Goal: Task Accomplishment & Management: Manage account settings

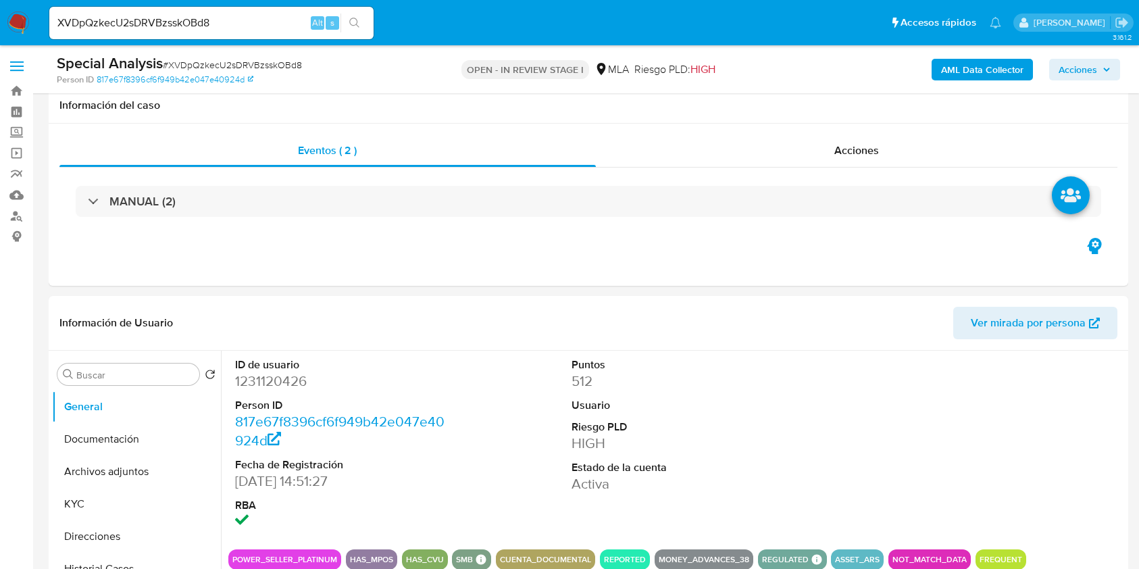
select select "10"
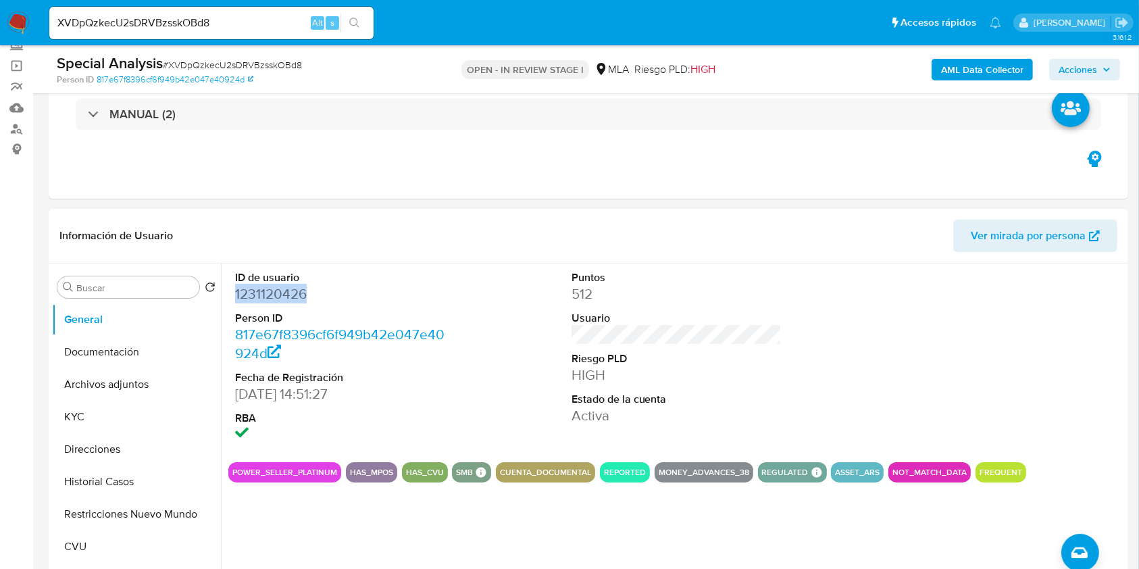
scroll to position [1355, 0]
click at [631, 337] on div "ID de usuario 1231120426 Person ID 817e67f8396cf6f949b42e047e40924d Fecha de Re…" at bounding box center [676, 357] width 896 height 188
click at [114, 288] on input "Buscar" at bounding box center [135, 288] width 118 height 12
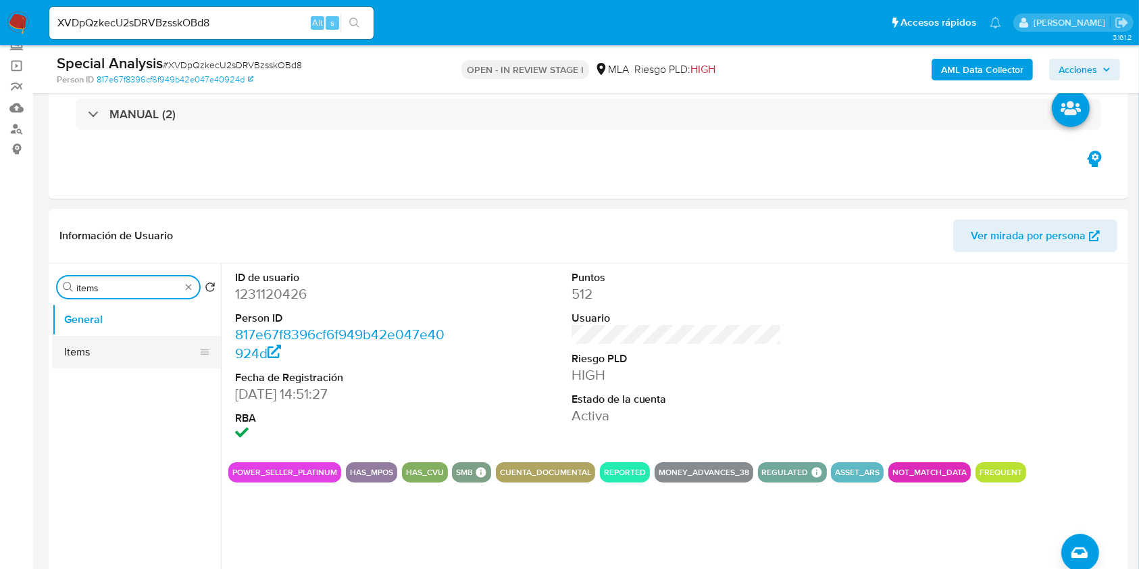
click at [117, 336] on button "Items" at bounding box center [131, 352] width 158 height 32
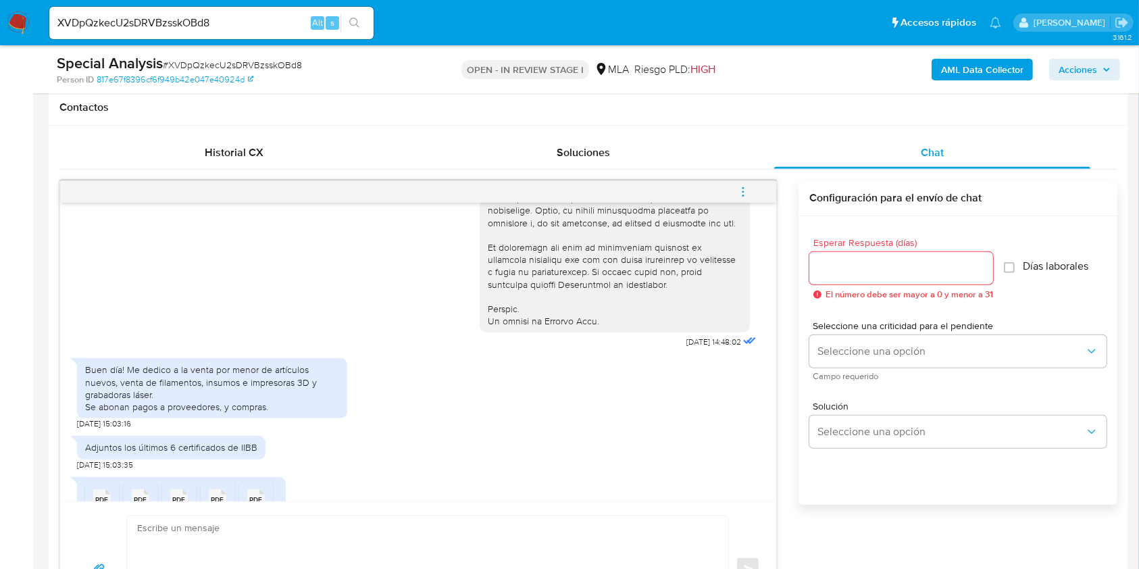
scroll to position [600, 0]
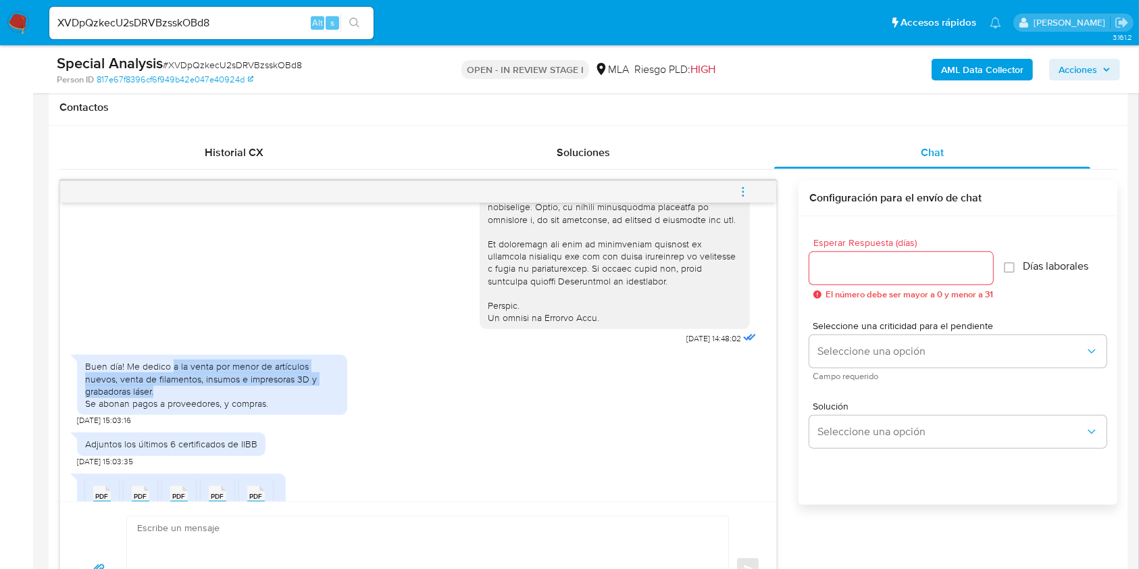
drag, startPoint x: 182, startPoint y: 408, endPoint x: 174, endPoint y: 388, distance: 21.5
click at [174, 388] on div "Buen día! Me dedico a la venta por menor de artículos nuevos, venta de filament…" at bounding box center [212, 384] width 254 height 49
click at [283, 409] on div "Buen día! Me dedico a la venta por menor de artículos nuevos, venta de filament…" at bounding box center [212, 384] width 254 height 49
drag, startPoint x: 190, startPoint y: 410, endPoint x: 130, endPoint y: 383, distance: 65.9
click at [130, 383] on div "Buen día! Me dedico a la venta por menor de artículos nuevos, venta de filament…" at bounding box center [212, 384] width 254 height 49
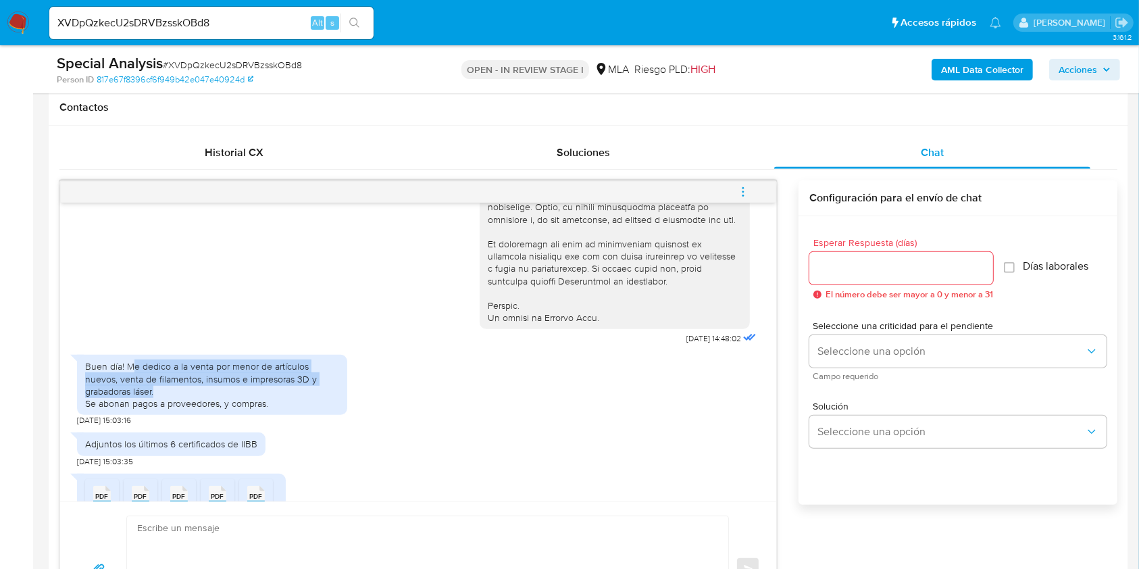
copy div "e dedico a la venta por menor de artículos nuevos, venta de filamentos, insumos…"
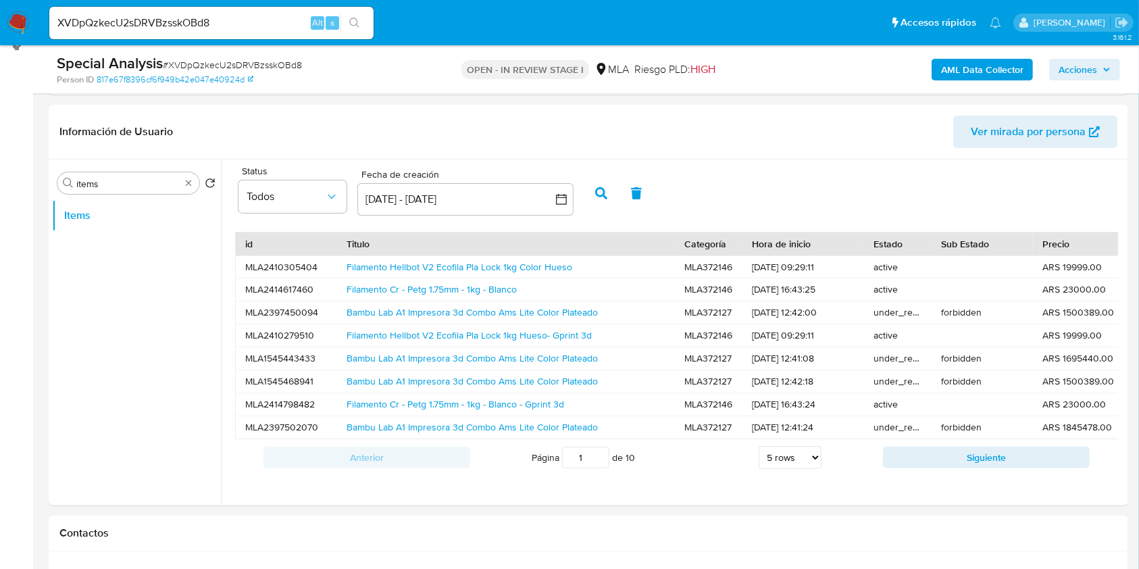
scroll to position [169, 0]
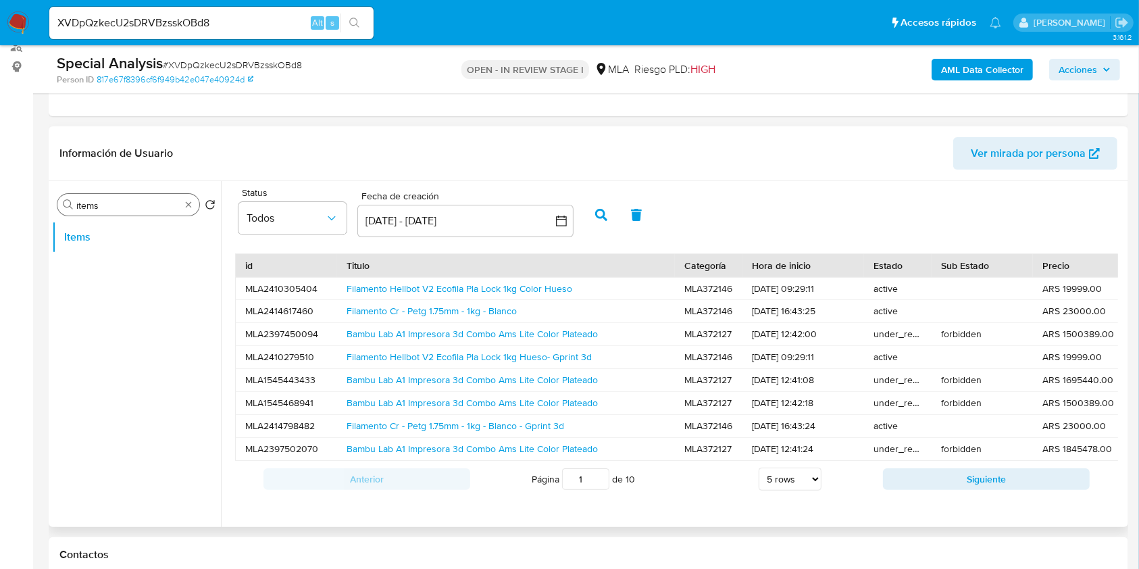
click at [90, 203] on input "items" at bounding box center [128, 205] width 104 height 12
type input "dire"
click at [99, 228] on button "Direcciones" at bounding box center [131, 237] width 158 height 32
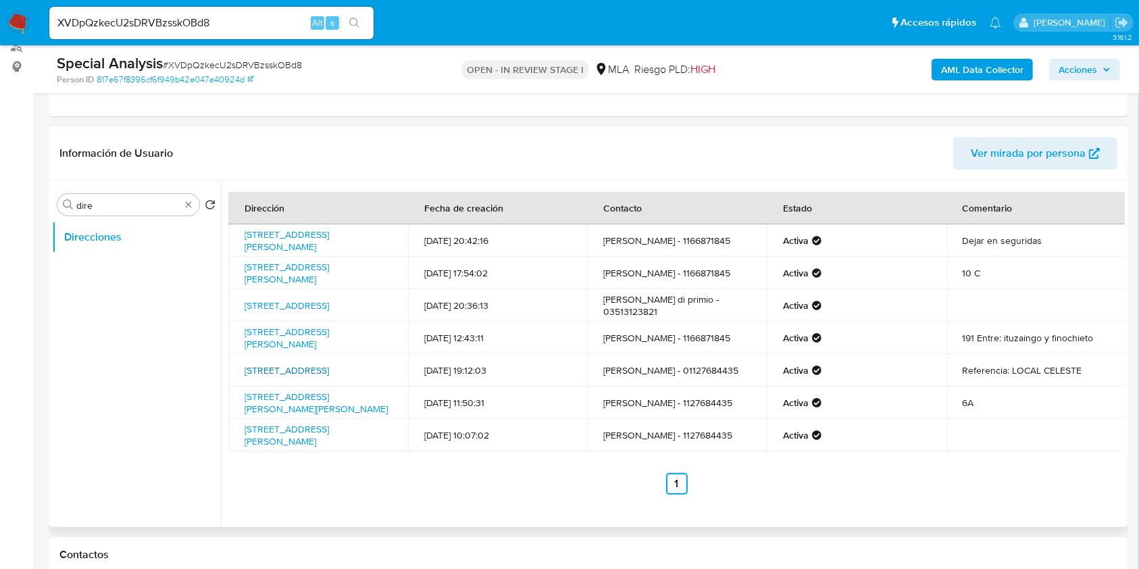
click at [320, 377] on link "Calle Ituzaingó 914, Barracas, Capital Federal, 1272, Argentina 914" at bounding box center [286, 370] width 84 height 14
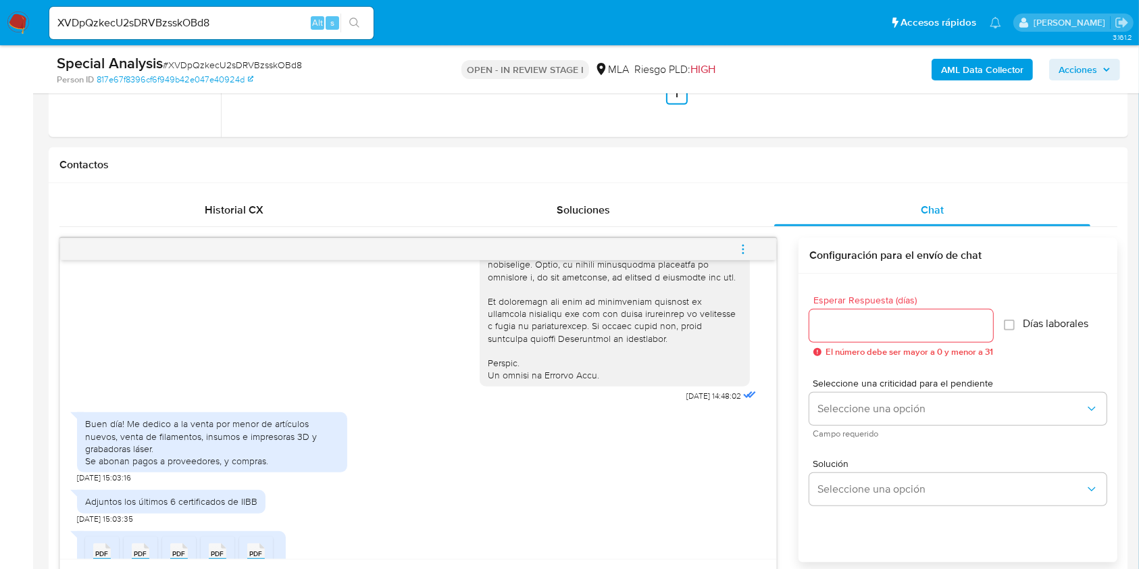
scroll to position [556, 0]
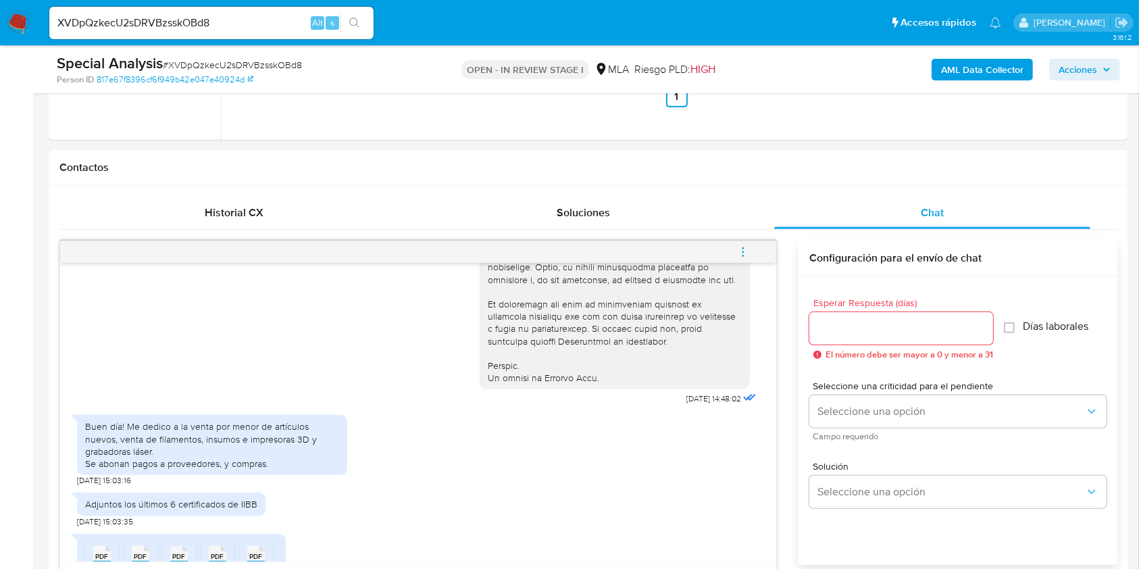
click at [259, 57] on div "Special Analysis # XVDpQzkecU2sDRVBzsskOBd8" at bounding box center [231, 63] width 349 height 20
copy span "XVDpQzkecU2sDRVBzsskOBd8"
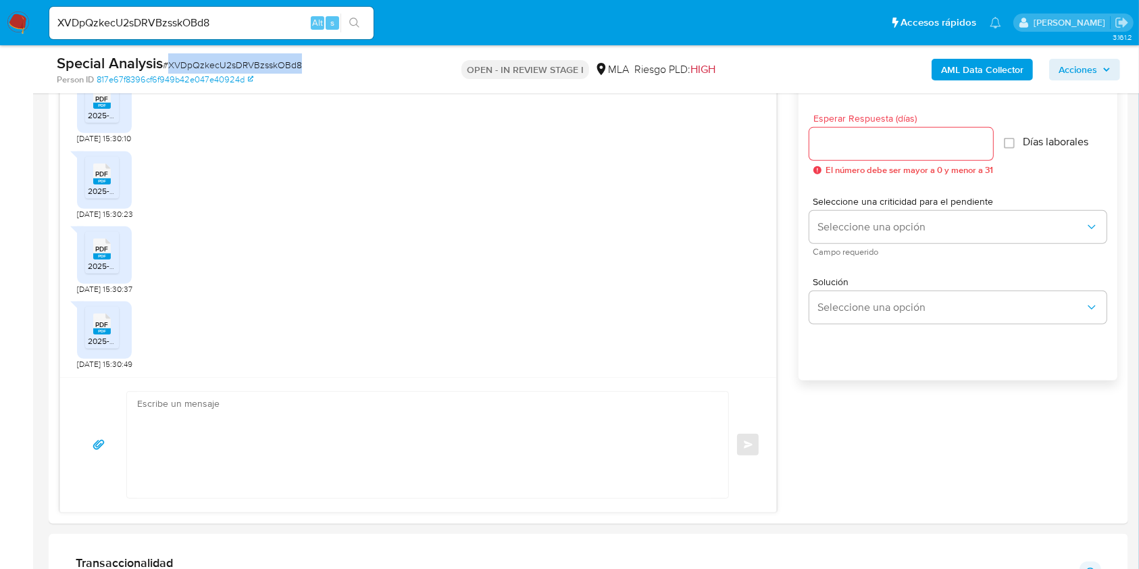
scroll to position [735, 0]
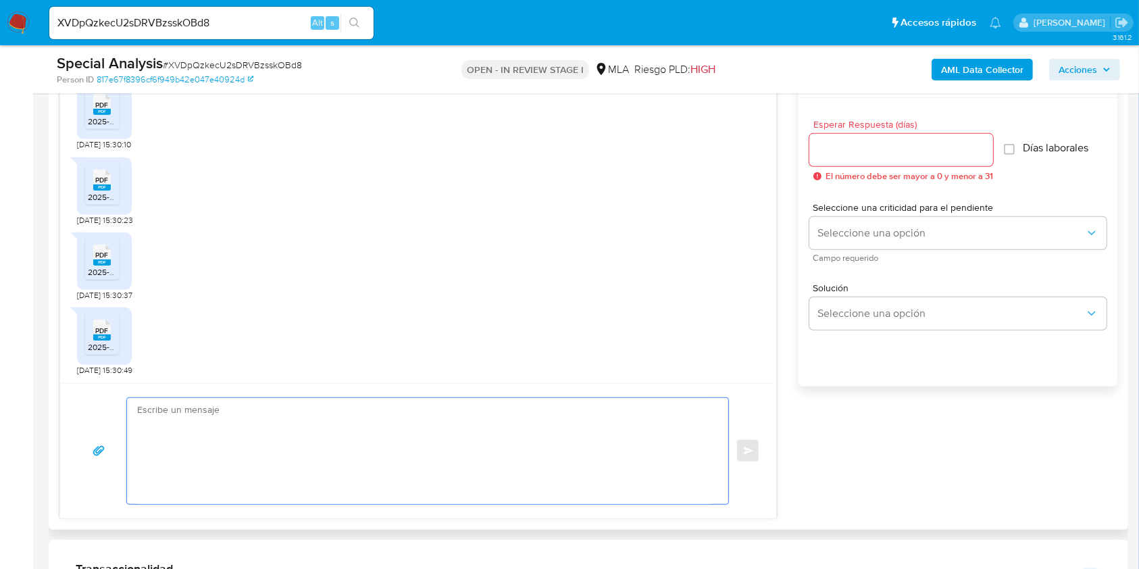
click at [309, 481] on textarea at bounding box center [424, 451] width 574 height 106
paste textarea "Hola, ¡Muchas gracias por tu respuesta! Confirmamos la recepción de la document…"
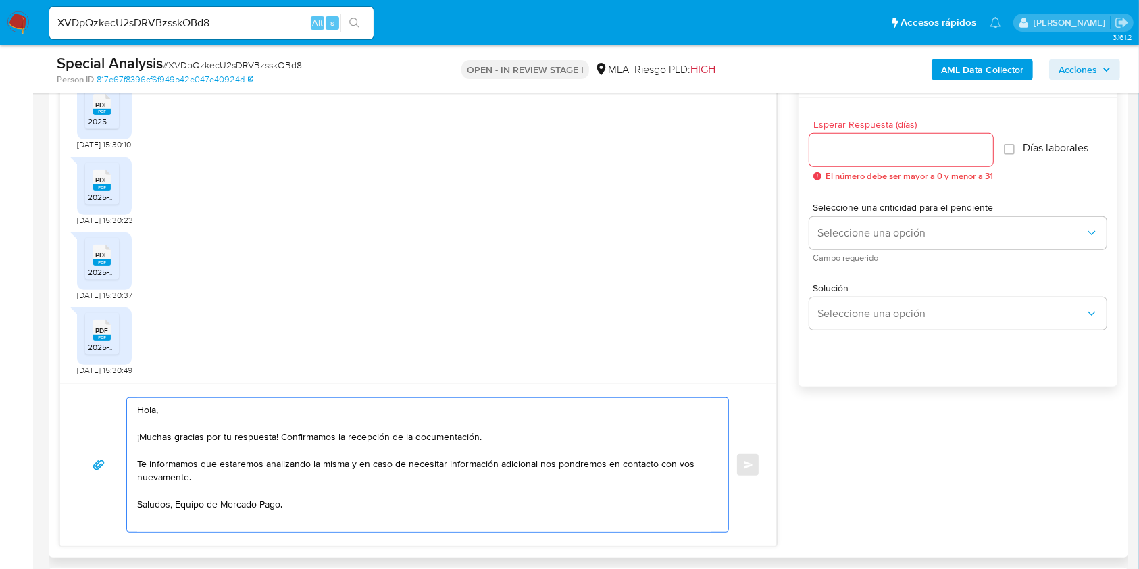
click at [178, 498] on textarea "Hola, ¡Muchas gracias por tu respuesta! Confirmamos la recepción de la document…" at bounding box center [424, 465] width 574 height 134
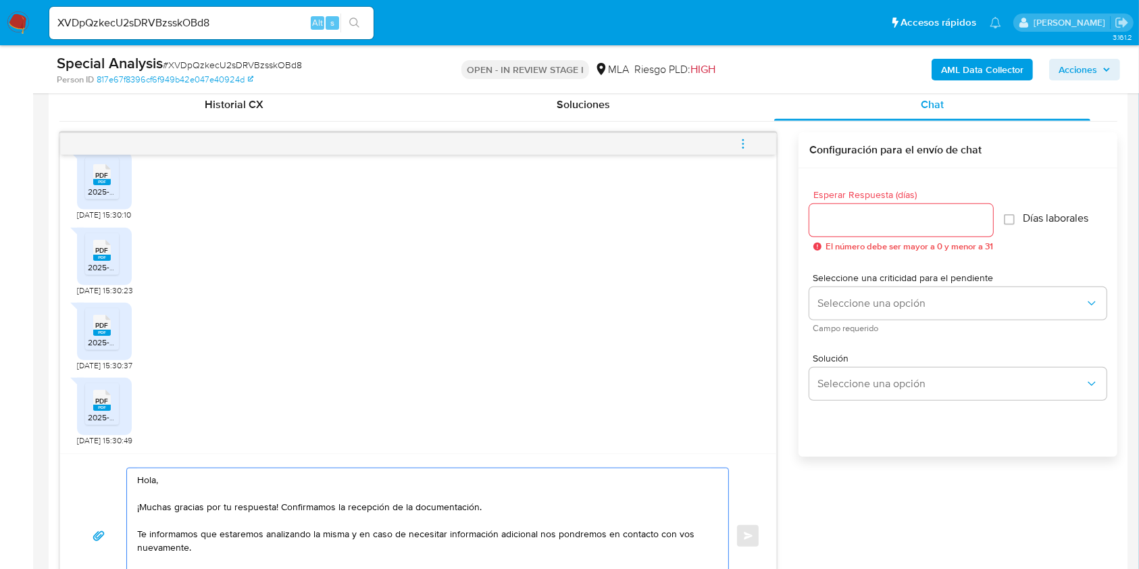
scroll to position [667, 0]
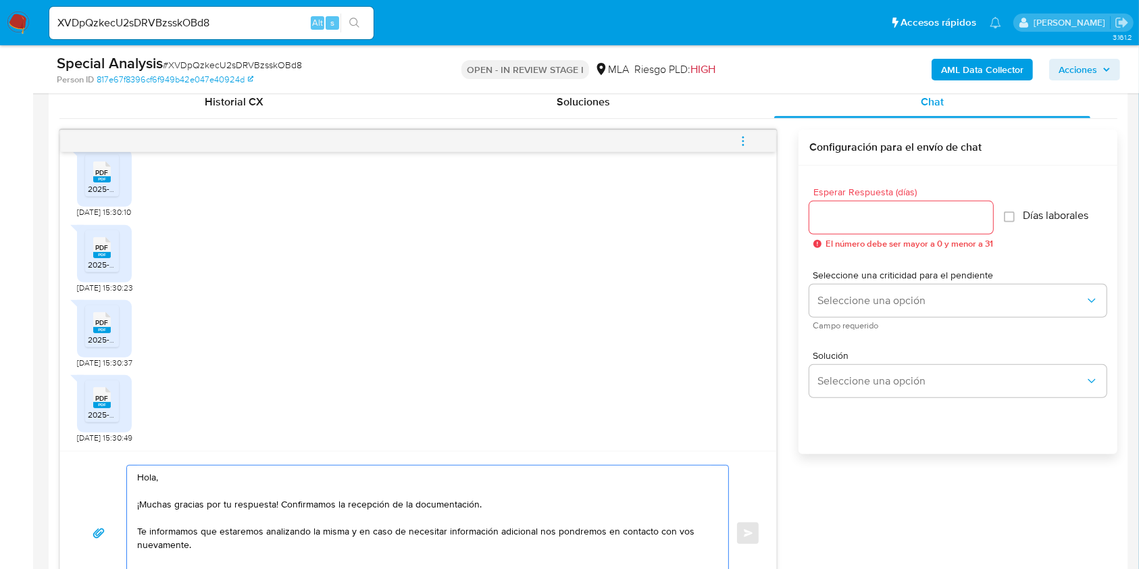
type textarea "Hola, ¡Muchas gracias por tu respuesta! Confirmamos la recepción de la document…"
click at [841, 213] on input "Esperar Respuesta (días)" at bounding box center [901, 218] width 184 height 18
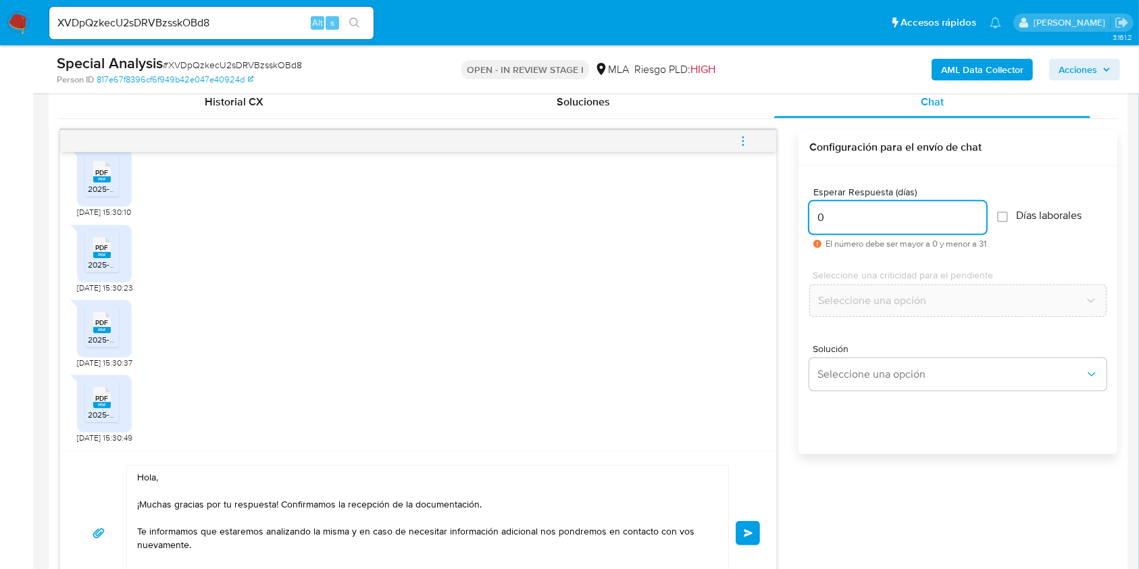
type input "0"
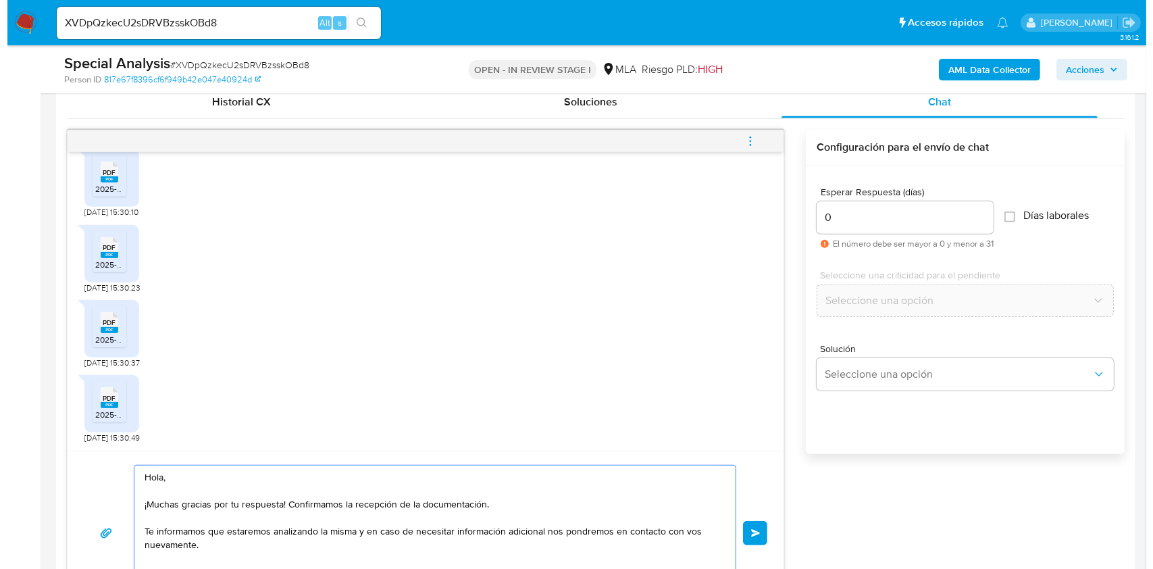
scroll to position [0, 0]
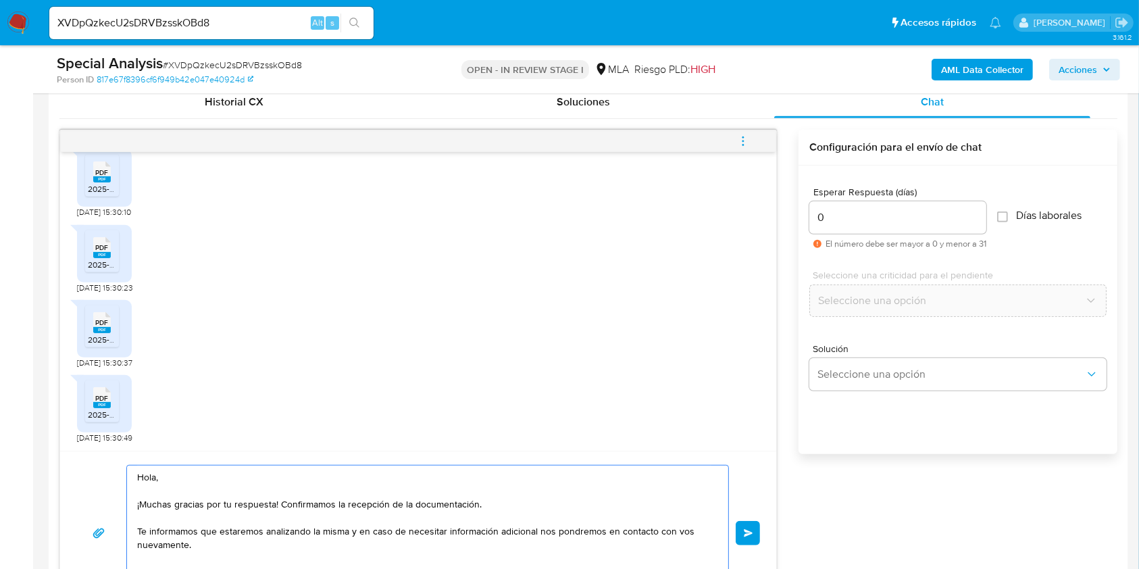
click at [742, 527] on button "Enviar" at bounding box center [747, 533] width 24 height 24
click at [747, 136] on icon "menu-action" at bounding box center [743, 141] width 12 height 12
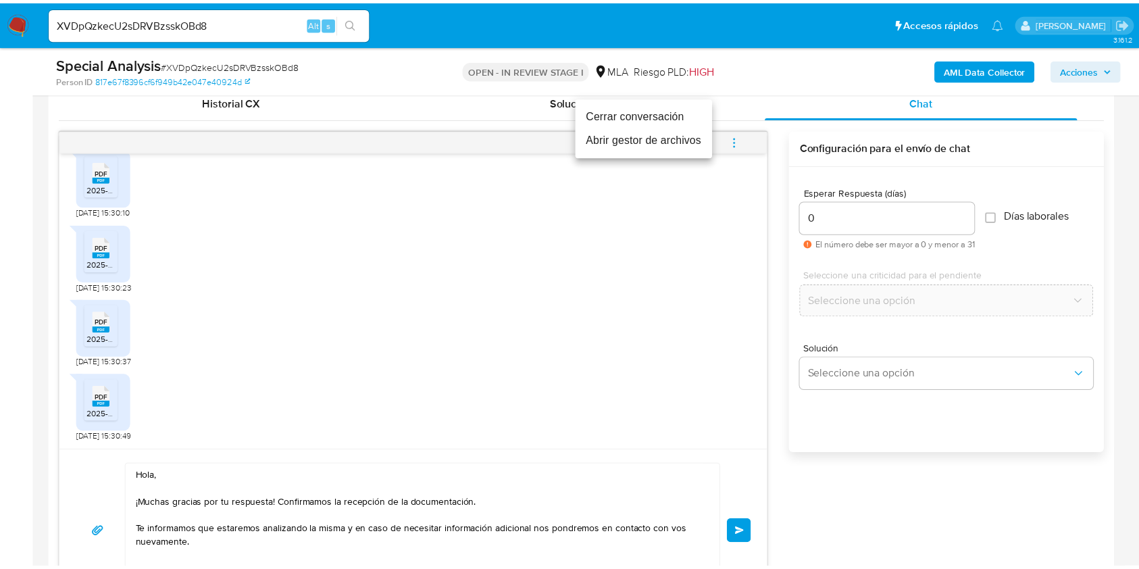
scroll to position [1529, 0]
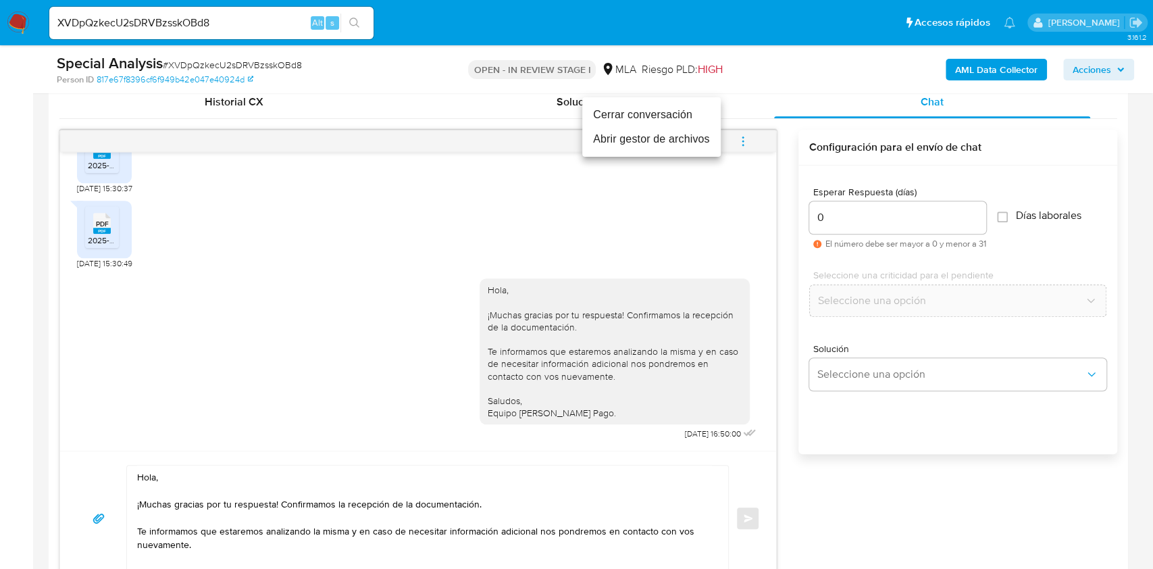
click at [648, 115] on li "Cerrar conversación" at bounding box center [651, 115] width 138 height 24
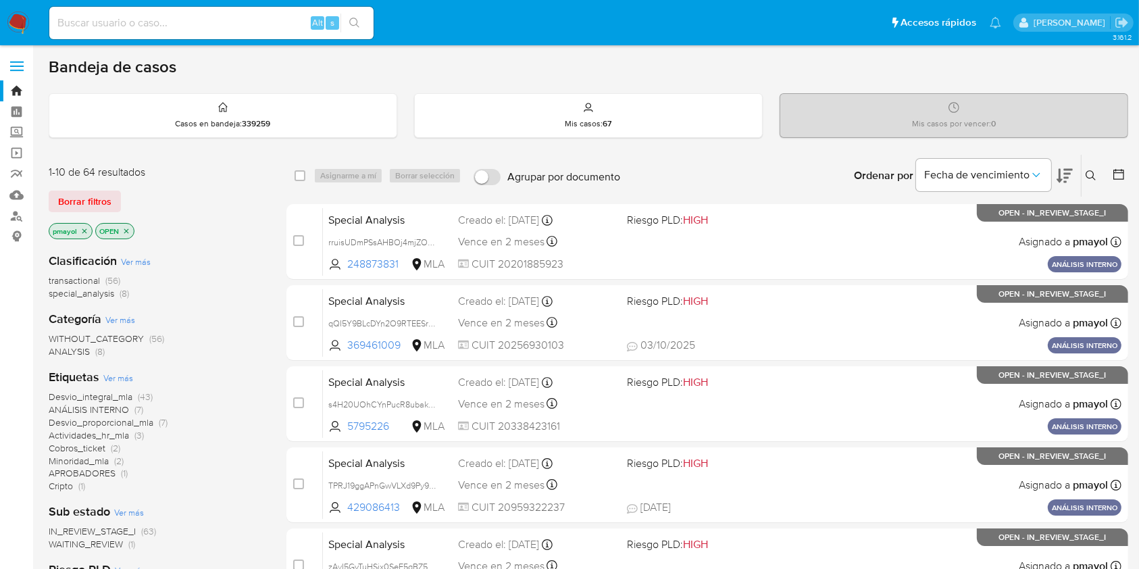
click at [1091, 170] on icon at bounding box center [1090, 175] width 11 height 11
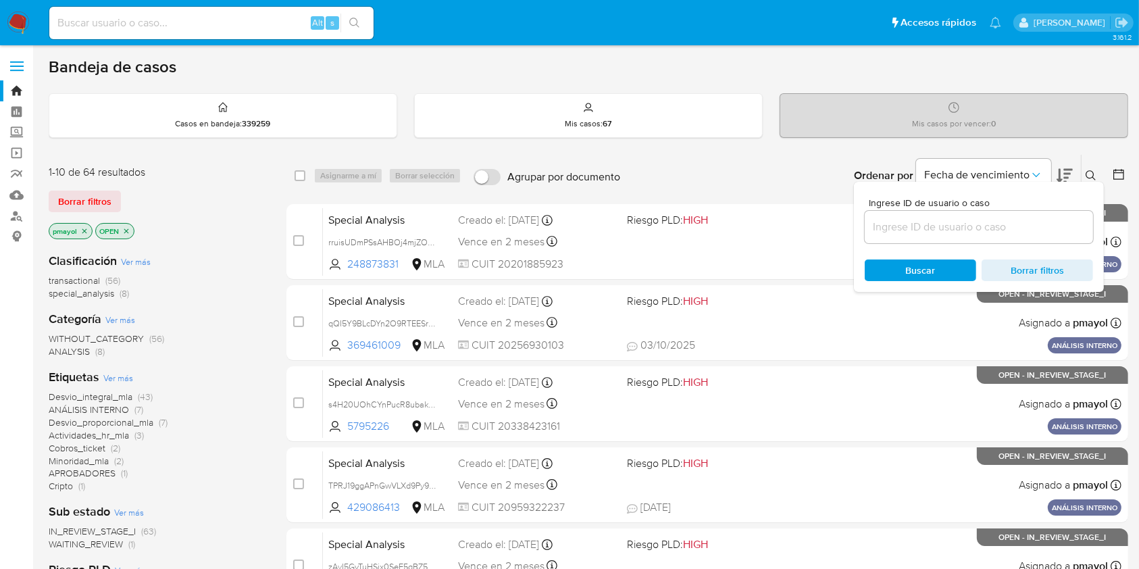
click at [964, 220] on input at bounding box center [978, 227] width 228 height 18
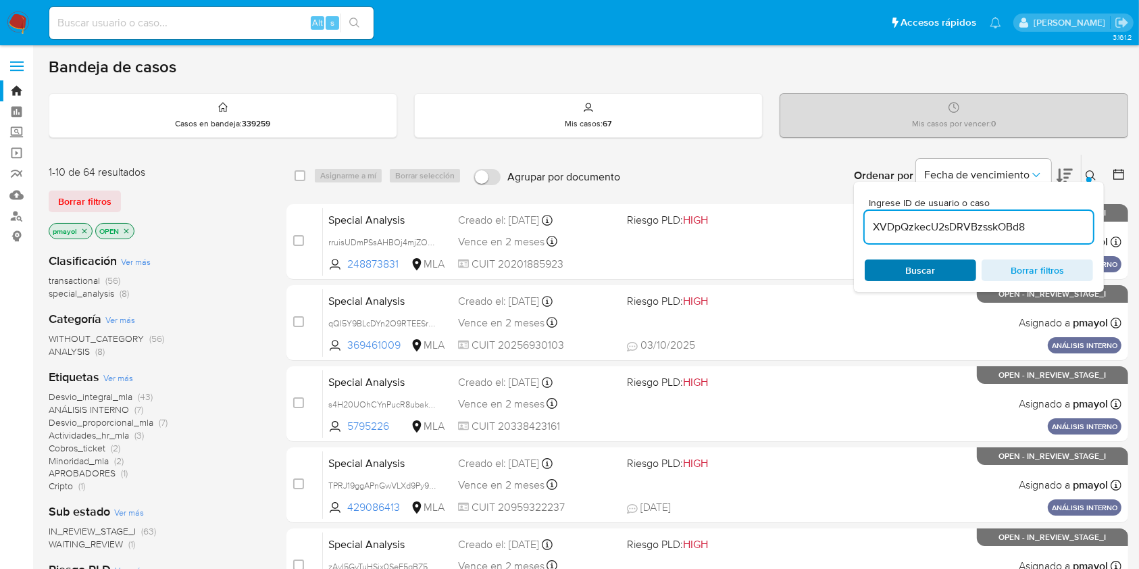
type input "XVDpQzkecU2sDRVBzsskOBd8"
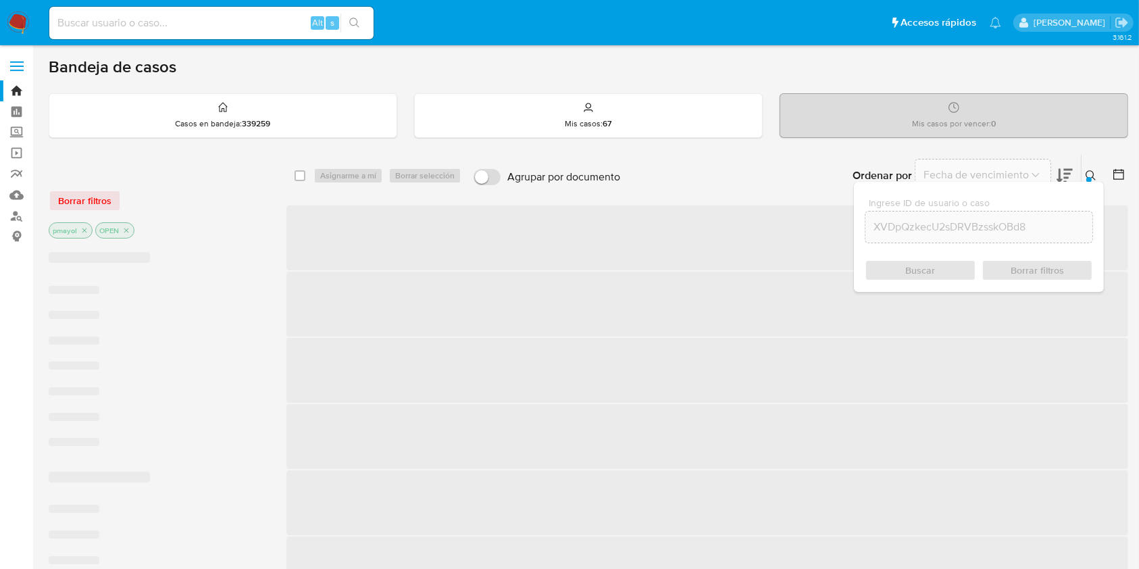
click at [897, 265] on div "Buscar Borrar filtros" at bounding box center [978, 270] width 228 height 22
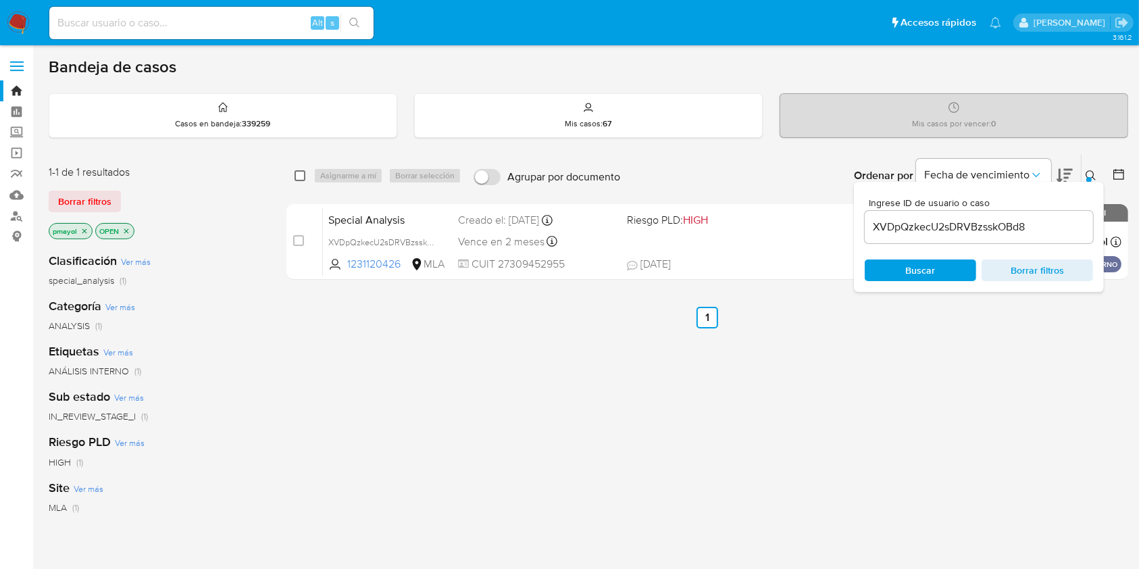
click at [297, 174] on input "checkbox" at bounding box center [299, 175] width 11 height 11
checkbox input "true"
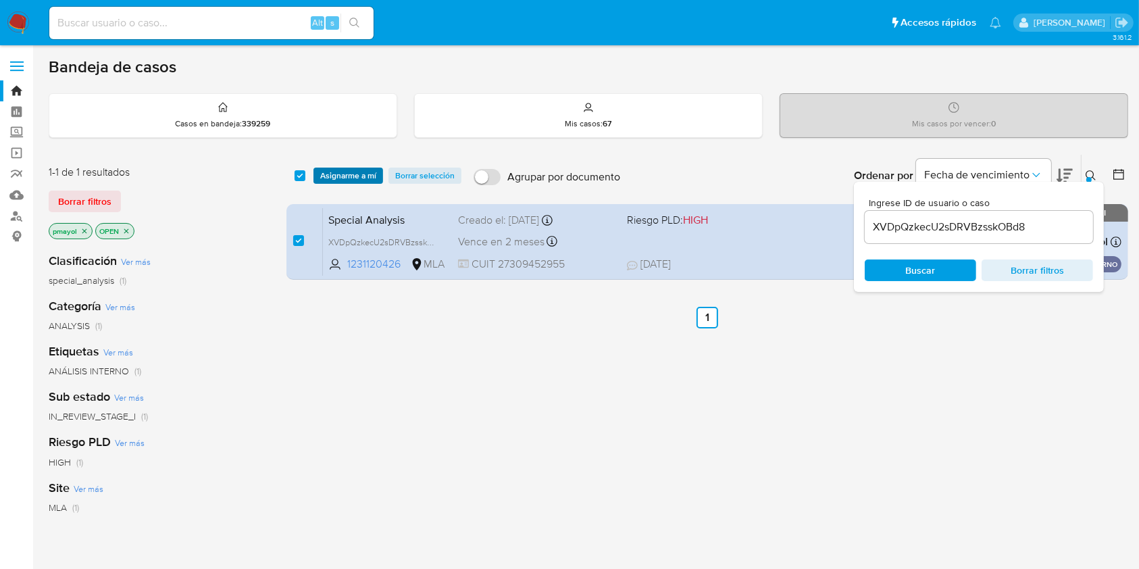
click at [335, 171] on span "Asignarme a mí" at bounding box center [348, 176] width 56 height 14
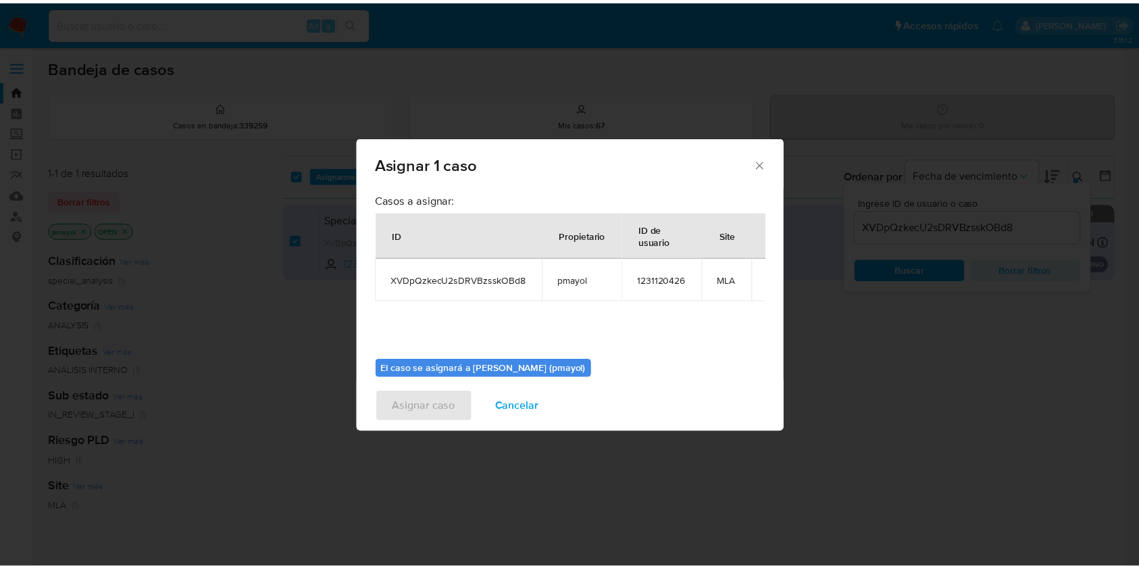
scroll to position [69, 0]
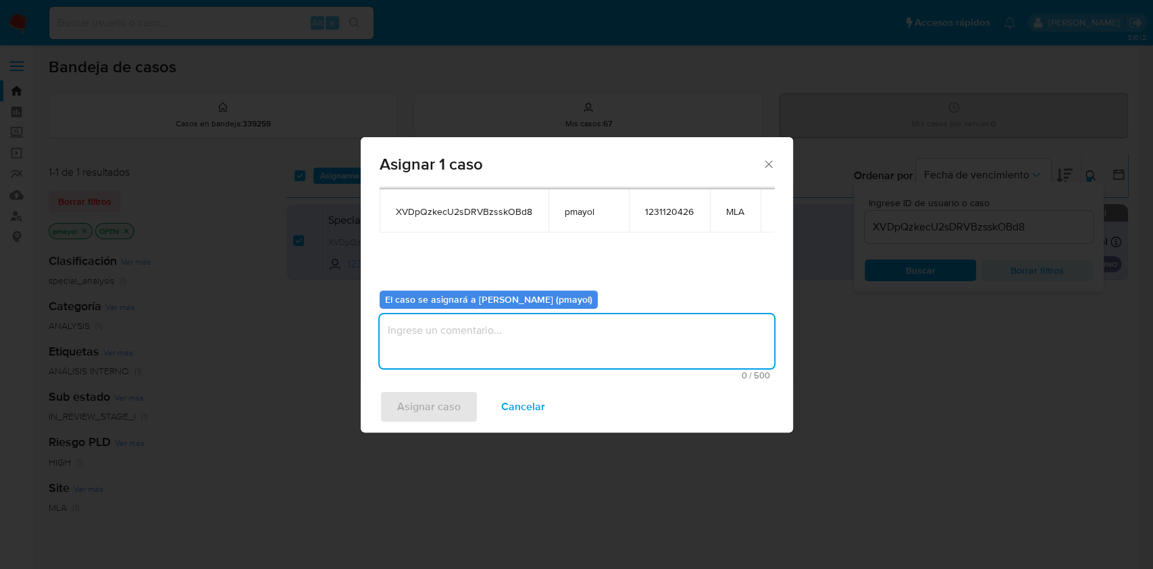
click at [642, 367] on textarea "assign-modal" at bounding box center [577, 341] width 394 height 54
type textarea "Asignación"
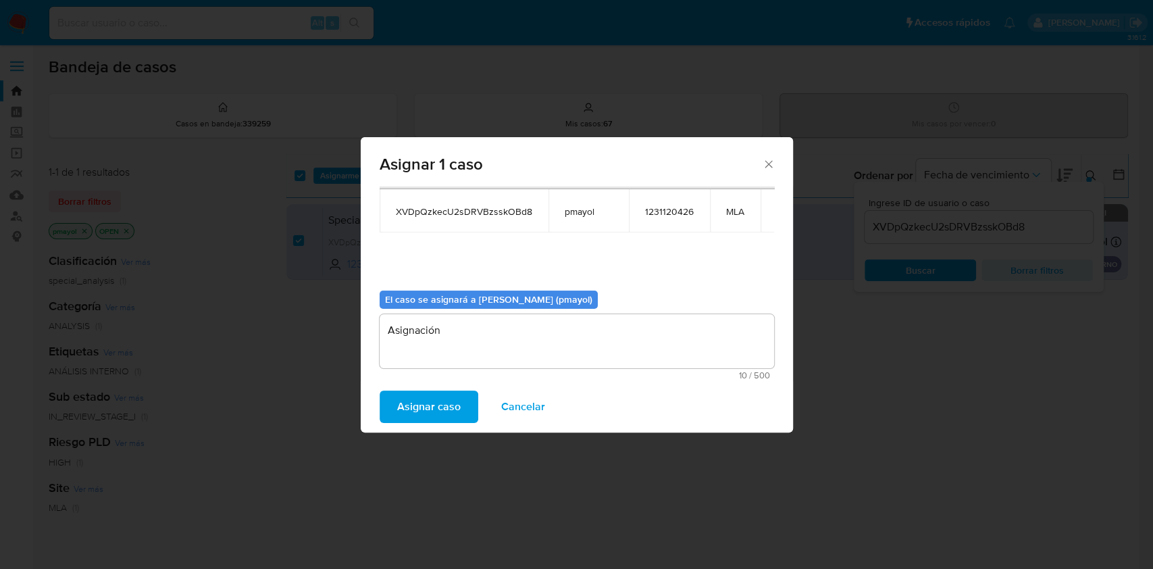
click at [443, 411] on span "Asignar caso" at bounding box center [428, 407] width 63 height 30
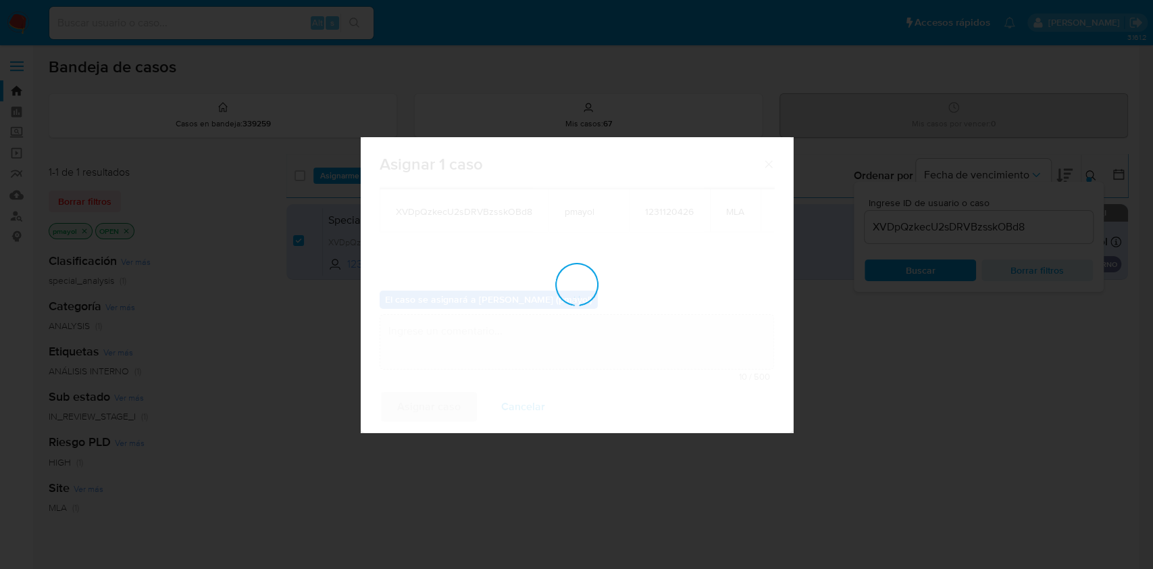
checkbox input "false"
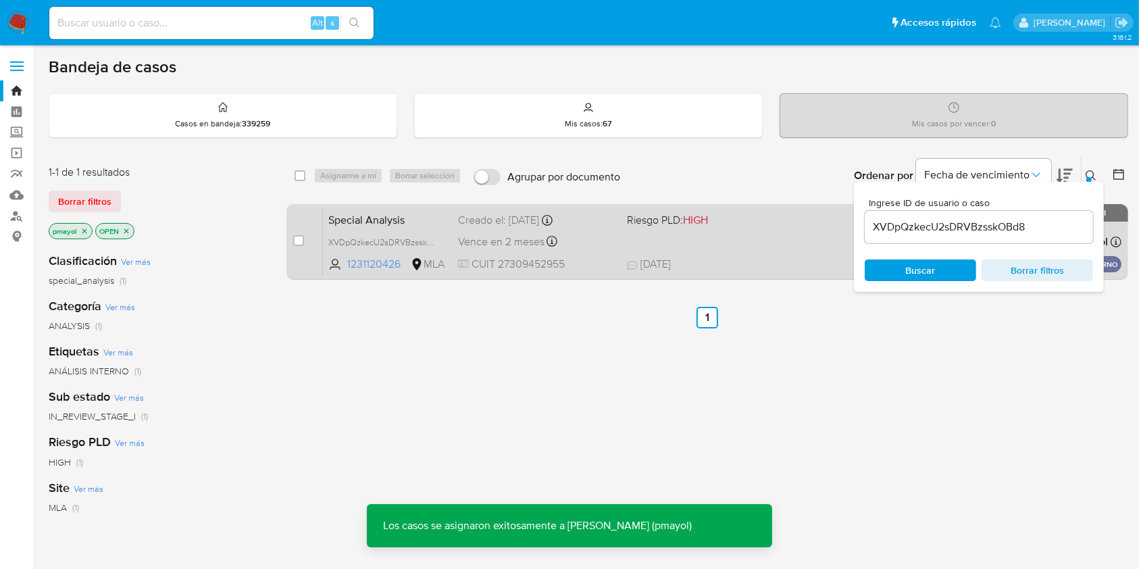
click at [789, 255] on div "Special Analysis XVDpQzkecU2sDRVBzsskOBd8 1231120426 MLA Riesgo PLD: HIGH Cread…" at bounding box center [722, 241] width 798 height 68
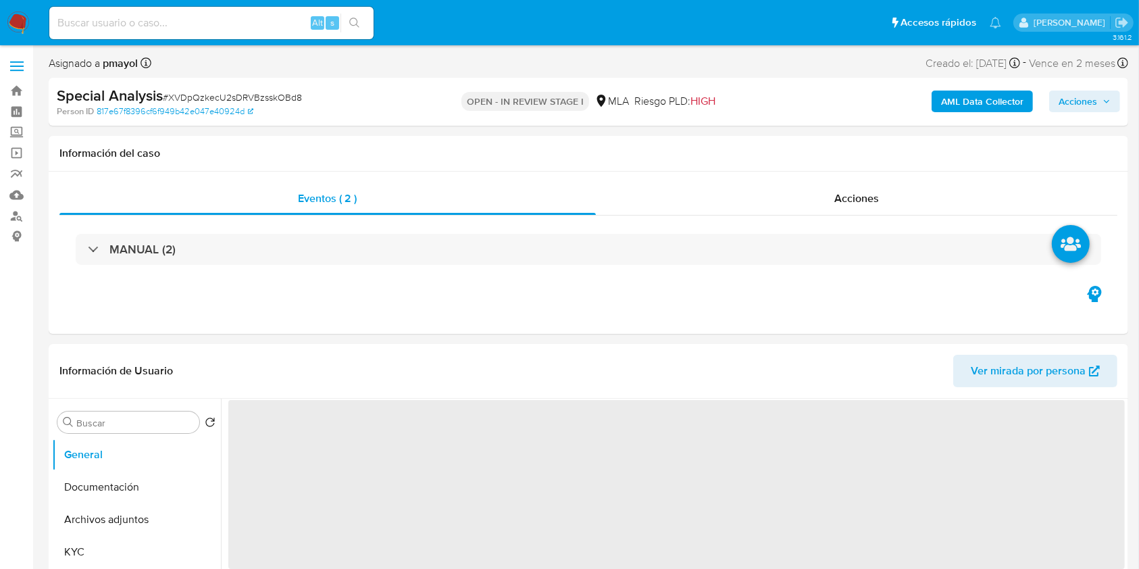
select select "10"
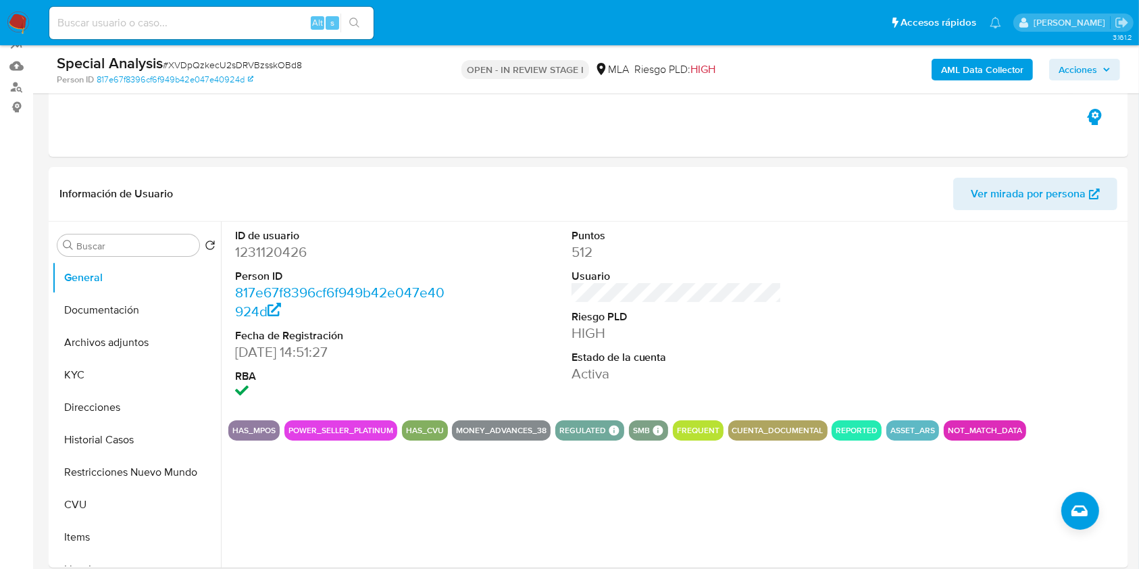
scroll to position [151, 0]
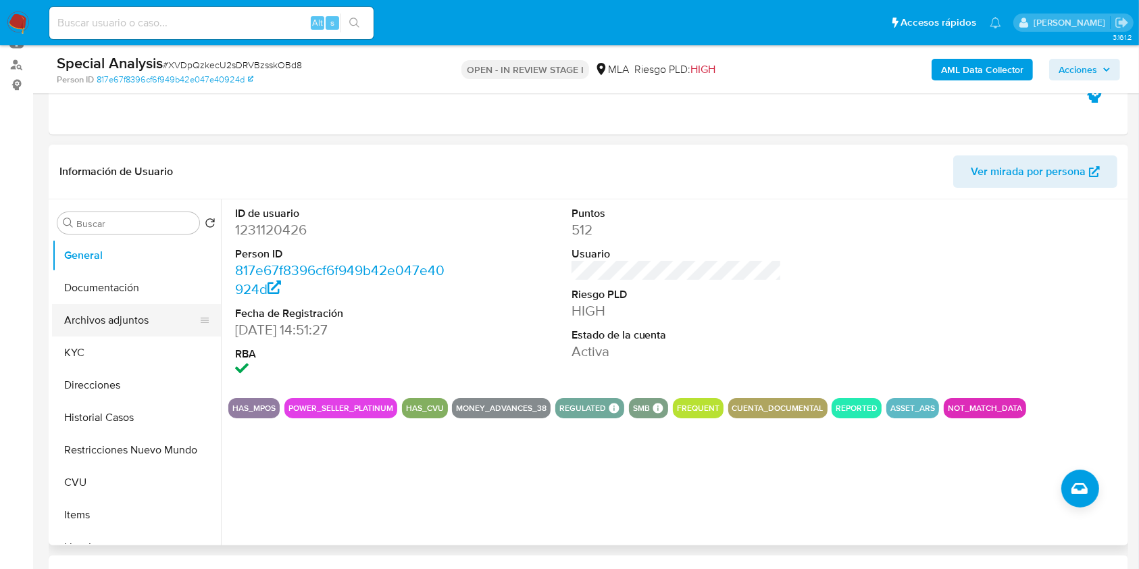
click at [173, 304] on button "Archivos adjuntos" at bounding box center [131, 320] width 158 height 32
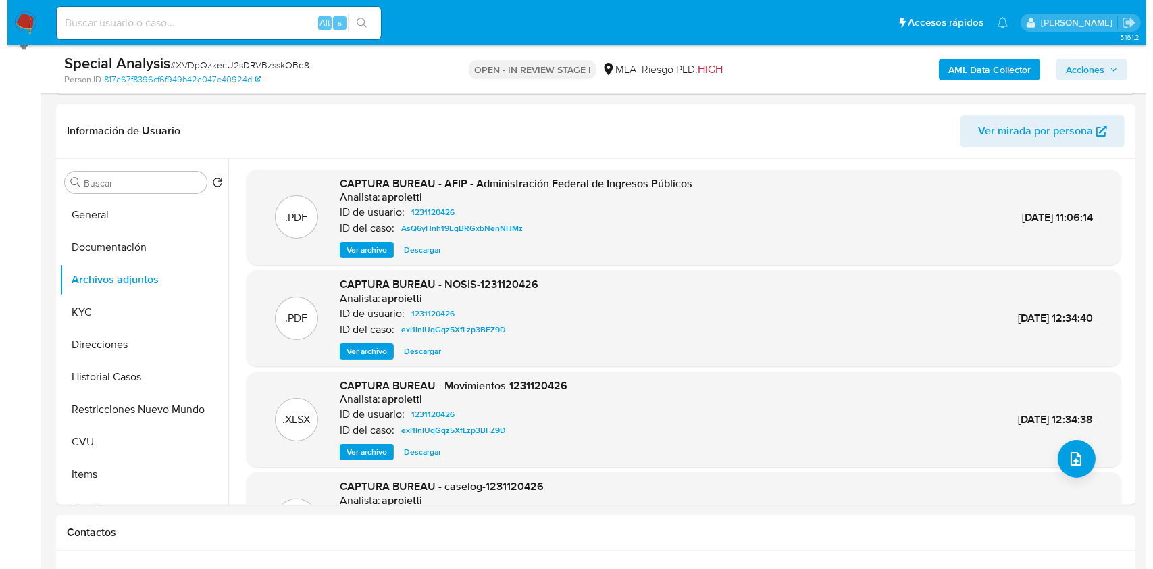
scroll to position [158, 0]
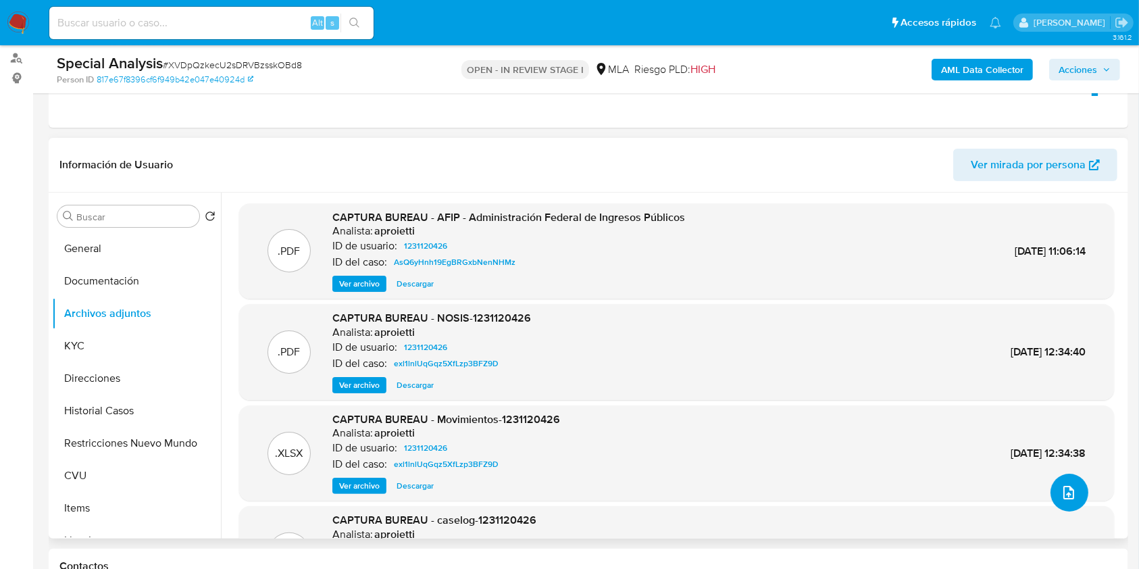
click at [1075, 493] on button "upload-file" at bounding box center [1069, 492] width 38 height 38
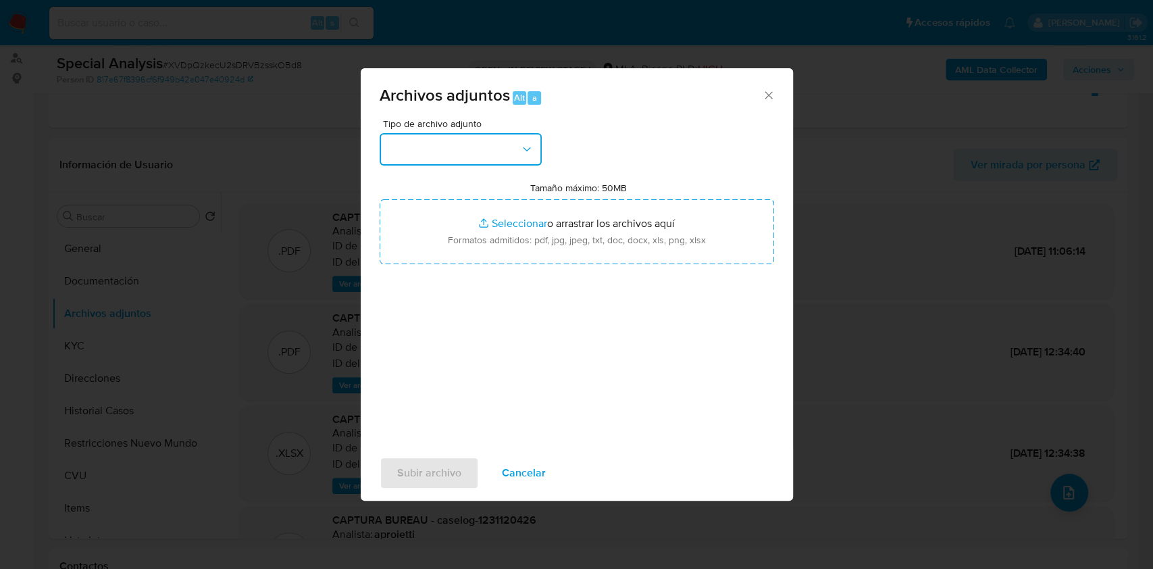
click at [530, 149] on icon "button" at bounding box center [527, 149] width 14 height 14
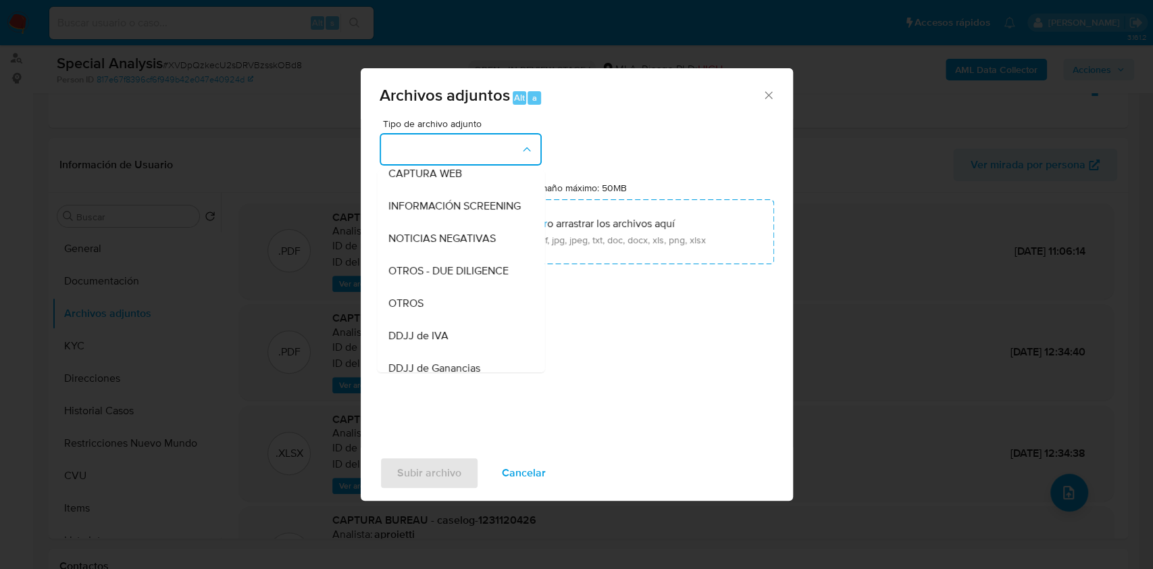
scroll to position [148, 0]
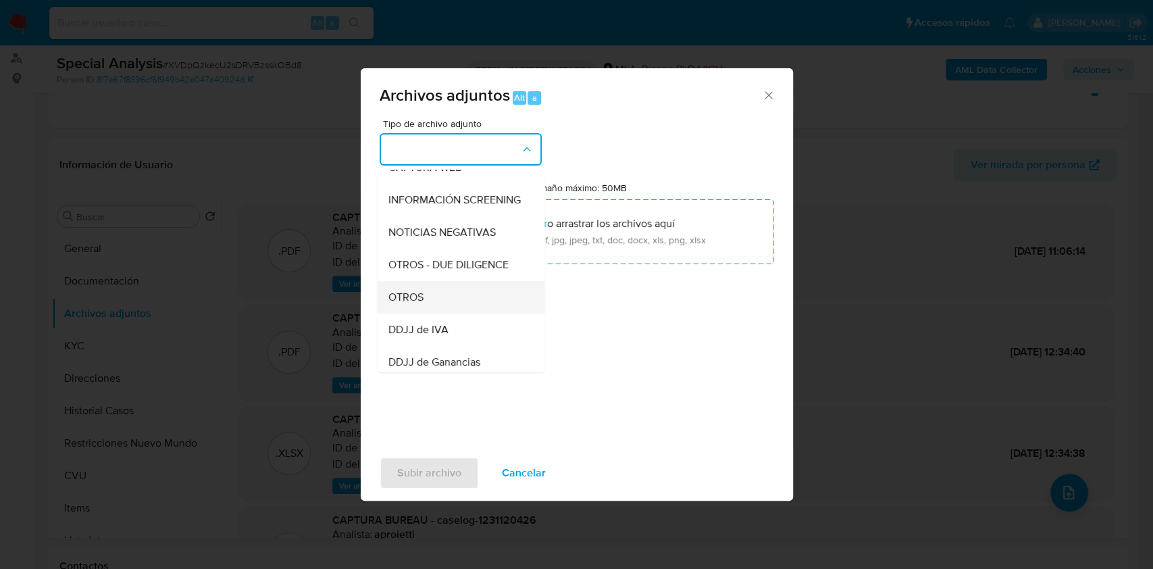
click at [402, 304] on span "OTROS" at bounding box center [405, 297] width 35 height 14
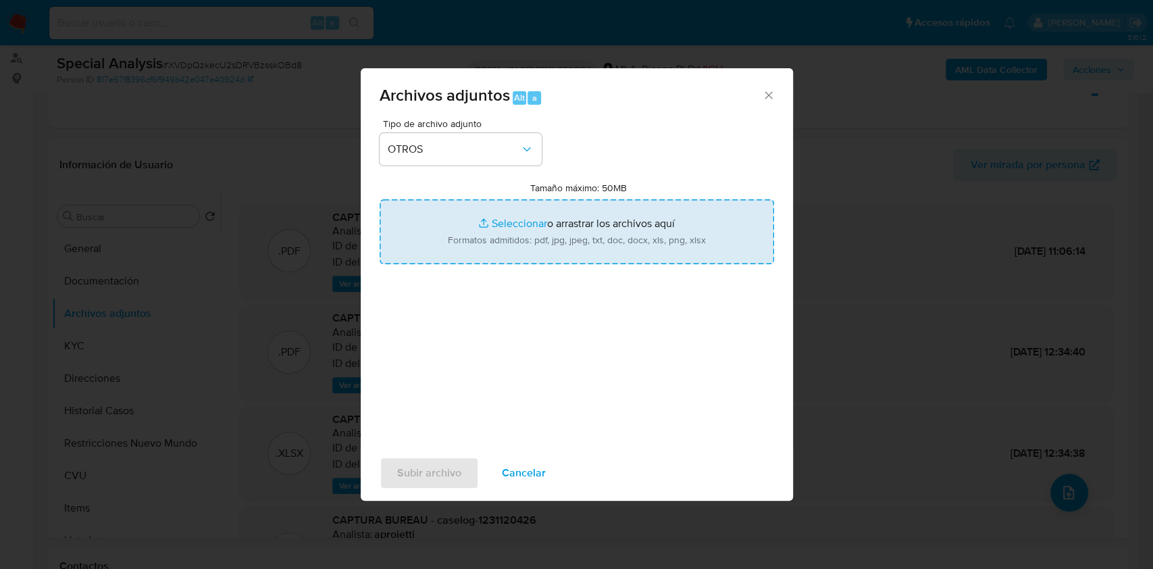
click at [529, 234] on input "Tamaño máximo: 50MB Seleccionar archivos" at bounding box center [577, 231] width 394 height 65
type input "C:\fakepath\Caselog XVDpQzkecU2sDRVBzsskOBd8.docx"
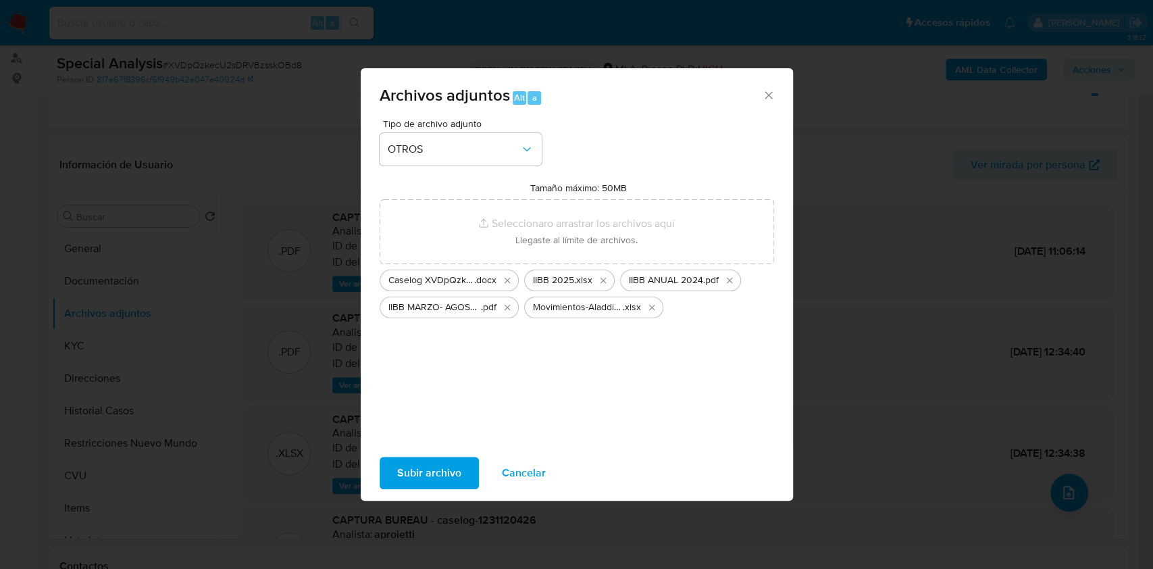
click at [392, 471] on button "Subir archivo" at bounding box center [429, 473] width 99 height 32
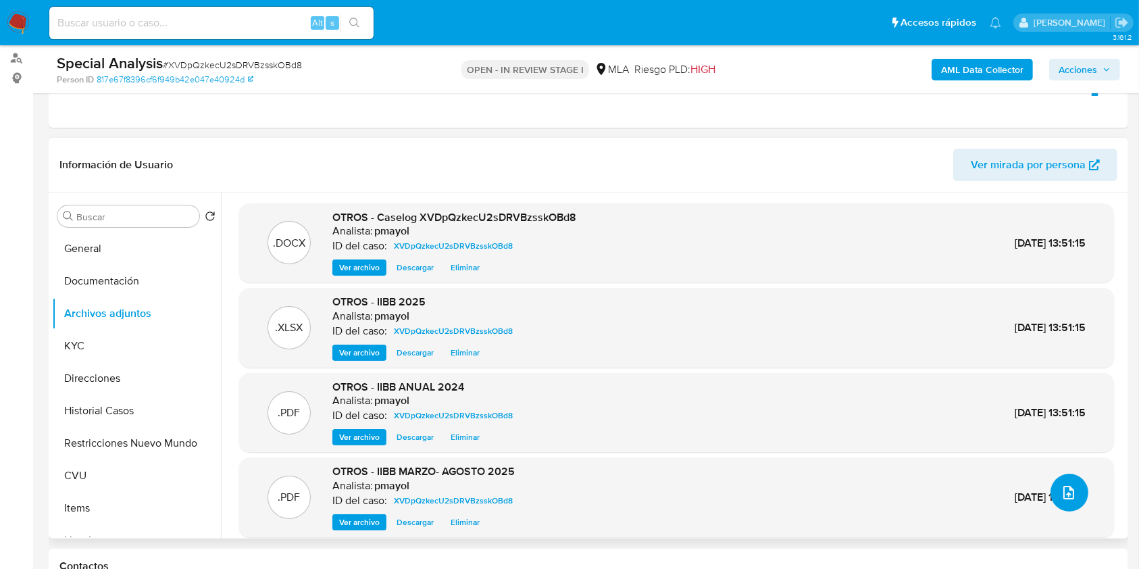
click at [1062, 482] on button "upload-file" at bounding box center [1069, 492] width 38 height 38
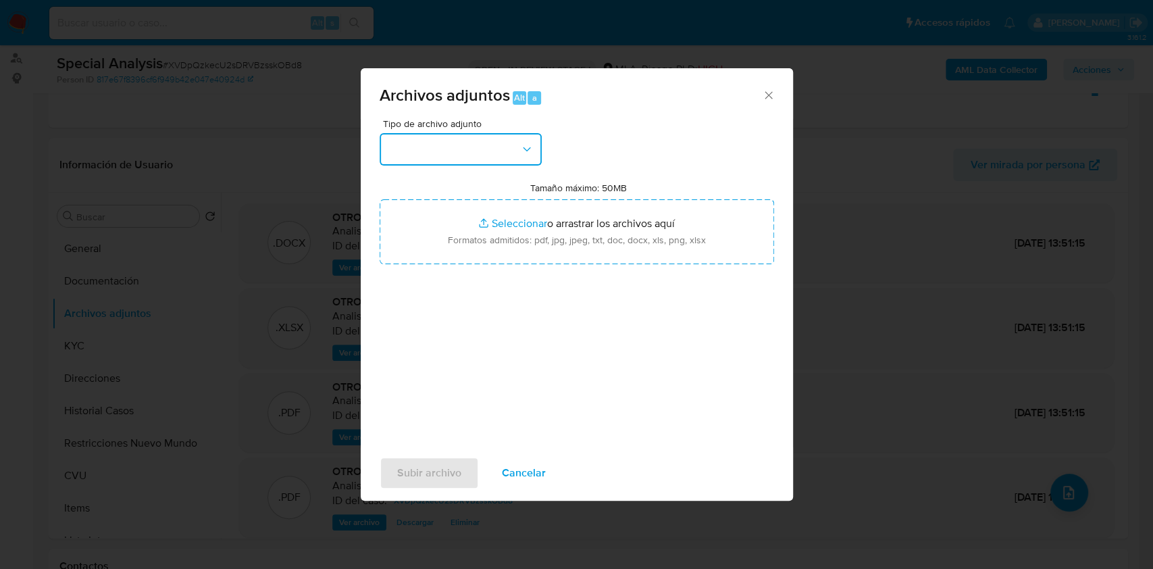
click at [495, 146] on button "button" at bounding box center [461, 149] width 162 height 32
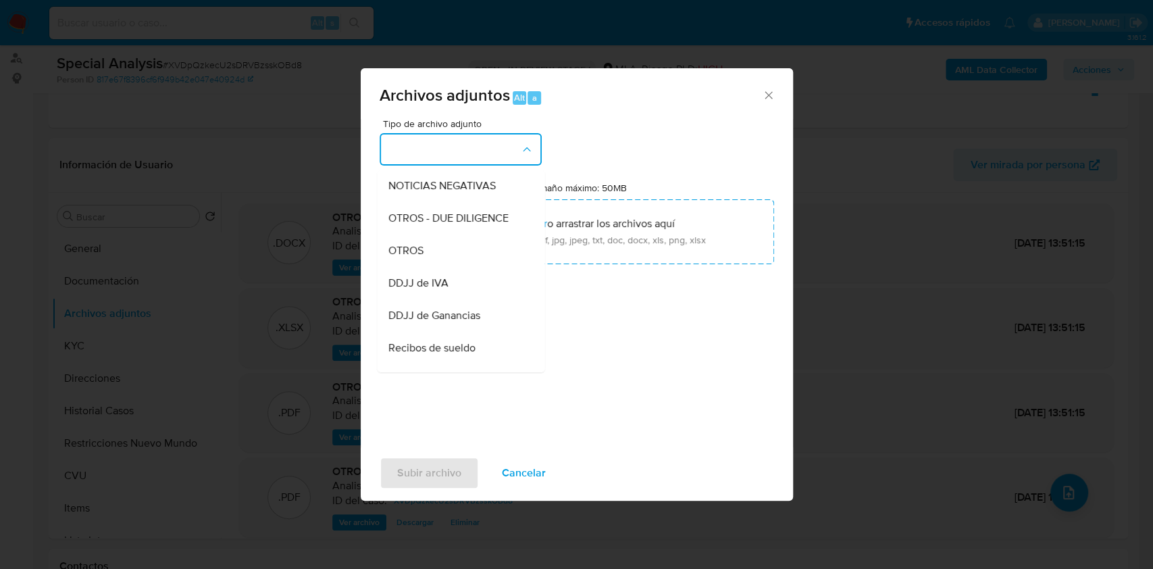
scroll to position [200, 0]
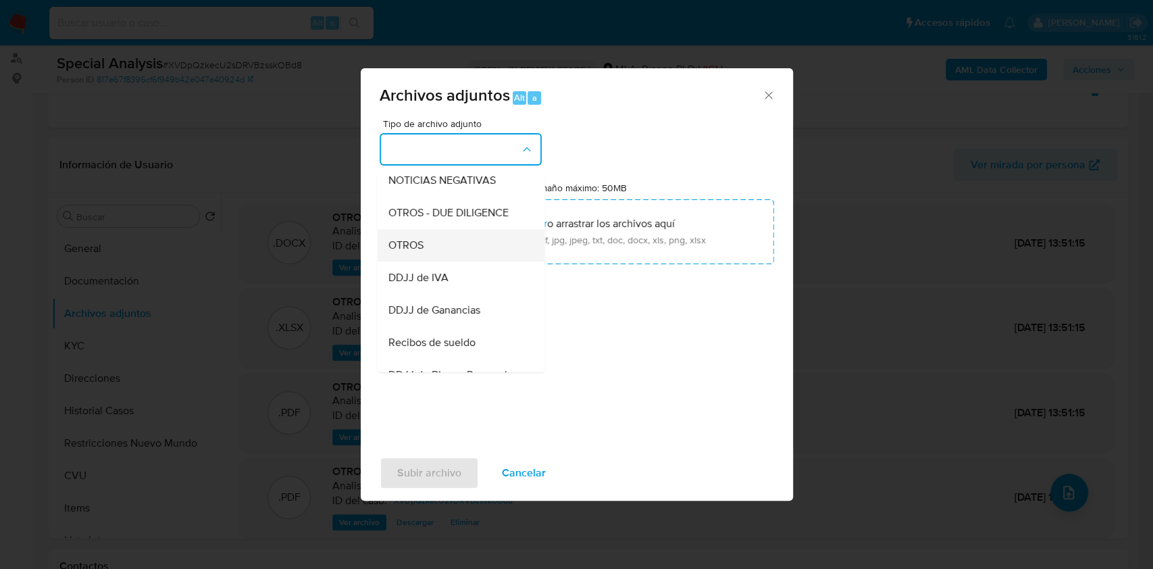
click at [448, 257] on div "OTROS" at bounding box center [457, 245] width 138 height 32
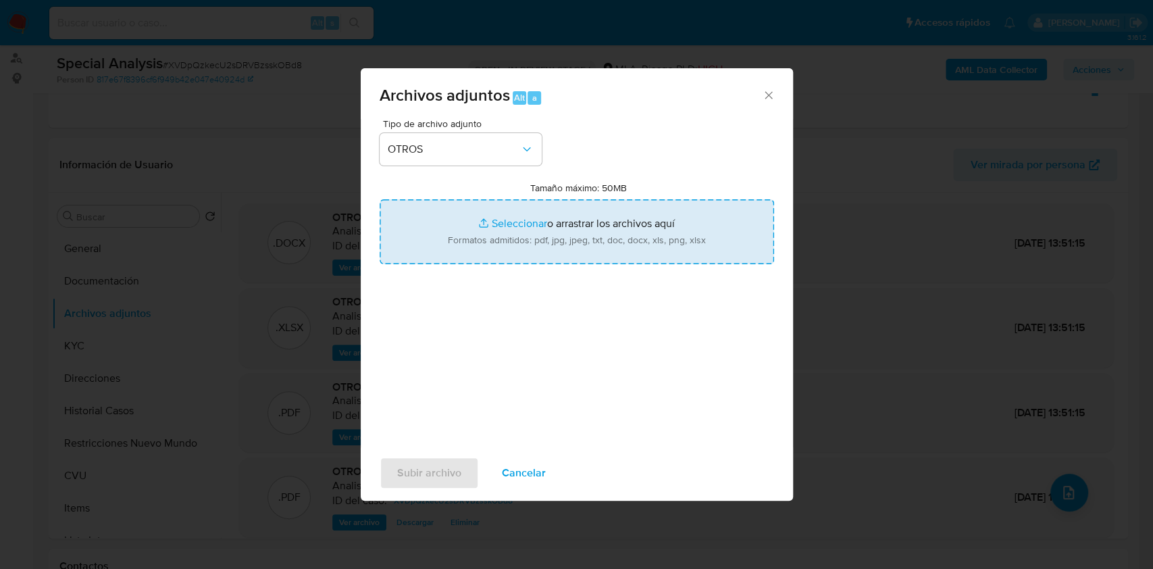
click at [521, 244] on input "Tamaño máximo: 50MB Seleccionar archivos" at bounding box center [577, 231] width 394 height 65
type input "C:\fakepath\Movimientos-Aladdin- Gabriela Laura Gonzalez.xlsx"
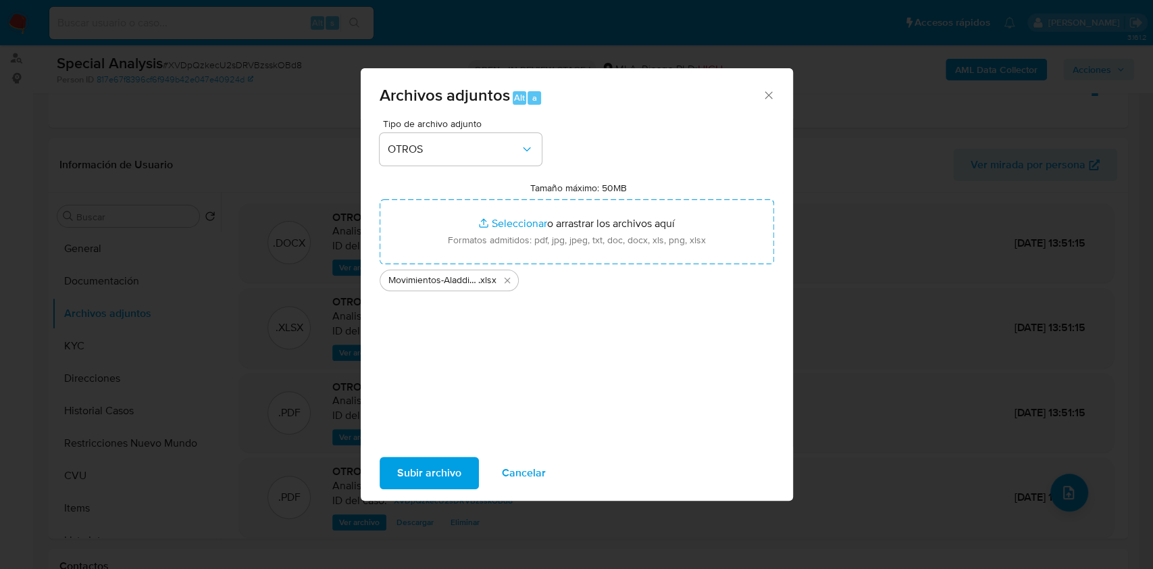
click at [452, 479] on span "Subir archivo" at bounding box center [429, 473] width 64 height 30
click at [436, 476] on span "Subir archivo" at bounding box center [429, 473] width 64 height 30
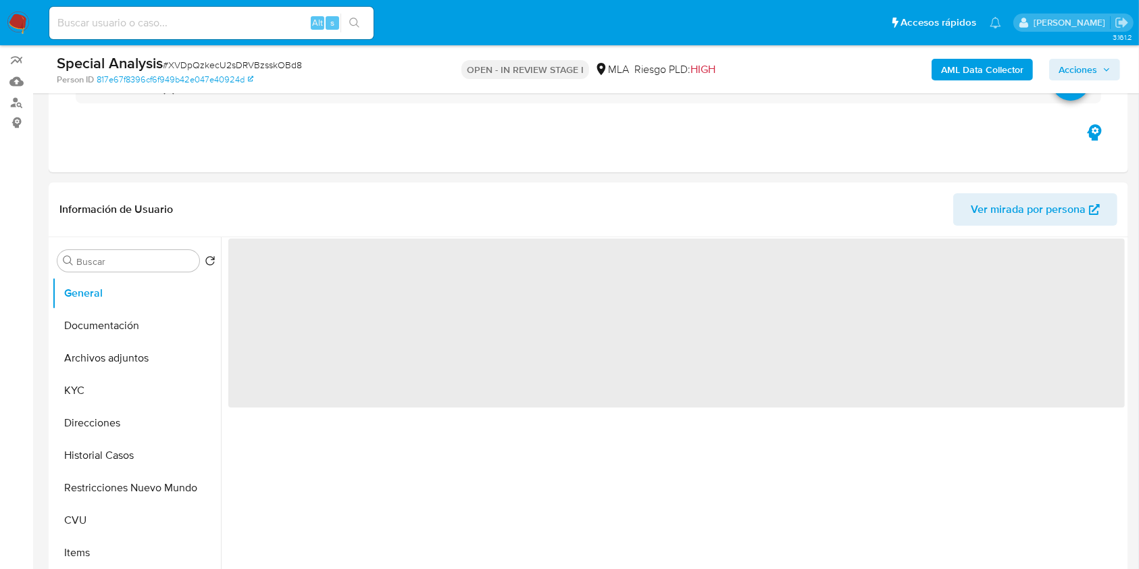
scroll to position [128, 0]
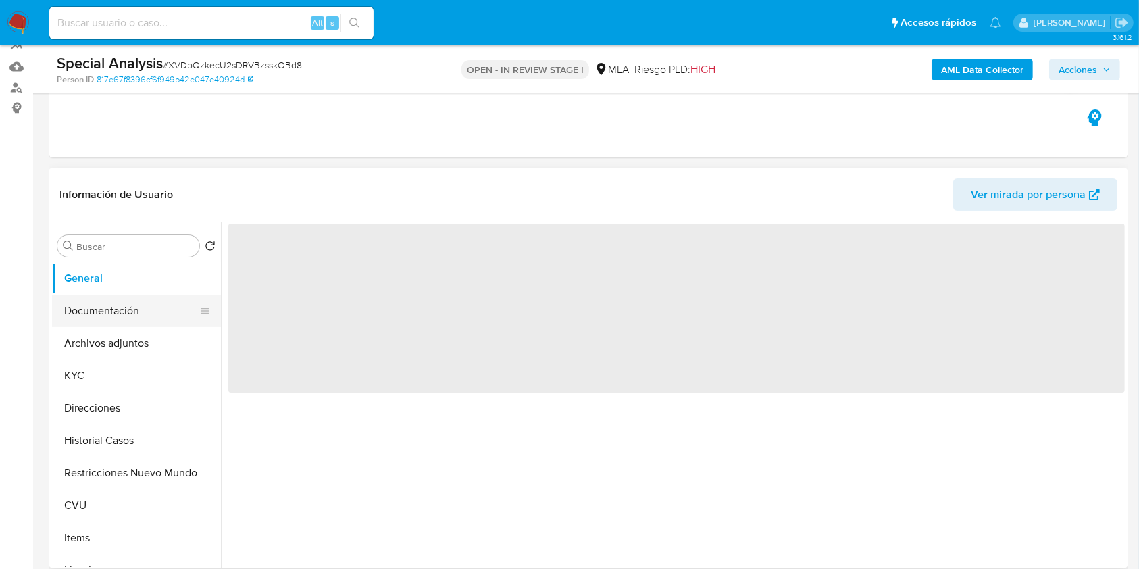
select select "10"
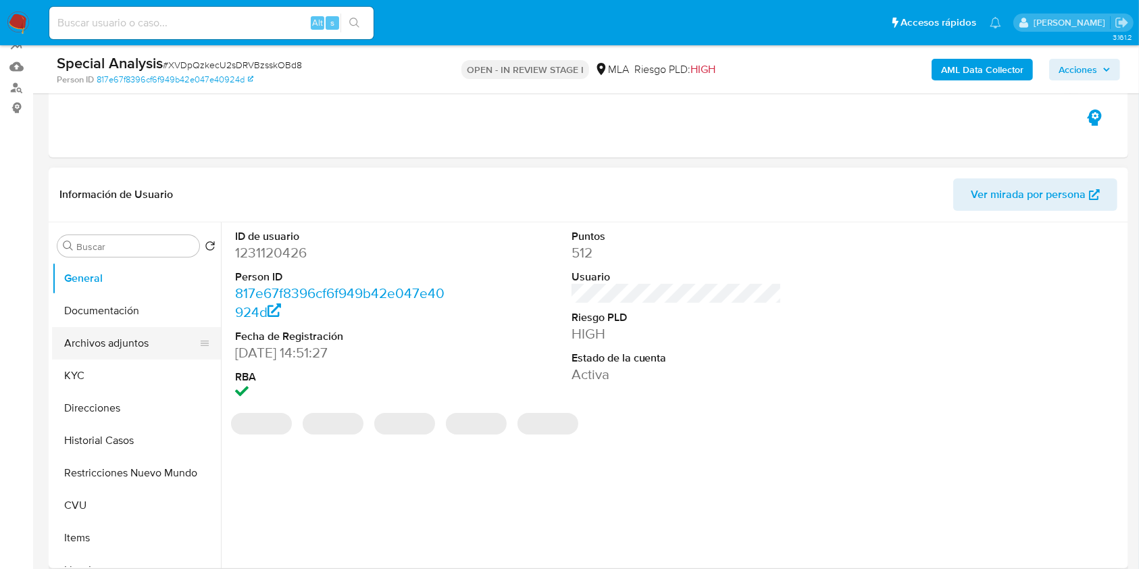
click at [141, 336] on button "Archivos adjuntos" at bounding box center [131, 343] width 158 height 32
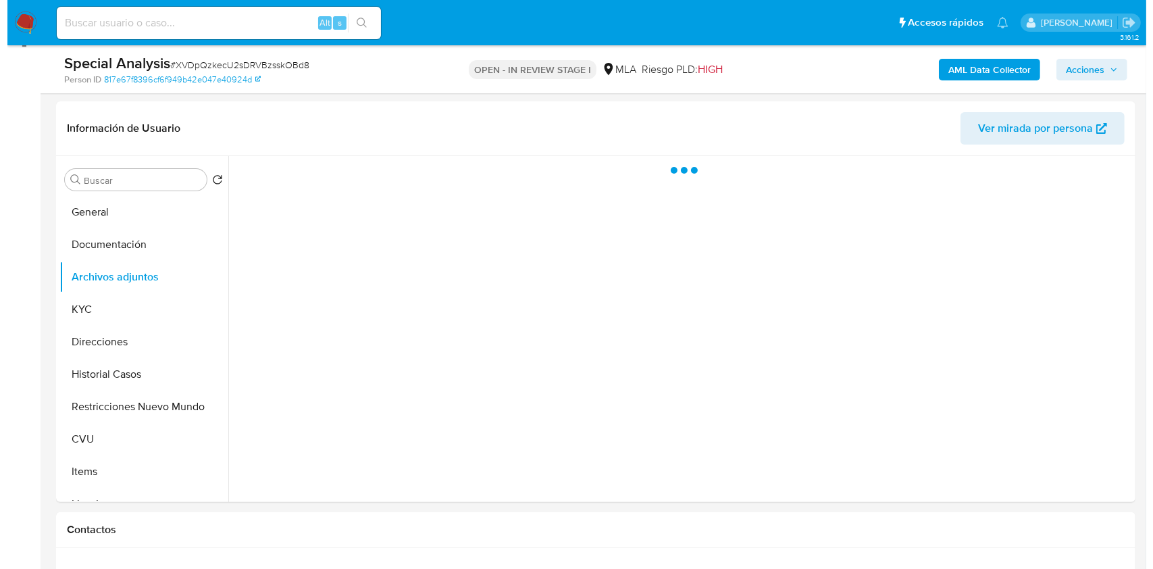
scroll to position [197, 0]
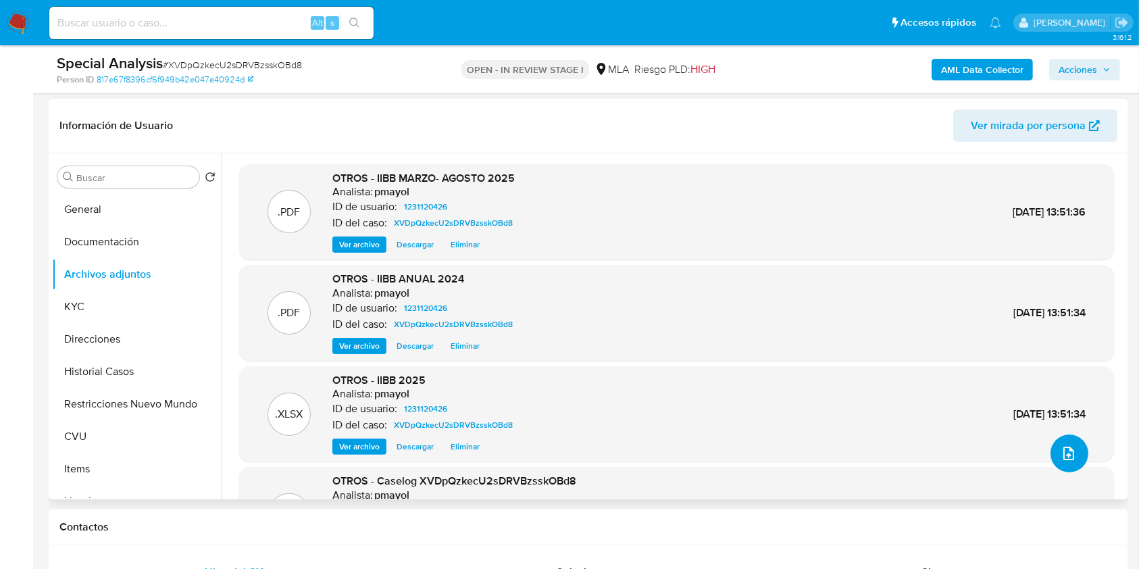
click at [1060, 457] on icon "upload-file" at bounding box center [1068, 453] width 16 height 16
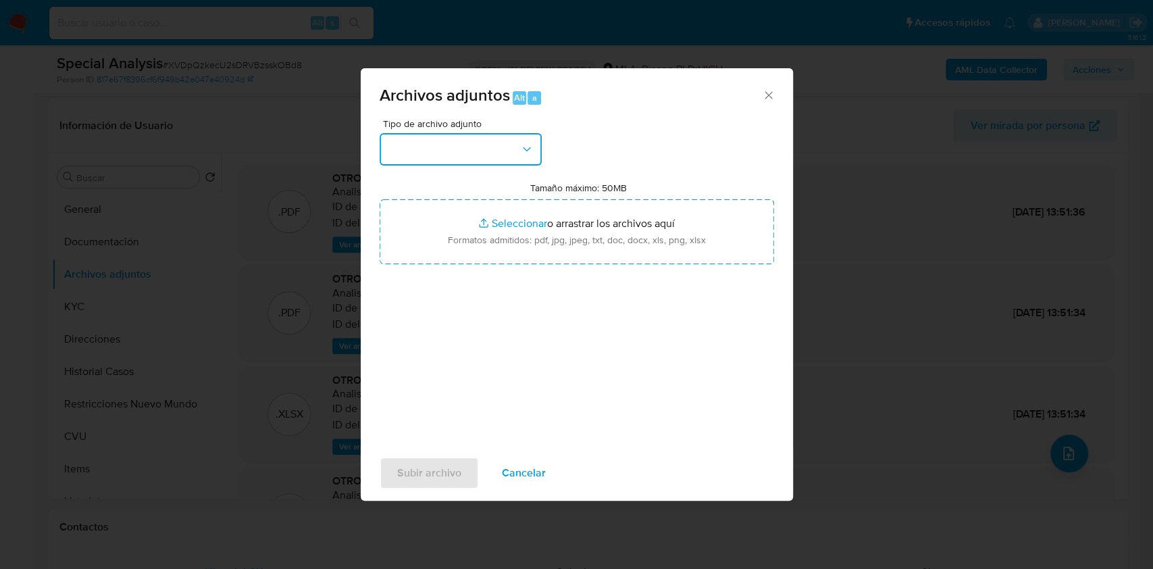
click at [502, 154] on button "button" at bounding box center [461, 149] width 162 height 32
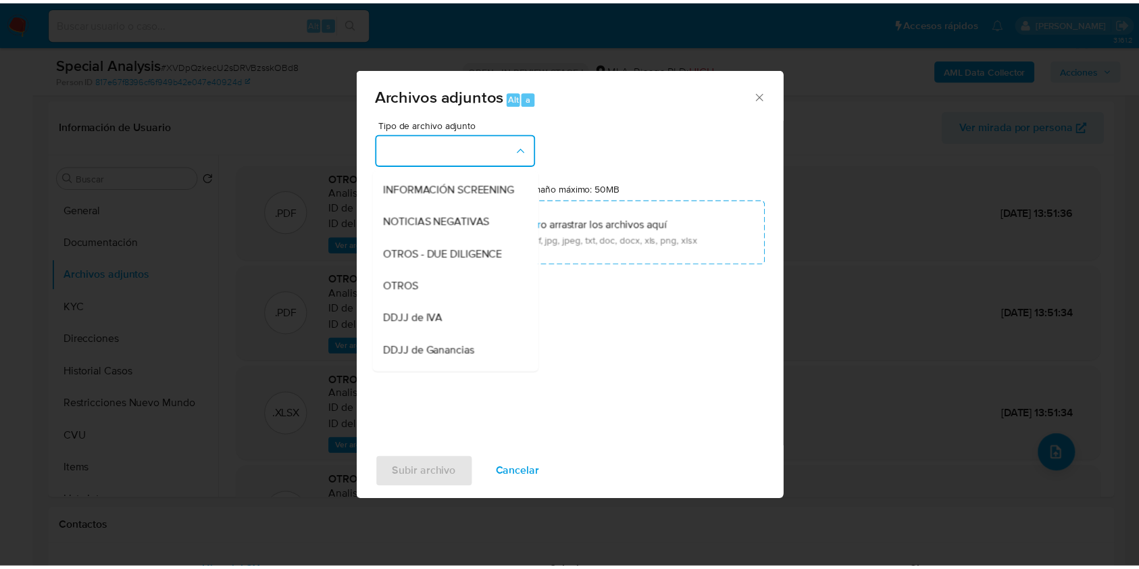
scroll to position [165, 0]
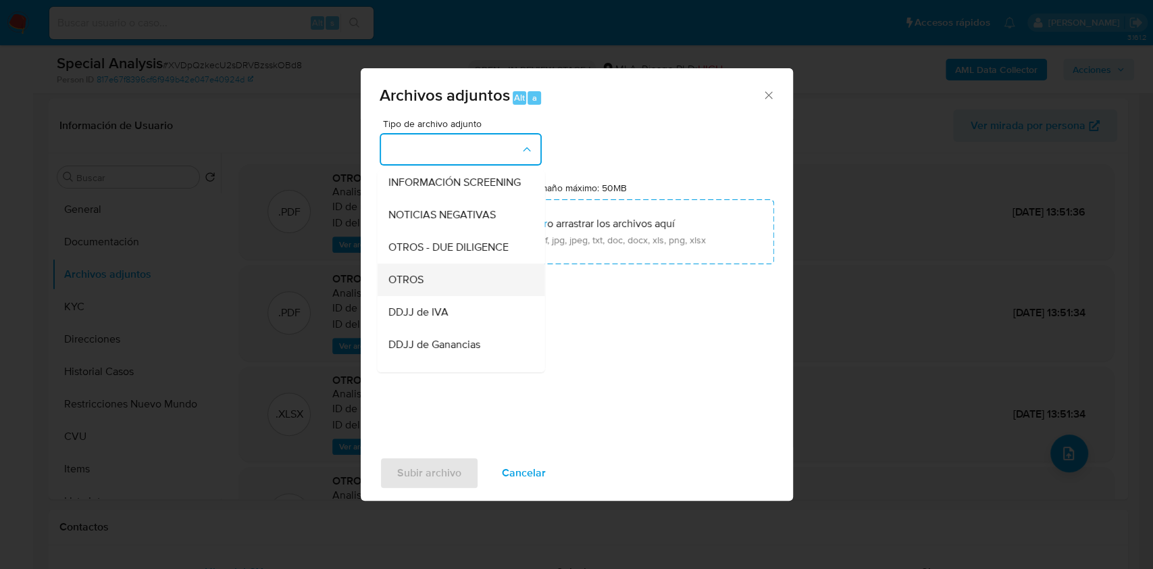
click at [438, 296] on div "OTROS" at bounding box center [457, 279] width 138 height 32
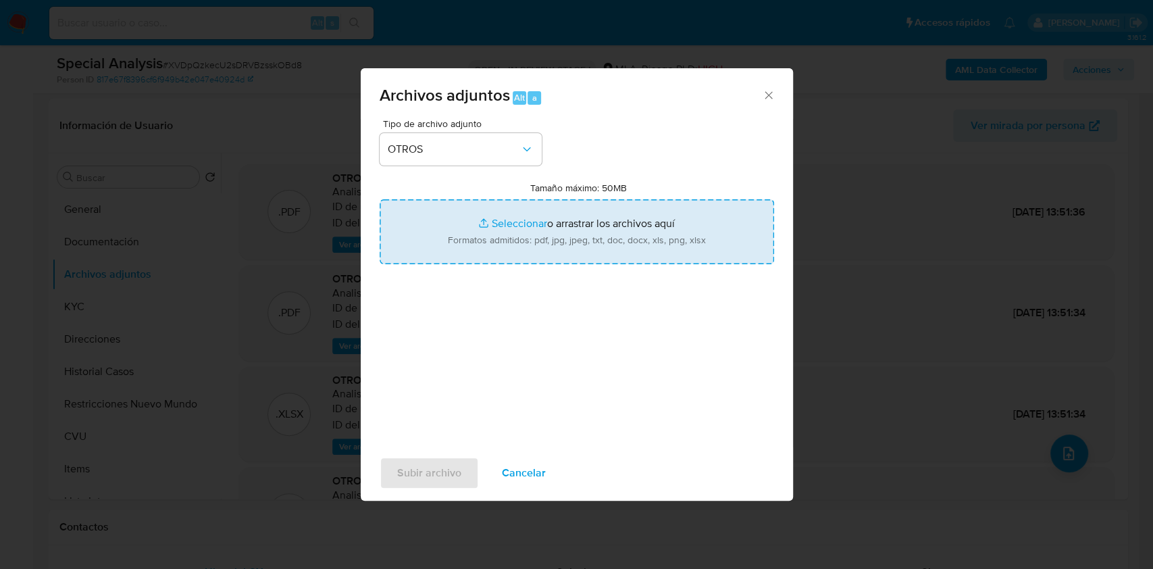
click at [567, 224] on input "Tamaño máximo: 50MB Seleccionar archivos" at bounding box center [577, 231] width 394 height 65
type input "C:\fakepath\Movimientos-Aladdin- Gabriela Laura Gonzalez.xlsx"
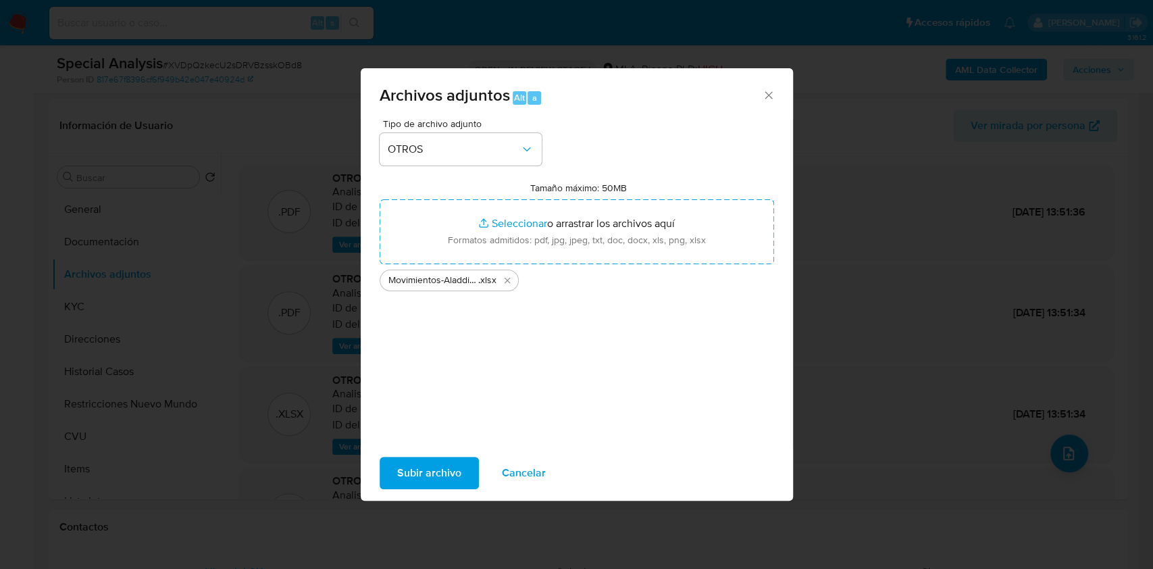
click at [464, 477] on button "Subir archivo" at bounding box center [429, 473] width 99 height 32
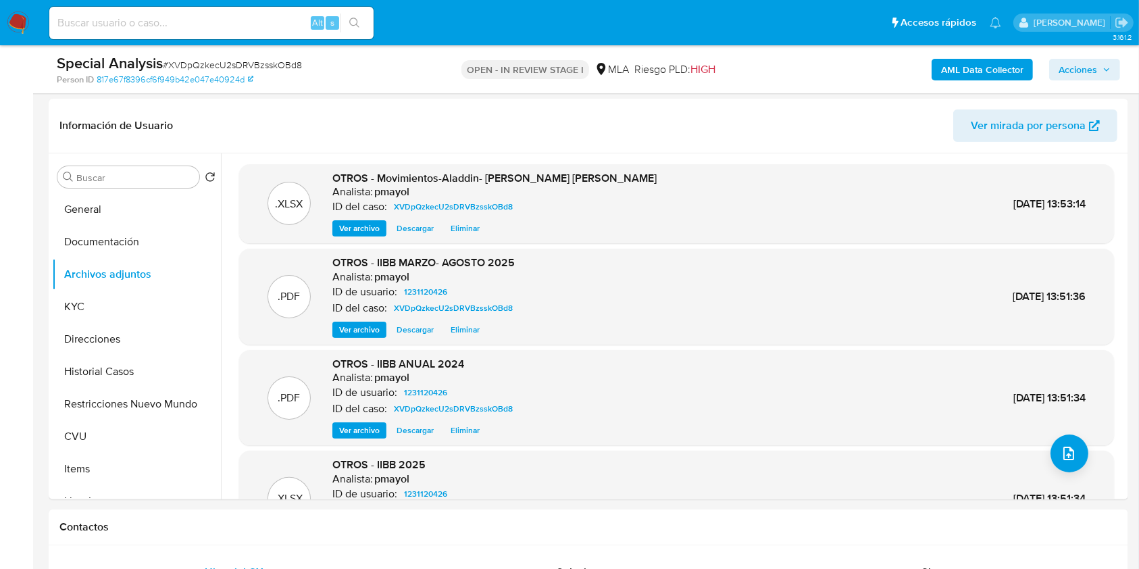
click at [1060, 72] on span "Acciones" at bounding box center [1077, 70] width 38 height 22
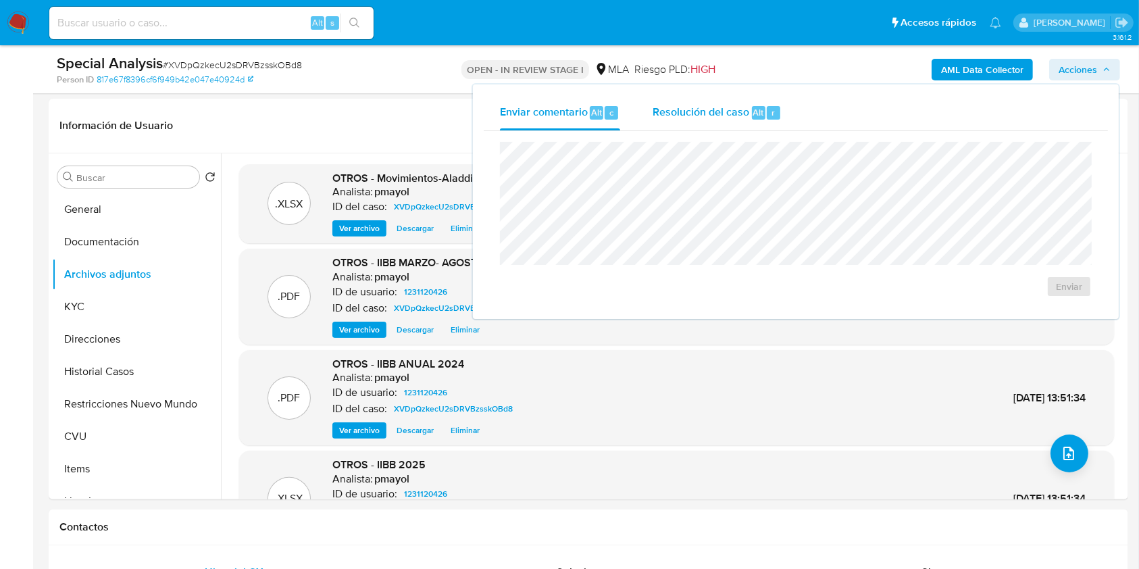
click at [725, 110] on span "Resolución del caso" at bounding box center [700, 112] width 97 height 16
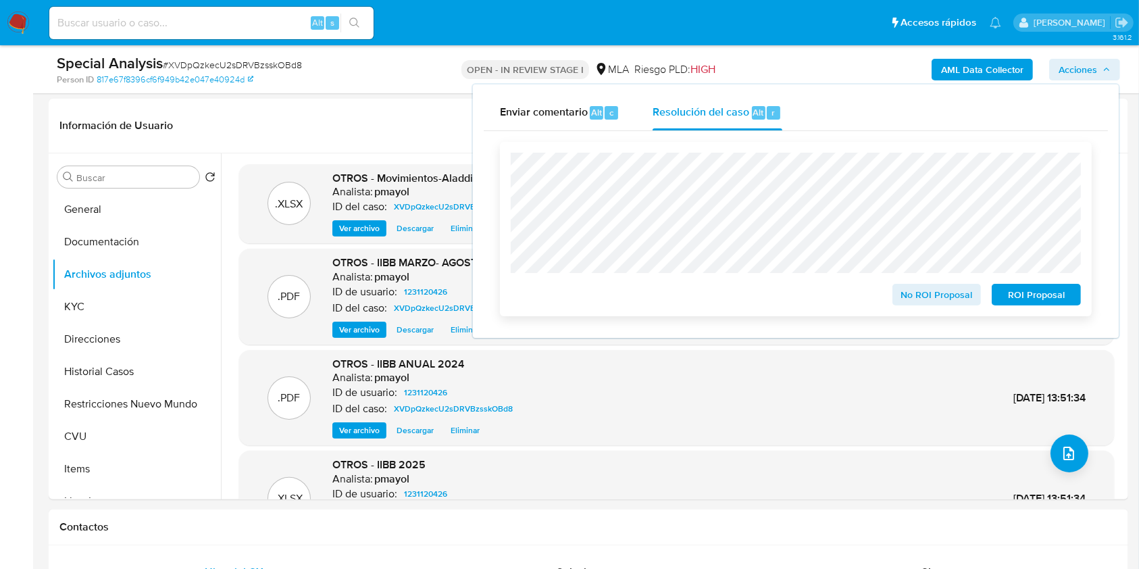
click at [929, 300] on span "No ROI Proposal" at bounding box center [937, 294] width 70 height 19
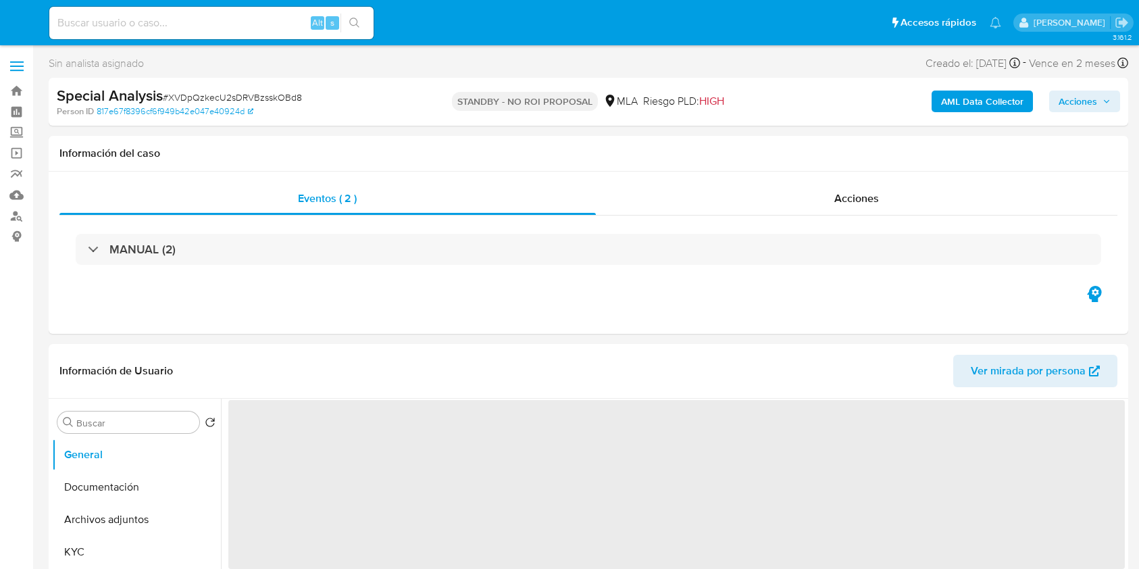
select select "10"
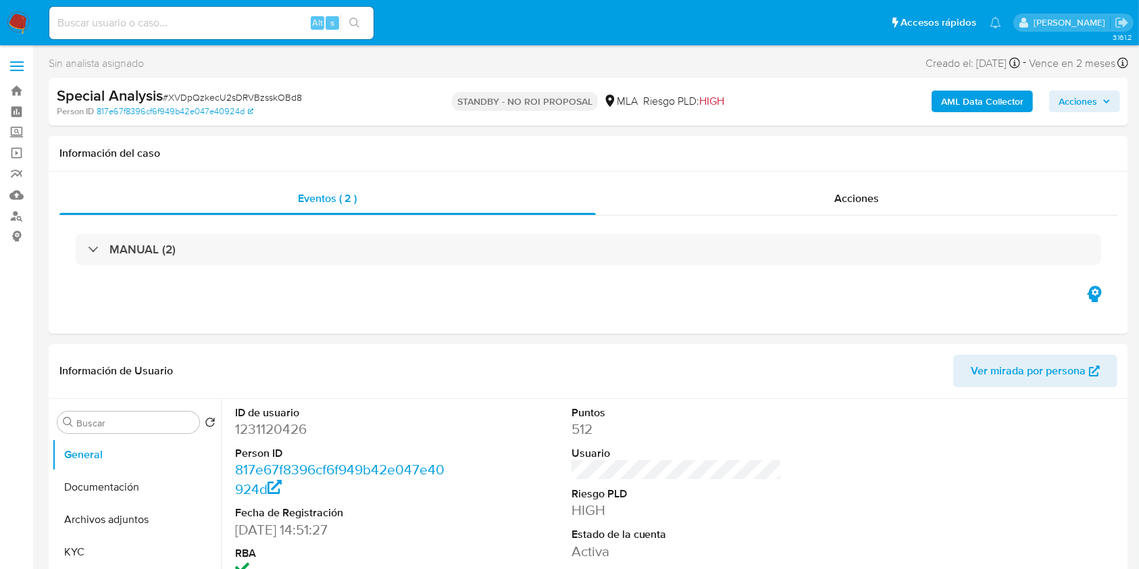
click at [267, 18] on input at bounding box center [211, 23] width 324 height 18
paste input "r93nX8CWkf5xxvtFxn9tqecl"
type input "r93nX8CWkf5xxvtFxn9tqecl"
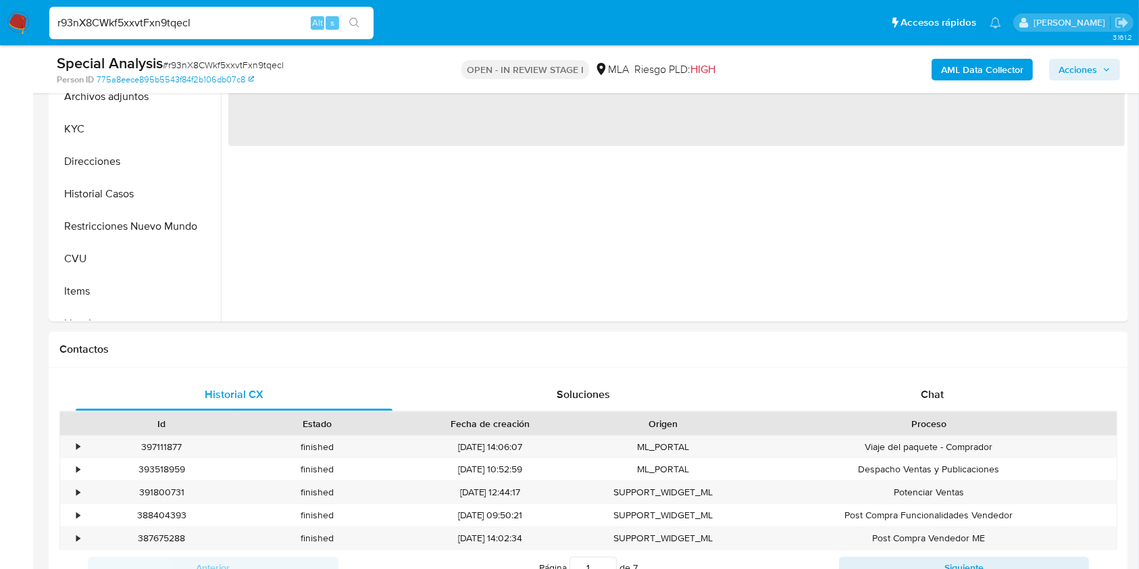
scroll to position [581, 0]
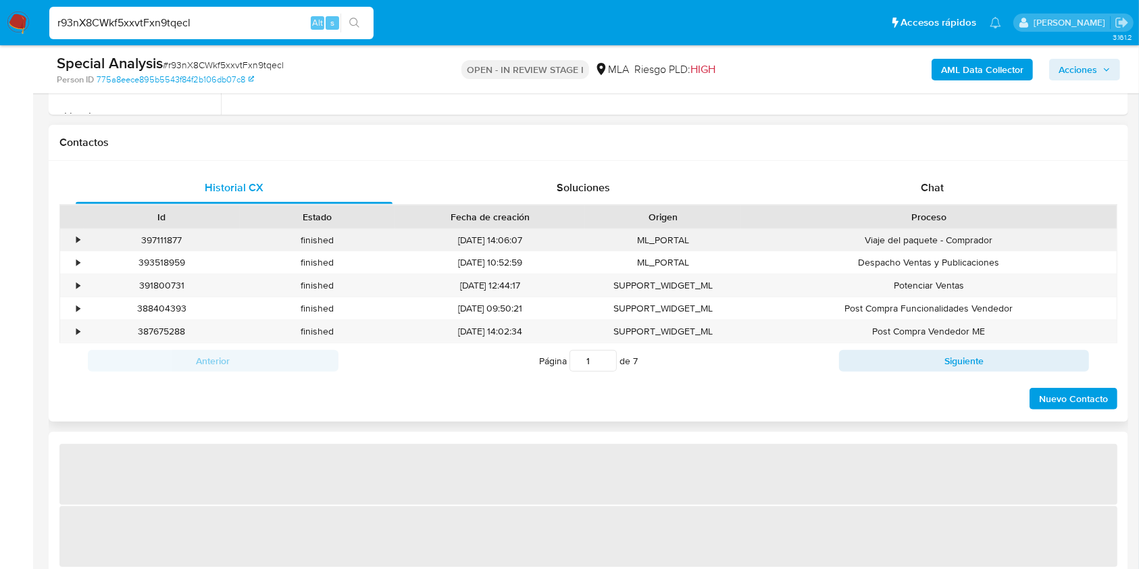
select select "10"
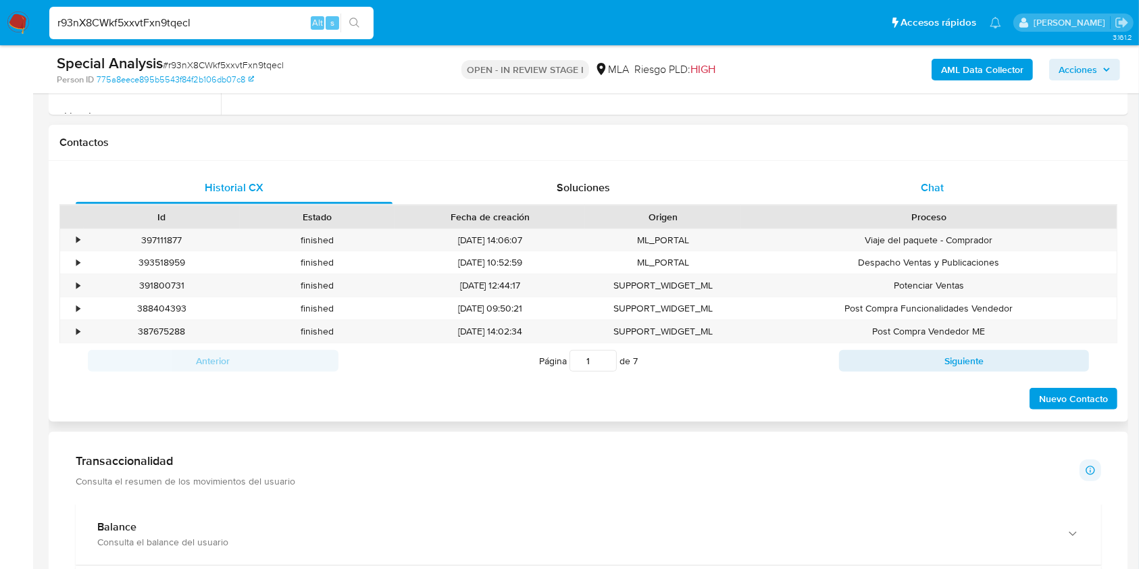
click at [924, 188] on span "Chat" at bounding box center [931, 188] width 23 height 16
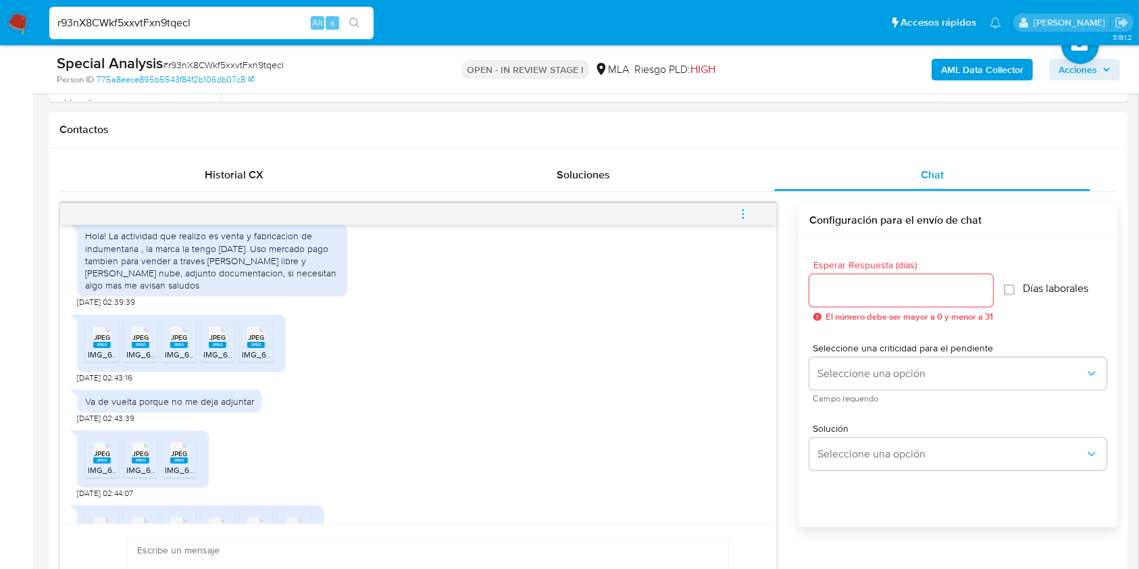
scroll to position [742, 0]
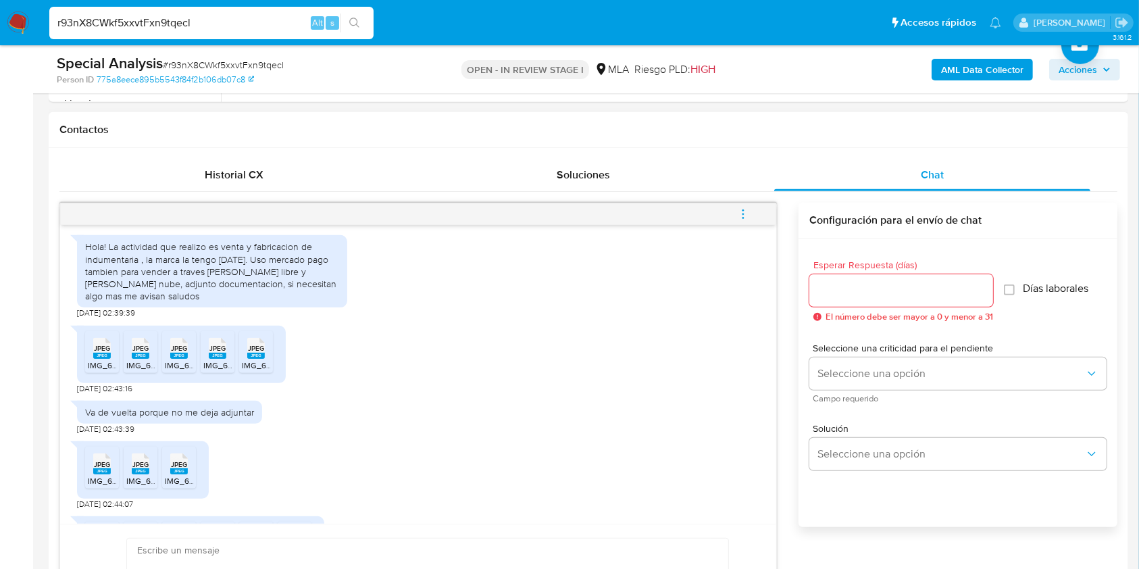
click at [97, 353] on span "JPEG" at bounding box center [102, 348] width 16 height 9
click at [154, 360] on div "JPEG JPEG" at bounding box center [140, 347] width 28 height 26
click at [184, 359] on rect at bounding box center [179, 356] width 18 height 6
click at [219, 353] on span "JPEG" at bounding box center [217, 348] width 16 height 9
click at [261, 353] on span "JPEG" at bounding box center [256, 348] width 16 height 9
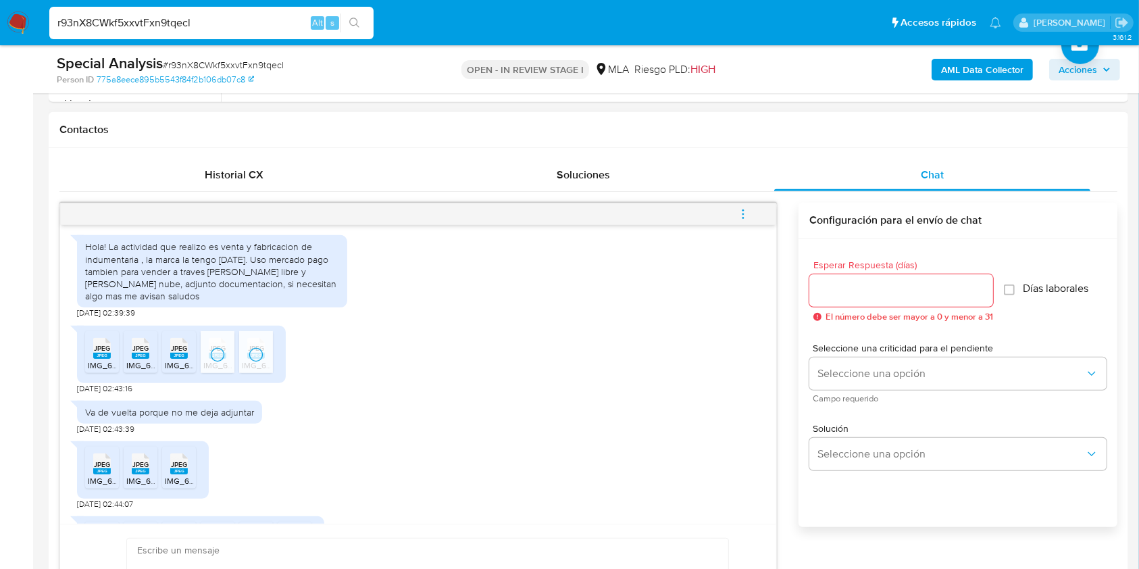
click at [167, 475] on div "JPEG JPEG" at bounding box center [179, 462] width 28 height 26
click at [143, 469] on span "JPEG" at bounding box center [140, 464] width 16 height 9
drag, startPoint x: 113, startPoint y: 487, endPoint x: 690, endPoint y: 433, distance: 579.2
click at [113, 475] on div "JPEG JPEG" at bounding box center [102, 462] width 28 height 26
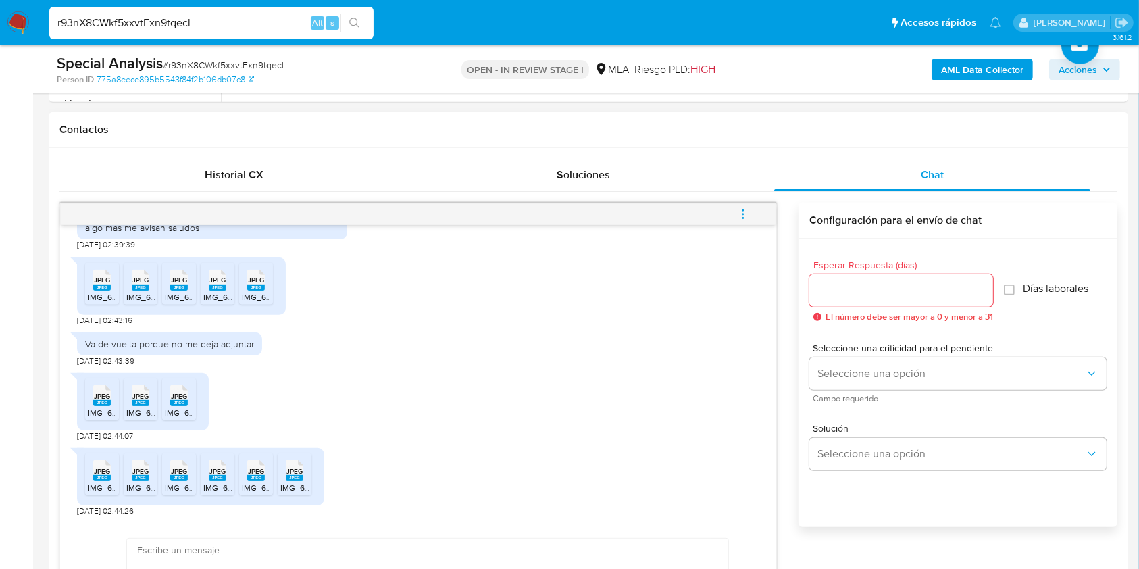
click at [291, 478] on rect at bounding box center [295, 478] width 18 height 6
click at [265, 475] on div "JPEG JPEG" at bounding box center [256, 469] width 28 height 26
click at [217, 473] on span "JPEG" at bounding box center [217, 471] width 16 height 9
click at [183, 472] on span "JPEG" at bounding box center [179, 471] width 16 height 9
click at [146, 472] on span "JPEG" at bounding box center [140, 471] width 16 height 9
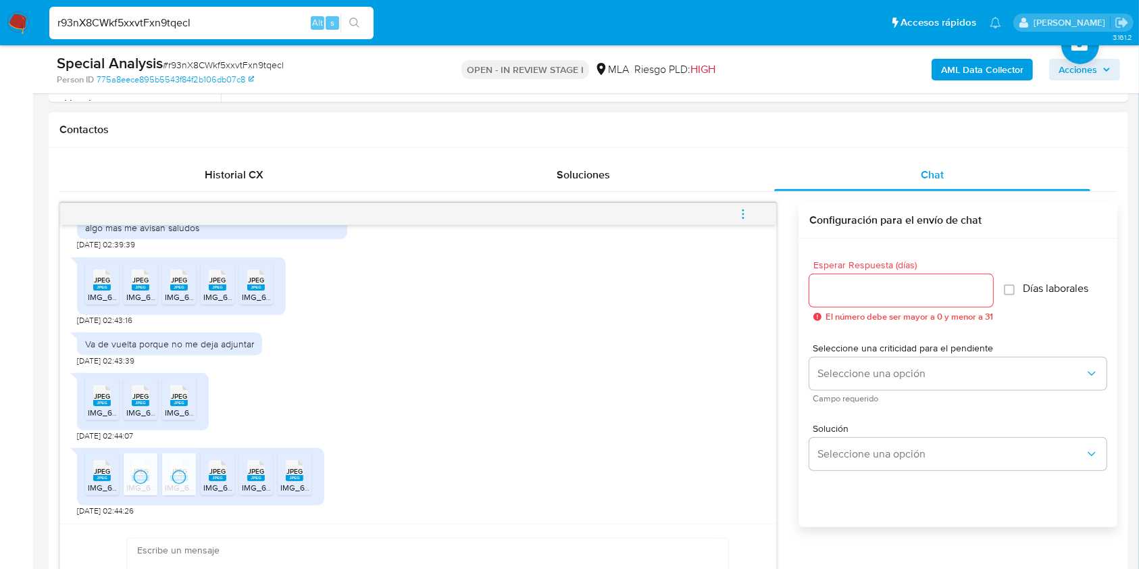
click at [108, 472] on span "JPEG" at bounding box center [102, 471] width 16 height 9
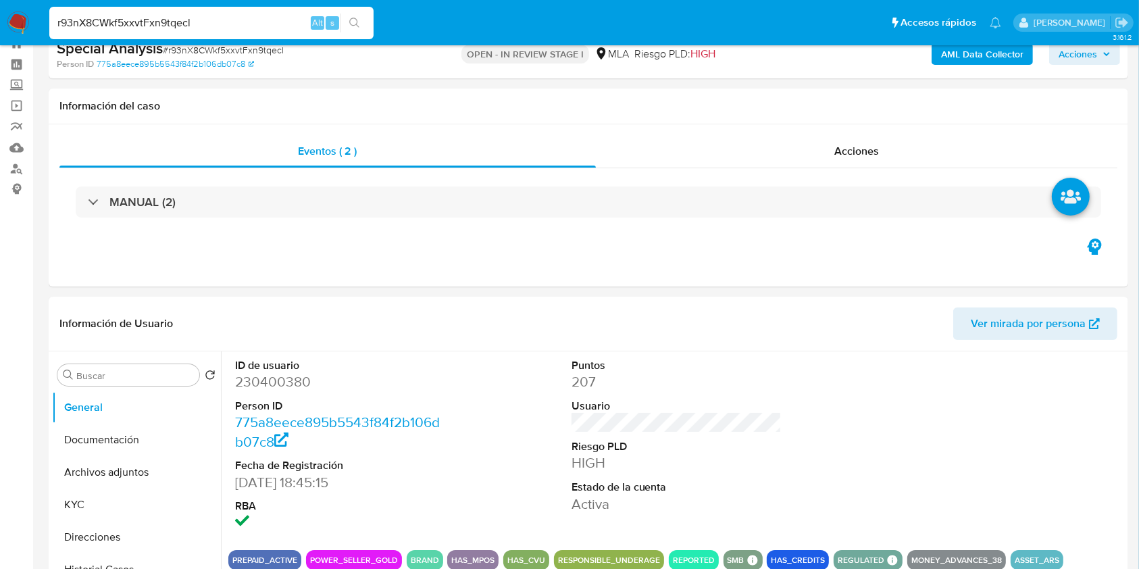
scroll to position [13, 0]
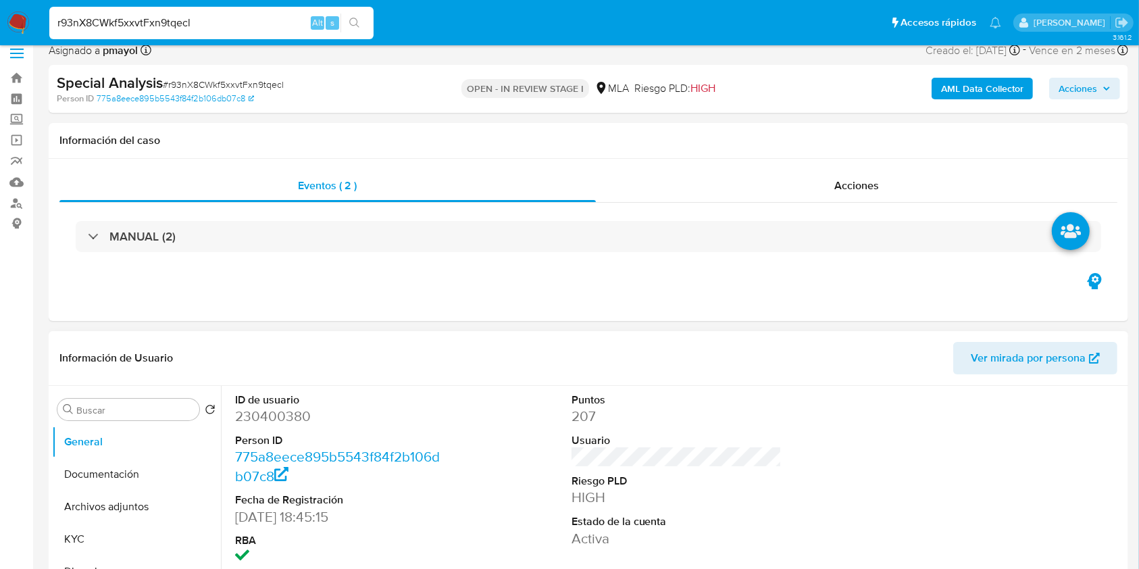
click at [273, 426] on dl "ID de usuario 230400380 Person ID 775a8eece895b5543f84f2b106db07c8 Fecha de Reg…" at bounding box center [340, 479] width 211 height 174
click at [257, 413] on dd "230400380" at bounding box center [340, 416] width 211 height 19
copy dd "230400380"
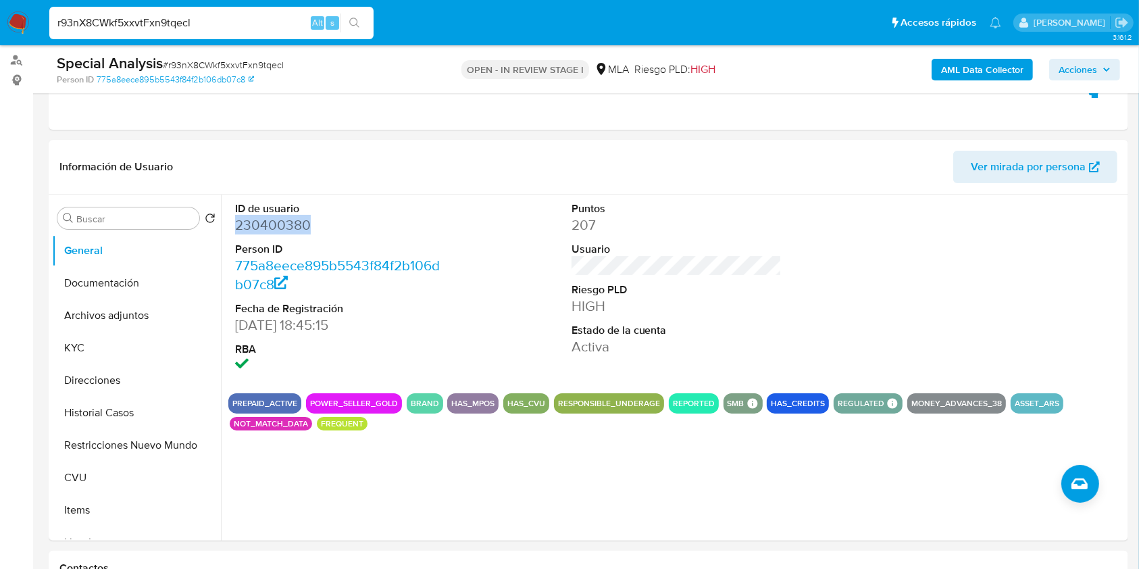
scroll to position [162, 0]
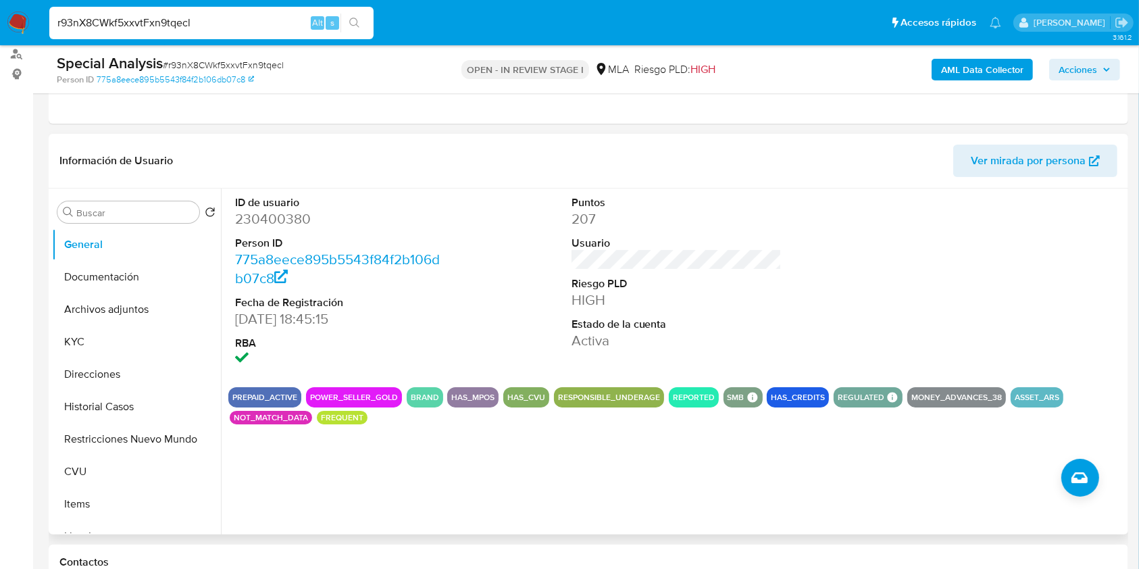
click at [681, 257] on div "ID de usuario 230400380 Person ID 775a8eece895b5543f84f2b106db07c8 Fecha de Reg…" at bounding box center [676, 282] width 896 height 188
click at [109, 370] on button "Direcciones" at bounding box center [131, 374] width 158 height 32
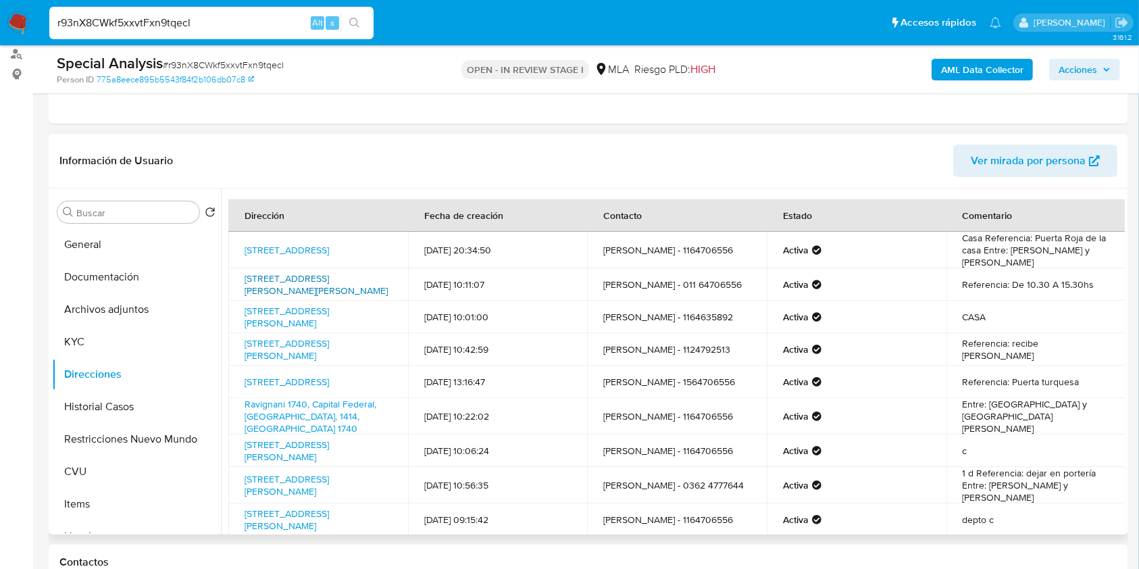
click at [308, 287] on link "Calle Concepcion Arenal 2630, Palermo, Capital Federal, 1426, Argentina 2630" at bounding box center [315, 284] width 143 height 26
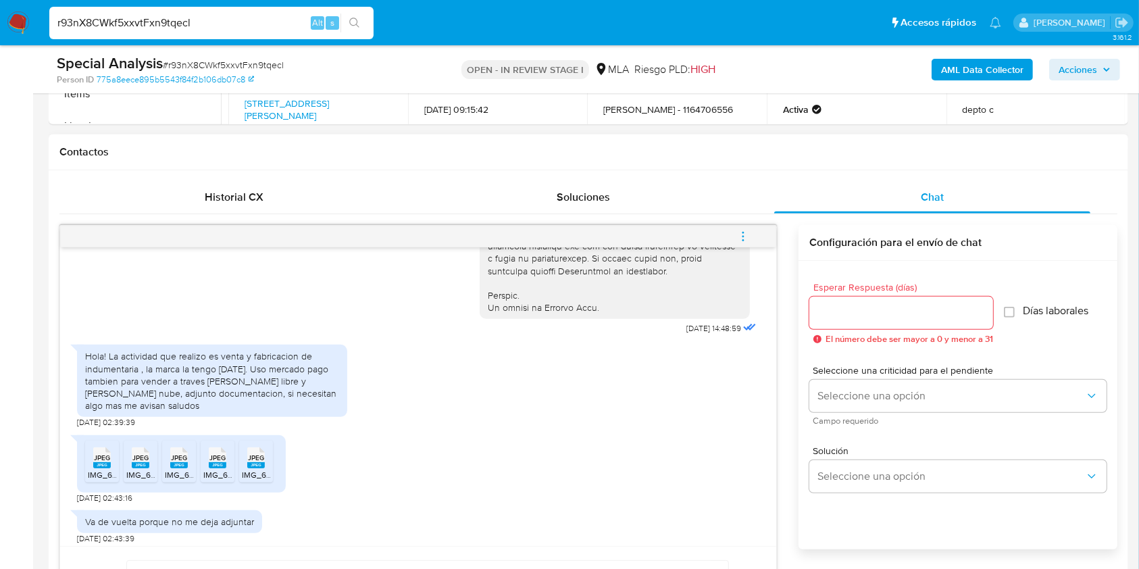
scroll to position [650, 0]
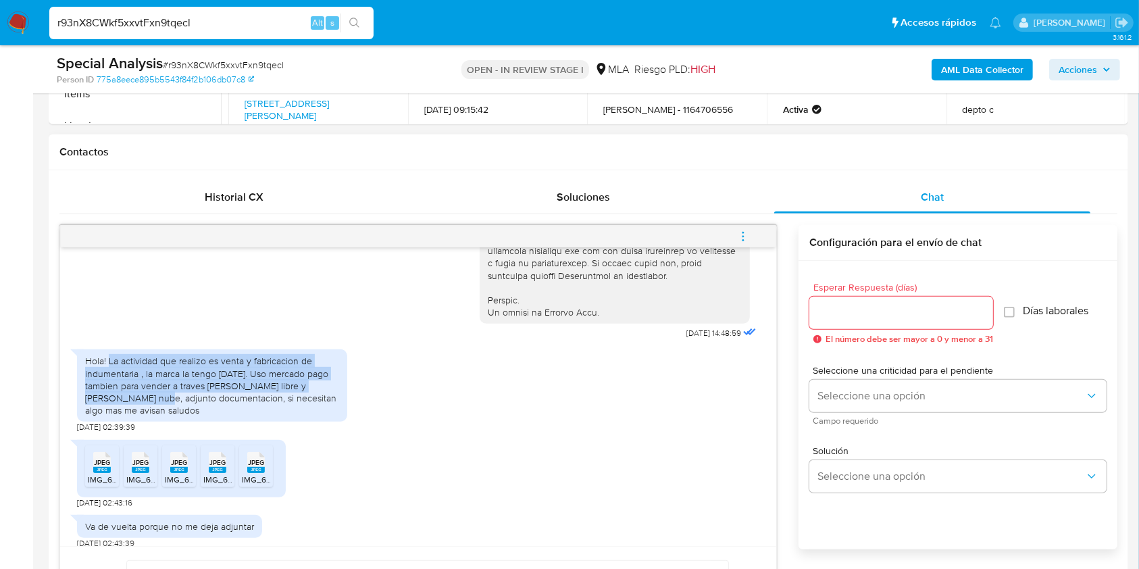
drag, startPoint x: 132, startPoint y: 419, endPoint x: 109, endPoint y: 384, distance: 42.3
click at [109, 384] on div "Hola! La actividad que realizo es venta y fabricacion de indumentaria , la marc…" at bounding box center [212, 385] width 254 height 61
copy div "La actividad que realizo es venta y fabricacion de indumentaria , la marca la t…"
click at [323, 407] on div "Hola! La actividad que realizo es venta y fabricacion de indumentaria , la marc…" at bounding box center [212, 385] width 254 height 61
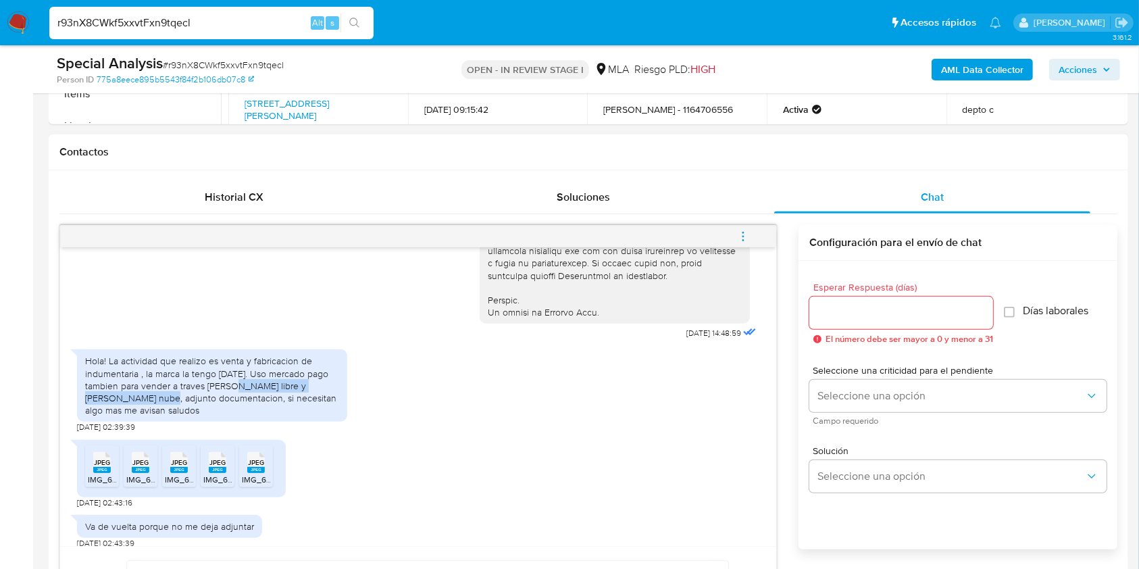
drag, startPoint x: 135, startPoint y: 428, endPoint x: 229, endPoint y: 406, distance: 96.5
click at [229, 406] on div "Hola! La actividad que realizo es venta y fabricacion de indumentaria , la marc…" at bounding box center [212, 385] width 254 height 61
copy div "de mercado libre y de tienda nube,"
click at [202, 63] on span "# r93nX8CWkf5xxvtFxn9tqecl" at bounding box center [223, 65] width 121 height 14
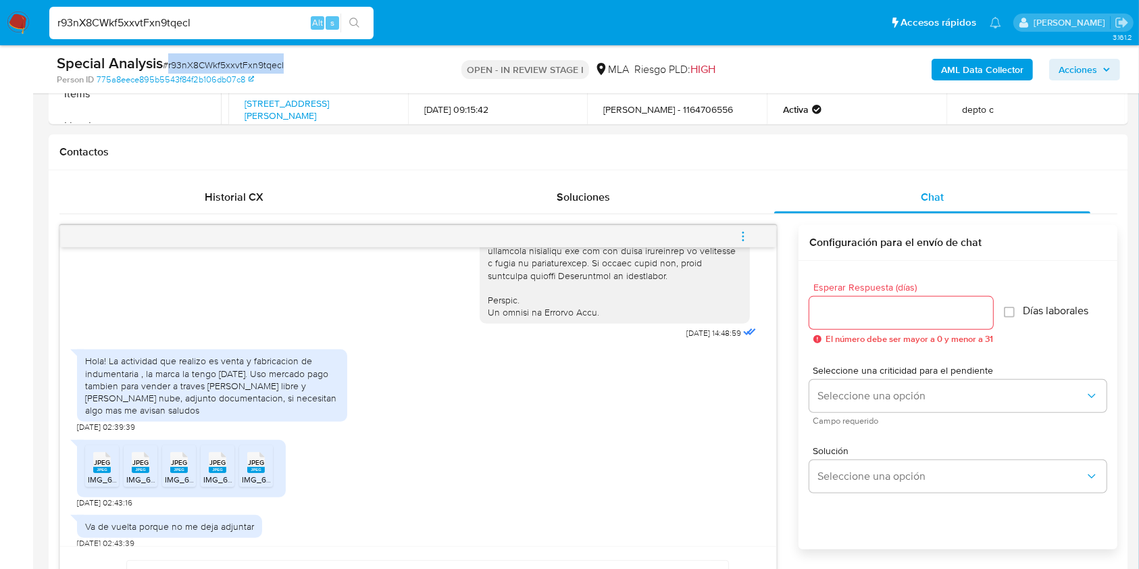
copy span "r93nX8CWkf5xxvtFxn9tqecl"
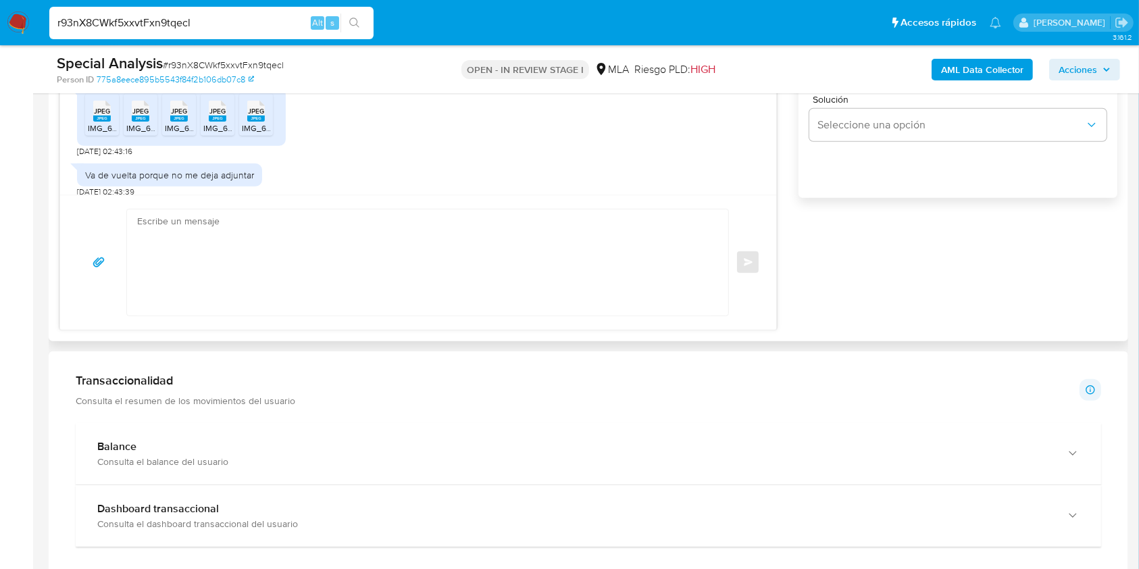
click at [492, 278] on textarea at bounding box center [424, 262] width 574 height 106
paste textarea "Hola, ¡Muchas gracias por tu respuesta! Confirmamos la recepción de la document…"
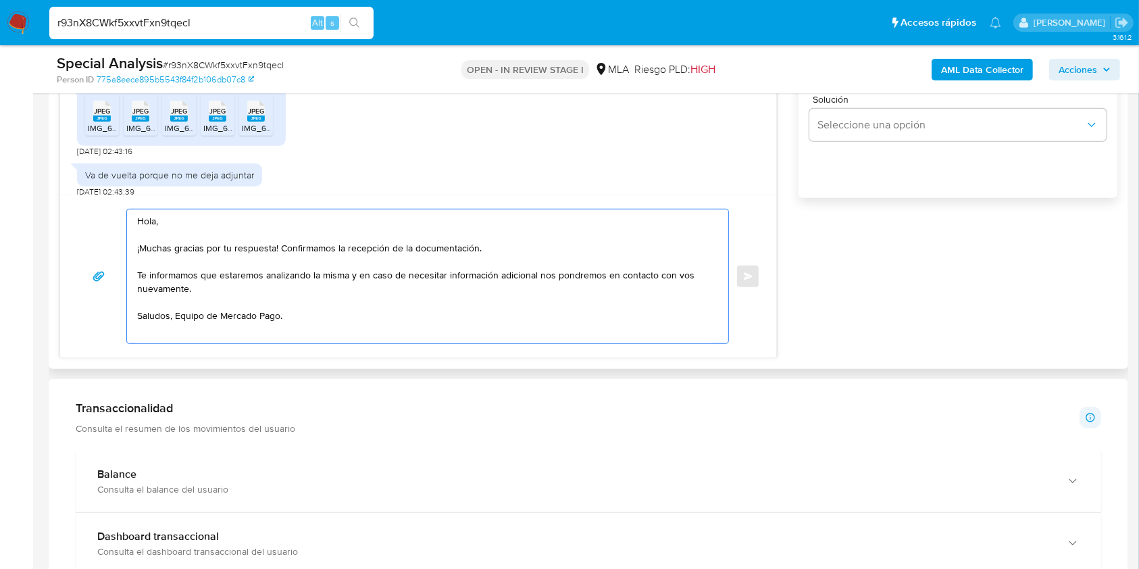
click at [178, 320] on textarea "Hola, ¡Muchas gracias por tu respuesta! Confirmamos la recepción de la document…" at bounding box center [424, 276] width 574 height 134
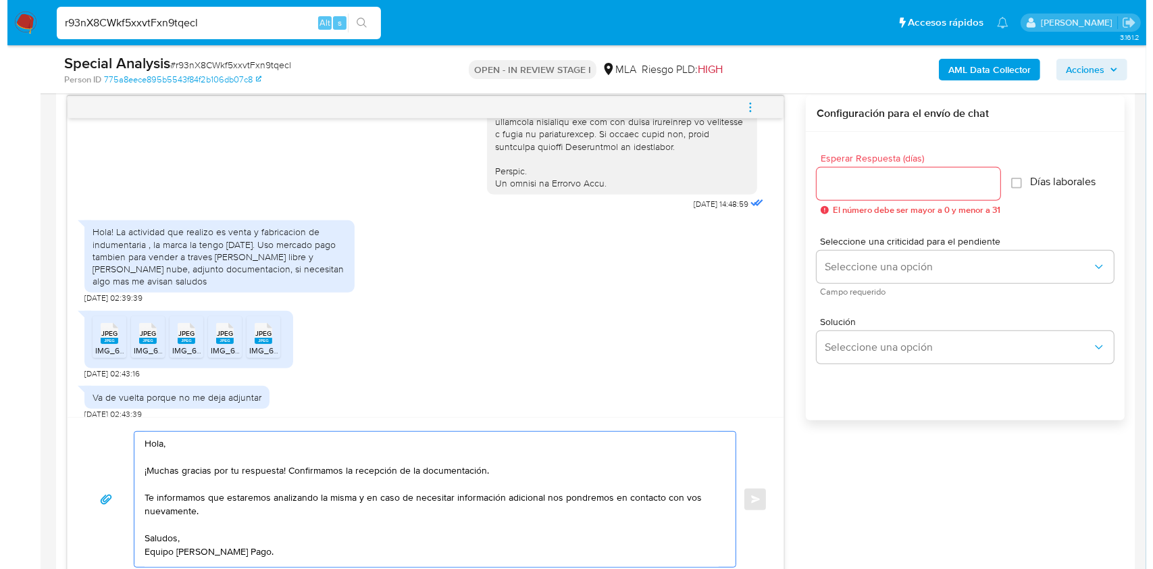
scroll to position [692, 0]
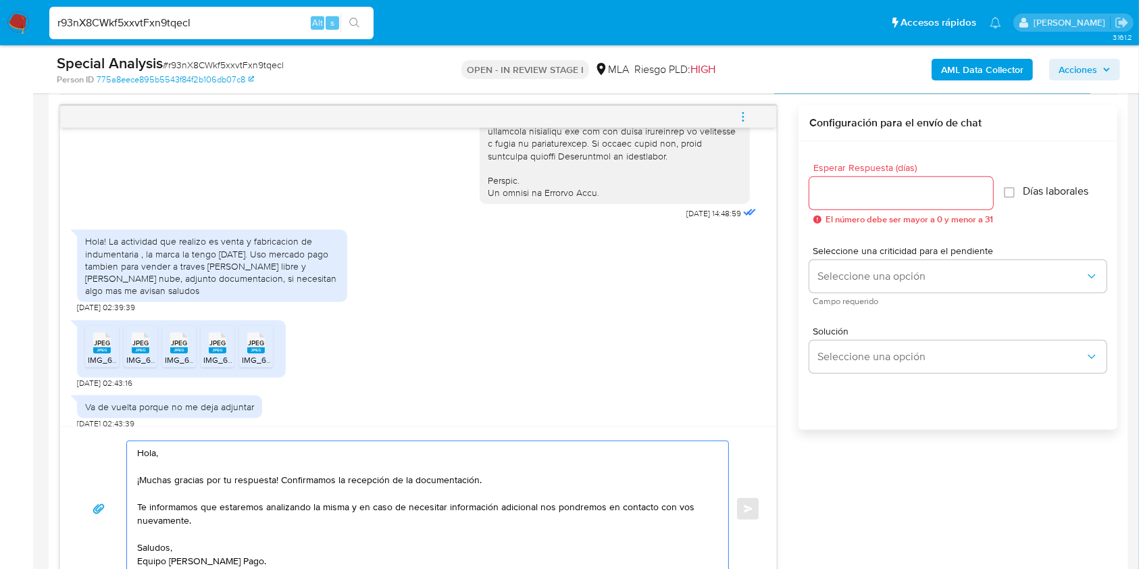
type textarea "Hola, ¡Muchas gracias por tu respuesta! Confirmamos la recepción de la document…"
click at [864, 188] on input "Esperar Respuesta (días)" at bounding box center [901, 193] width 184 height 18
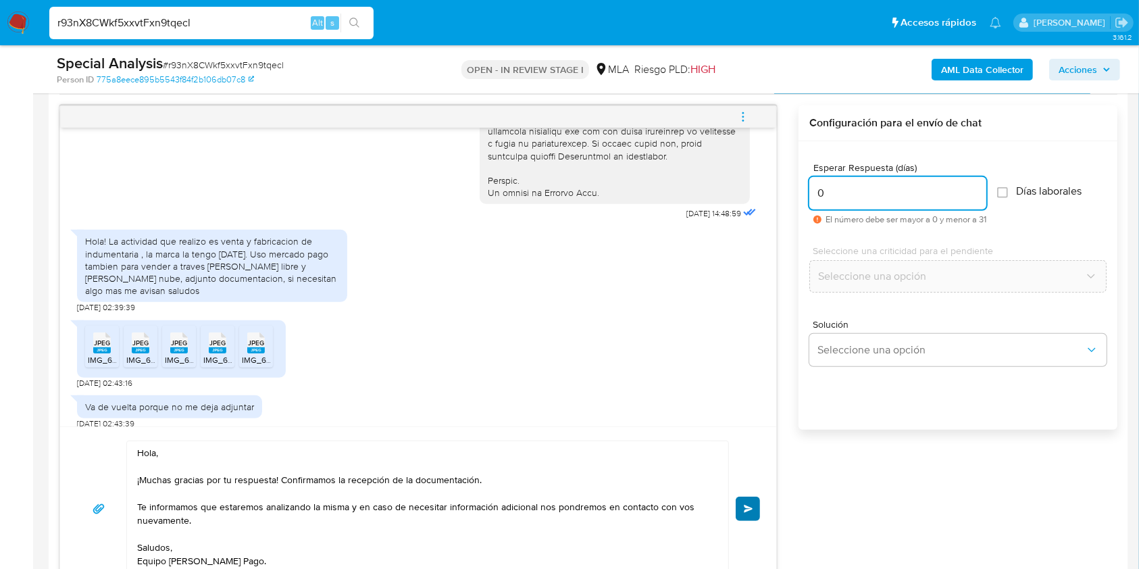
type input "0"
click at [752, 509] on span "Enviar" at bounding box center [748, 508] width 9 height 8
click at [744, 118] on icon "menu-action" at bounding box center [743, 117] width 12 height 12
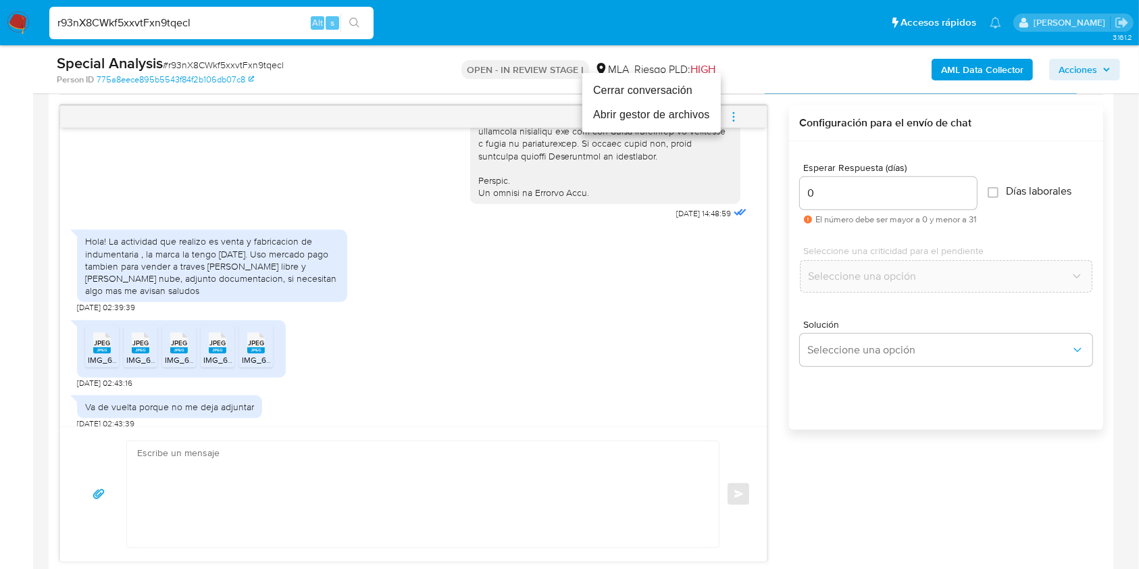
scroll to position [1009, 0]
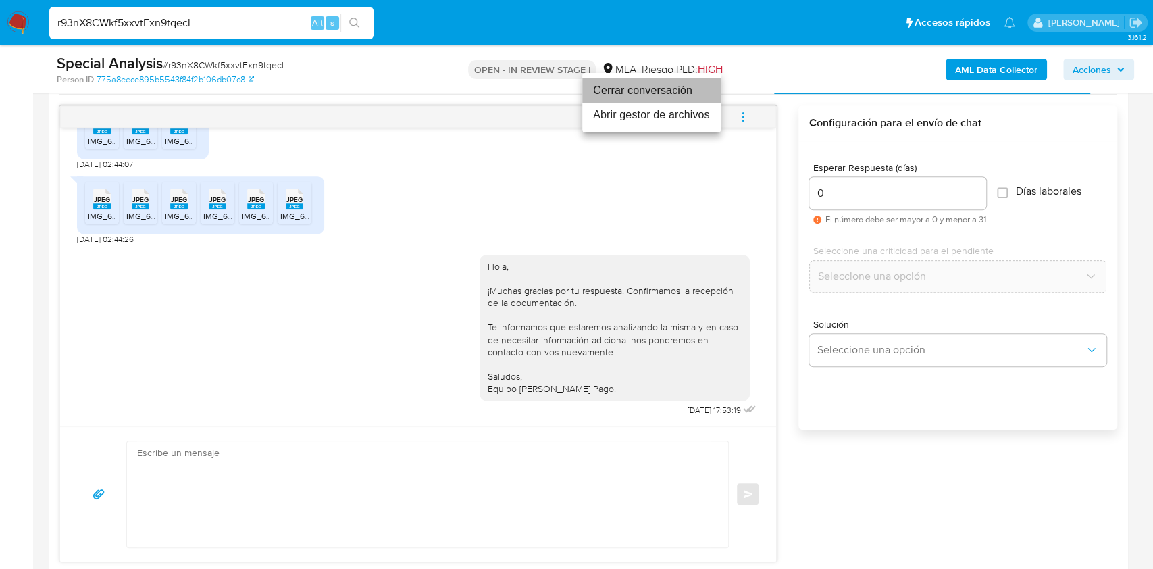
click at [642, 87] on li "Cerrar conversación" at bounding box center [651, 90] width 138 height 24
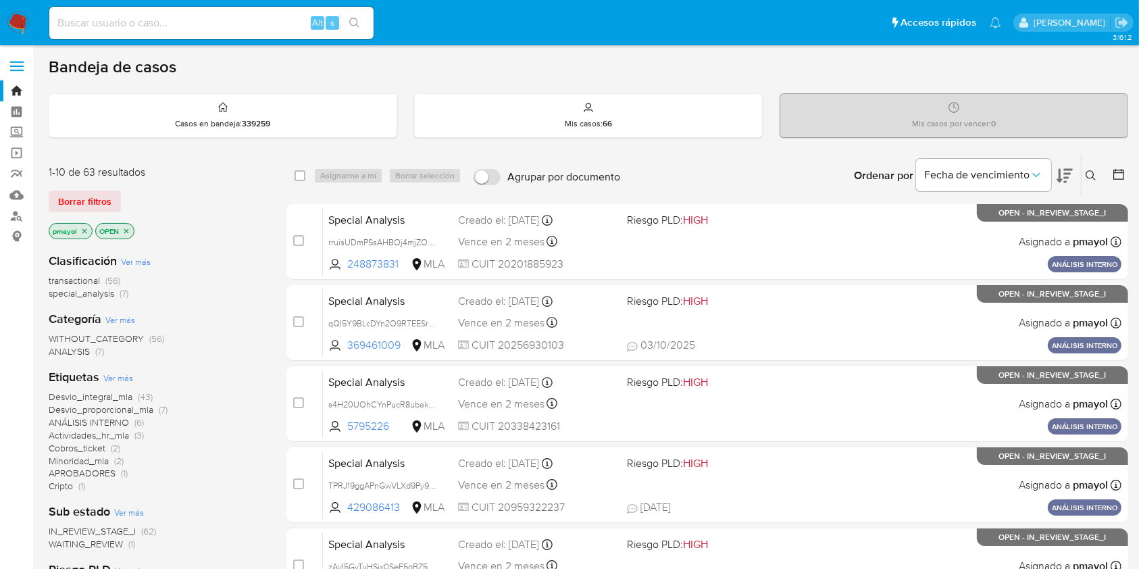
click at [1089, 184] on div "Ingrese ID de usuario o caso Buscar Borrar filtros" at bounding box center [1091, 176] width 23 height 42
click at [1087, 171] on icon at bounding box center [1090, 175] width 11 height 11
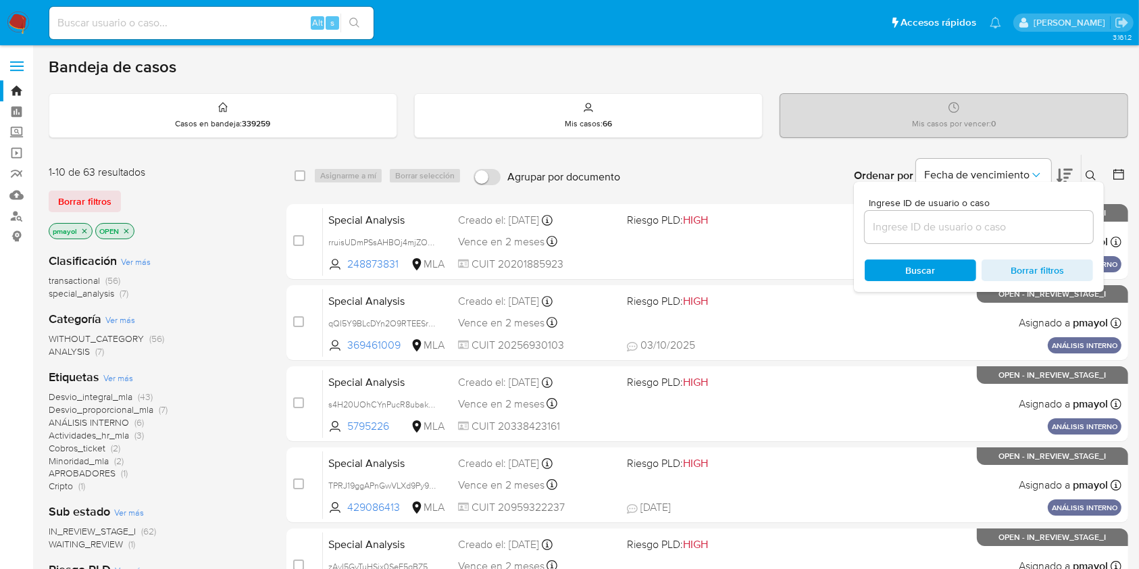
click at [992, 218] on input at bounding box center [978, 227] width 228 height 18
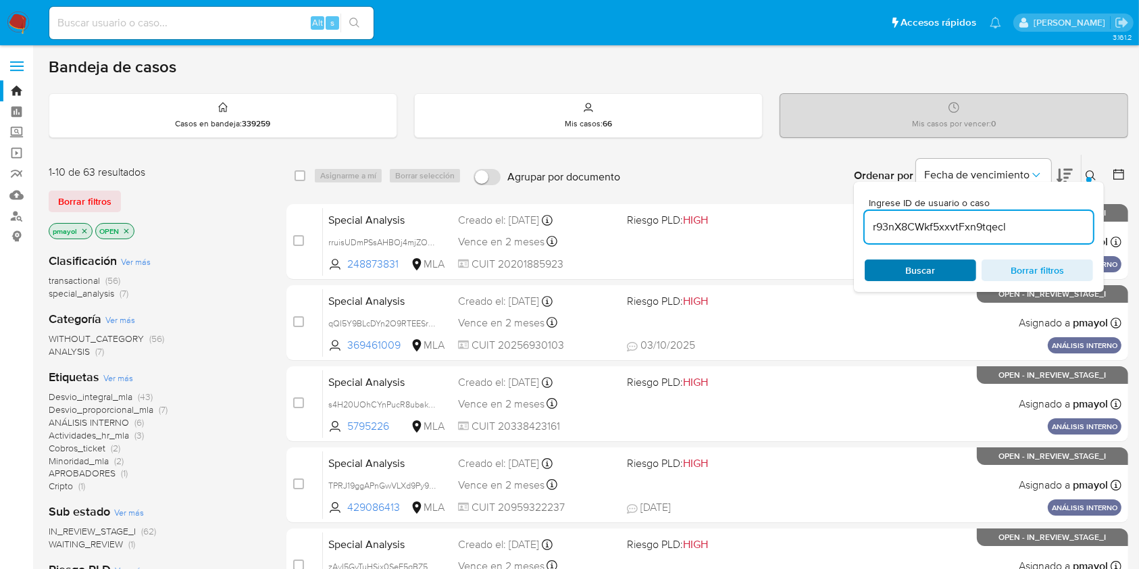
type input "r93nX8CWkf5xxvtFxn9tqecl"
click at [920, 275] on div "Buscar Borrar filtros" at bounding box center [978, 270] width 228 height 22
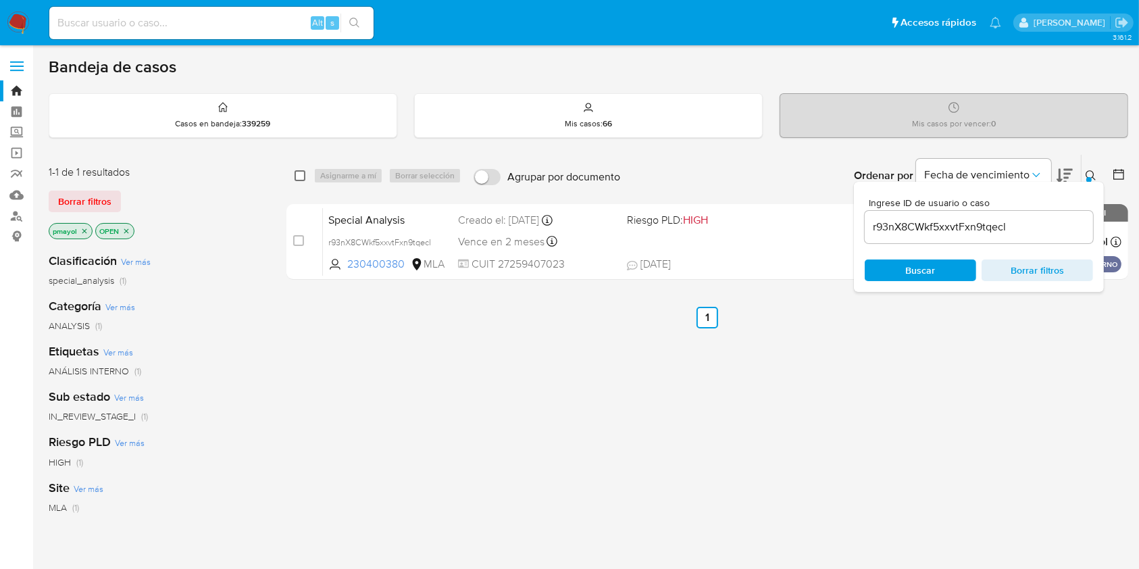
click at [298, 180] on input "checkbox" at bounding box center [299, 175] width 11 height 11
checkbox input "true"
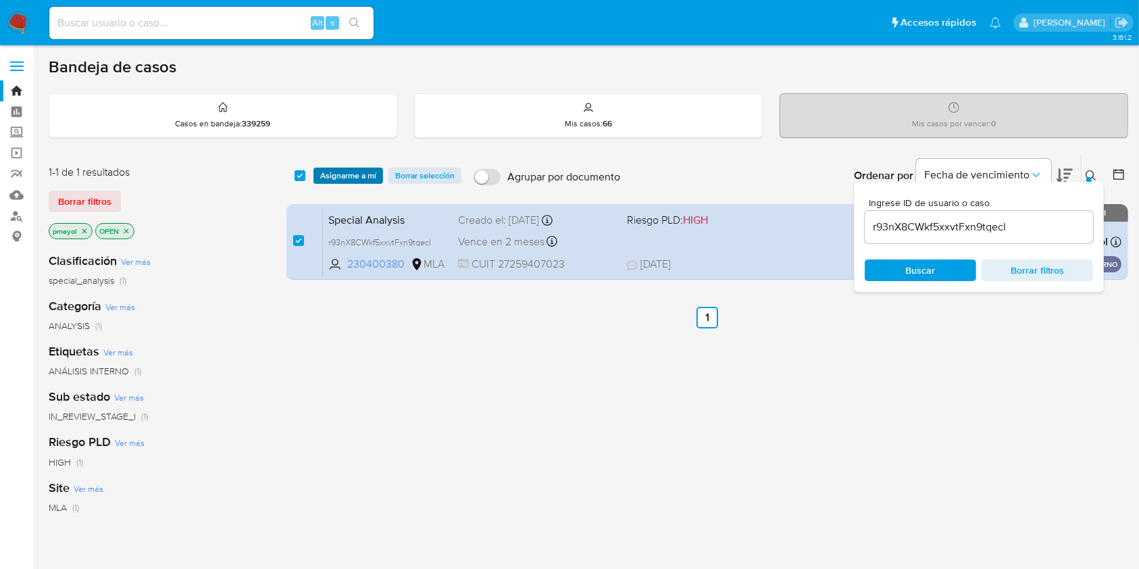
click at [328, 176] on span "Asignarme a mí" at bounding box center [348, 176] width 56 height 14
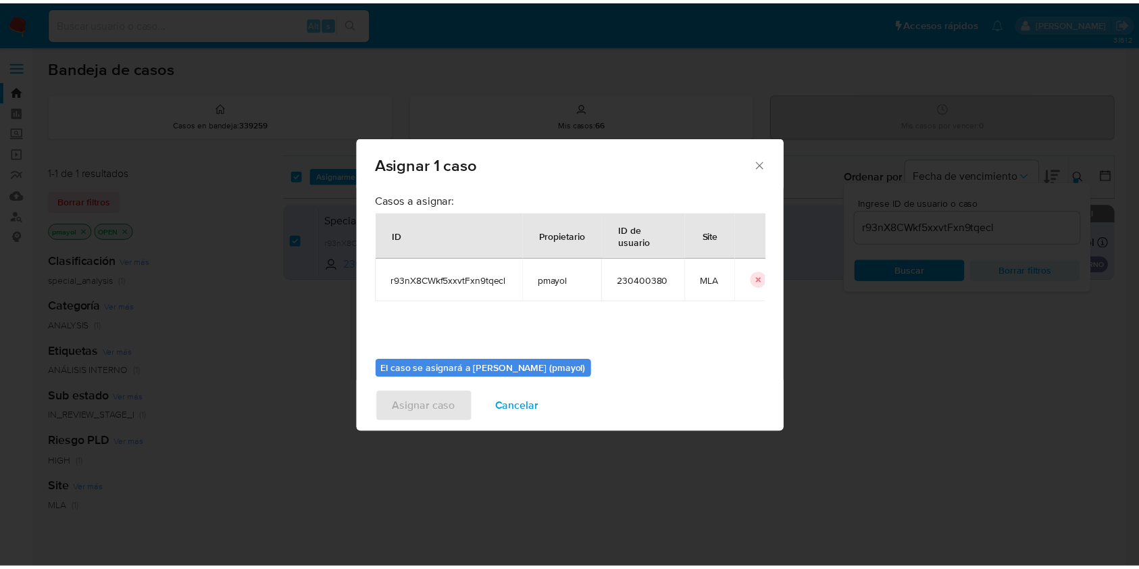
scroll to position [69, 0]
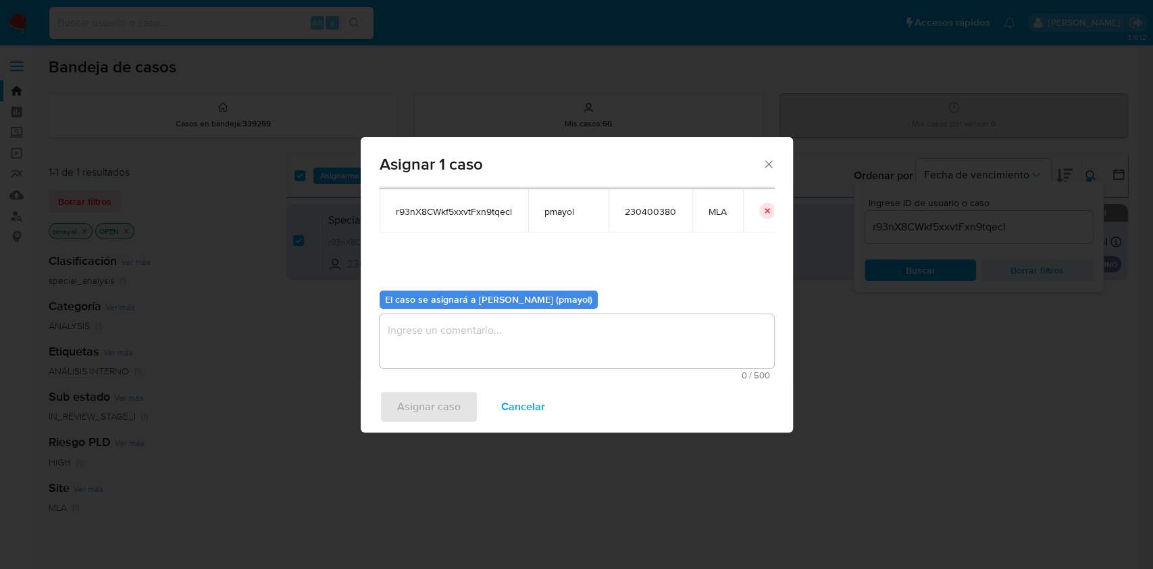
click at [646, 347] on textarea "assign-modal" at bounding box center [577, 341] width 394 height 54
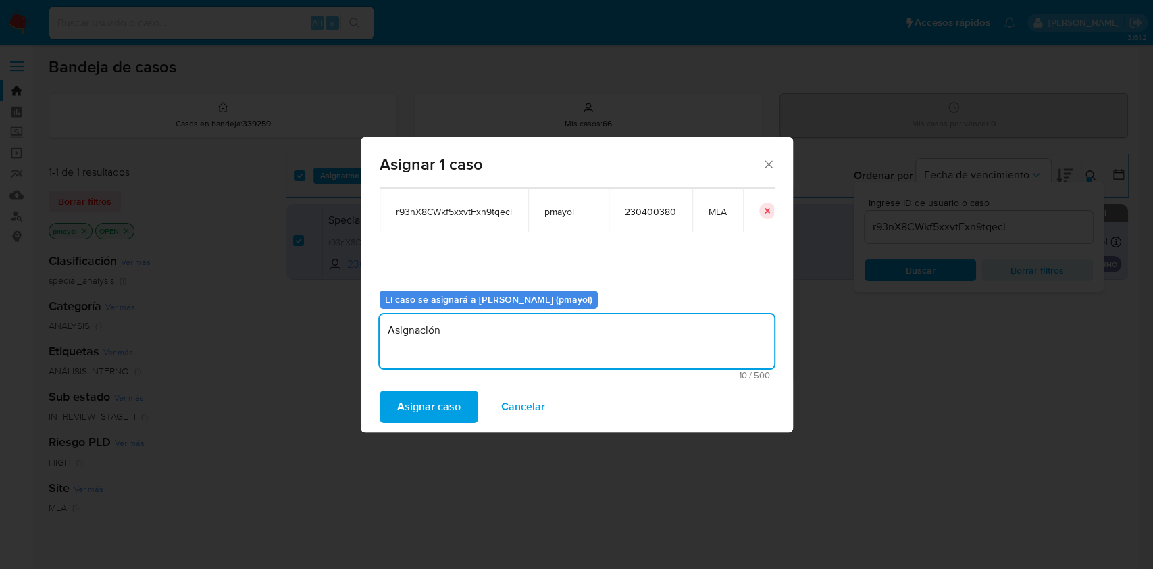
type textarea "Asignación"
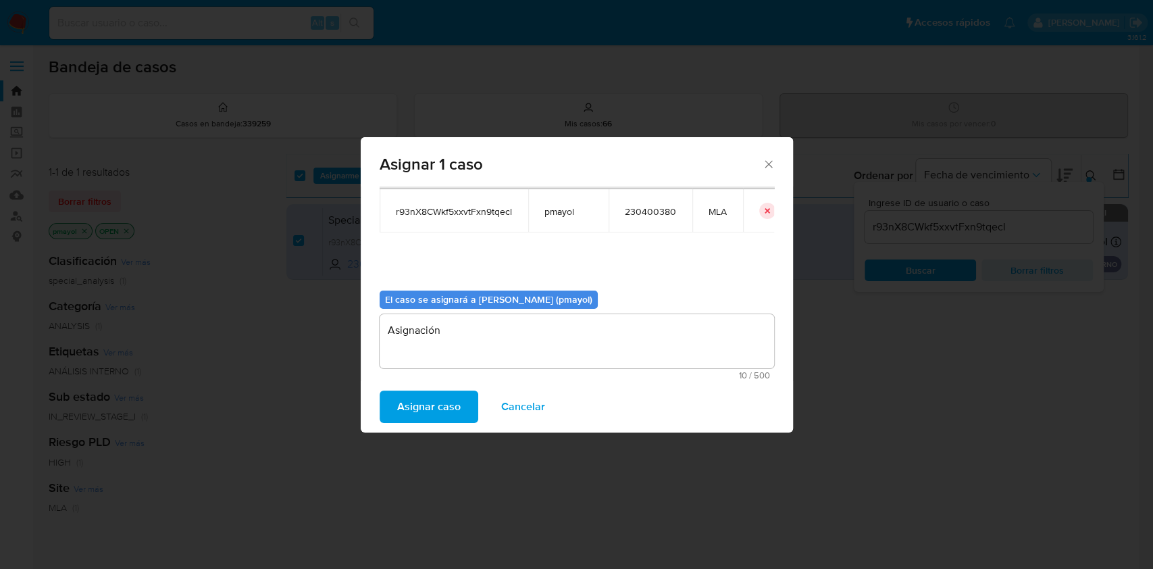
click at [461, 402] on button "Asignar caso" at bounding box center [429, 406] width 99 height 32
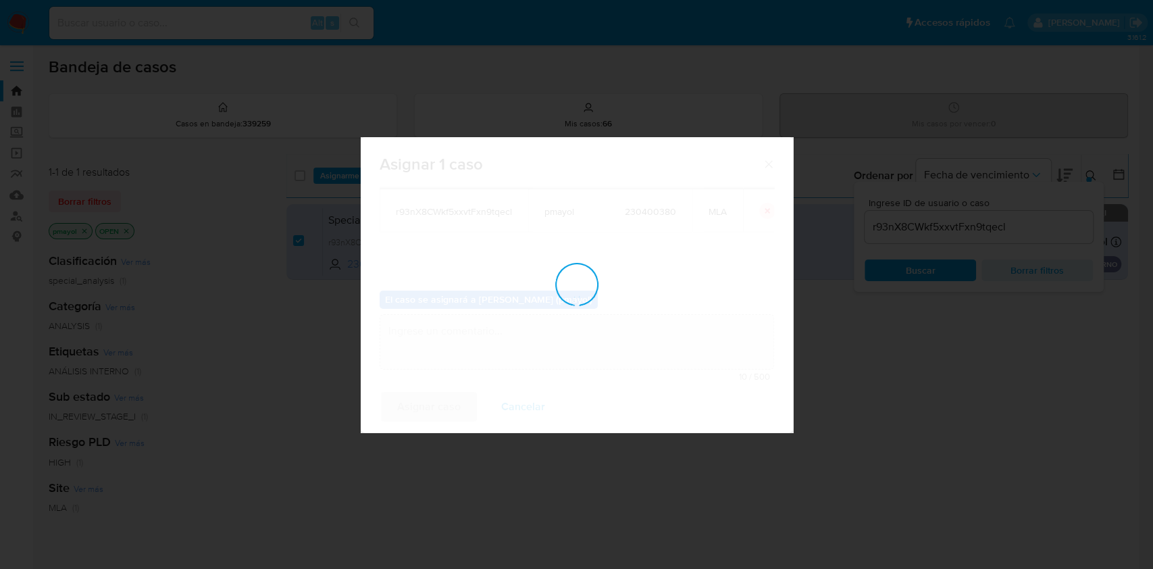
checkbox input "false"
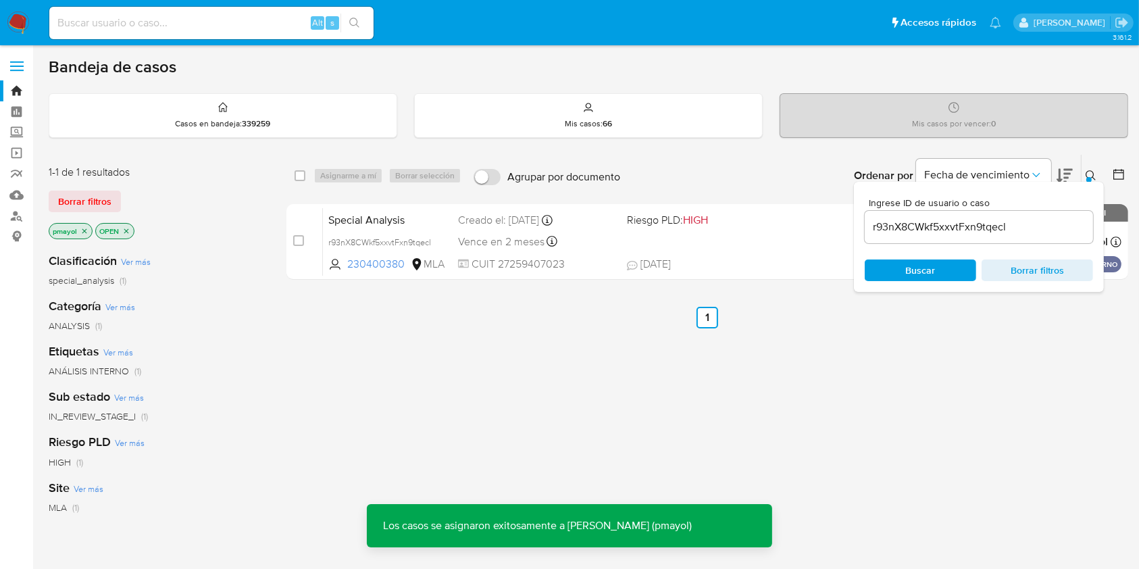
click at [729, 228] on div "Special Analysis r93nX8CWkf5xxvtFxn9tqecl 230400380 MLA Riesgo PLD: HIGH Creado…" at bounding box center [722, 241] width 798 height 68
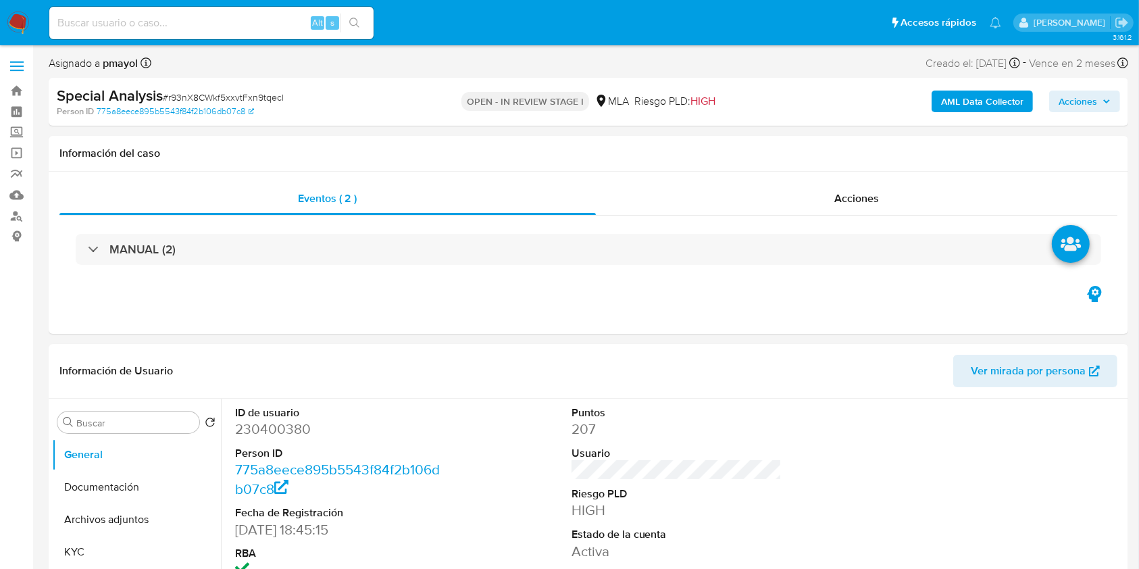
click at [981, 99] on b "AML Data Collector" at bounding box center [982, 101] width 82 height 22
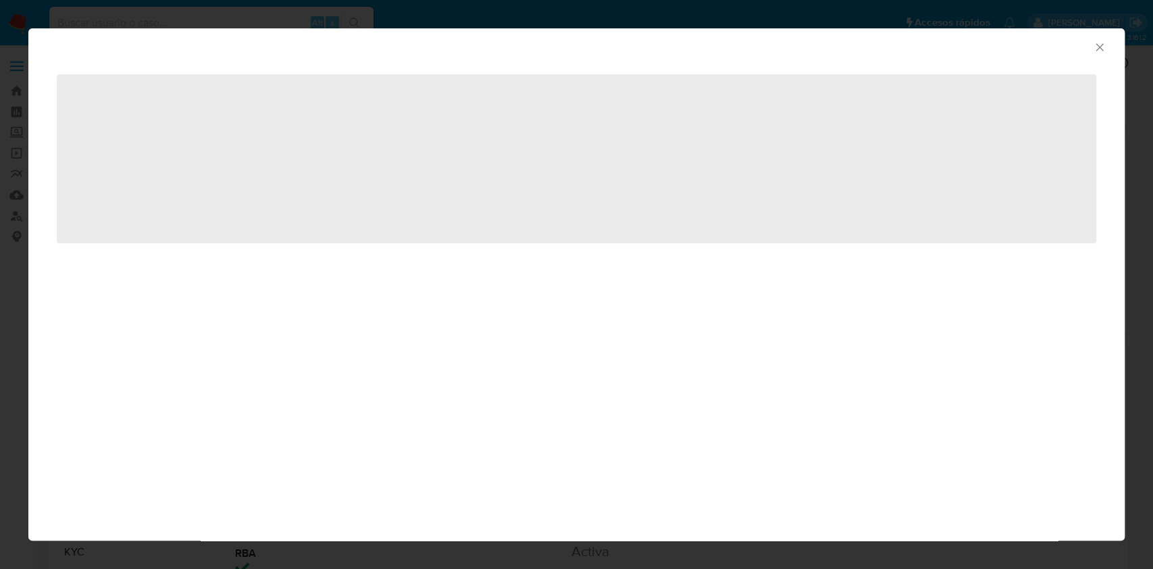
select select "10"
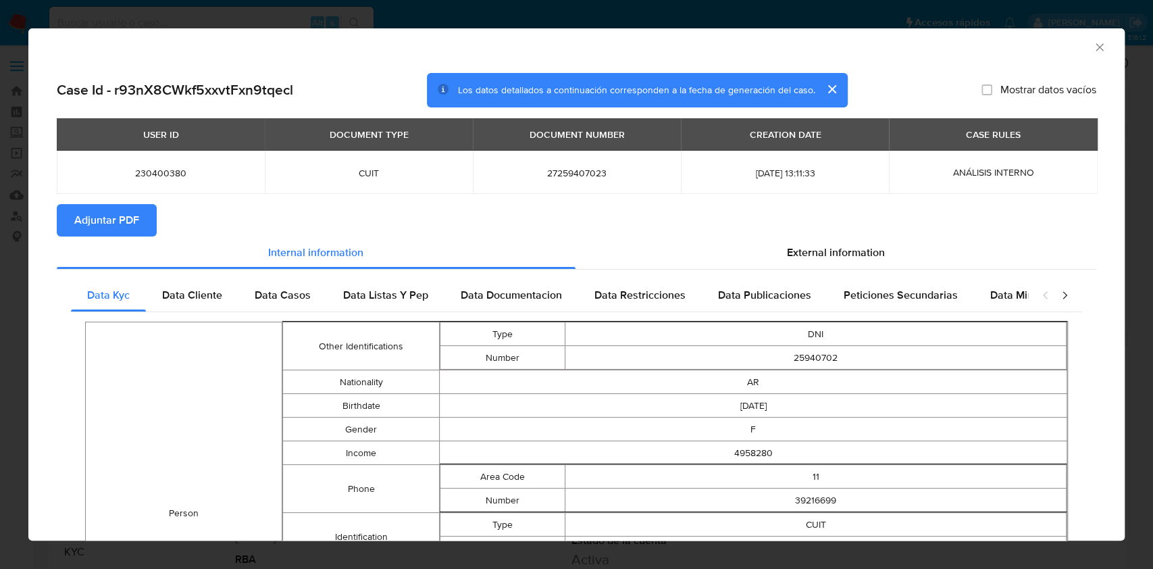
click at [114, 196] on div "USER ID DOCUMENT TYPE DOCUMENT NUMBER CREATION DATE CASE RULES 230400380 CUIT 2…" at bounding box center [576, 161] width 1039 height 86
click at [126, 214] on span "Adjuntar PDF" at bounding box center [106, 220] width 65 height 30
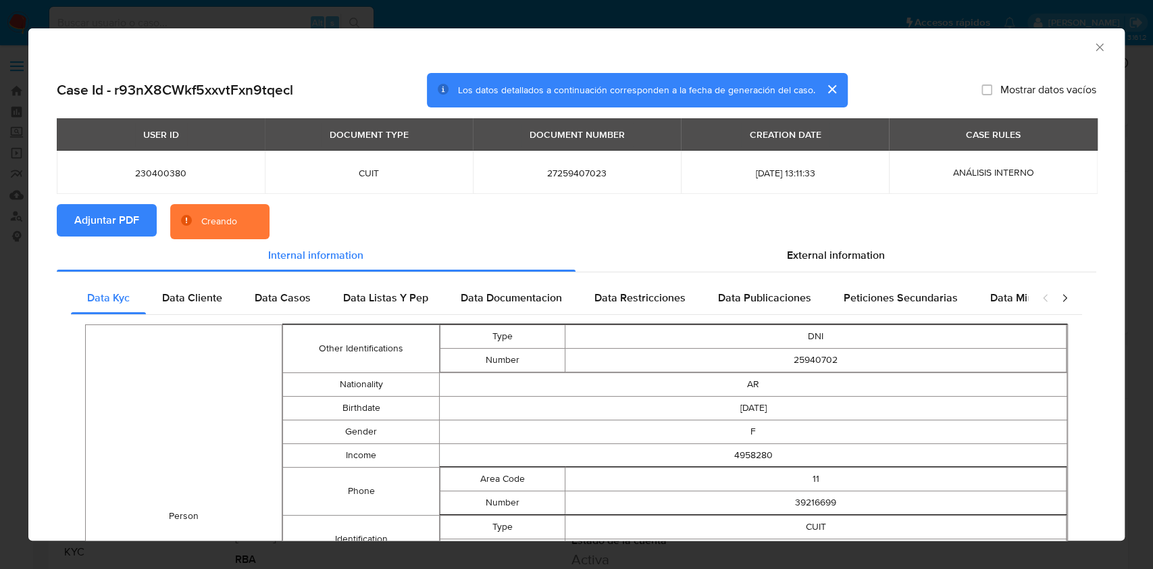
click at [1087, 39] on div "AML Data Collector" at bounding box center [576, 45] width 1096 height 34
click at [1093, 42] on icon "Cerrar ventana" at bounding box center [1100, 48] width 14 height 14
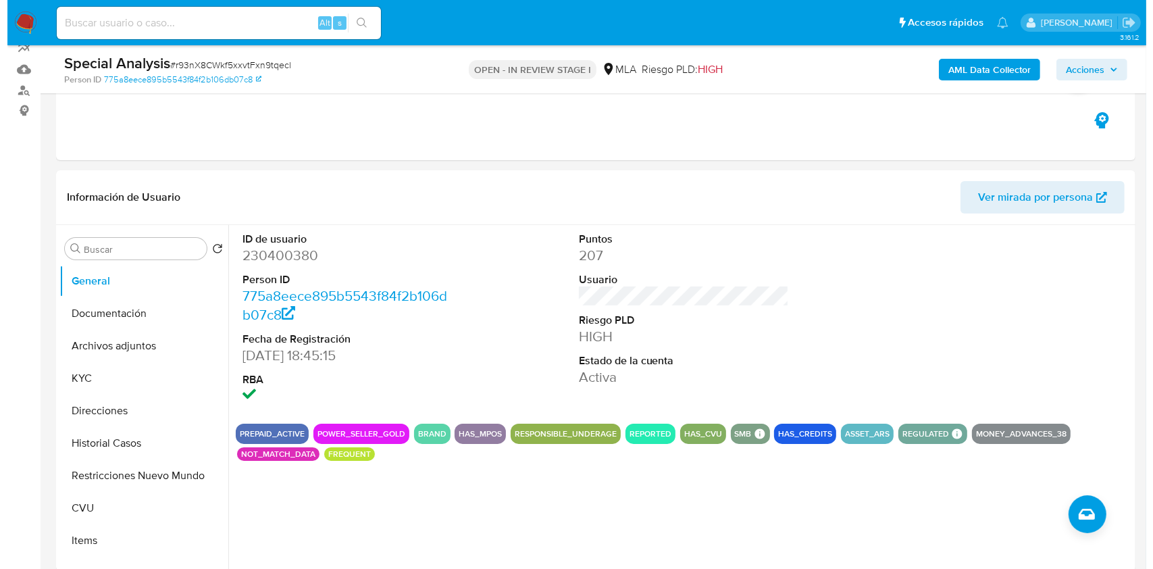
scroll to position [123, 0]
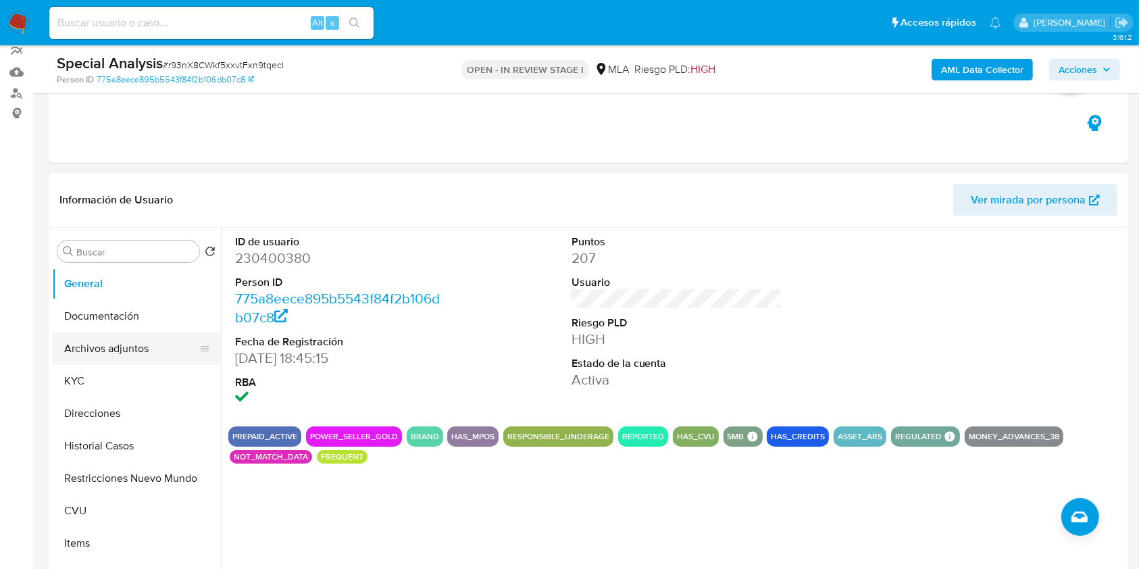
click at [138, 336] on button "Archivos adjuntos" at bounding box center [131, 348] width 158 height 32
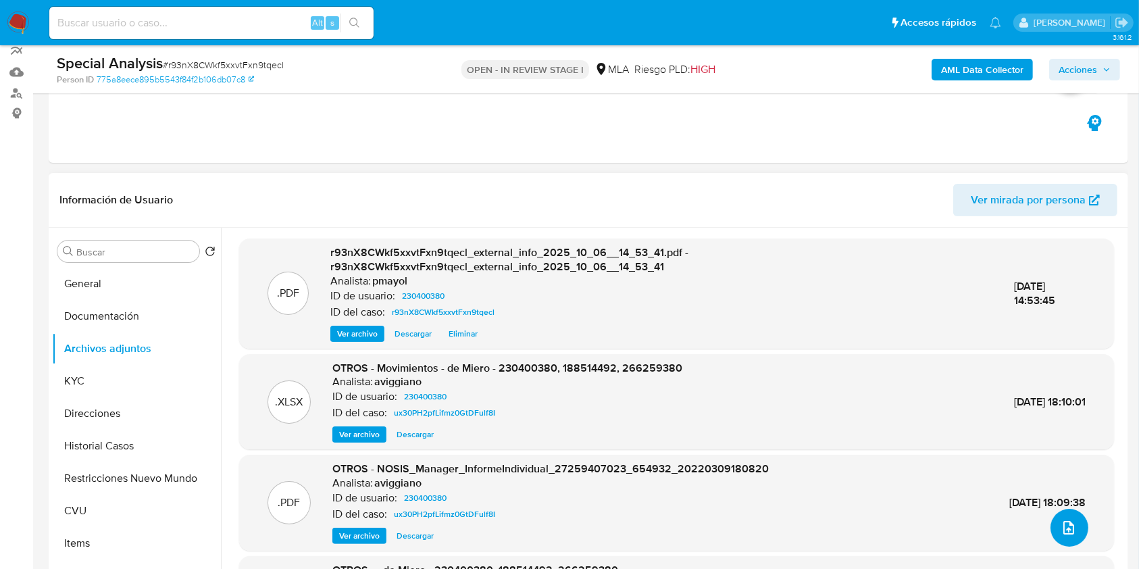
click at [1068, 526] on icon "upload-file" at bounding box center [1068, 528] width 11 height 14
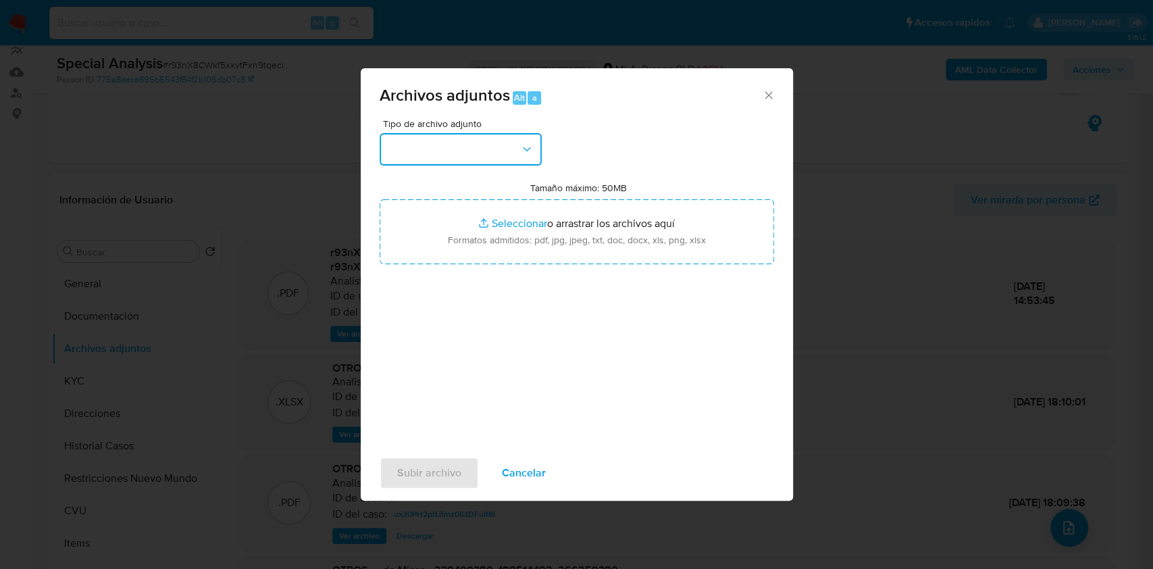
click at [492, 134] on button "button" at bounding box center [461, 149] width 162 height 32
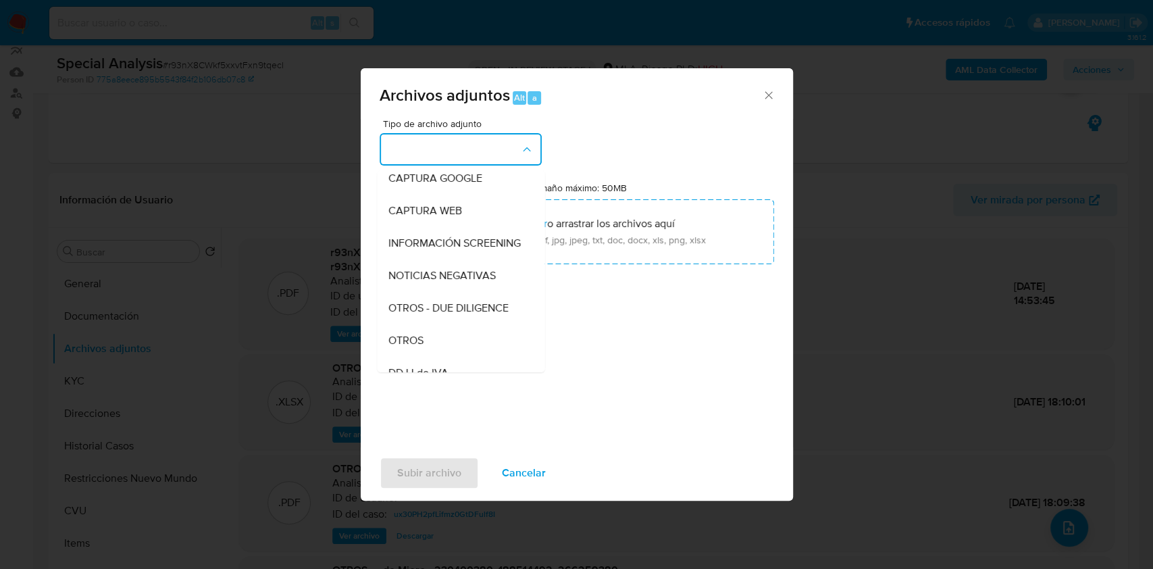
scroll to position [136, 0]
click at [461, 315] on div "OTROS" at bounding box center [457, 308] width 138 height 32
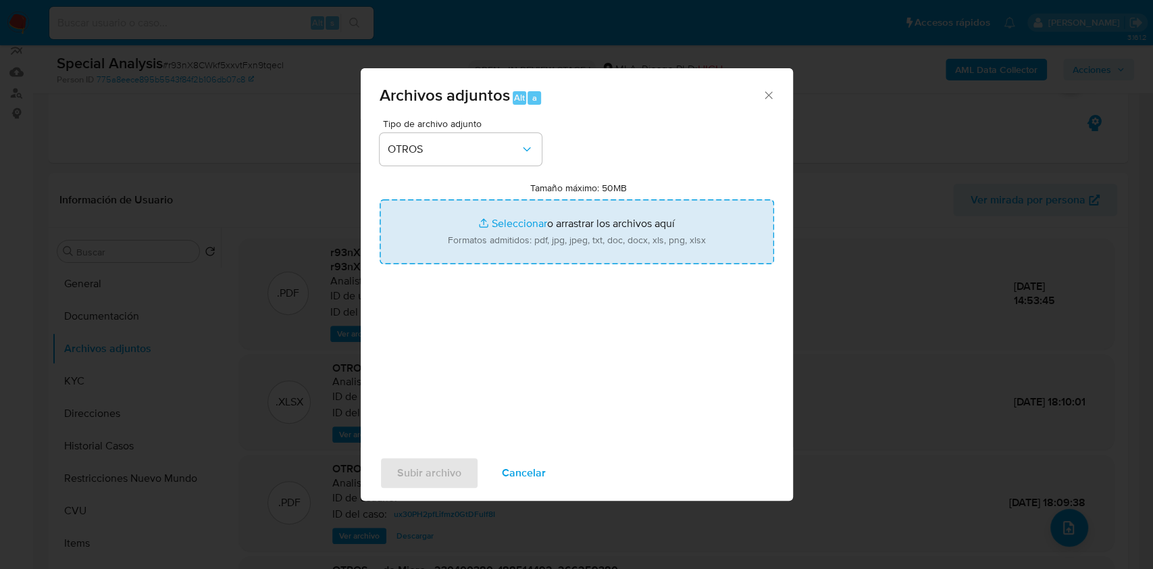
click at [550, 208] on input "Tamaño máximo: 50MB Seleccionar archivos" at bounding box center [577, 231] width 394 height 65
type input "C:\fakepath\Caselog r93nX8CWkf5xxvtFxn9tqecl.docx"
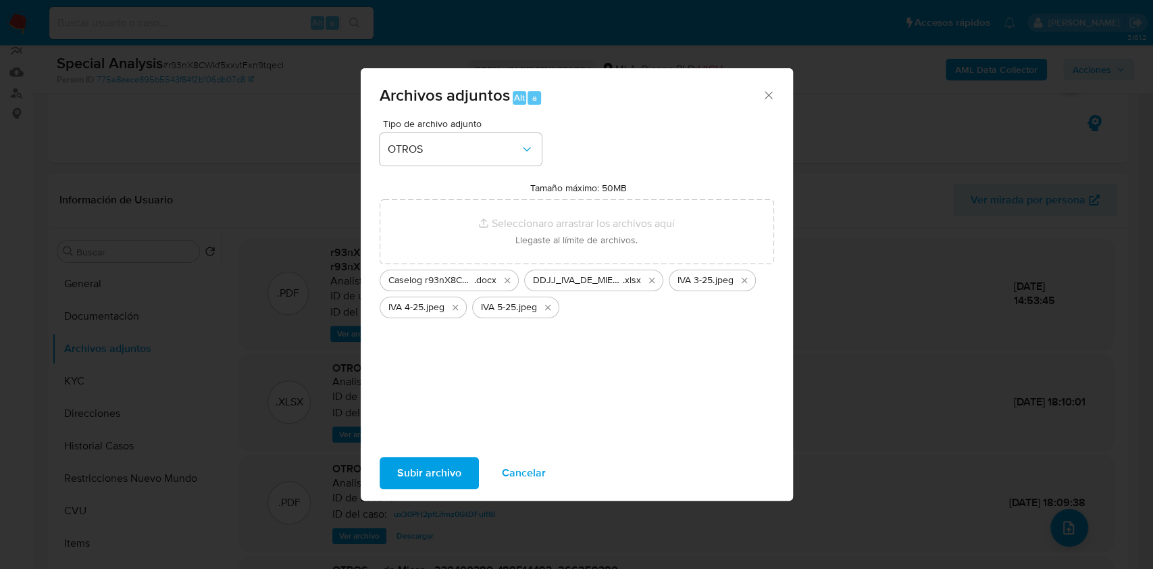
drag, startPoint x: 550, startPoint y: 208, endPoint x: 438, endPoint y: 461, distance: 277.2
click at [438, 461] on span "Subir archivo" at bounding box center [429, 473] width 64 height 30
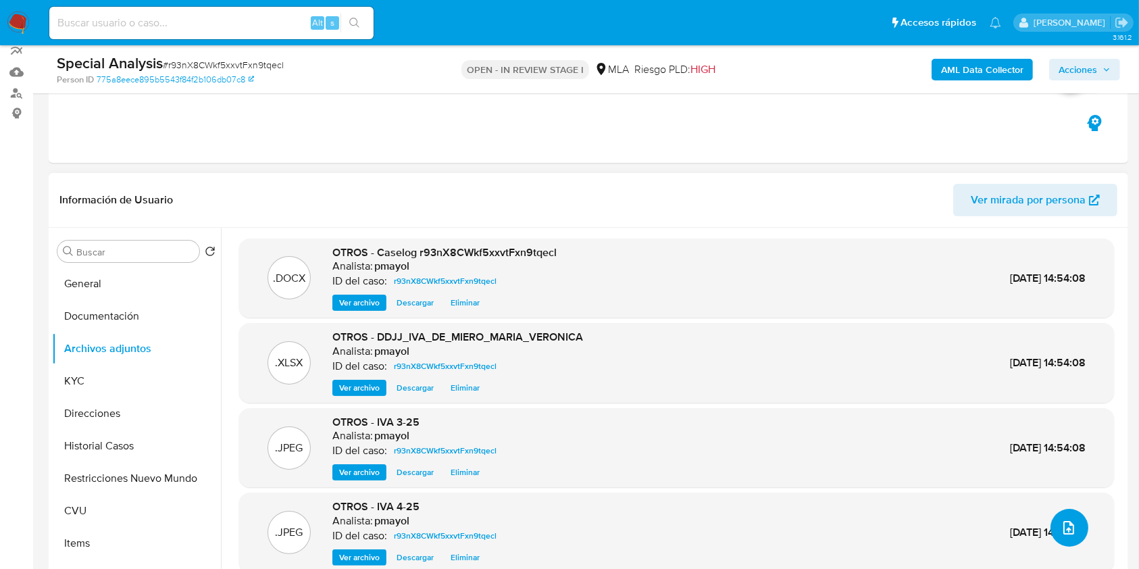
click at [1060, 530] on icon "upload-file" at bounding box center [1068, 527] width 16 height 16
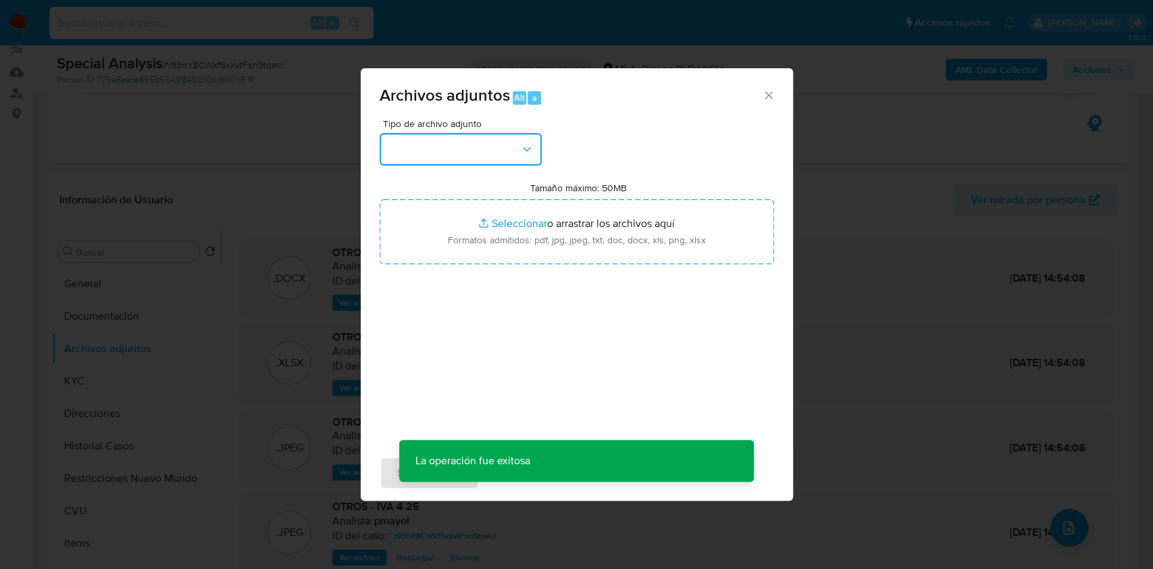
click at [480, 164] on button "button" at bounding box center [461, 149] width 162 height 32
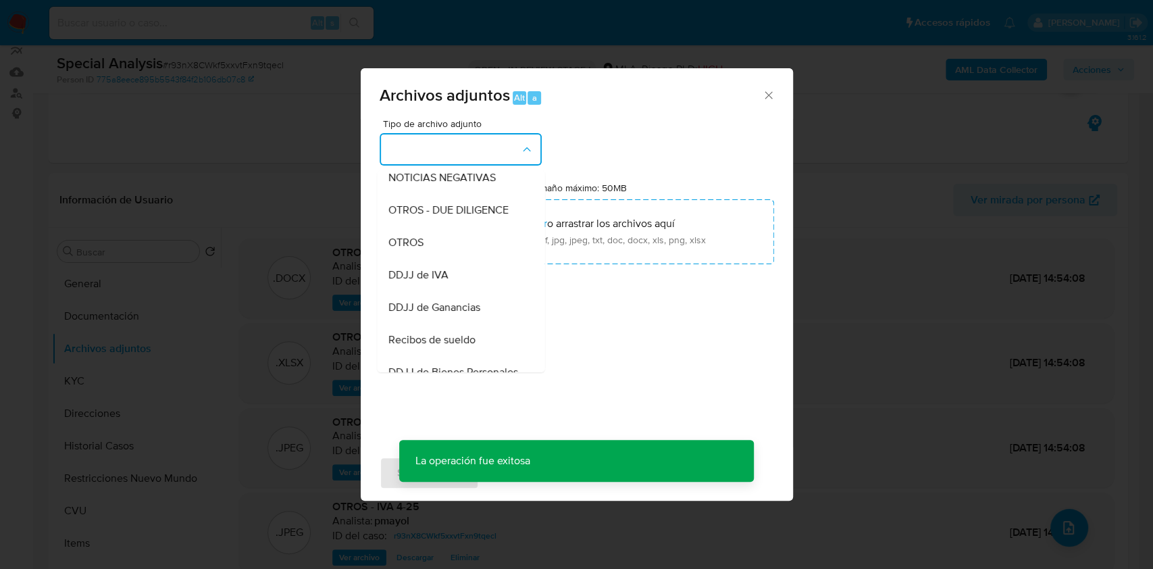
scroll to position [252, 0]
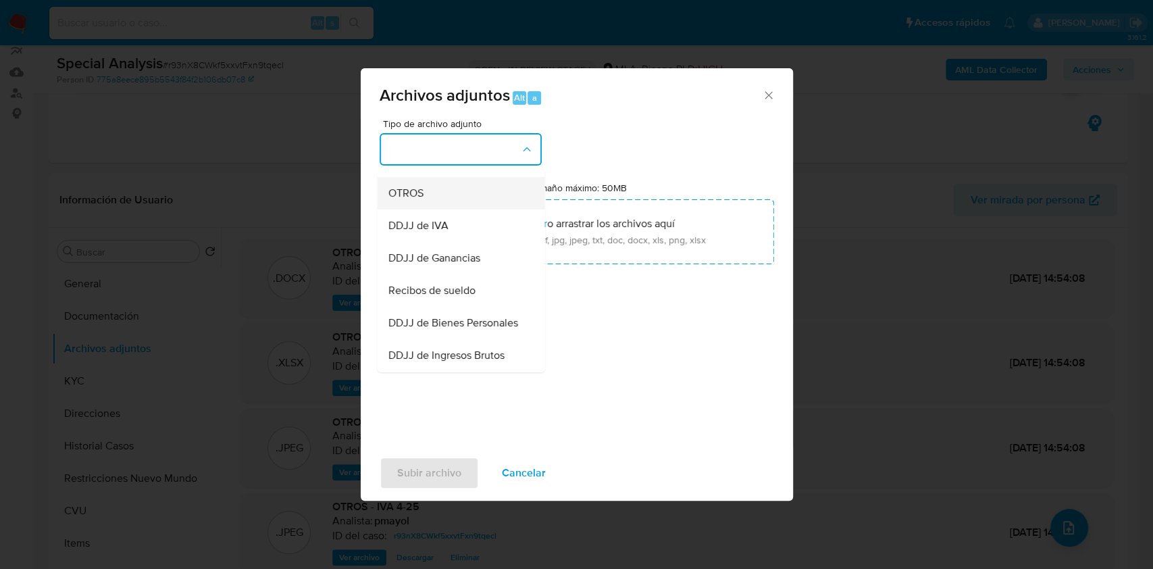
click at [443, 205] on div "OTROS" at bounding box center [457, 193] width 138 height 32
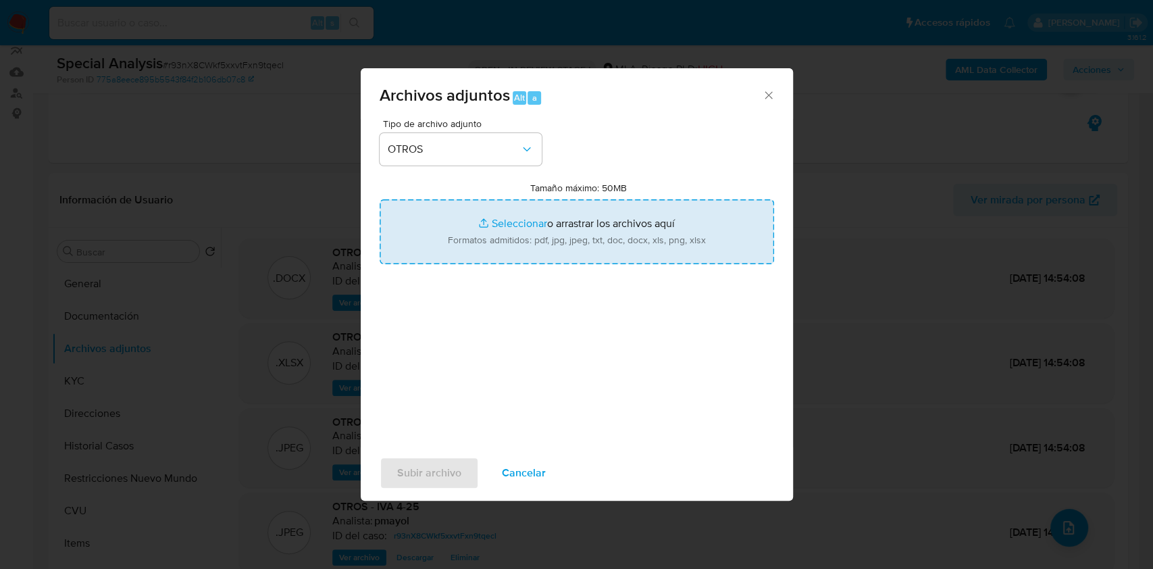
click at [504, 239] on input "Tamaño máximo: 50MB Seleccionar archivos" at bounding box center [577, 231] width 394 height 65
type input "C:\fakepath\Movimientos-Aladdin- [PERSON_NAME].xlsx"
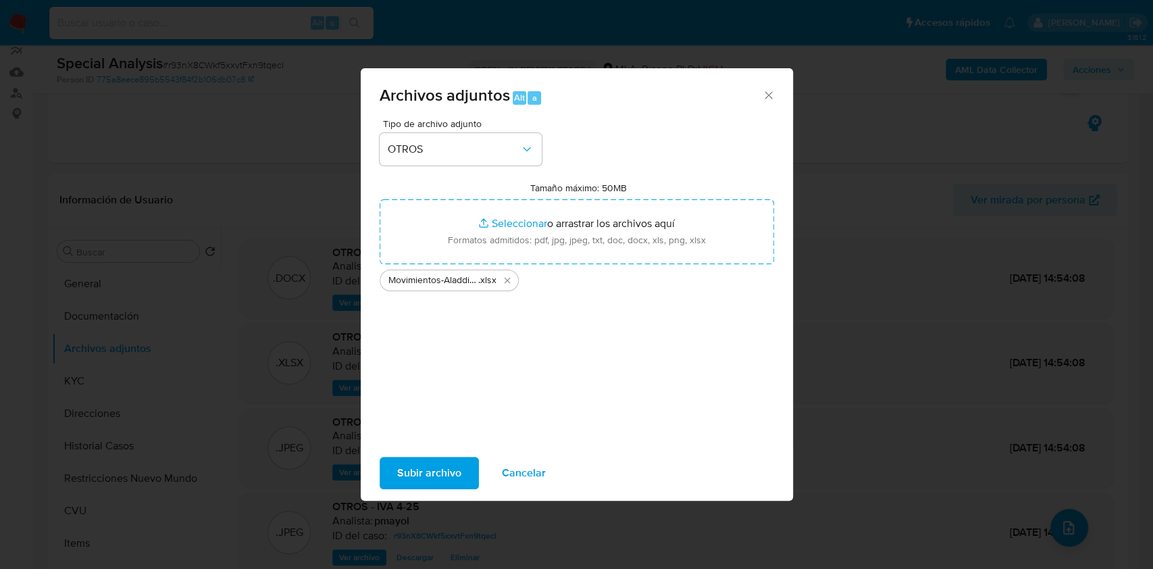
click at [459, 461] on span "Subir archivo" at bounding box center [429, 473] width 64 height 30
click at [392, 457] on button "Subir archivo" at bounding box center [429, 473] width 99 height 32
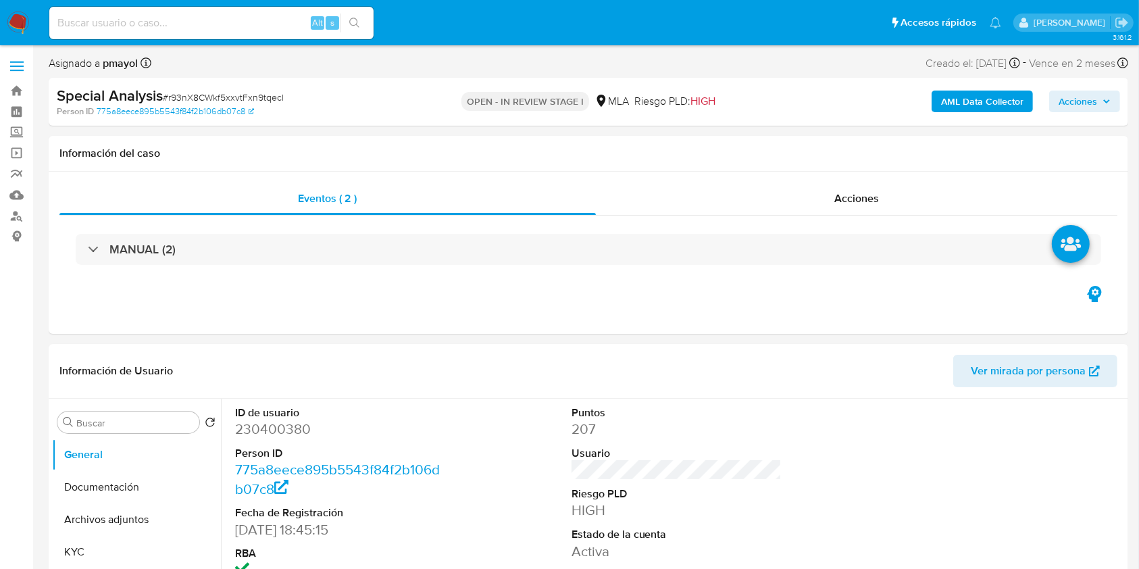
select select "10"
drag, startPoint x: 1132, startPoint y: 104, endPoint x: 1137, endPoint y: 138, distance: 34.9
click at [119, 521] on button "Archivos adjuntos" at bounding box center [131, 519] width 158 height 32
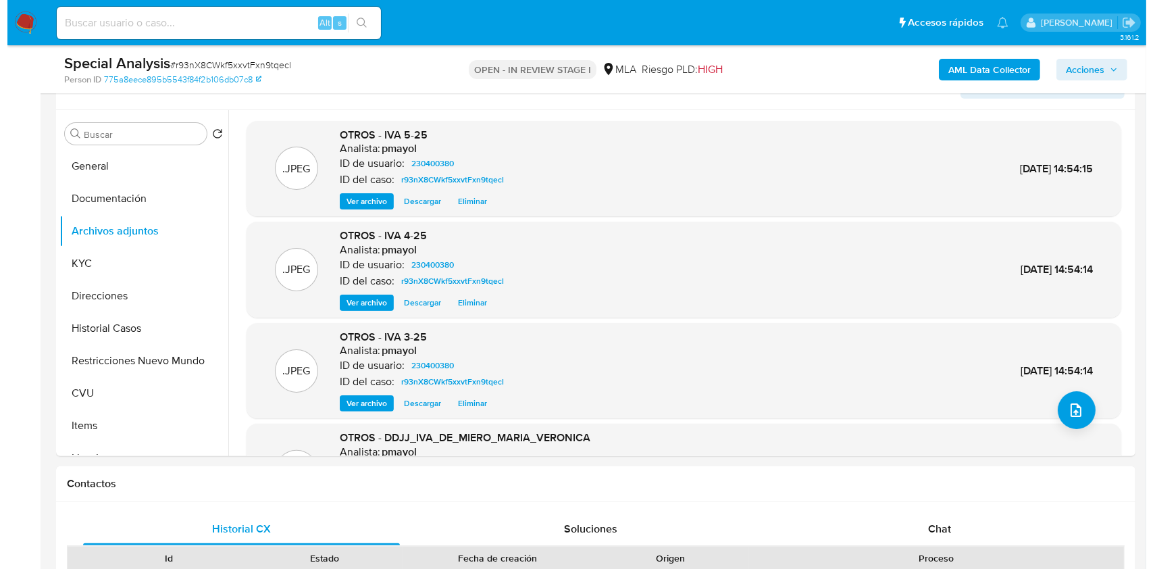
scroll to position [238, 0]
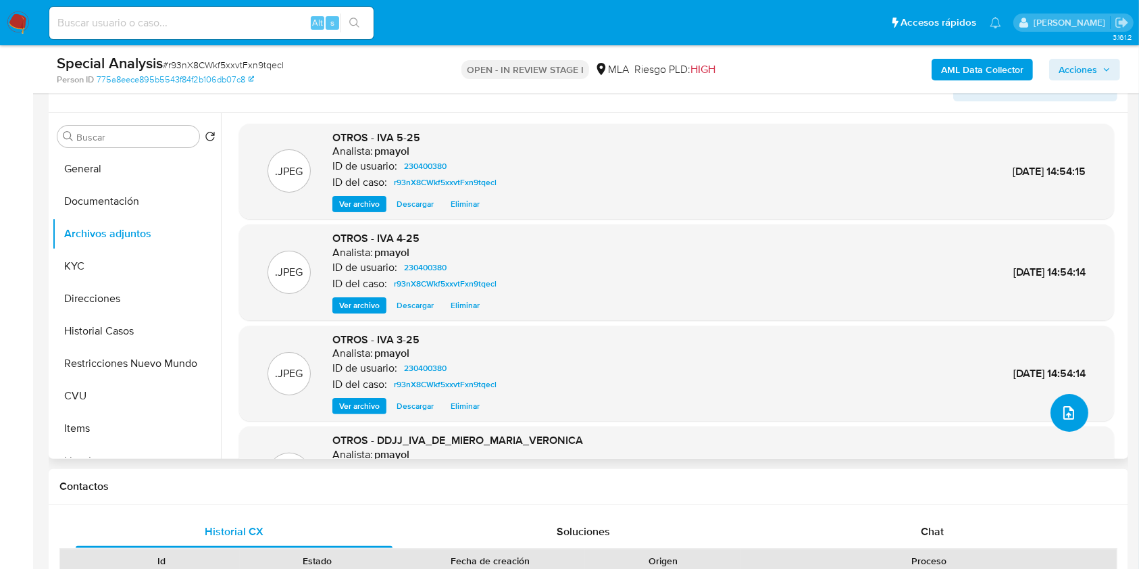
click at [1074, 403] on button "upload-file" at bounding box center [1069, 413] width 38 height 38
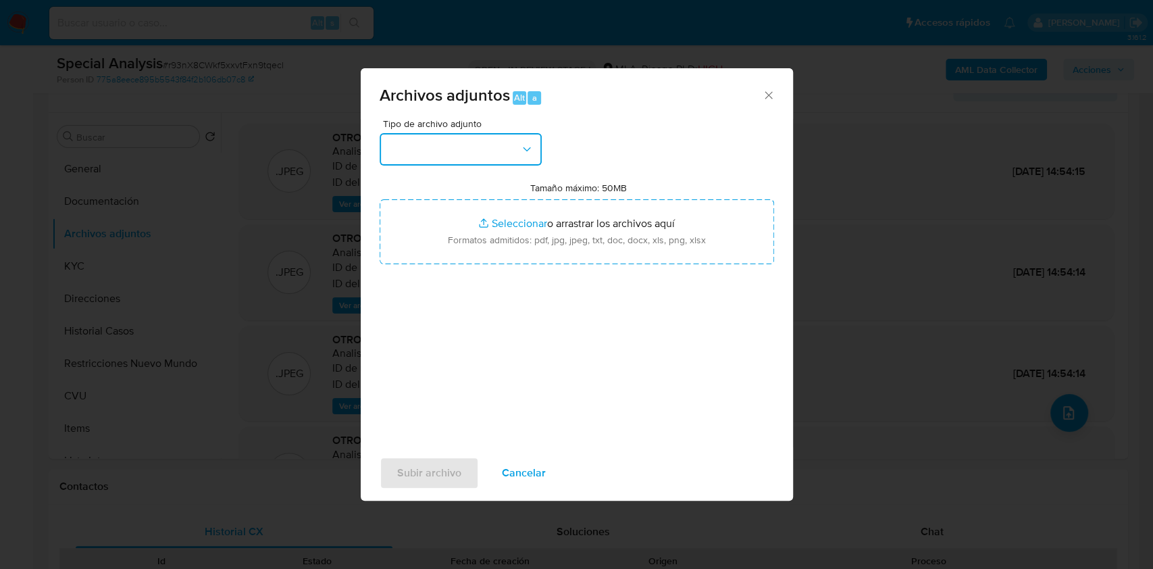
click at [448, 141] on button "button" at bounding box center [461, 149] width 162 height 32
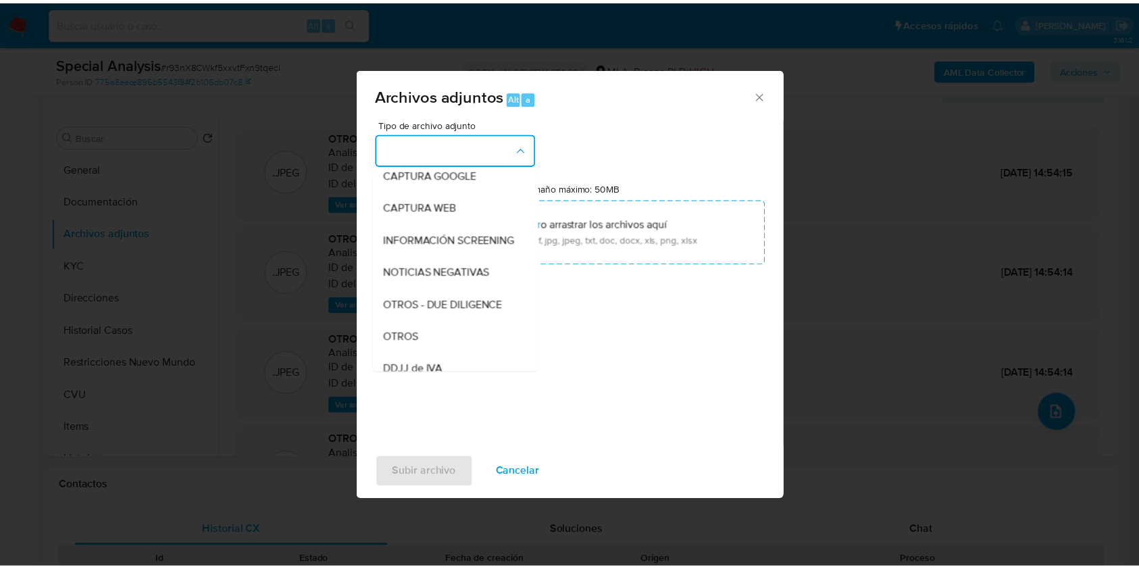
scroll to position [144, 0]
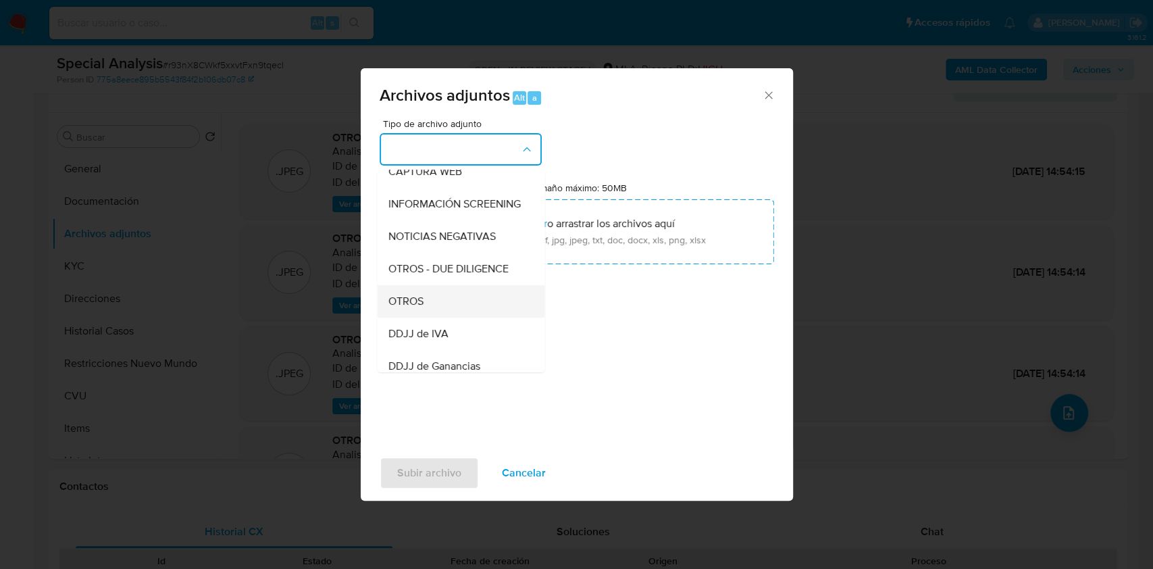
click at [480, 317] on div "OTROS" at bounding box center [457, 301] width 138 height 32
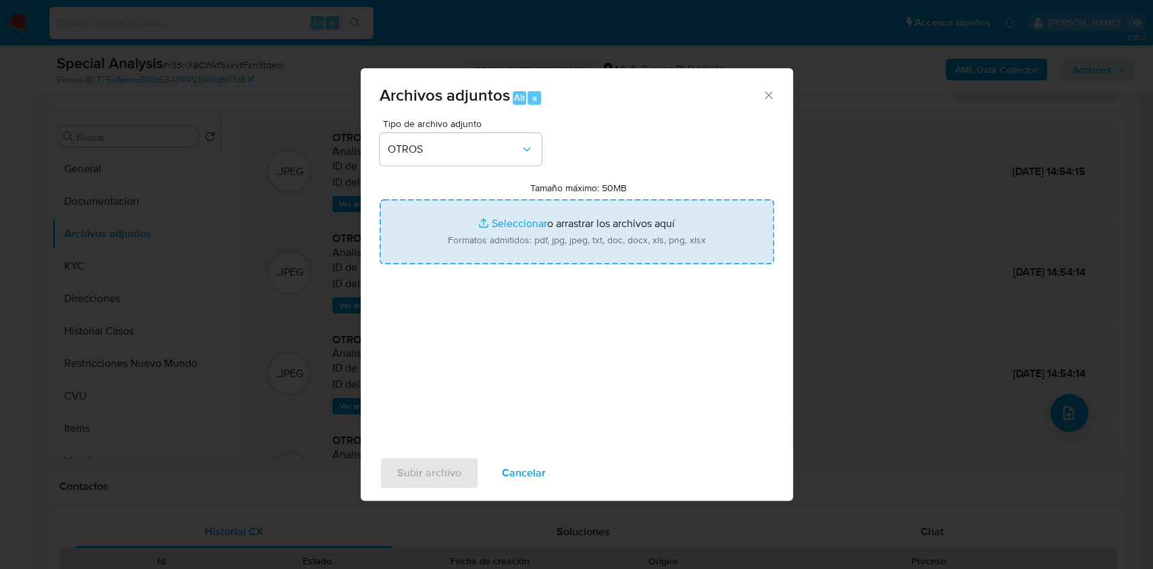
click at [482, 257] on input "Tamaño máximo: 50MB Seleccionar archivos" at bounding box center [577, 231] width 394 height 65
type input "C:\fakepath\Movimientos-Aladdin- Maria Veronica de Miero.xlsx"
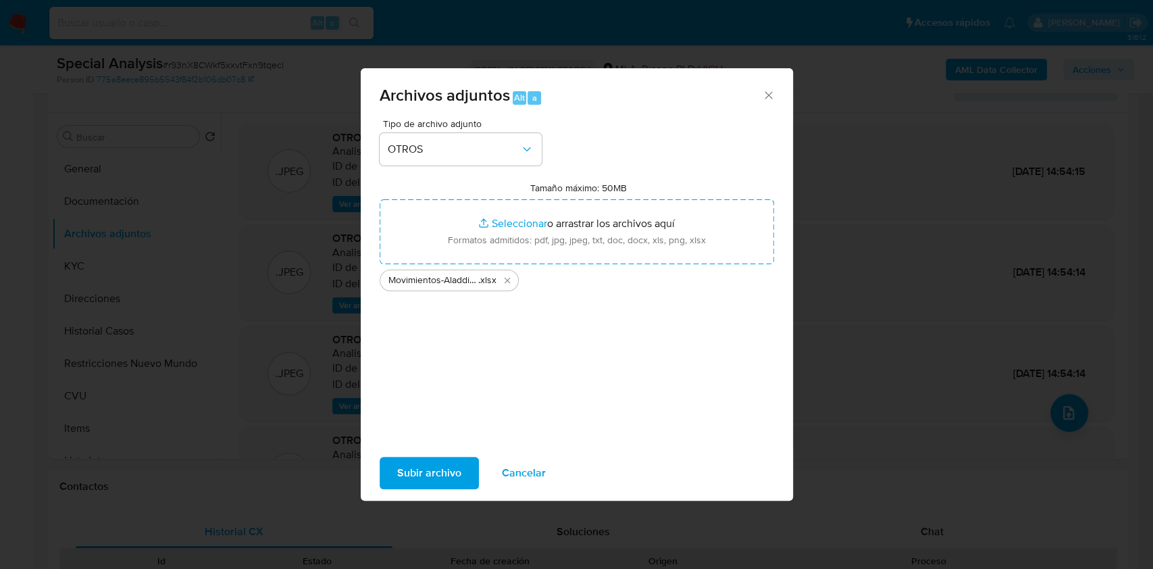
click at [434, 463] on span "Subir archivo" at bounding box center [429, 473] width 64 height 30
click at [411, 484] on span "Subir archivo" at bounding box center [429, 473] width 64 height 30
click at [435, 478] on span "Subir archivo" at bounding box center [429, 473] width 64 height 30
click at [443, 485] on span "Subir archivo" at bounding box center [429, 473] width 64 height 30
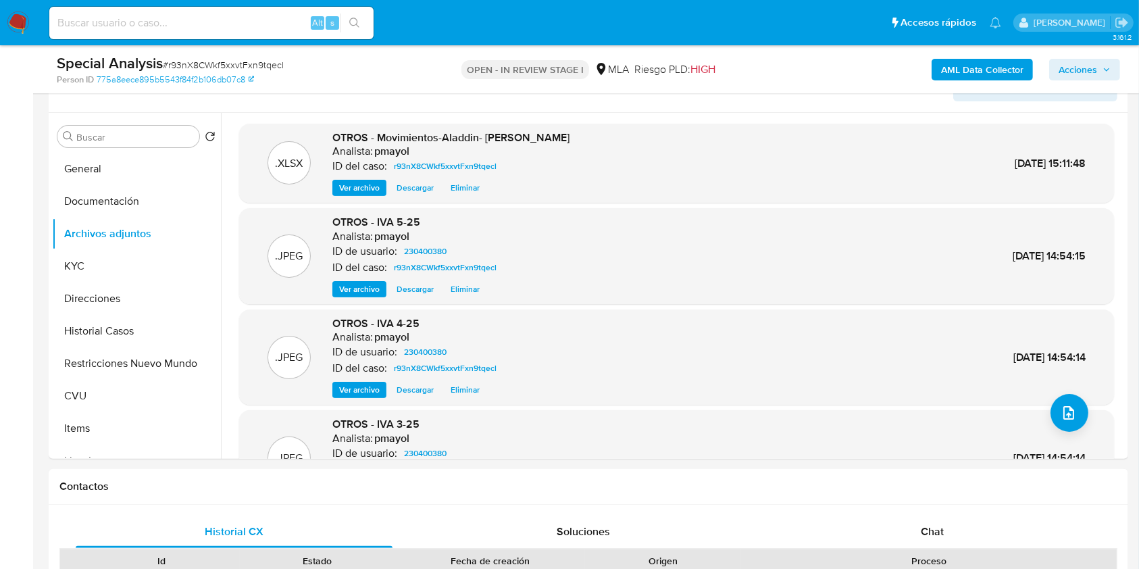
click at [1072, 66] on span "Acciones" at bounding box center [1077, 70] width 38 height 22
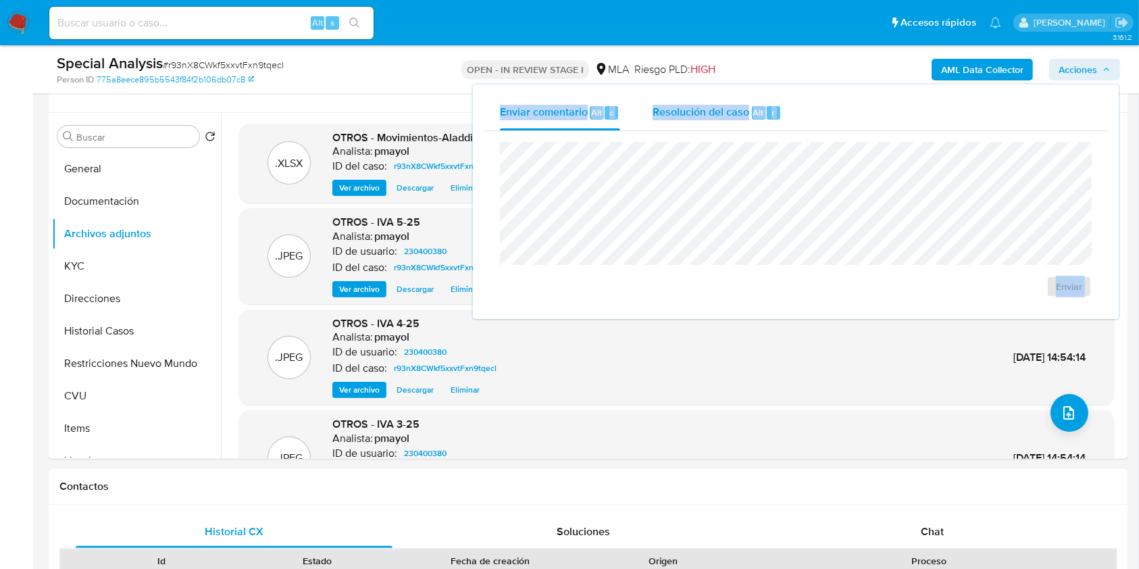
click at [708, 120] on span "Resolución del caso" at bounding box center [700, 112] width 97 height 16
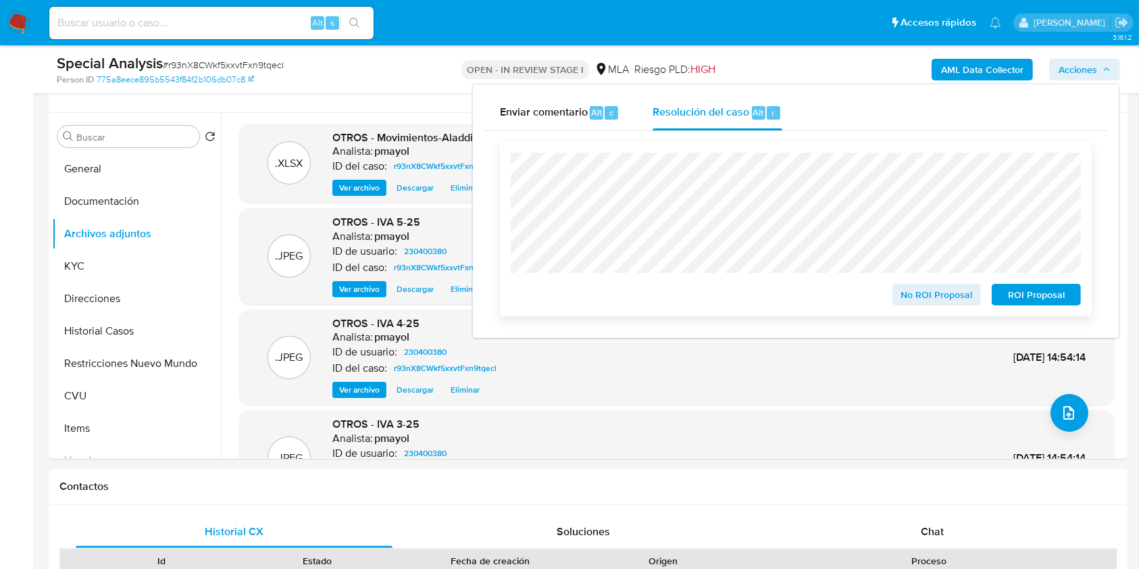
click at [907, 289] on span "No ROI Proposal" at bounding box center [937, 294] width 70 height 19
click at [914, 301] on span "No ROI Proposal" at bounding box center [937, 294] width 70 height 19
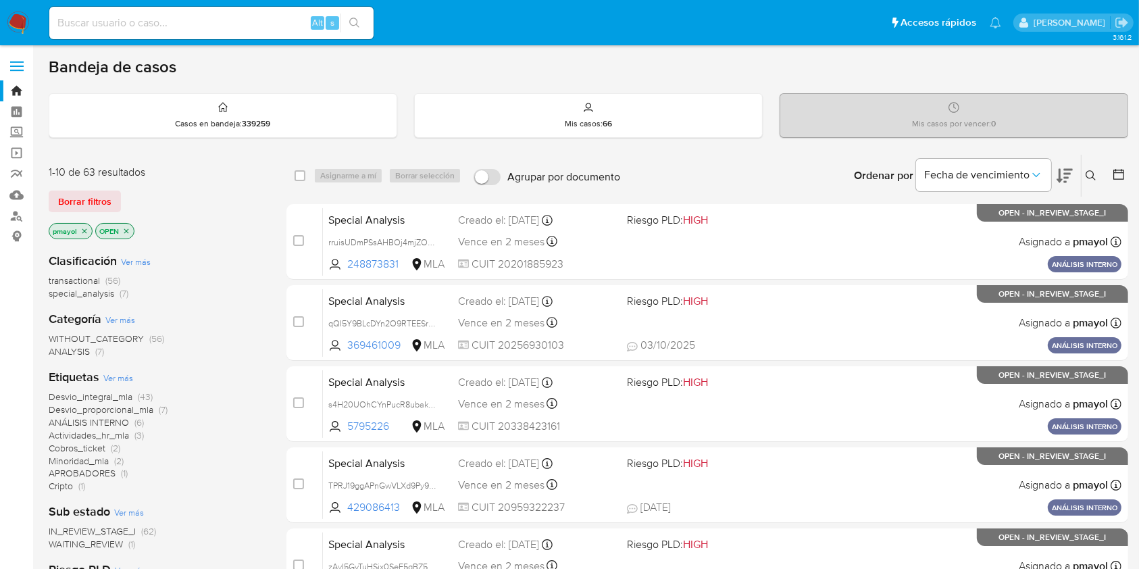
click at [173, 30] on input at bounding box center [211, 23] width 324 height 18
paste input "zAyI5GvTuHSjx0SeE5qBZ5D9"
type input "zAyI5GvTuHSjx0SeE5qBZ5D9"
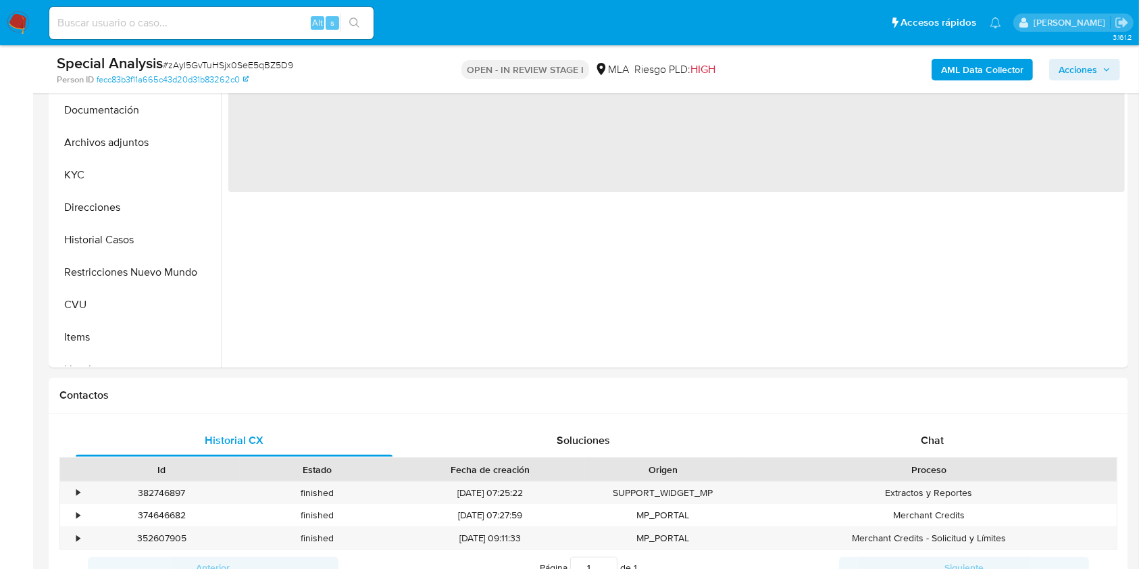
scroll to position [388, 0]
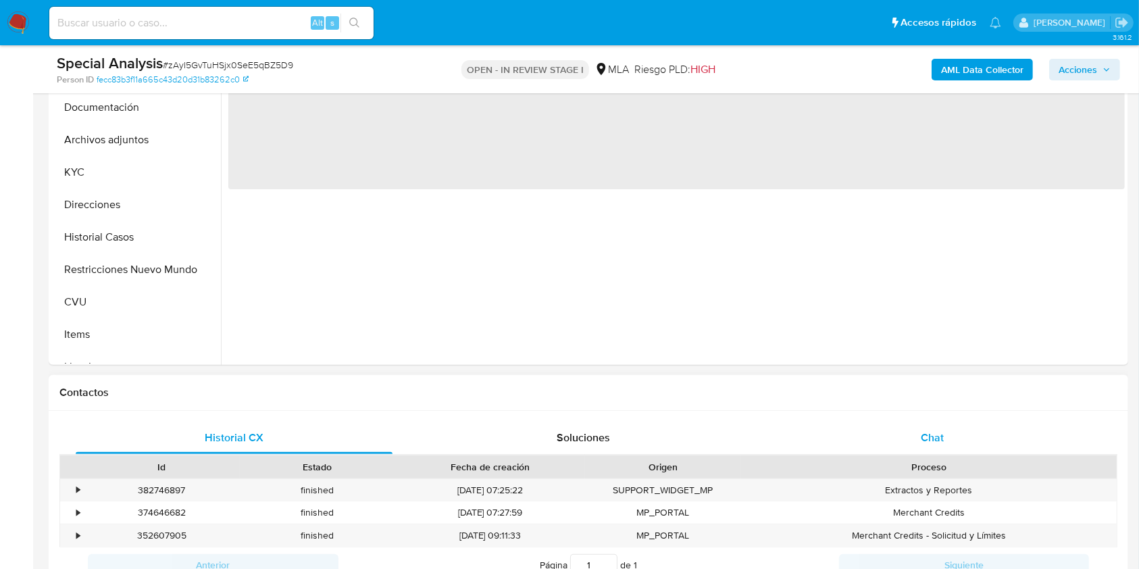
click at [918, 442] on div "Chat" at bounding box center [932, 437] width 317 height 32
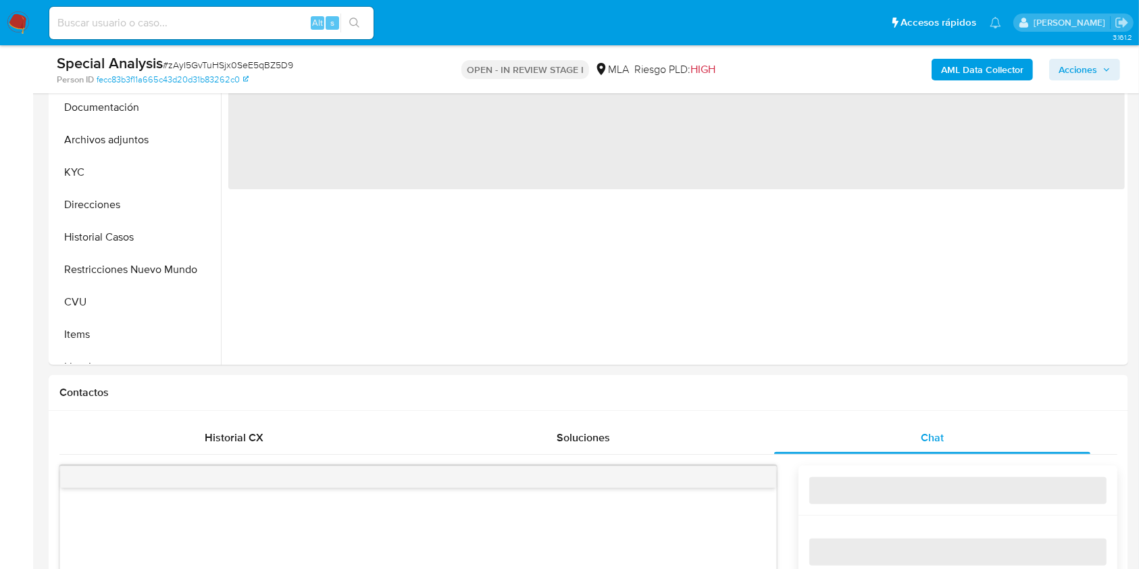
select select "10"
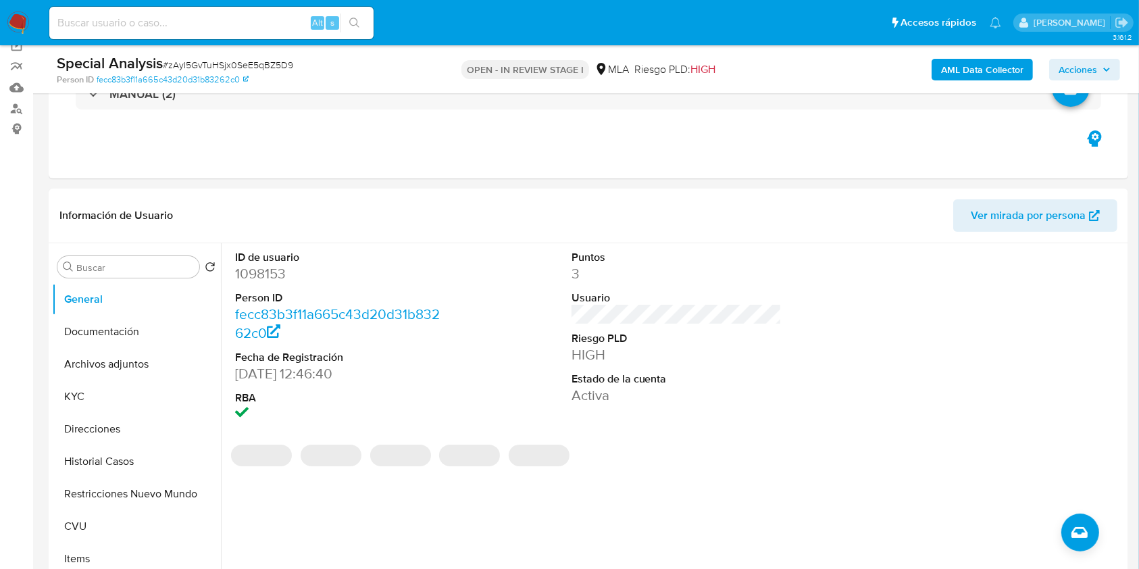
scroll to position [110, 0]
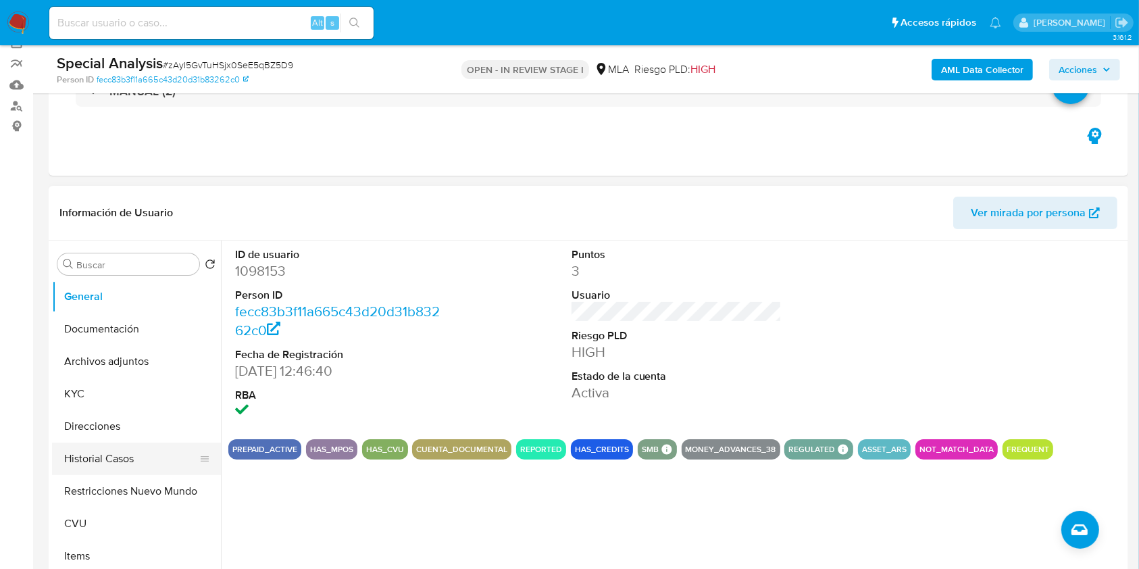
click at [130, 454] on button "Historial Casos" at bounding box center [131, 458] width 158 height 32
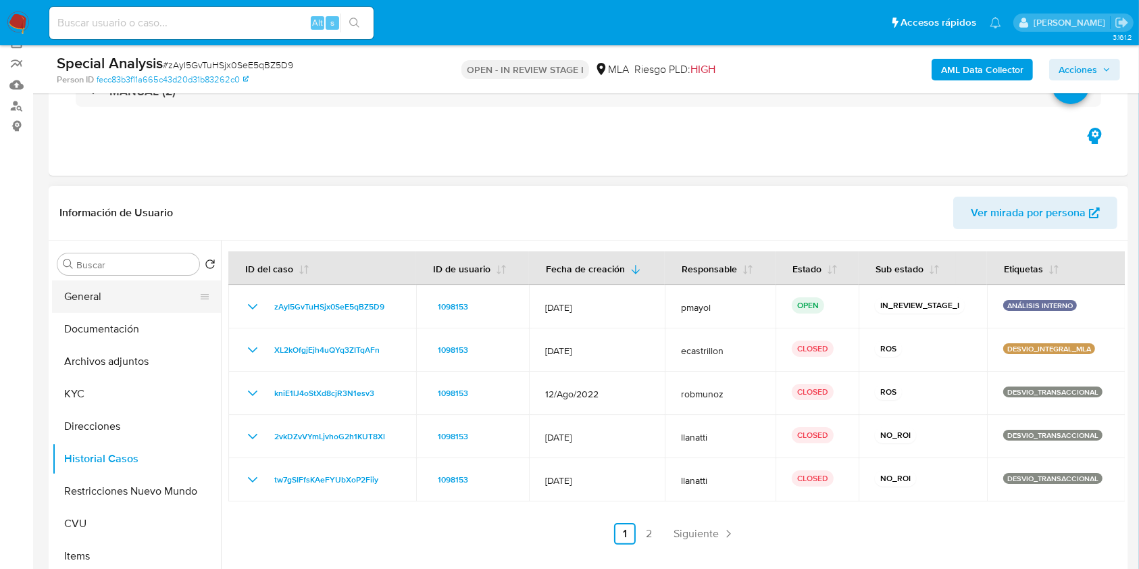
click at [97, 291] on button "General" at bounding box center [131, 296] width 158 height 32
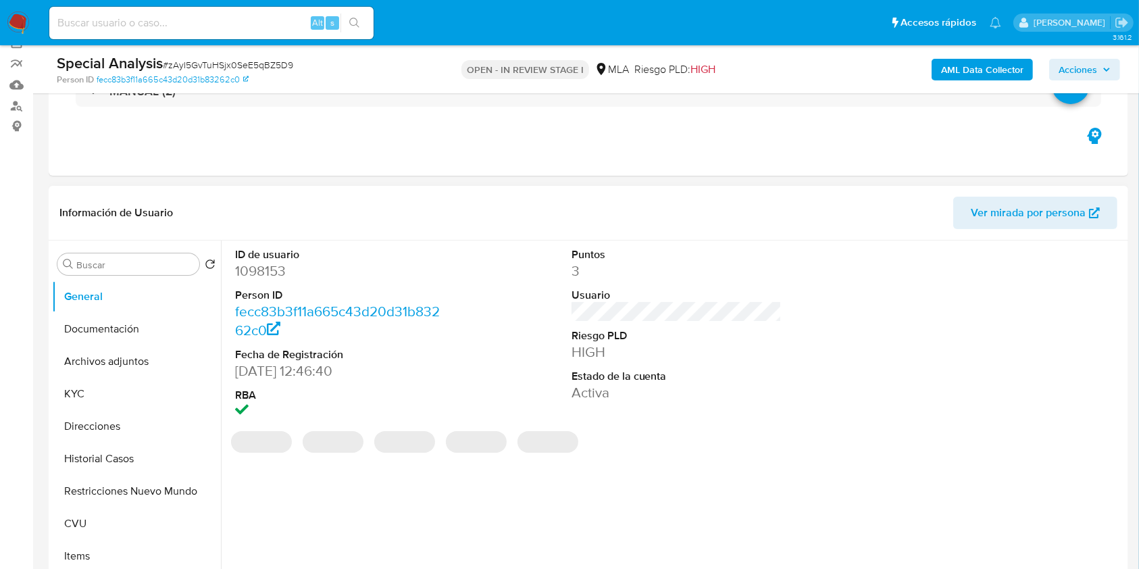
click at [270, 273] on dd "1098153" at bounding box center [340, 270] width 211 height 19
copy dd "1098153"
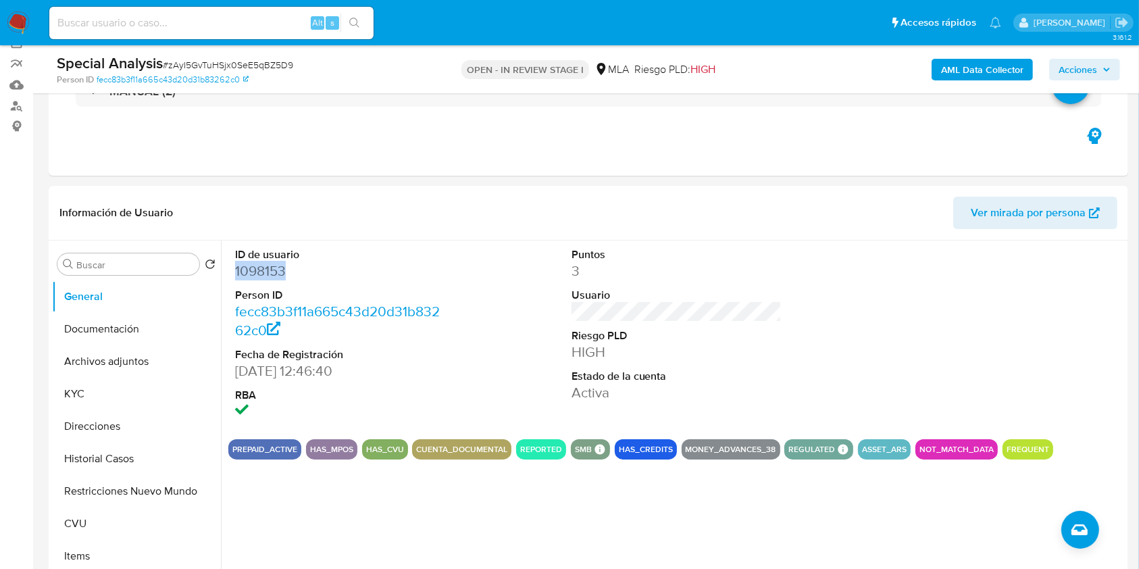
click at [972, 66] on b "AML Data Collector" at bounding box center [982, 70] width 82 height 22
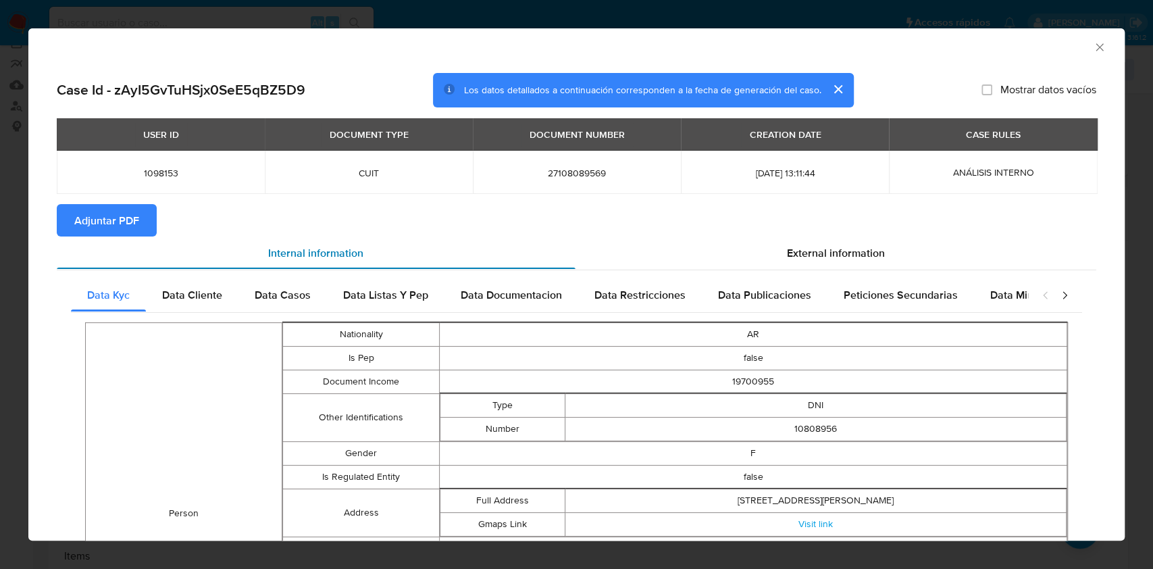
click at [106, 237] on div "Internal information" at bounding box center [316, 252] width 519 height 32
click at [97, 211] on span "Adjuntar PDF" at bounding box center [106, 220] width 65 height 30
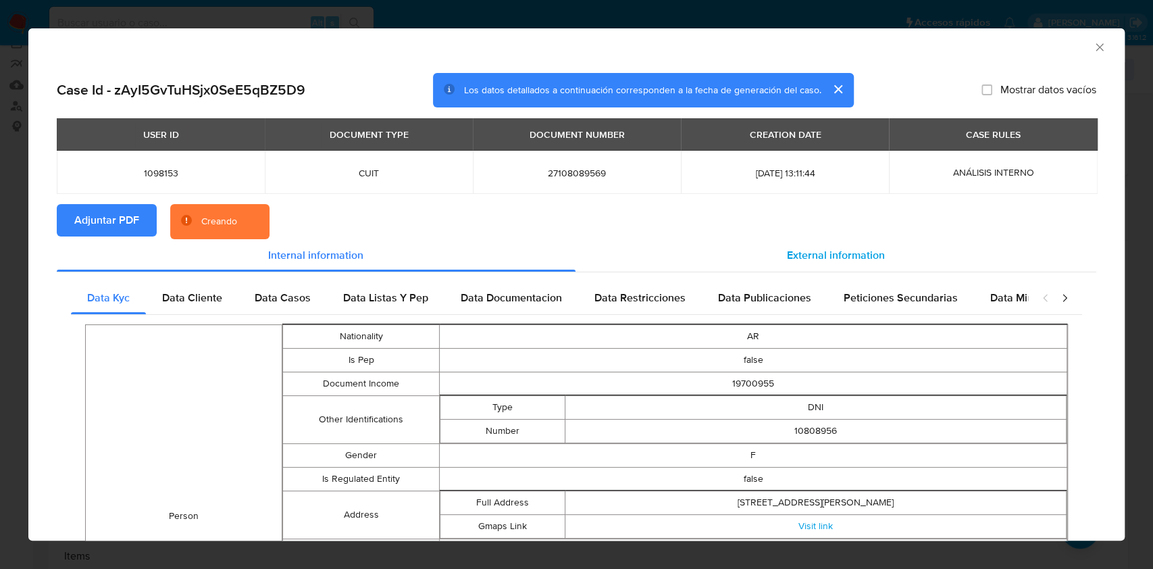
click at [778, 267] on div "External information" at bounding box center [835, 255] width 521 height 32
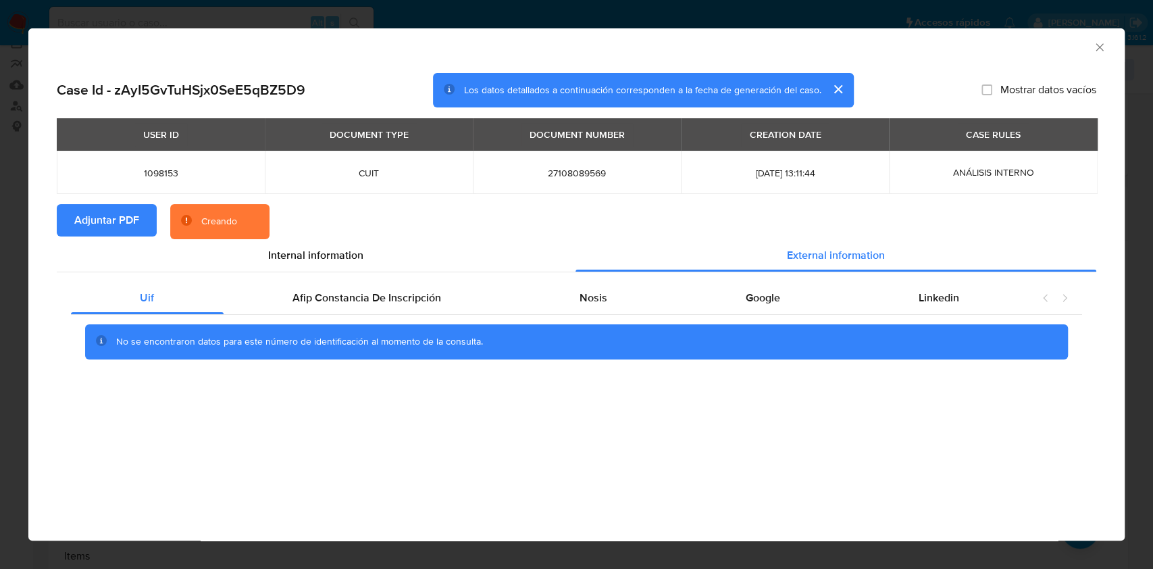
click at [1098, 46] on icon "Cerrar ventana" at bounding box center [1100, 48] width 14 height 14
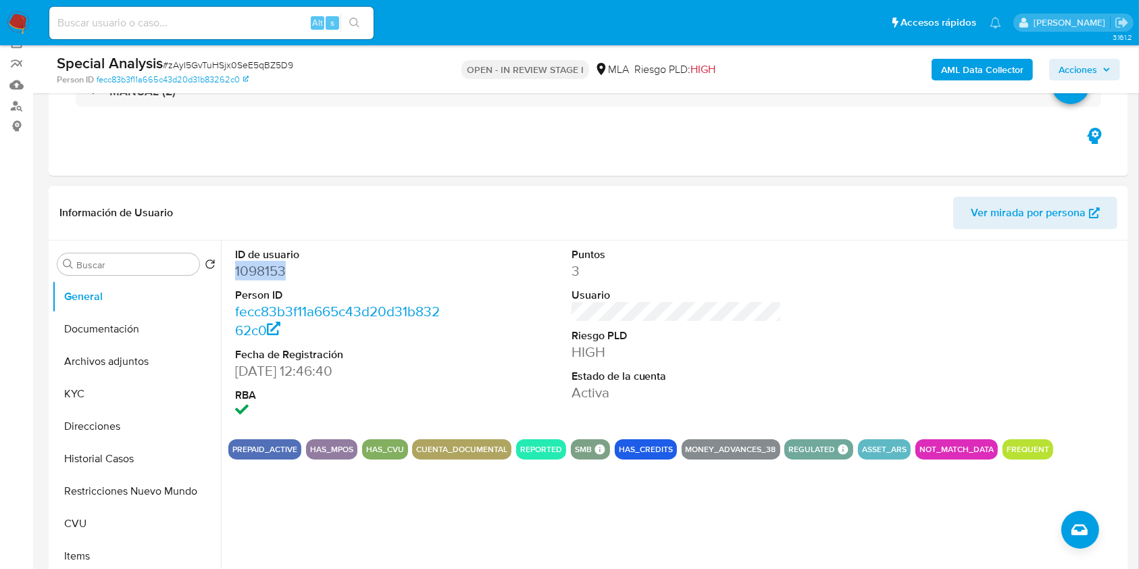
click at [989, 213] on span "Ver mirada por persona" at bounding box center [1027, 213] width 115 height 32
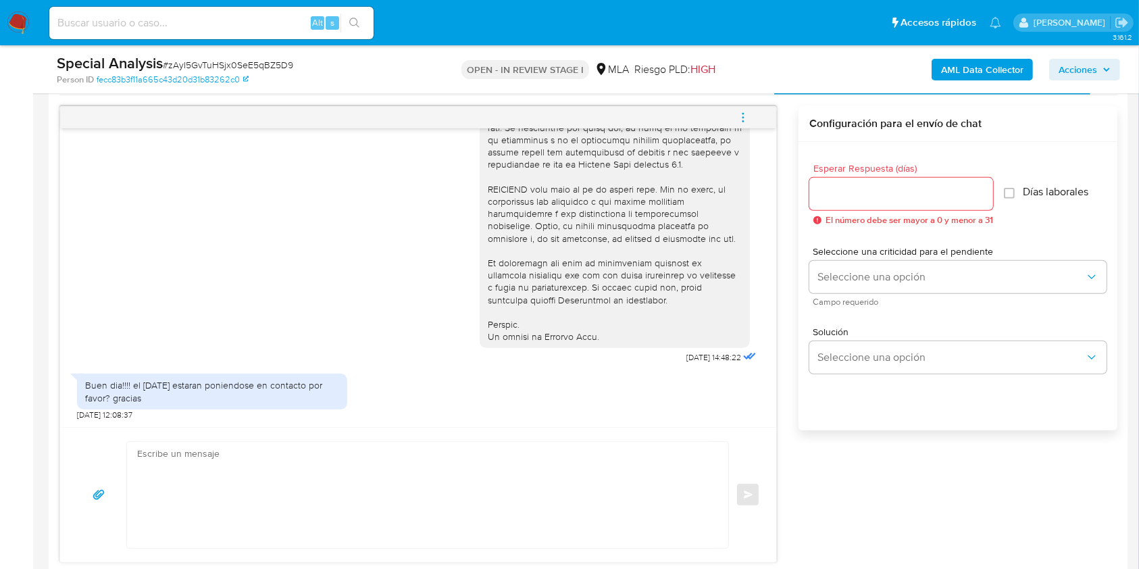
scroll to position [707, 0]
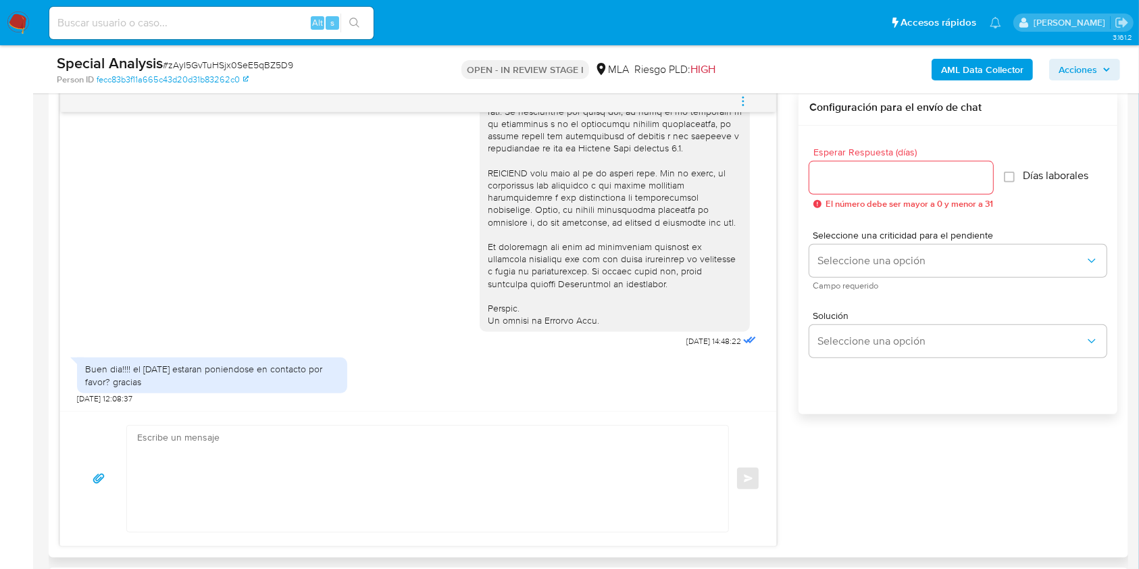
click at [316, 481] on textarea at bounding box center [424, 478] width 574 height 106
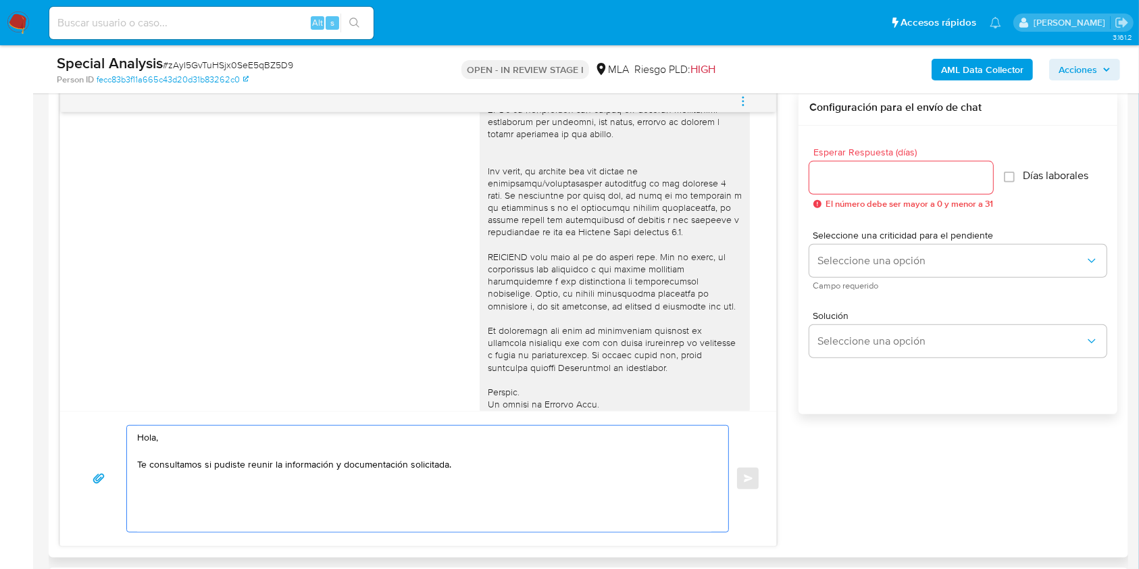
scroll to position [425, 0]
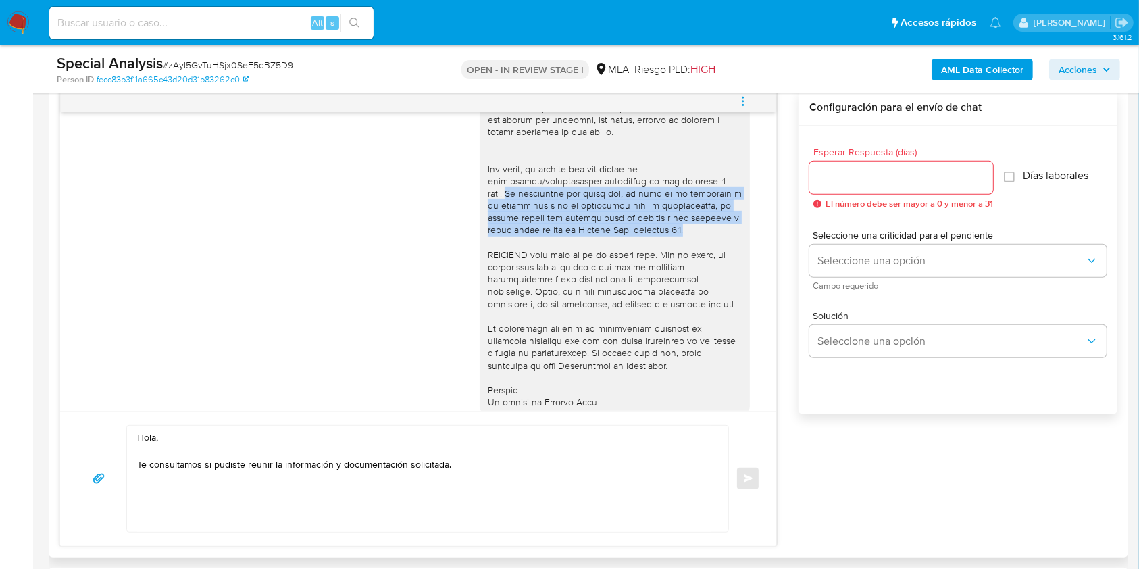
drag, startPoint x: 692, startPoint y: 246, endPoint x: 456, endPoint y: 206, distance: 239.1
click at [456, 206] on div "17/09/2025 14:48:22" at bounding box center [418, 62] width 682 height 739
copy div "Es importante que sepas que, en caso de no responder a lo solicitado o si lo pr…"
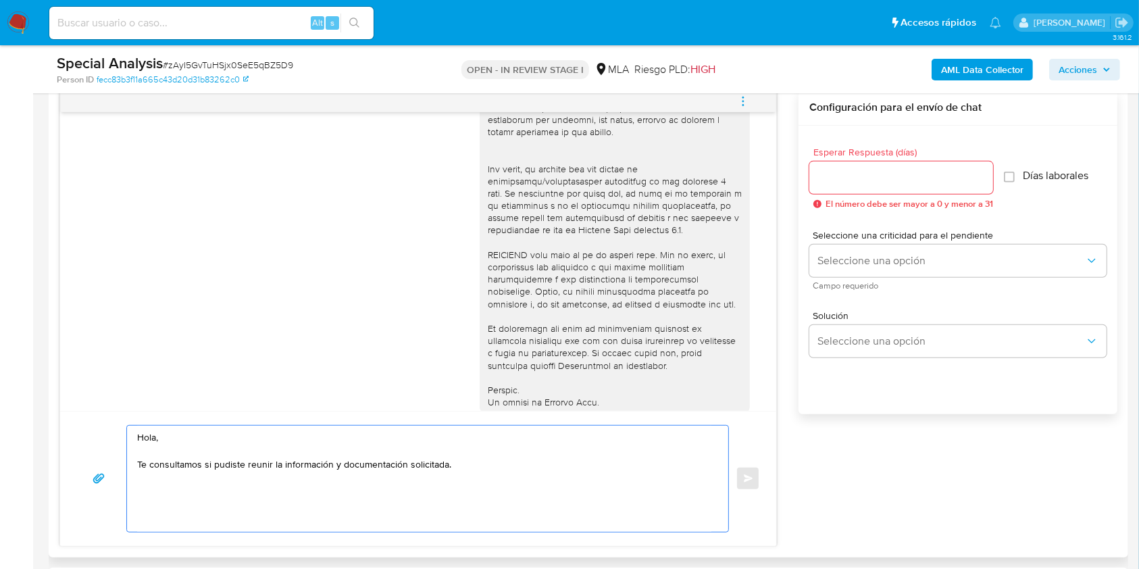
click at [536, 469] on textarea "Hola, Te consultamos si pudiste reunir la información y documentación solicitad…" at bounding box center [424, 478] width 574 height 106
paste textarea "Es importante que sepas que, en caso de no responder a lo solicitado o si lo pr…"
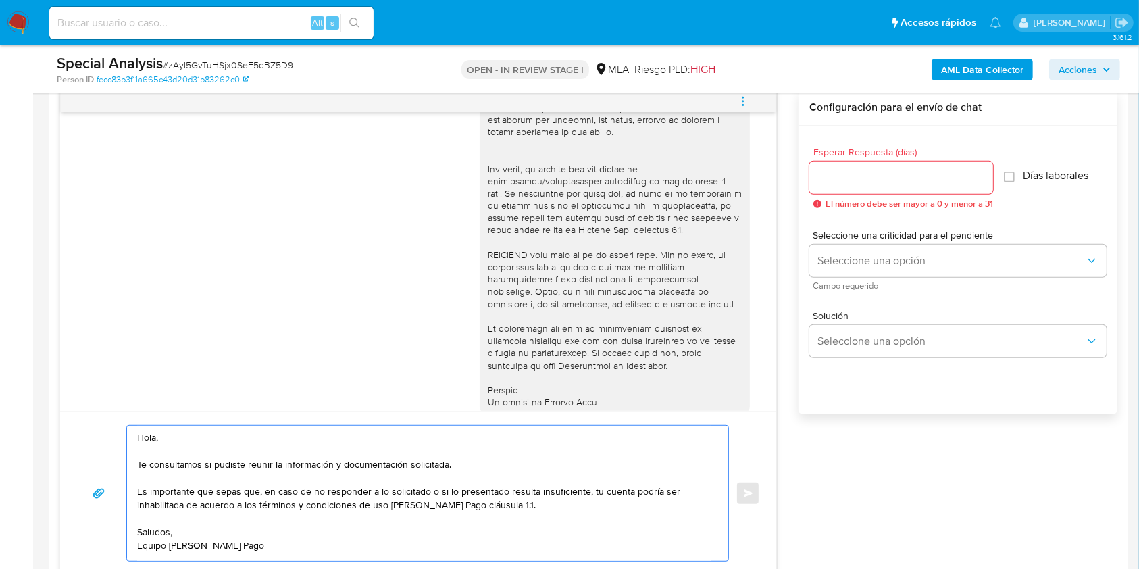
type textarea "Hola, Te consultamos si pudiste reunir la información y documentación solicitad…"
click at [843, 184] on input "Esperar Respuesta (días)" at bounding box center [901, 178] width 184 height 18
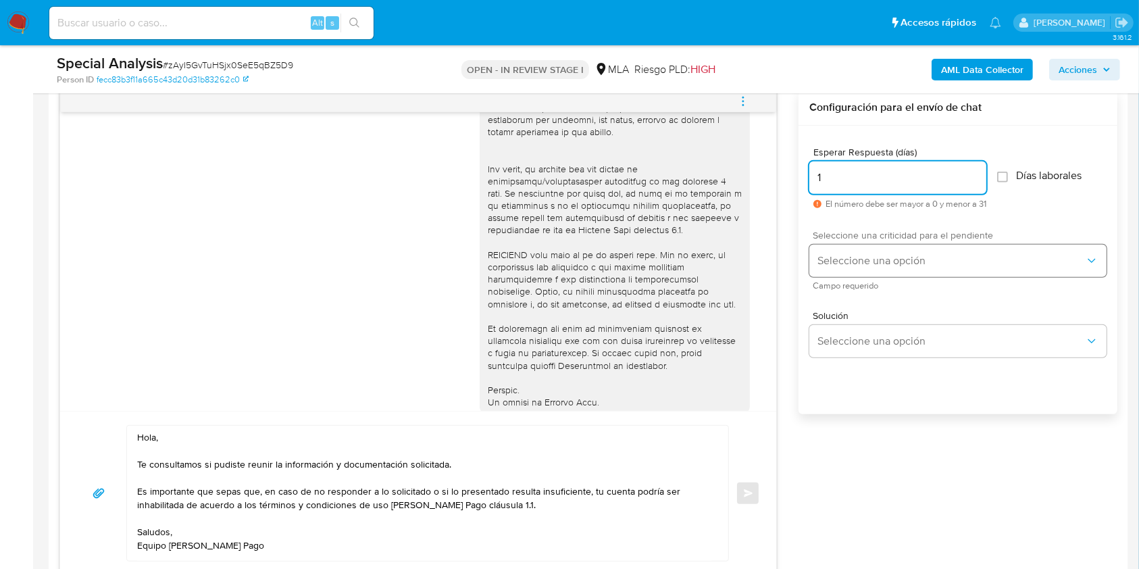
type input "1"
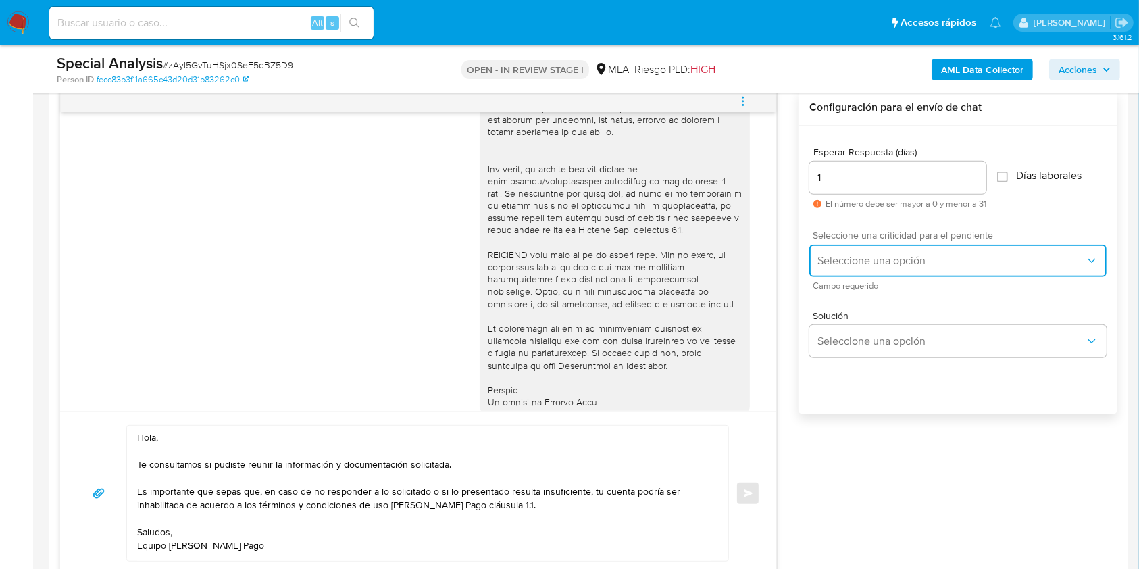
click at [853, 245] on button "Seleccione una opción" at bounding box center [957, 260] width 297 height 32
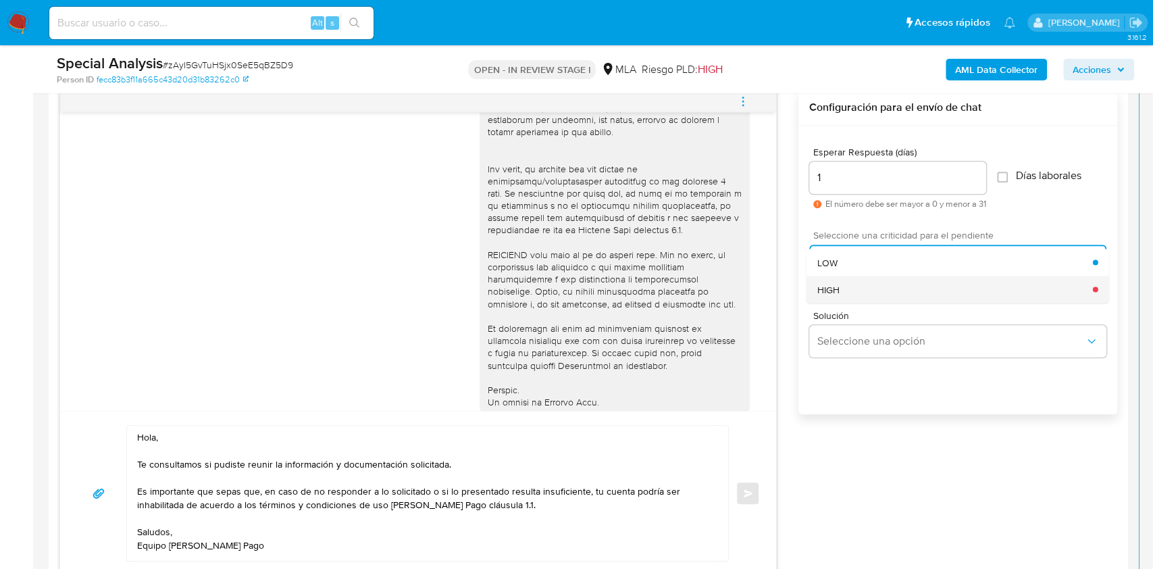
click at [847, 284] on div "HIGH" at bounding box center [955, 289] width 276 height 27
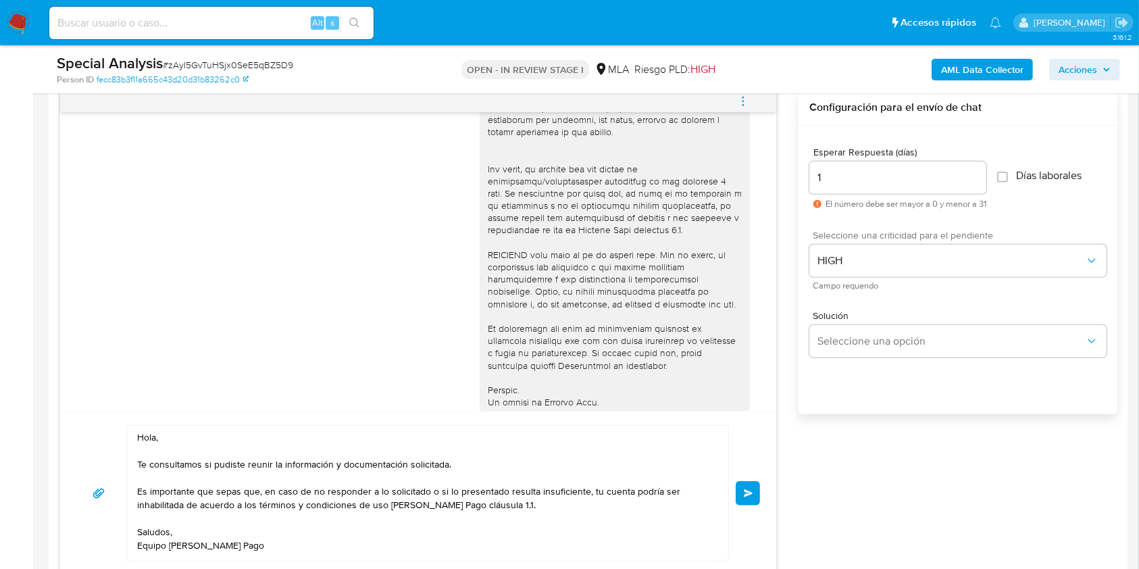
click at [751, 491] on span "Enviar" at bounding box center [748, 493] width 9 height 8
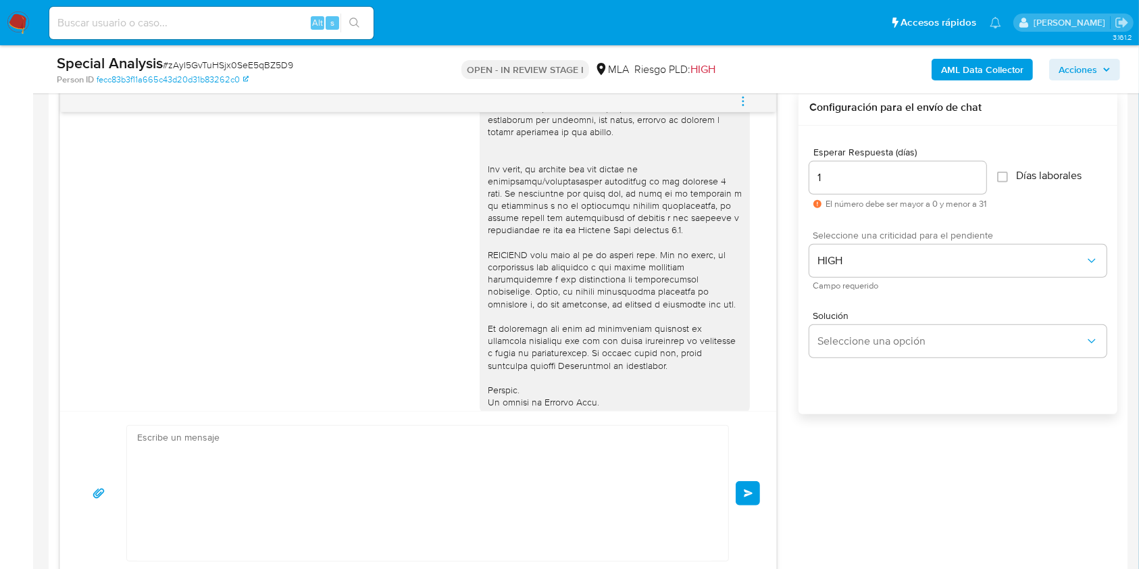
scroll to position [731, 0]
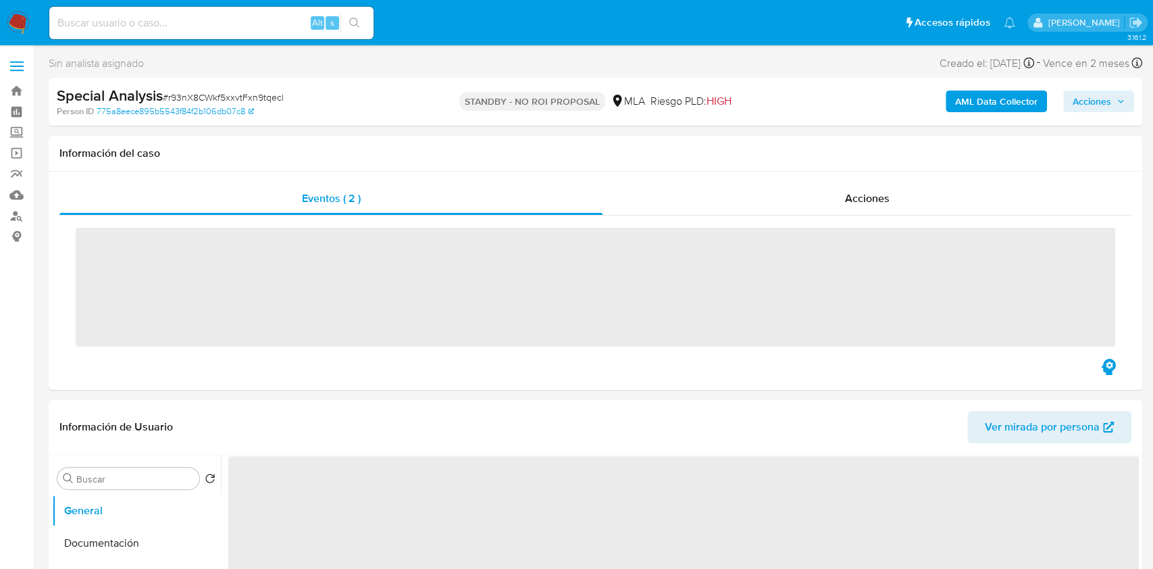
select select "10"
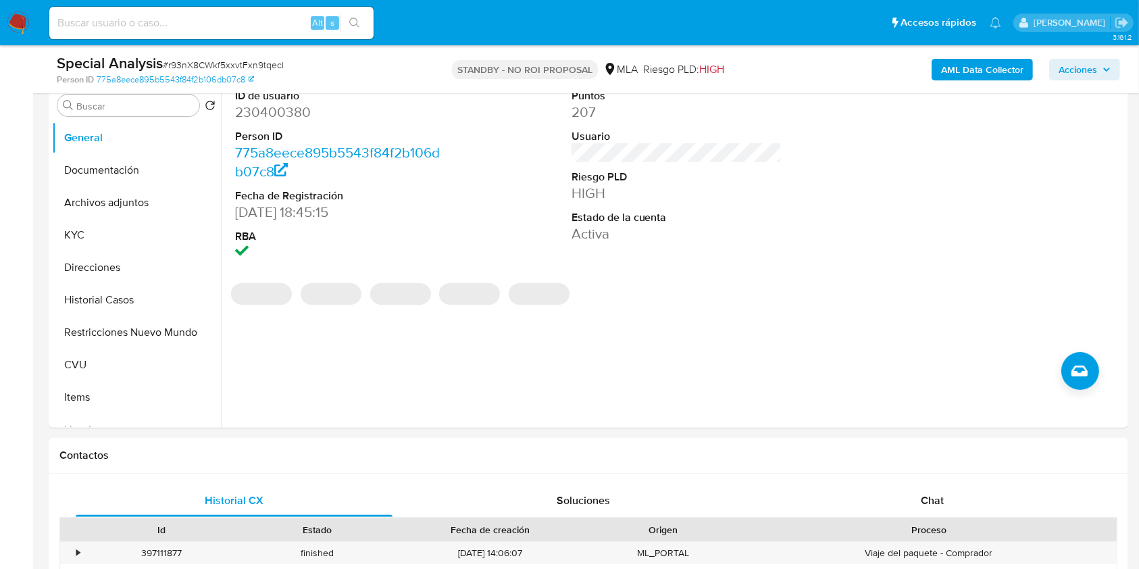
scroll to position [271, 0]
click at [867, 502] on div "Chat" at bounding box center [932, 498] width 317 height 32
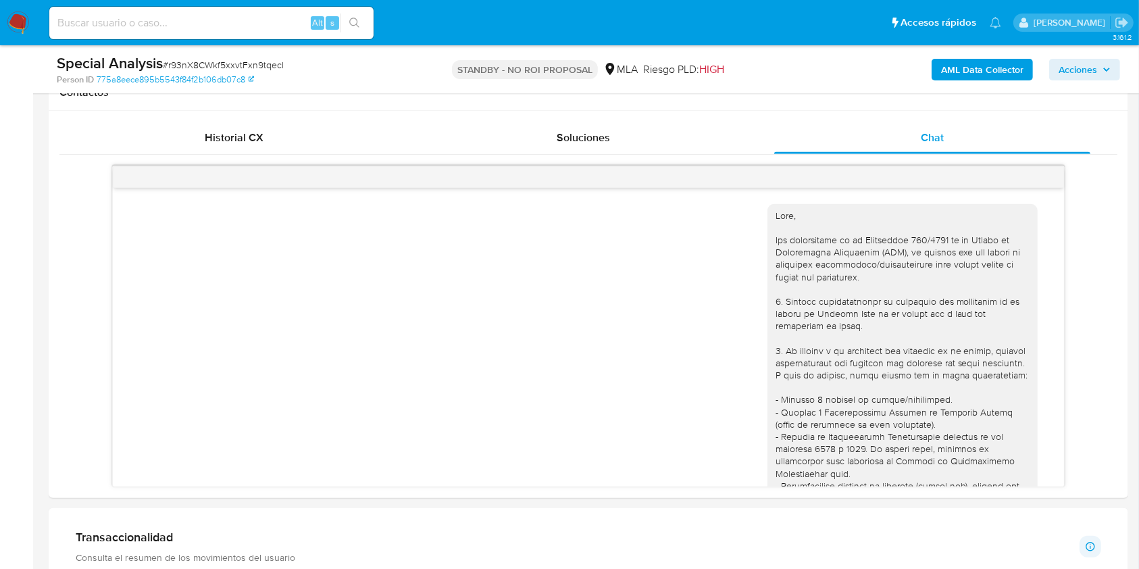
scroll to position [1009, 0]
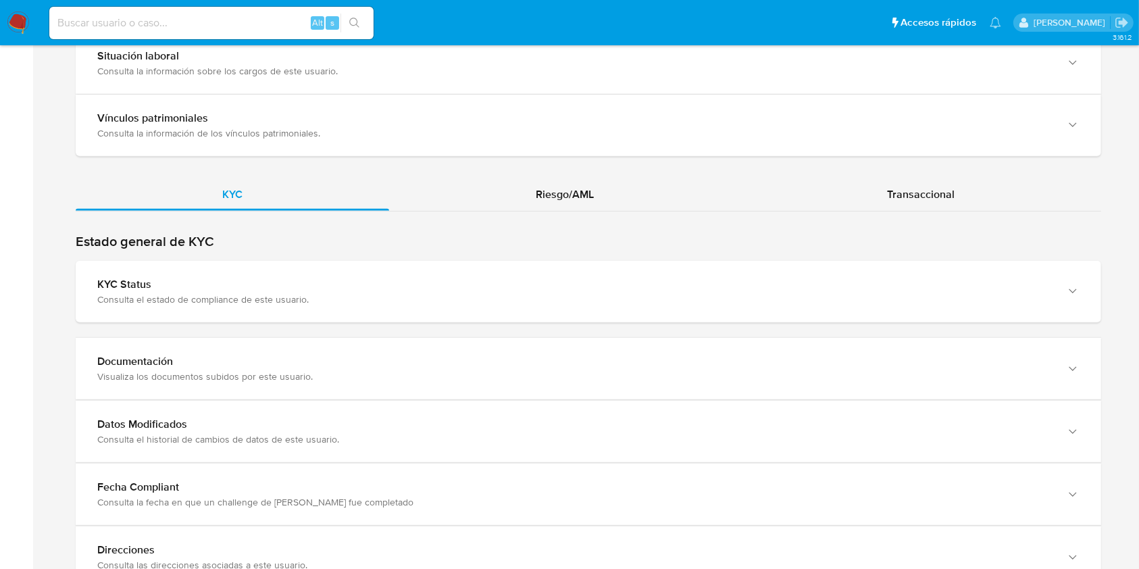
scroll to position [1141, 0]
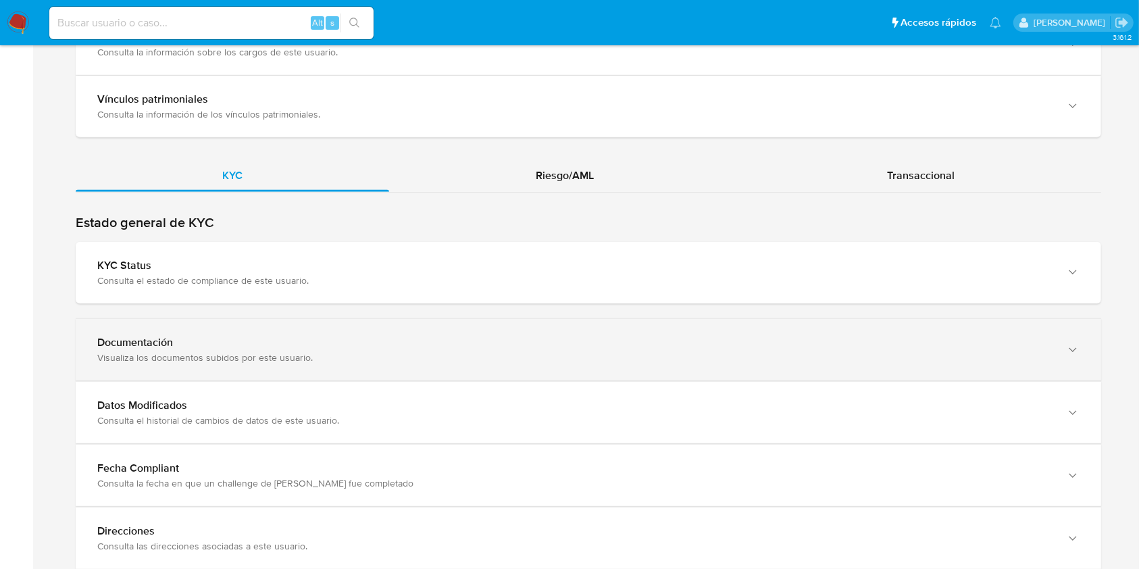
click at [1005, 371] on div "Documentación Visualiza los documentos subidos por este usuario." at bounding box center [588, 349] width 1025 height 61
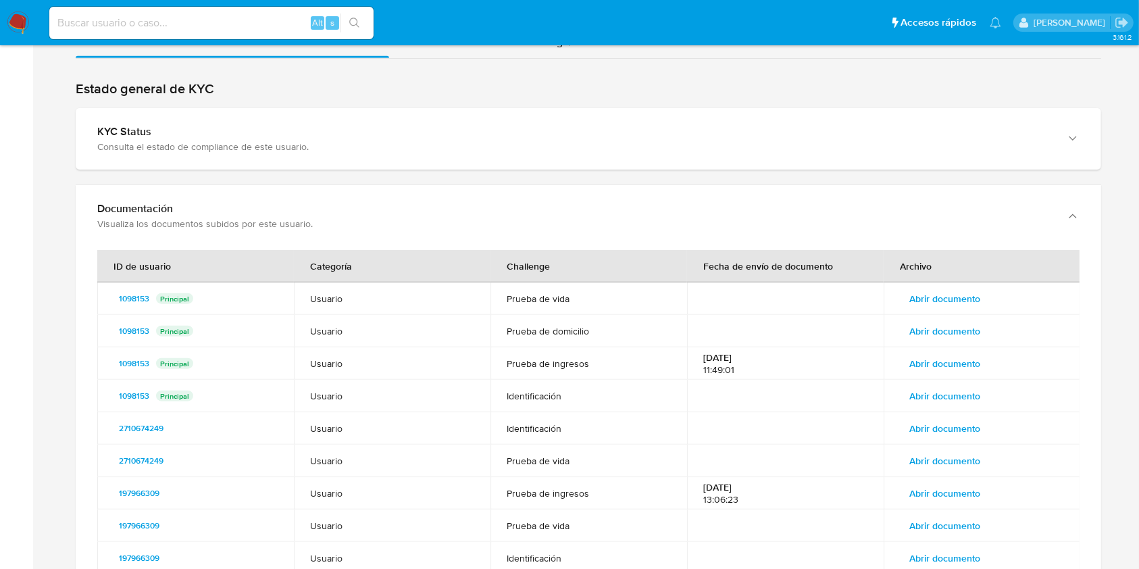
scroll to position [1280, 0]
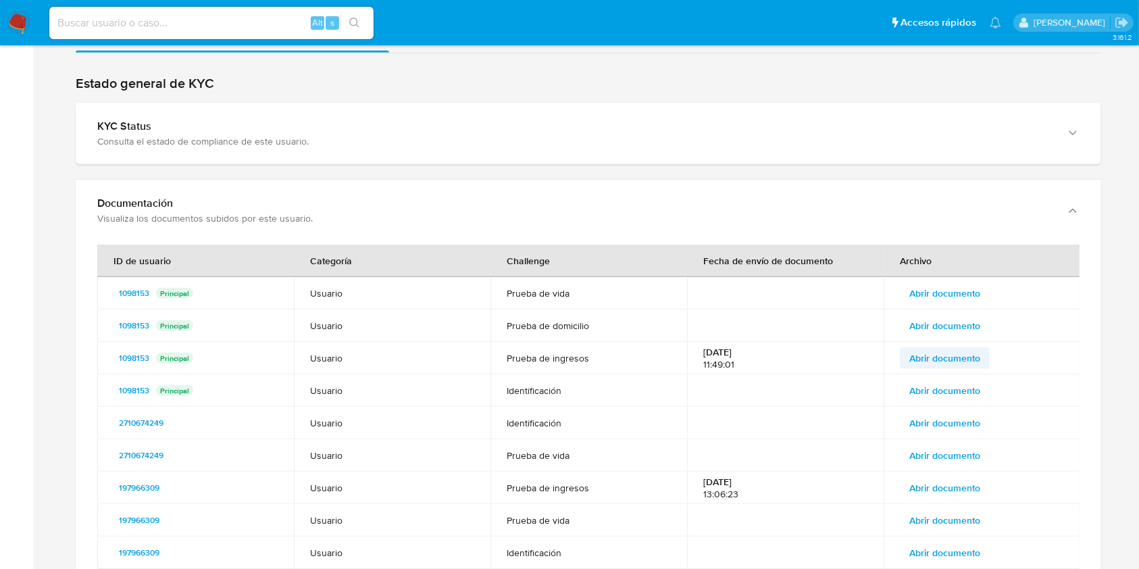
click at [943, 361] on span "Abrir documento" at bounding box center [944, 357] width 71 height 19
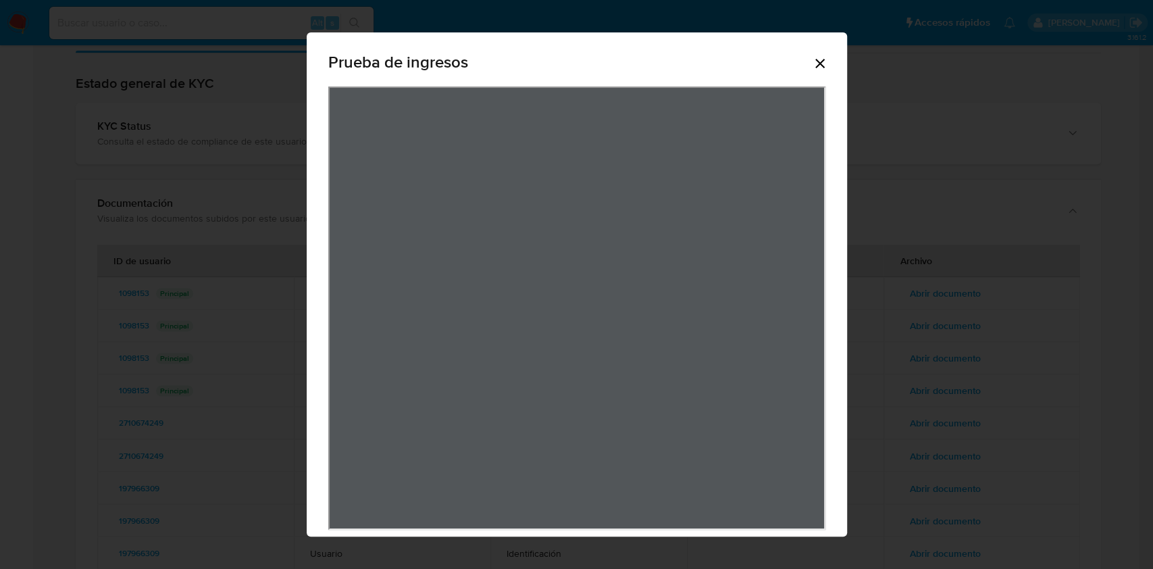
click at [815, 62] on icon "Cerrar" at bounding box center [819, 63] width 9 height 9
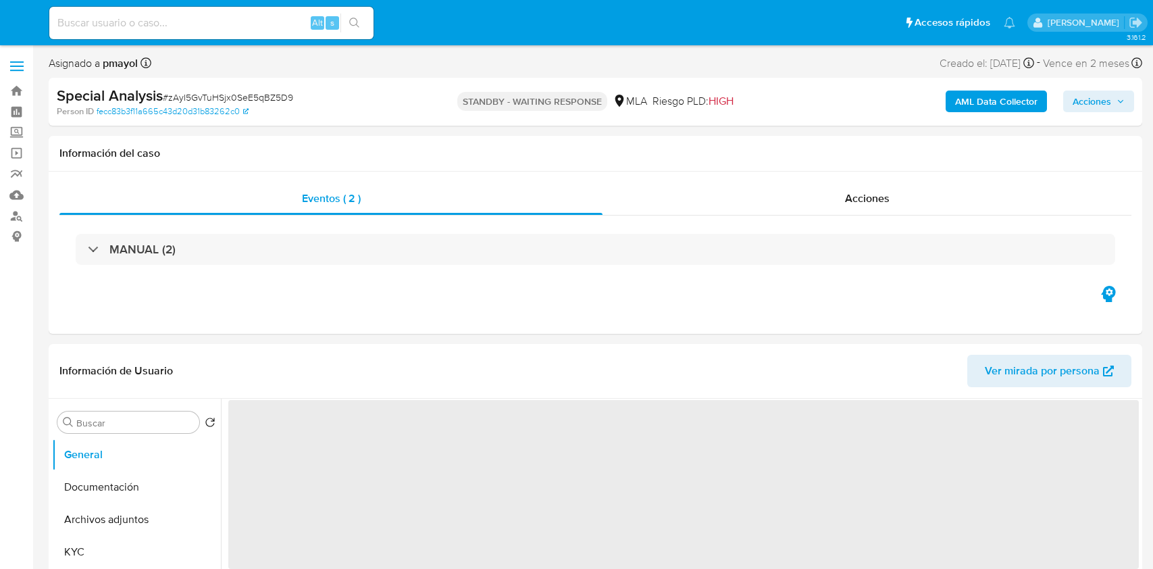
select select "10"
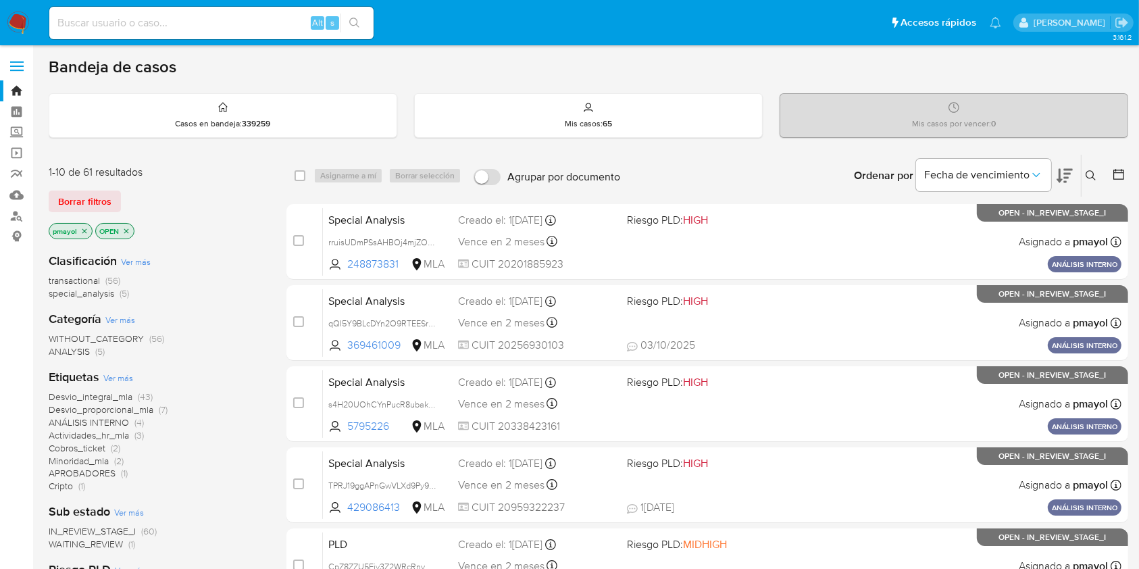
click at [134, 29] on input at bounding box center [211, 23] width 324 height 18
paste input "TPRJ19ggAPnGwVLXd9Py9olo"
type input "TPRJ19ggAPnGwVLXd9Py9olo"
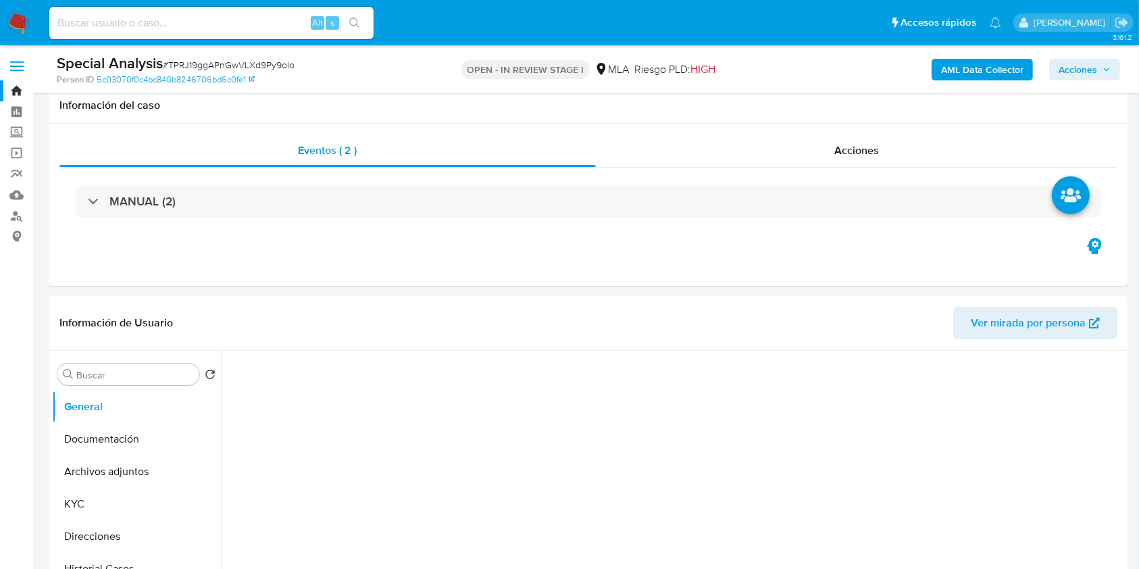
select select "10"
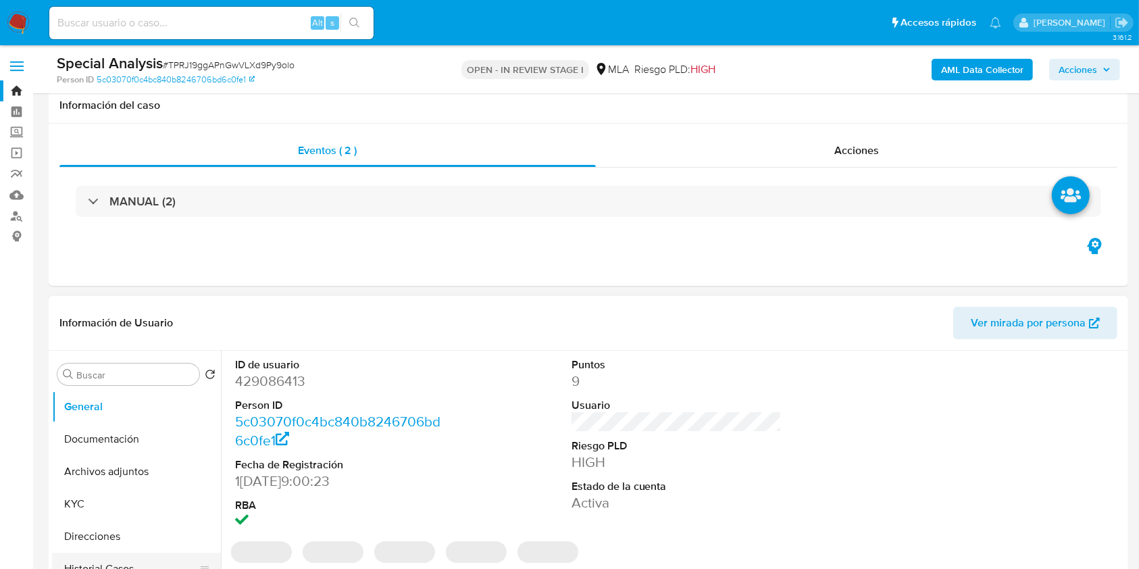
scroll to position [221, 0]
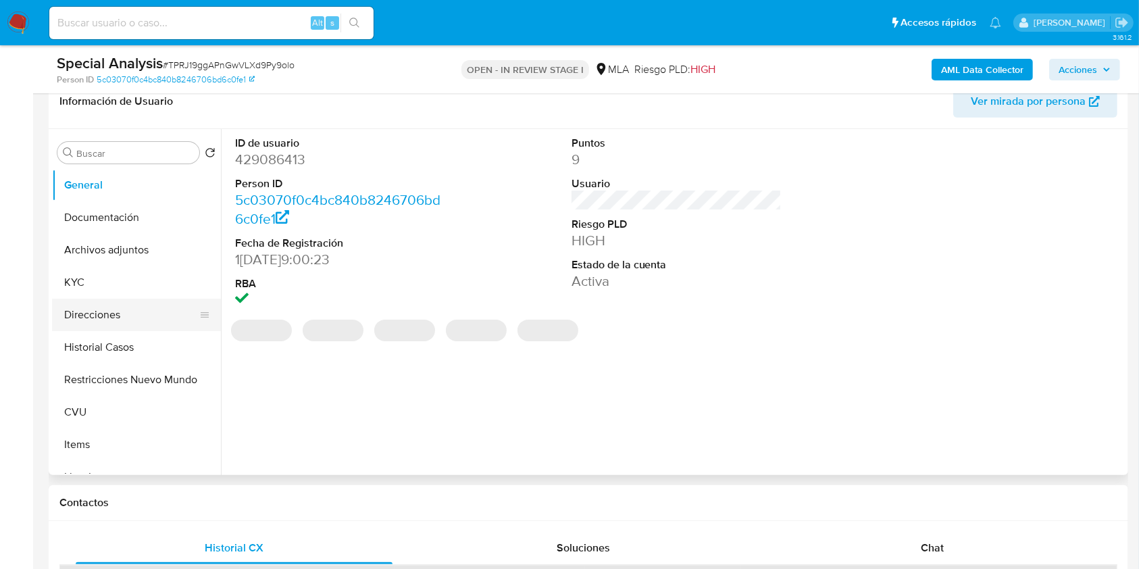
click at [130, 323] on button "Direcciones" at bounding box center [131, 314] width 158 height 32
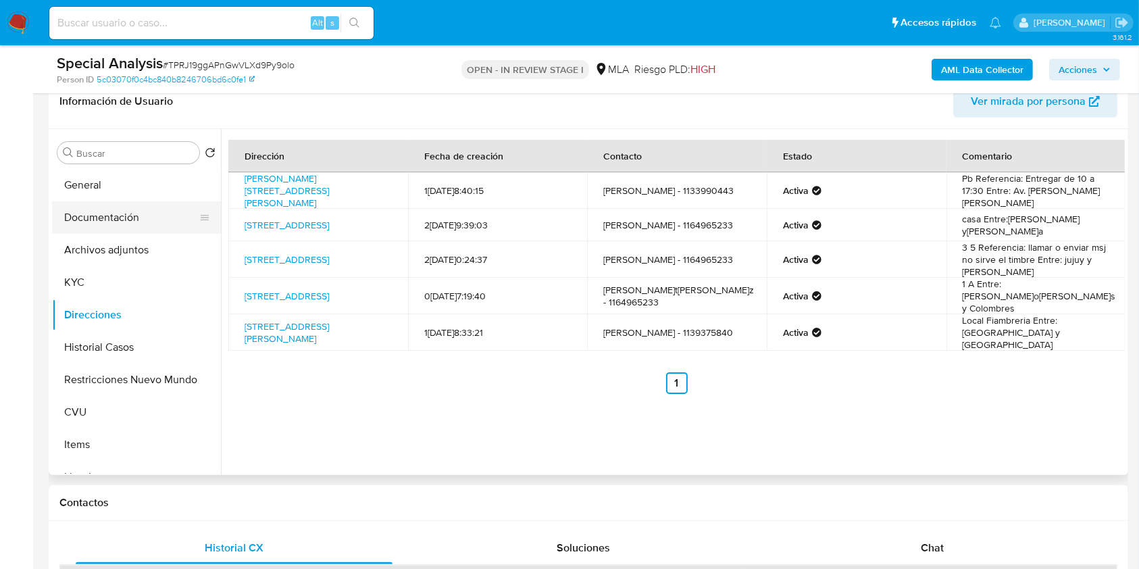
click at [103, 220] on button "Documentación" at bounding box center [131, 217] width 158 height 32
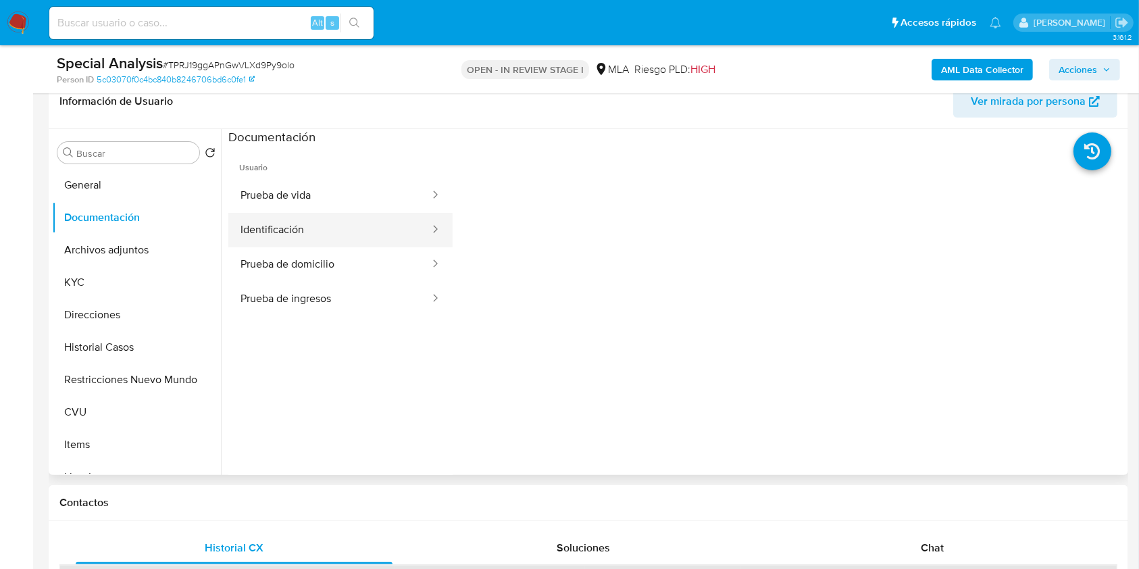
click at [290, 215] on button "Identificación" at bounding box center [329, 230] width 203 height 34
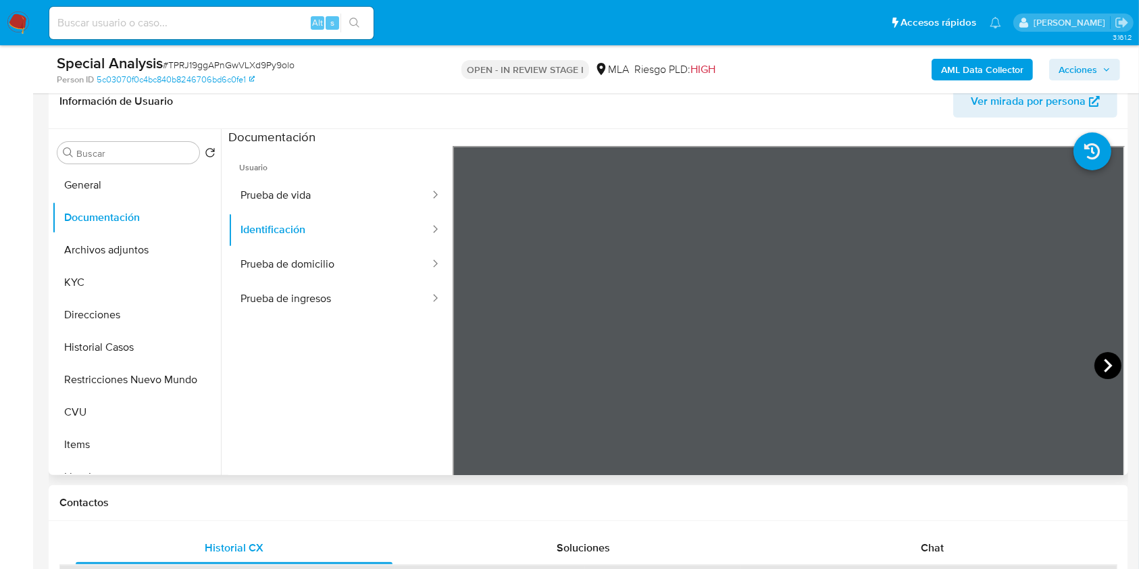
click at [1103, 354] on icon at bounding box center [1107, 365] width 27 height 27
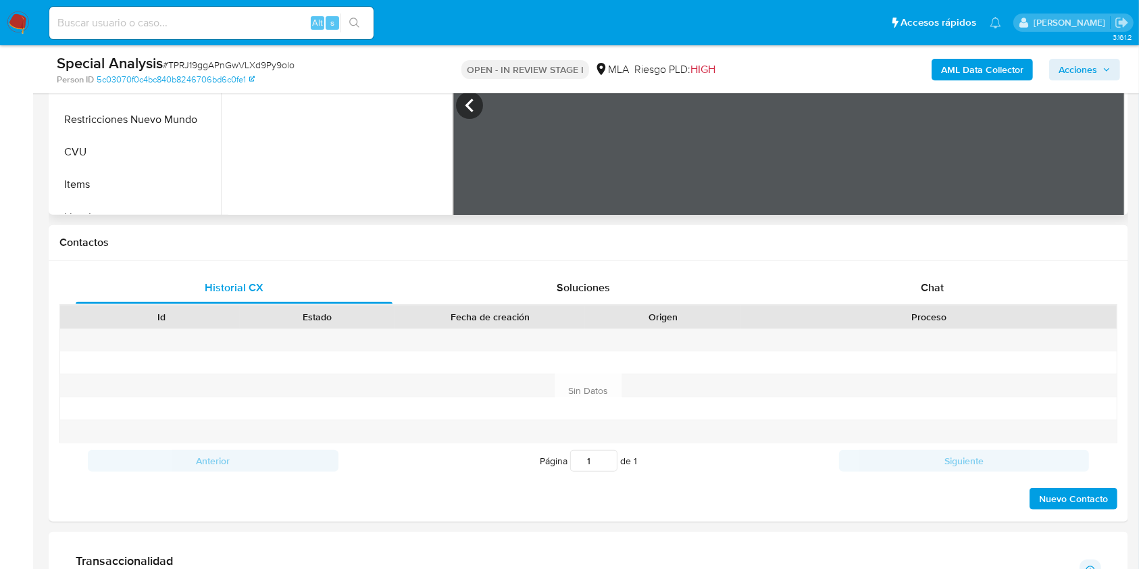
scroll to position [490, 0]
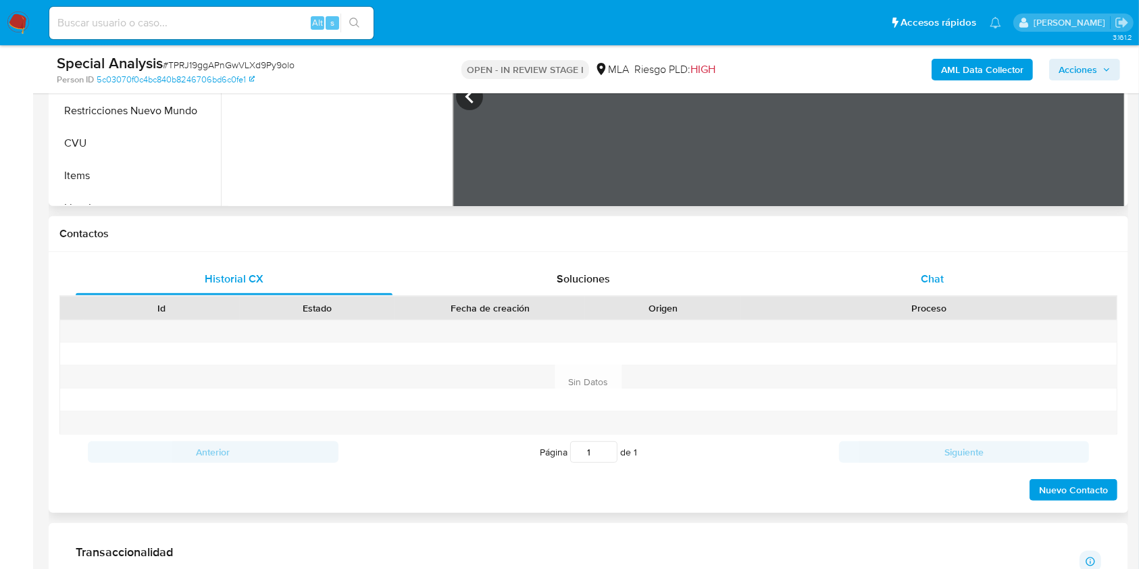
click at [914, 280] on div "Chat" at bounding box center [932, 279] width 317 height 32
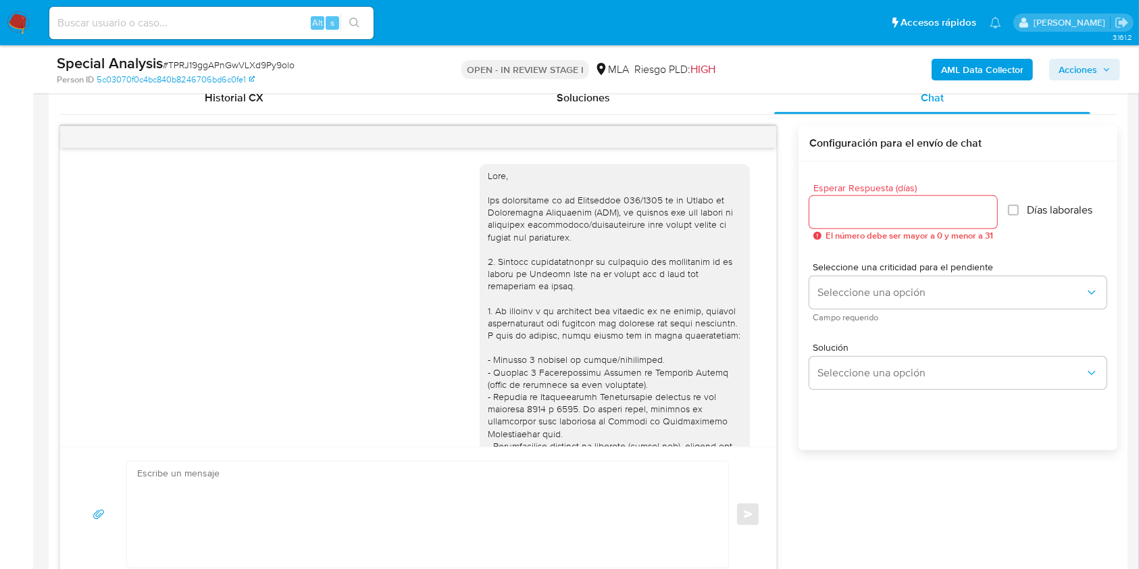
scroll to position [554, 0]
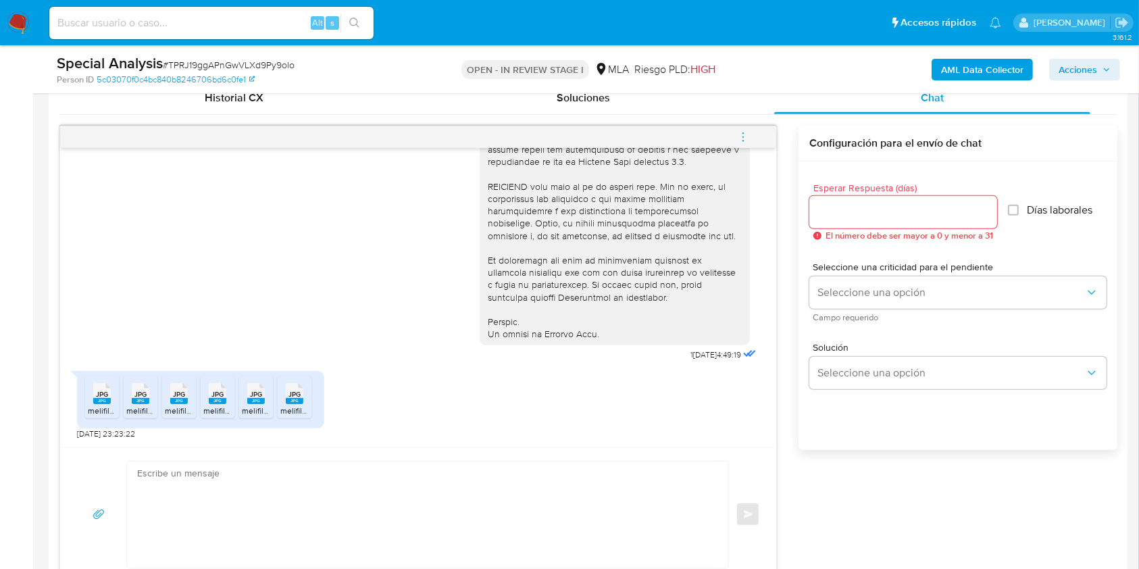
click at [230, 70] on span "# TPRJ19ggAPnGwVLXd9Py9olo" at bounding box center [229, 65] width 132 height 14
copy span "TPRJ19ggAPnGwVLXd9Py9olo"
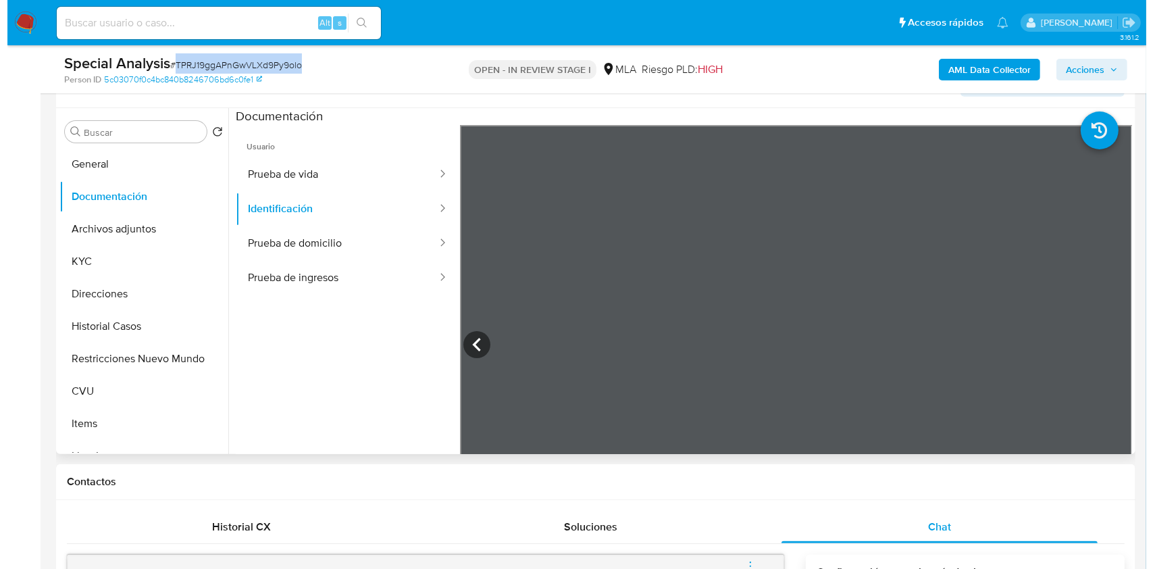
scroll to position [249, 0]
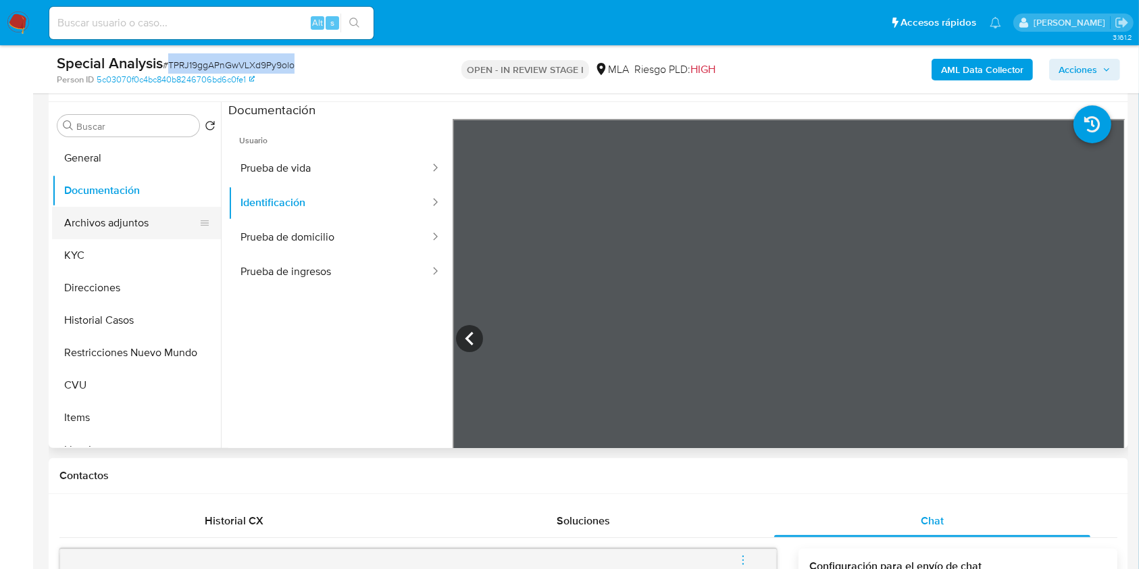
click at [89, 219] on button "Archivos adjuntos" at bounding box center [131, 223] width 158 height 32
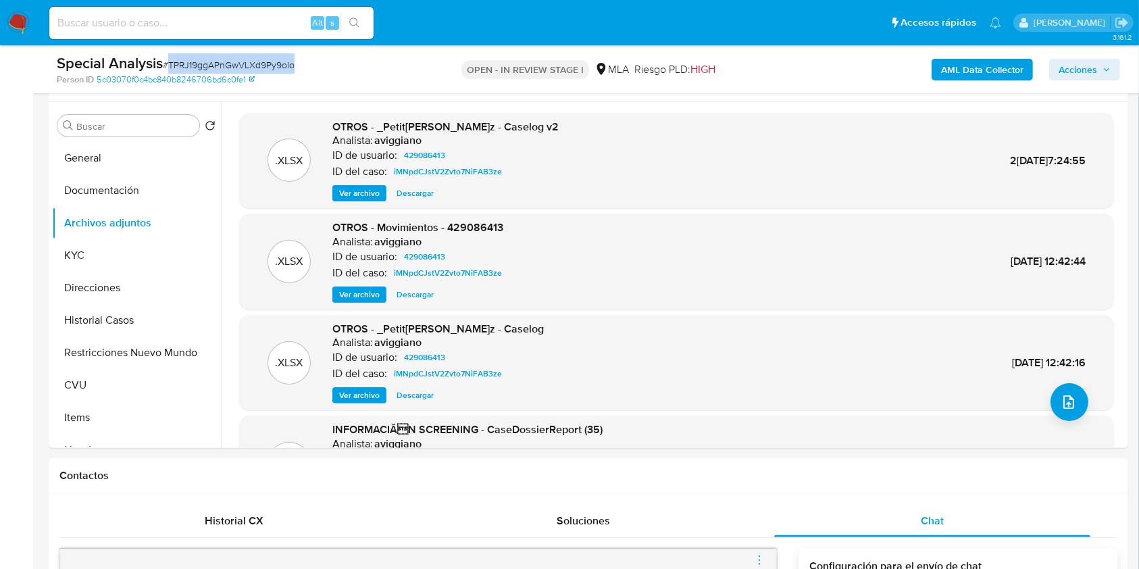
click at [960, 70] on b "AML Data Collector" at bounding box center [982, 70] width 82 height 22
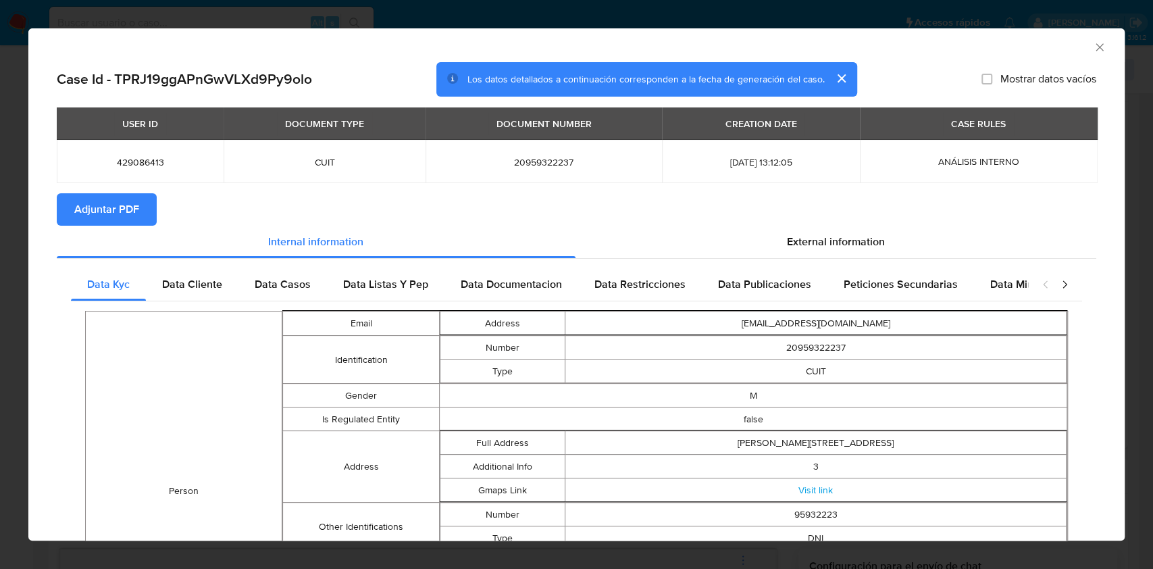
click at [120, 194] on span "Adjuntar PDF" at bounding box center [106, 209] width 65 height 30
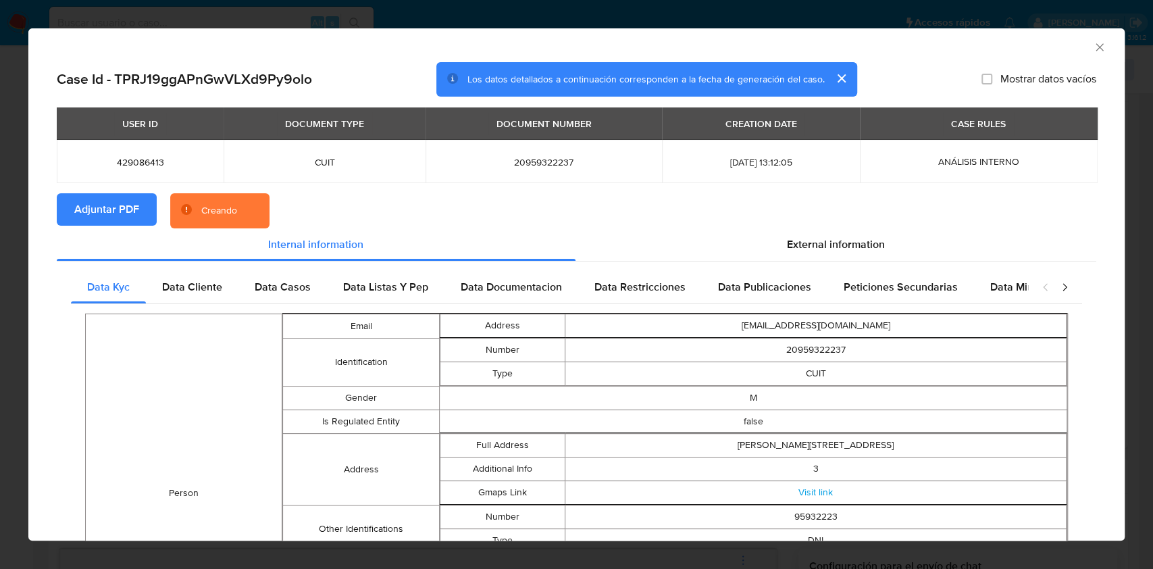
click at [1093, 51] on icon "Cerrar ventana" at bounding box center [1100, 48] width 14 height 14
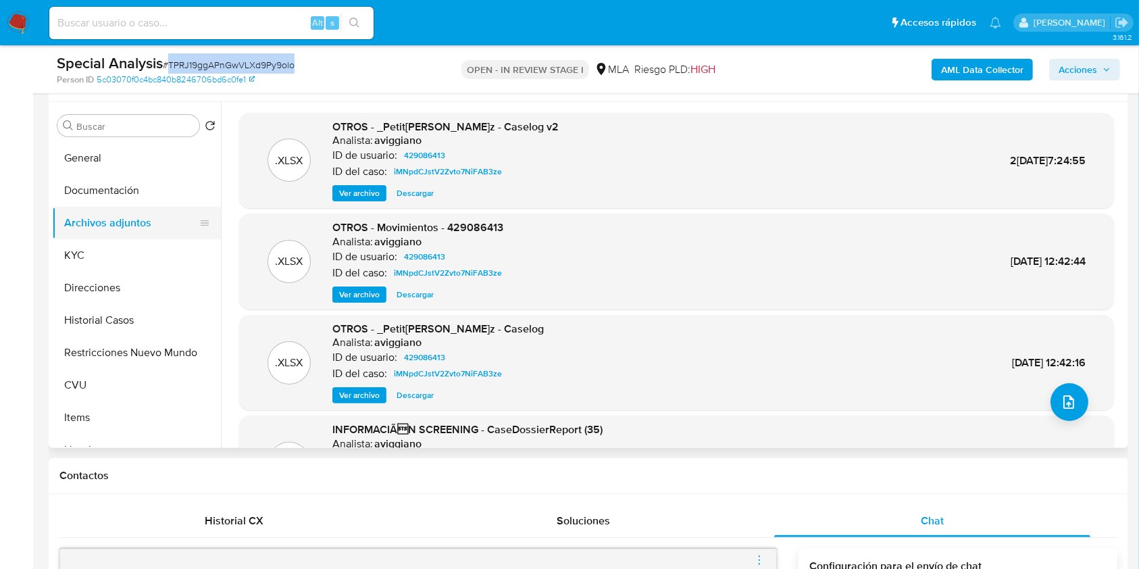
click at [154, 213] on button "Archivos adjuntos" at bounding box center [131, 223] width 158 height 32
click at [157, 175] on button "Documentación" at bounding box center [131, 190] width 158 height 32
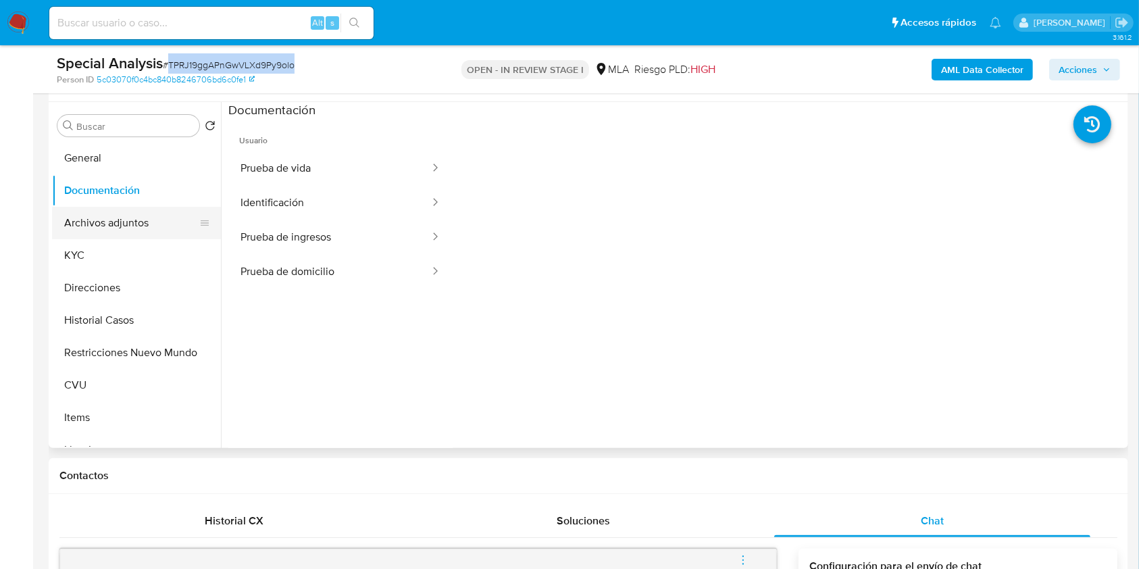
click at [144, 214] on button "Archivos adjuntos" at bounding box center [131, 223] width 158 height 32
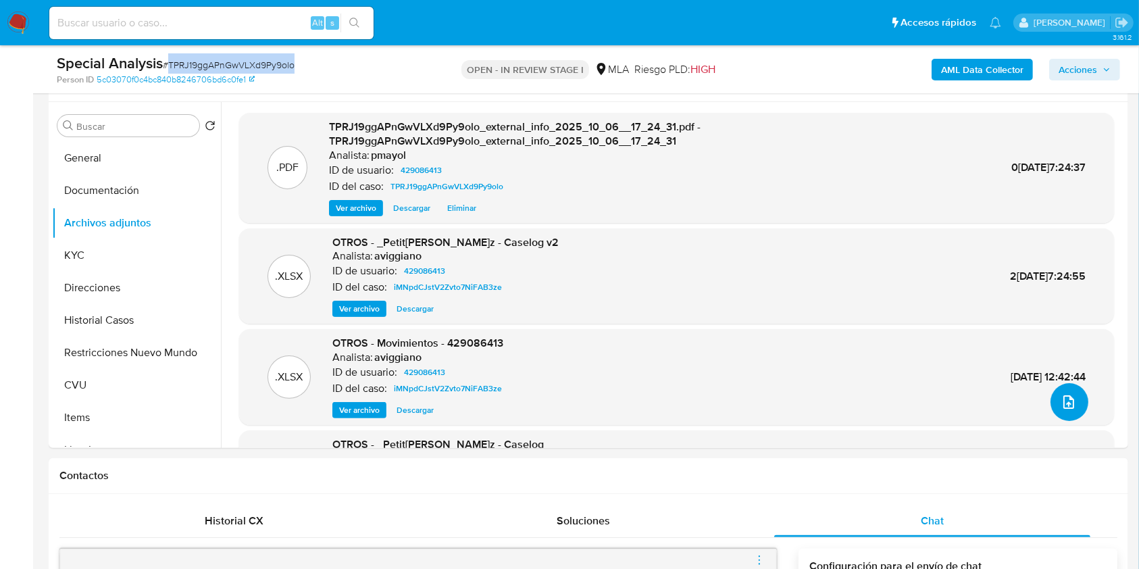
click at [1064, 404] on icon "upload-file" at bounding box center [1068, 402] width 16 height 16
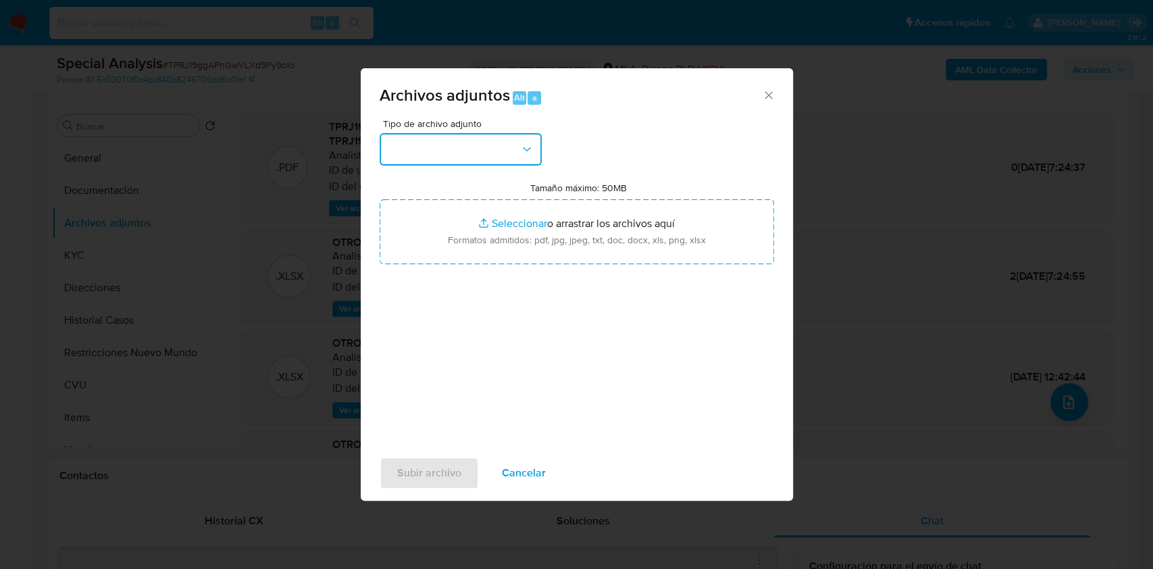
click at [517, 152] on button "button" at bounding box center [461, 149] width 162 height 32
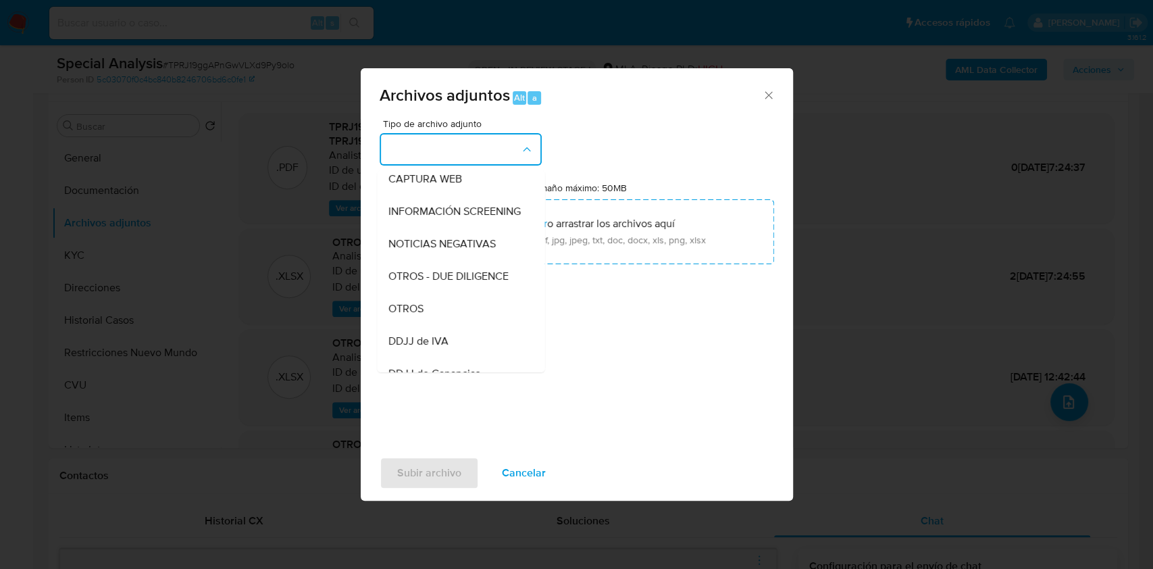
scroll to position [154, 0]
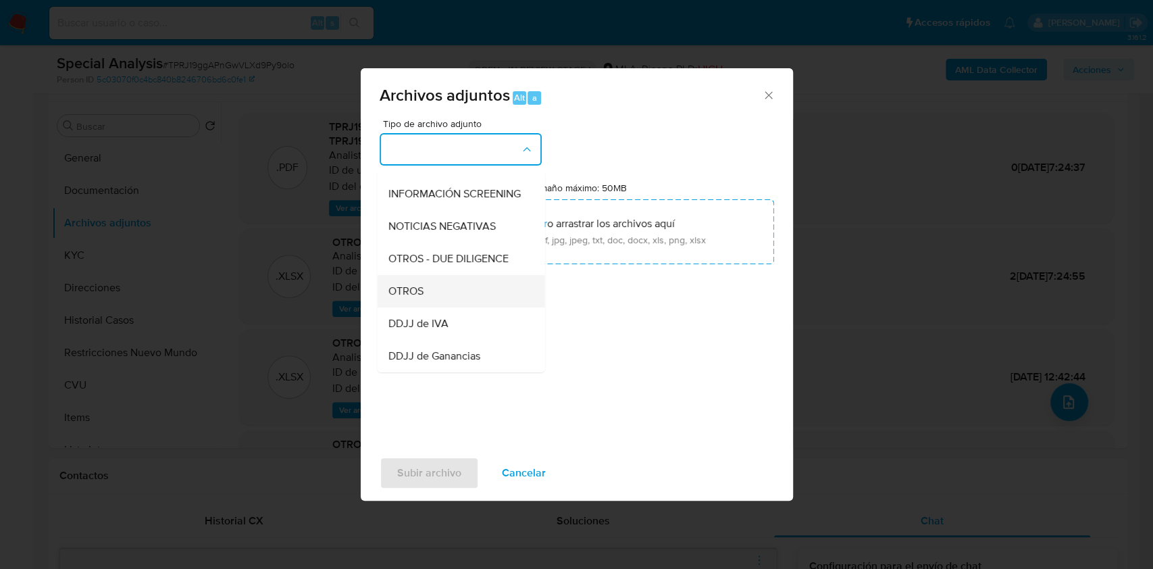
click at [481, 297] on div "OTROS" at bounding box center [457, 291] width 138 height 32
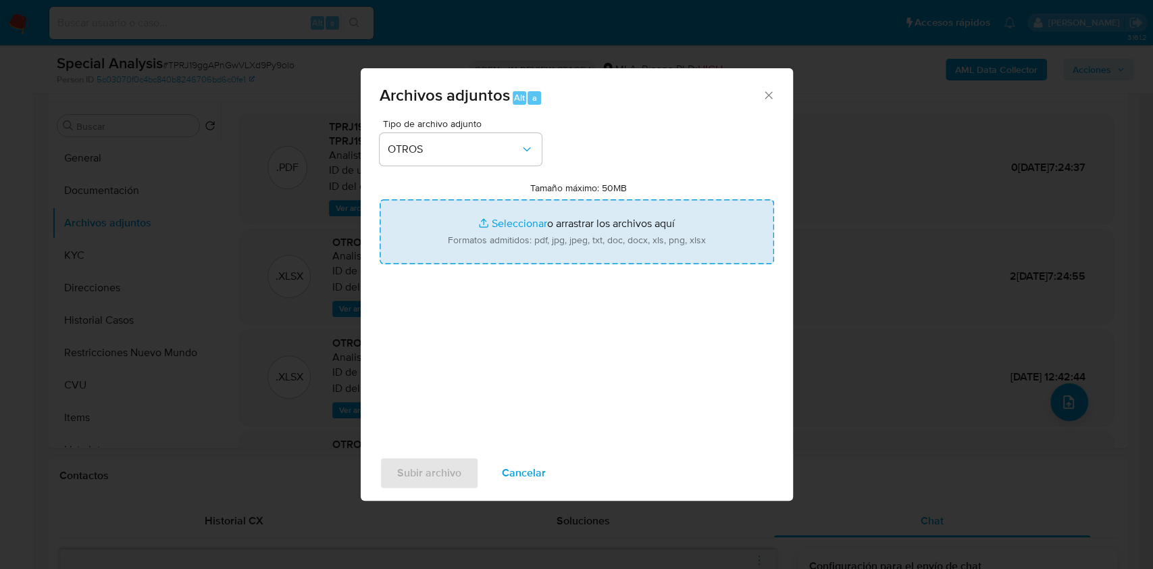
click at [538, 235] on input "Tamaño máximo: 50MB Seleccionar archivos" at bounding box center [577, 231] width 394 height 65
type input "C:\fakepath\Caselog TPRJ19ggAPnGwVLXd9Py9olo.docx"
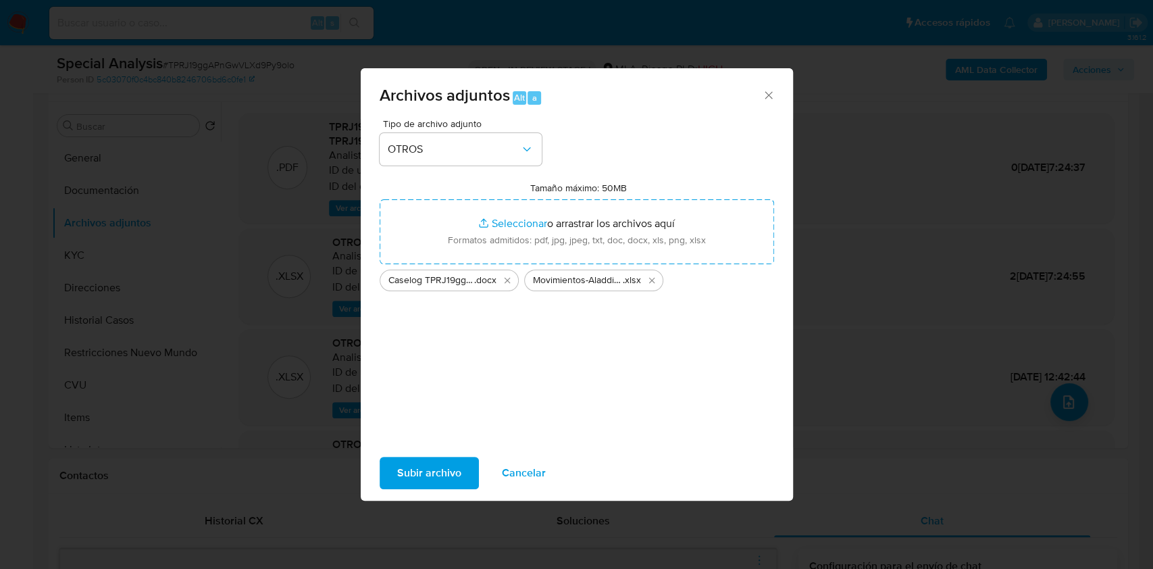
click at [448, 474] on span "Subir archivo" at bounding box center [429, 473] width 64 height 30
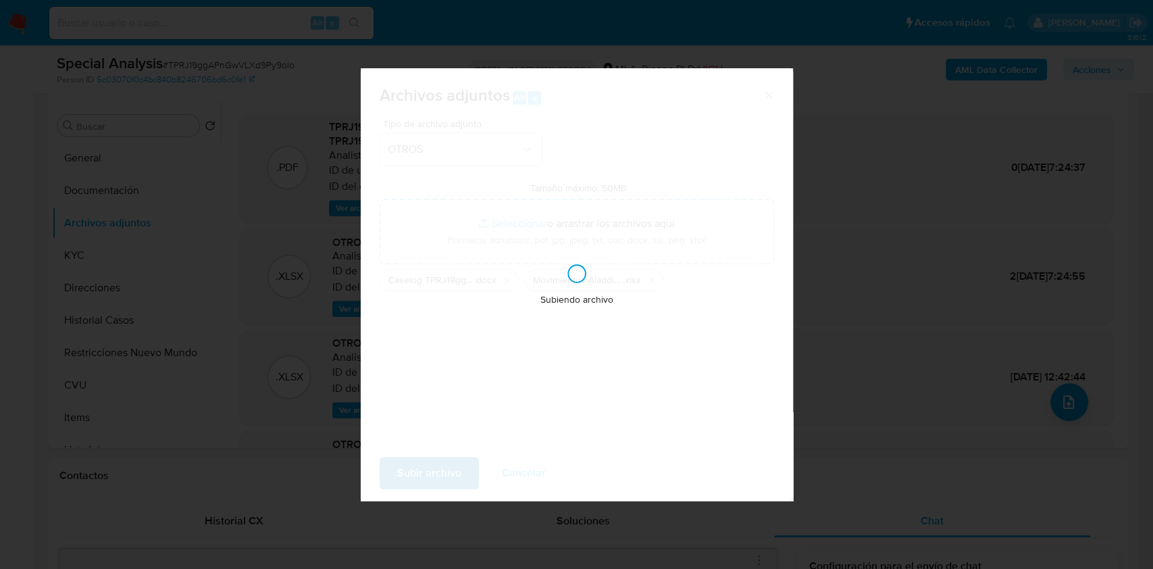
click at [448, 474] on div "Subiendo archivo" at bounding box center [577, 284] width 432 height 432
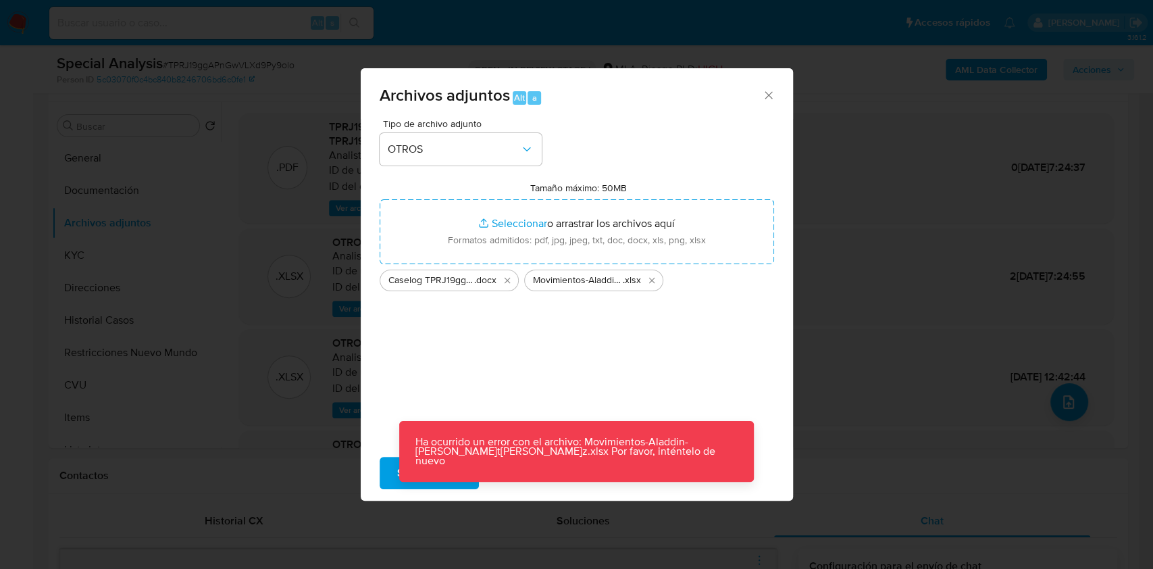
drag, startPoint x: 445, startPoint y: 11, endPoint x: 478, endPoint y: 388, distance: 377.6
click at [478, 388] on div "Tipo de archivo adjunto OTROS Tamaño máximo: 50MB Seleccionar archivos Seleccio…" at bounding box center [577, 278] width 394 height 319
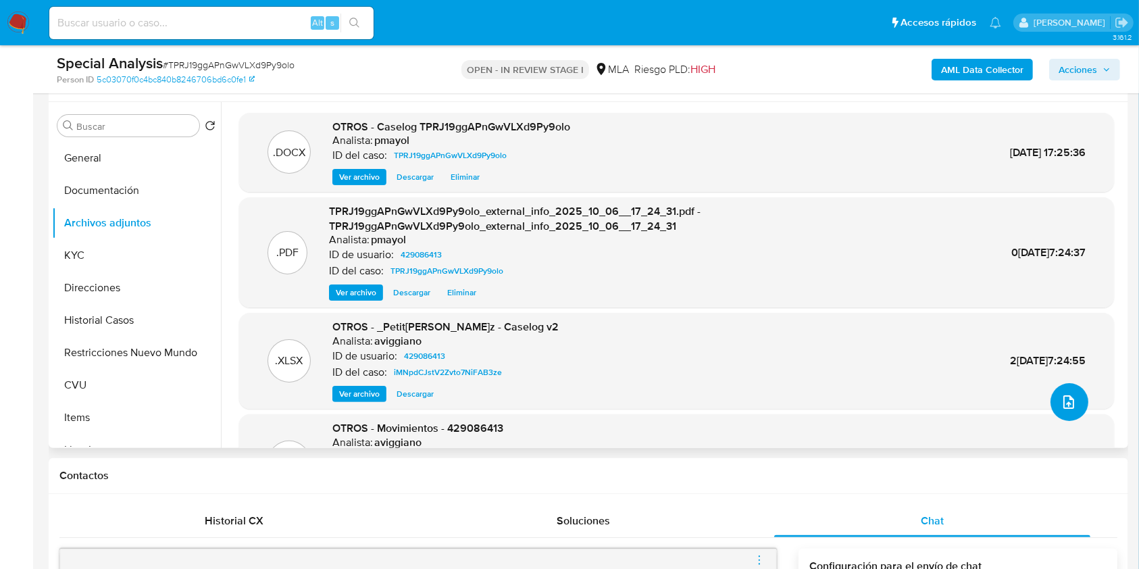
click at [1060, 407] on icon "upload-file" at bounding box center [1068, 402] width 16 height 16
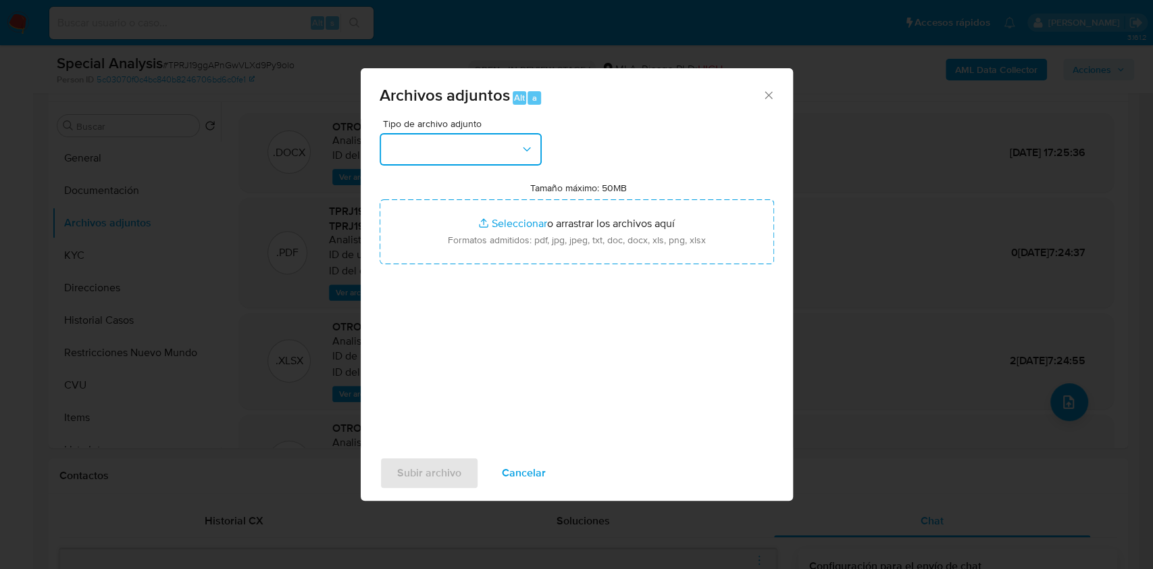
click at [498, 146] on button "button" at bounding box center [461, 149] width 162 height 32
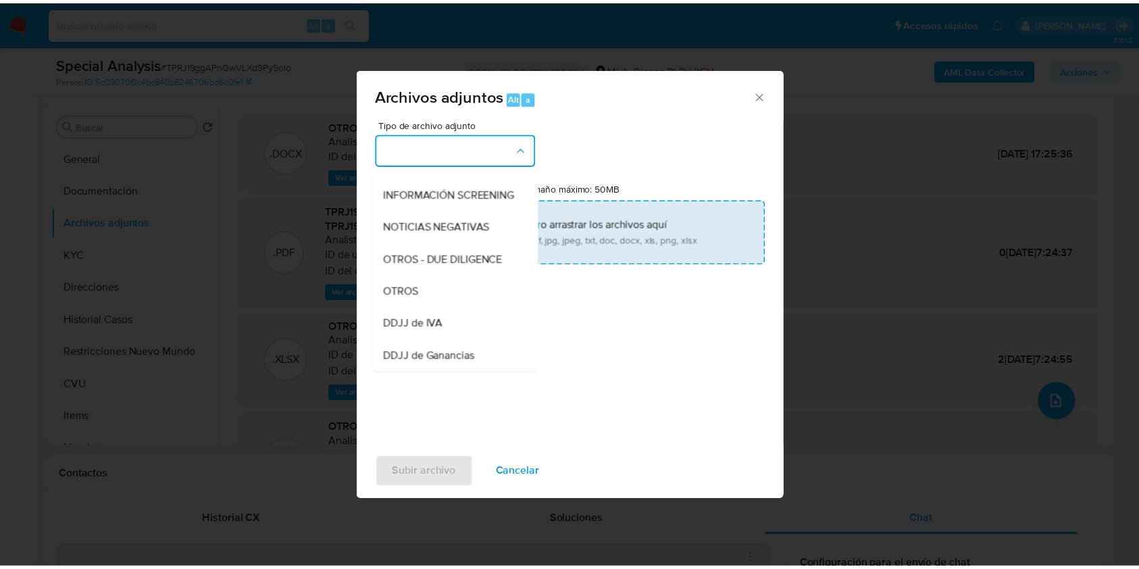
scroll to position [171, 0]
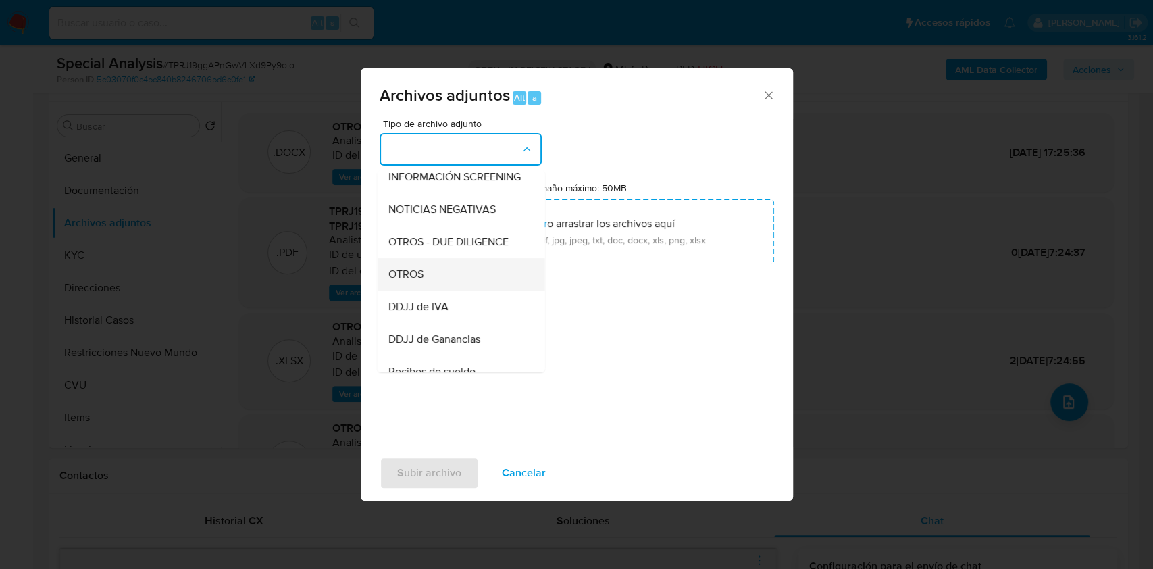
click at [483, 278] on div "OTROS" at bounding box center [457, 274] width 138 height 32
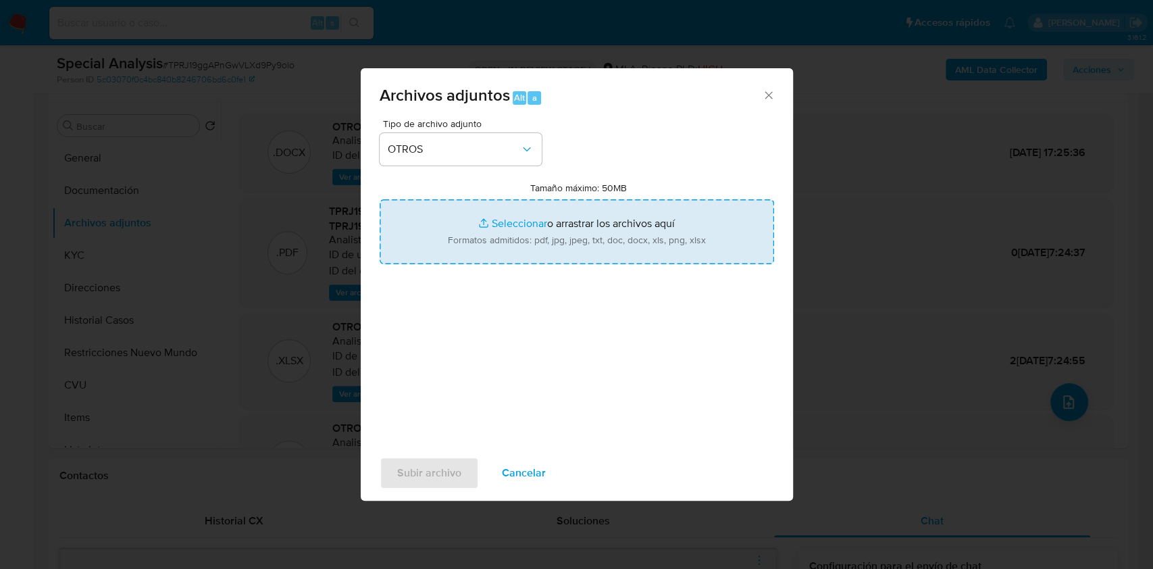
click at [537, 255] on input "Tamaño máximo: 50MB Seleccionar archivos" at bounding box center [577, 231] width 394 height 65
type input "C:\fakepath\Movimientos-Aladdin- Kevin Jesus Petit Sanchez.xlsx"
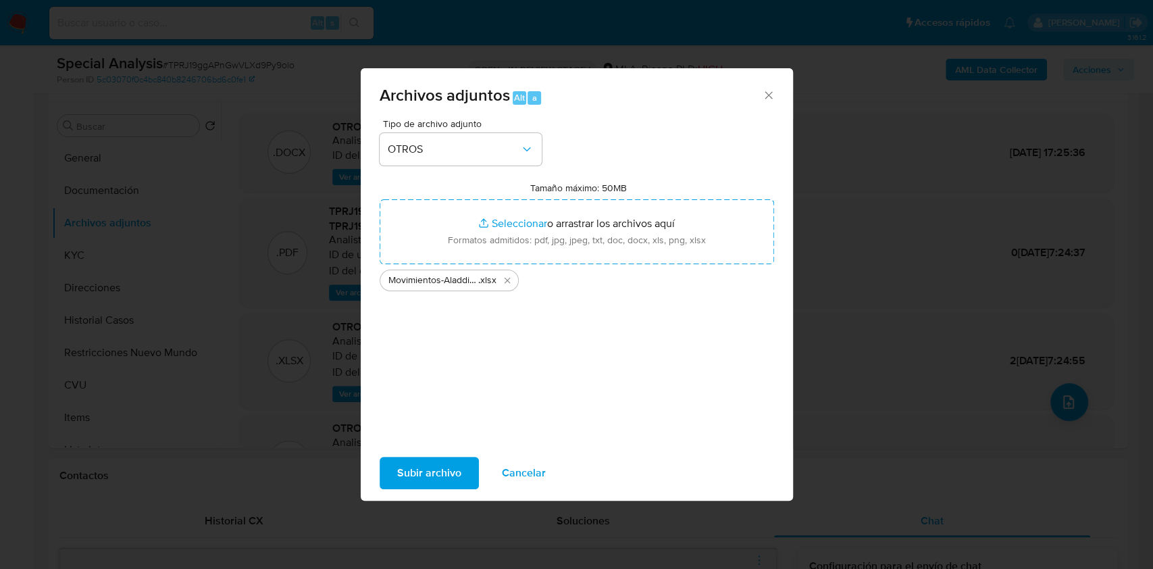
click at [438, 467] on span "Subir archivo" at bounding box center [429, 473] width 64 height 30
click at [768, 90] on icon "Cerrar" at bounding box center [769, 95] width 14 height 14
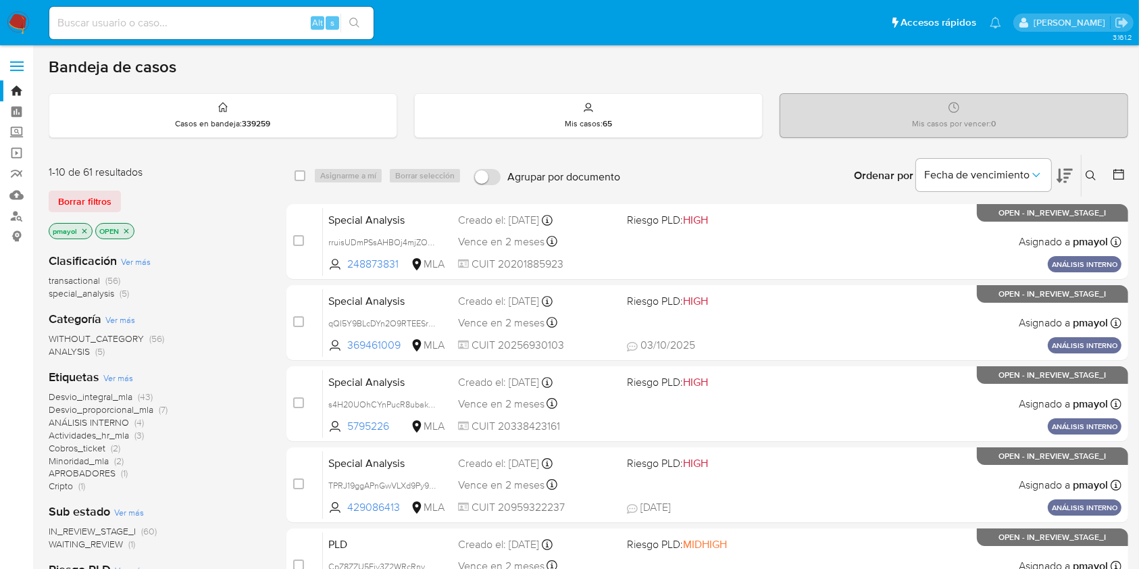
click at [1083, 178] on button at bounding box center [1092, 175] width 22 height 16
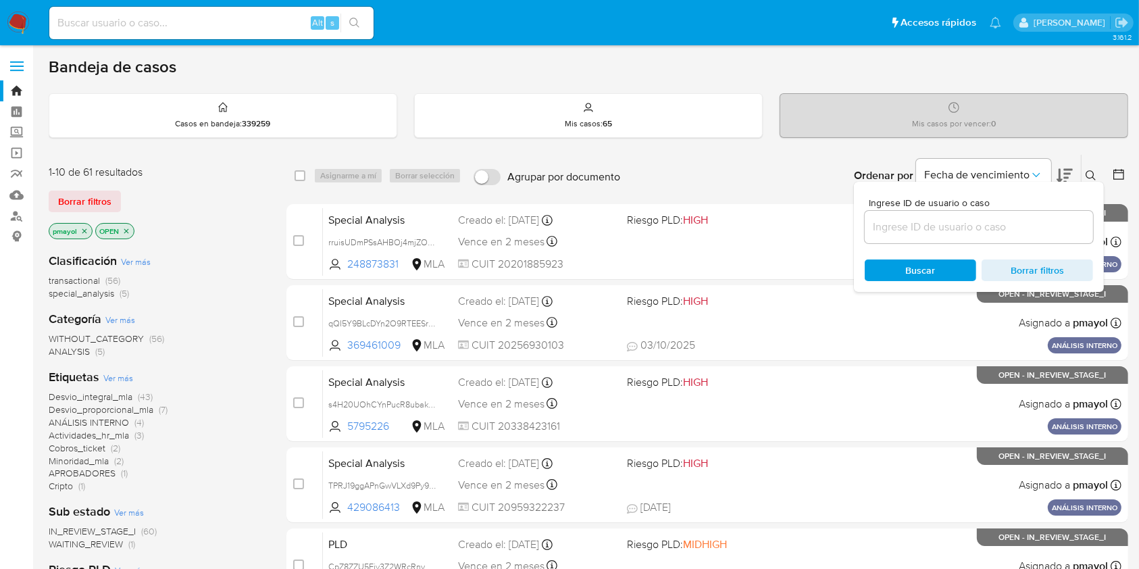
click at [925, 230] on input at bounding box center [978, 227] width 228 height 18
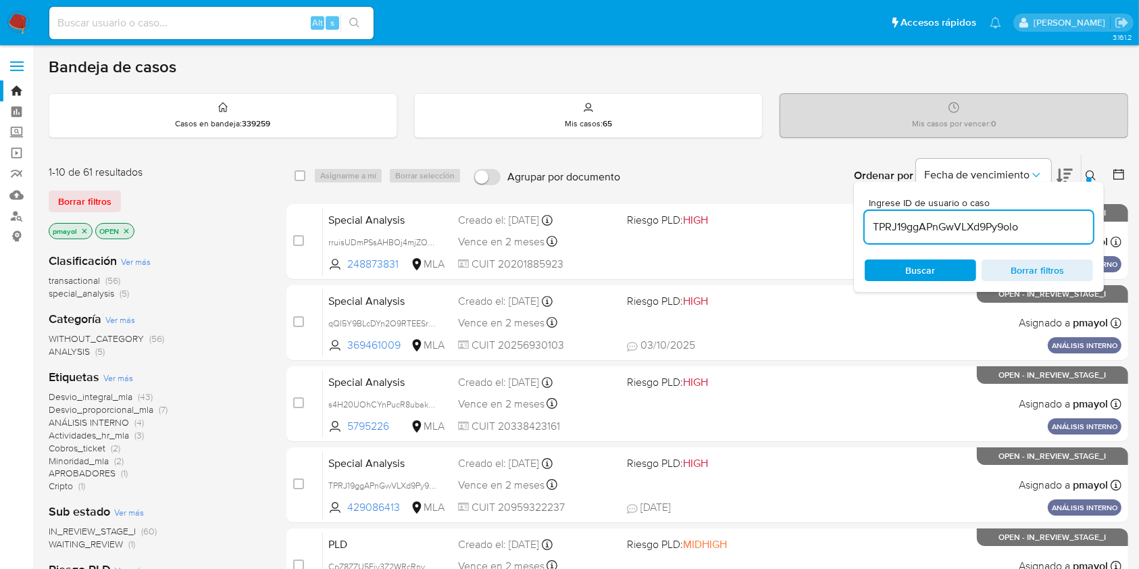
type input "TPRJ19ggAPnGwVLXd9Py9olo"
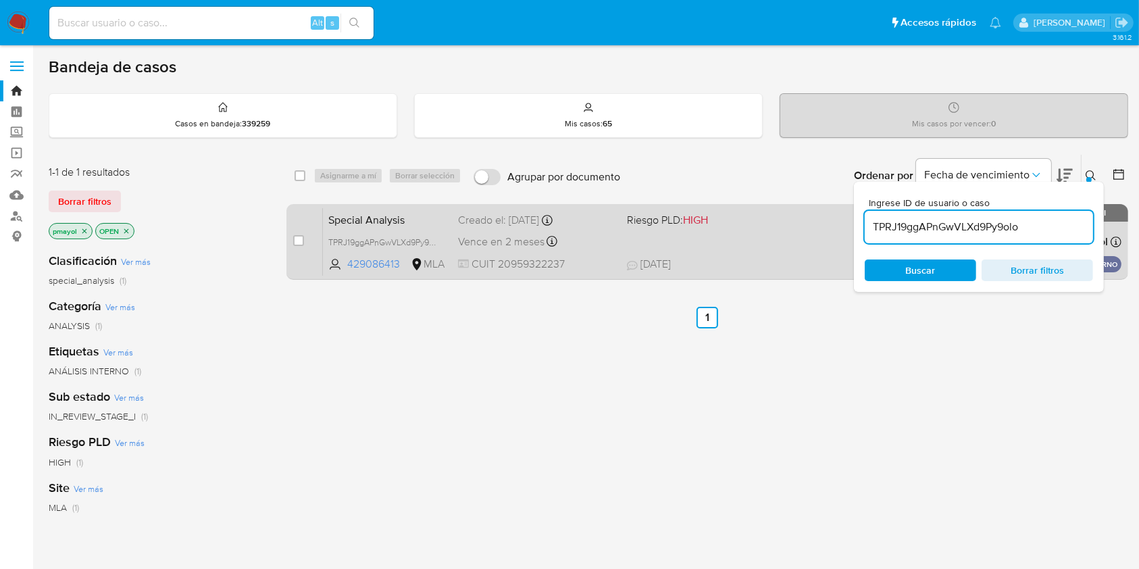
click at [775, 236] on div "Special Analysis TPRJ19ggAPnGwVLXd9Py9olo 429086413 MLA Riesgo PLD: HIGH Creado…" at bounding box center [722, 241] width 798 height 68
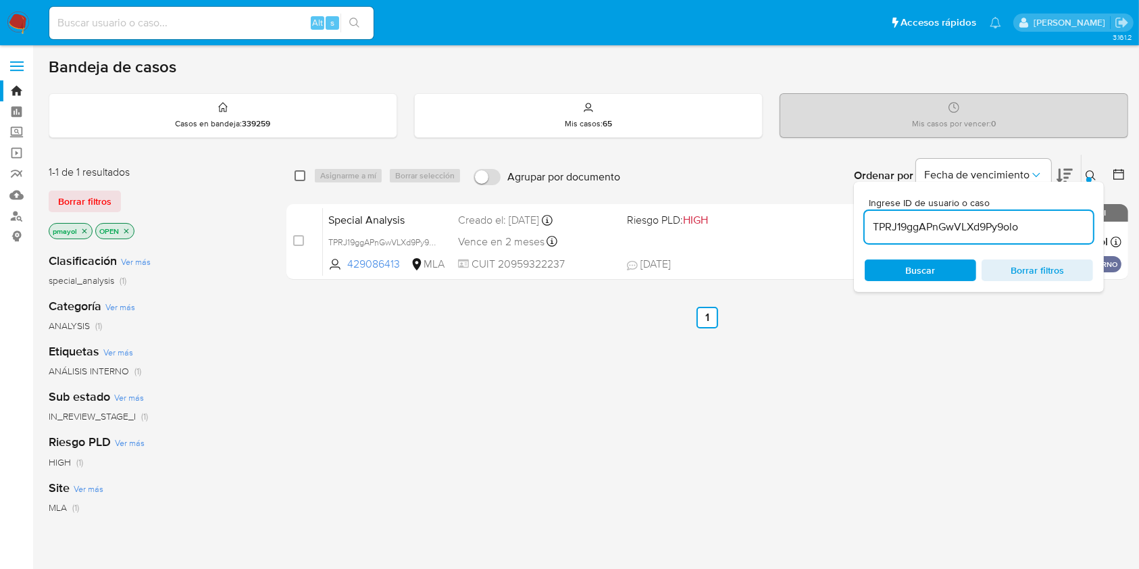
click at [298, 176] on input "checkbox" at bounding box center [299, 175] width 11 height 11
checkbox input "true"
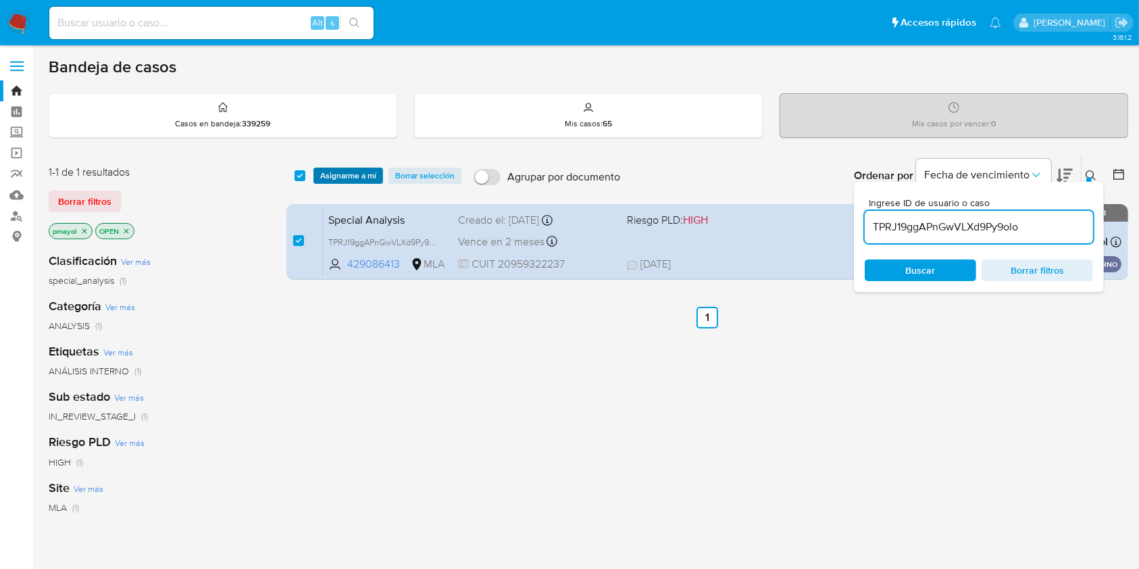
click at [332, 175] on span "Asignarme a mí" at bounding box center [348, 176] width 56 height 14
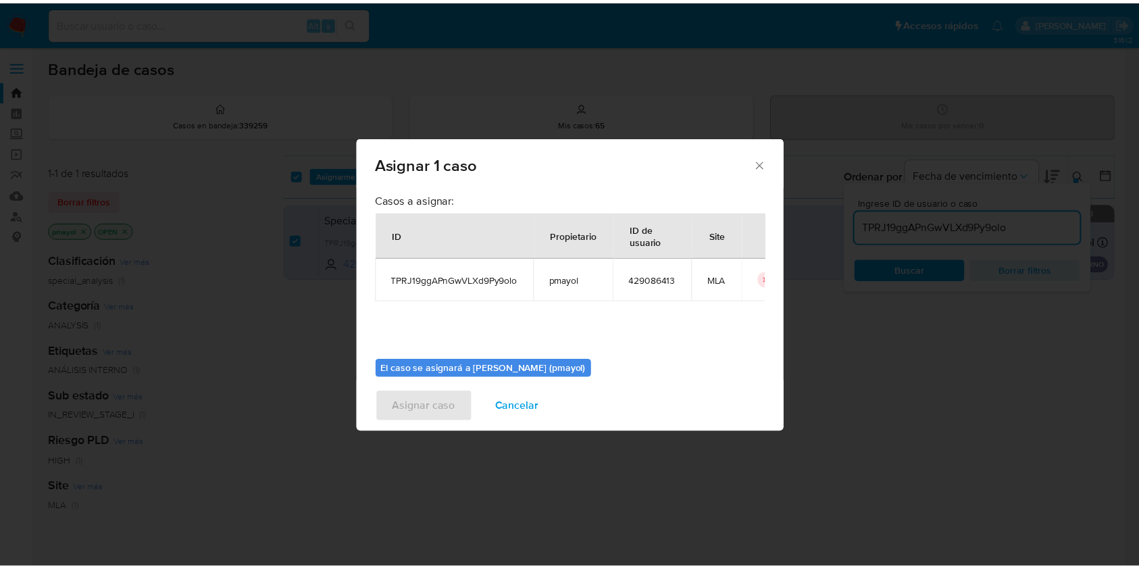
scroll to position [69, 0]
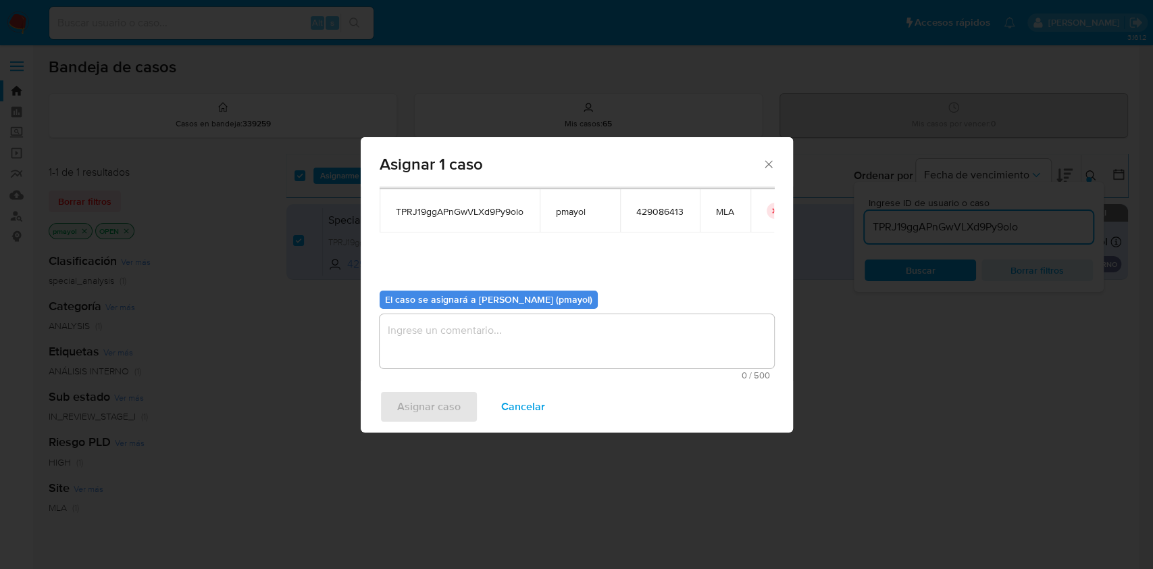
click at [623, 340] on textarea "assign-modal" at bounding box center [577, 341] width 394 height 54
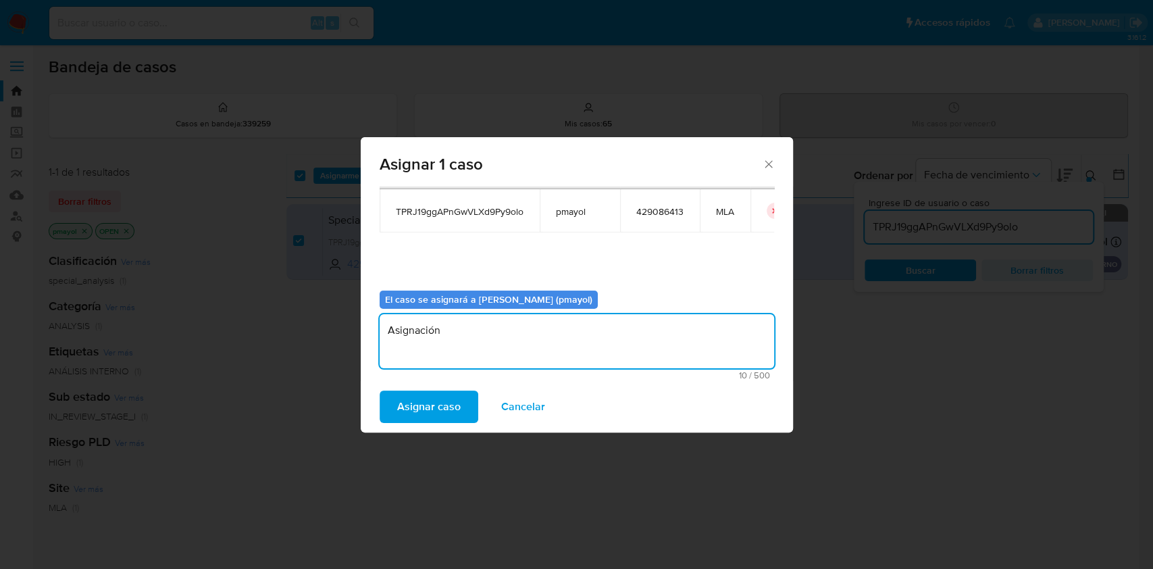
type textarea "Asignación"
click at [521, 421] on span "Cancelar" at bounding box center [523, 407] width 44 height 30
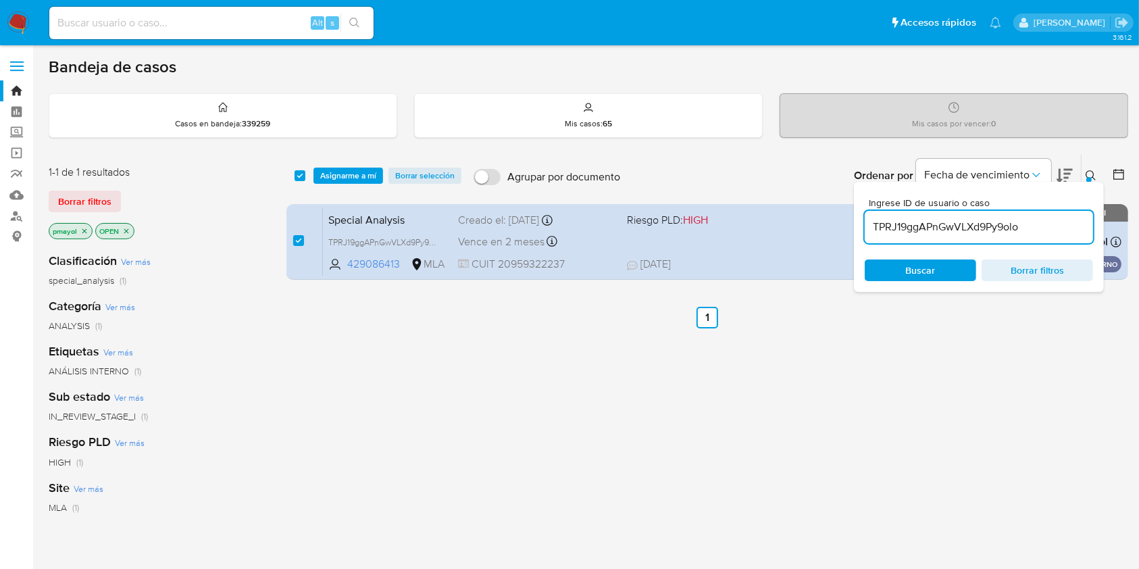
click at [22, 23] on img at bounding box center [18, 22] width 23 height 23
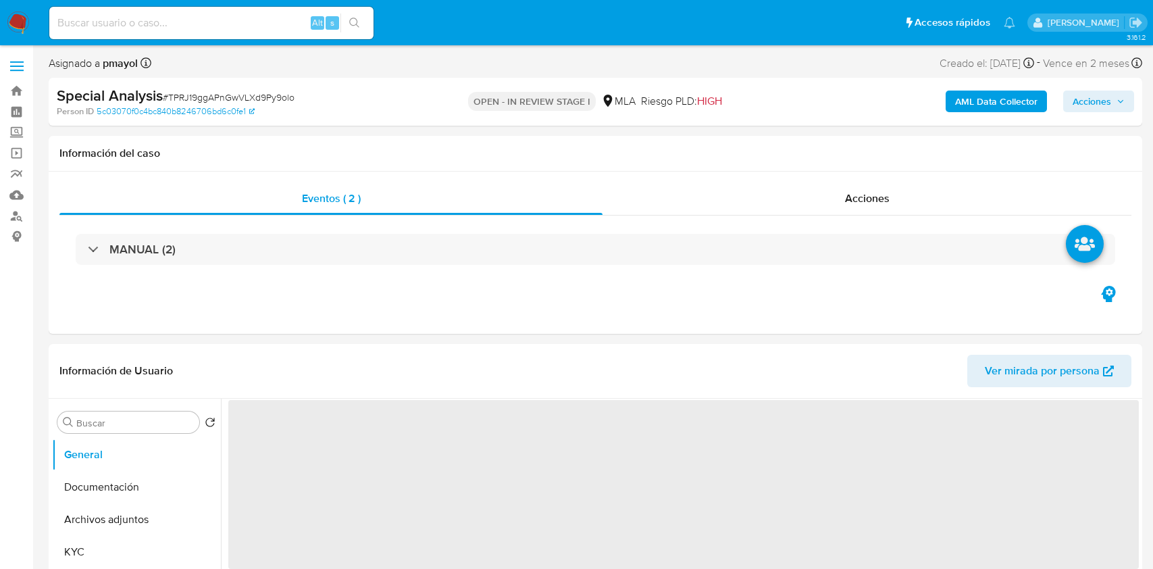
select select "10"
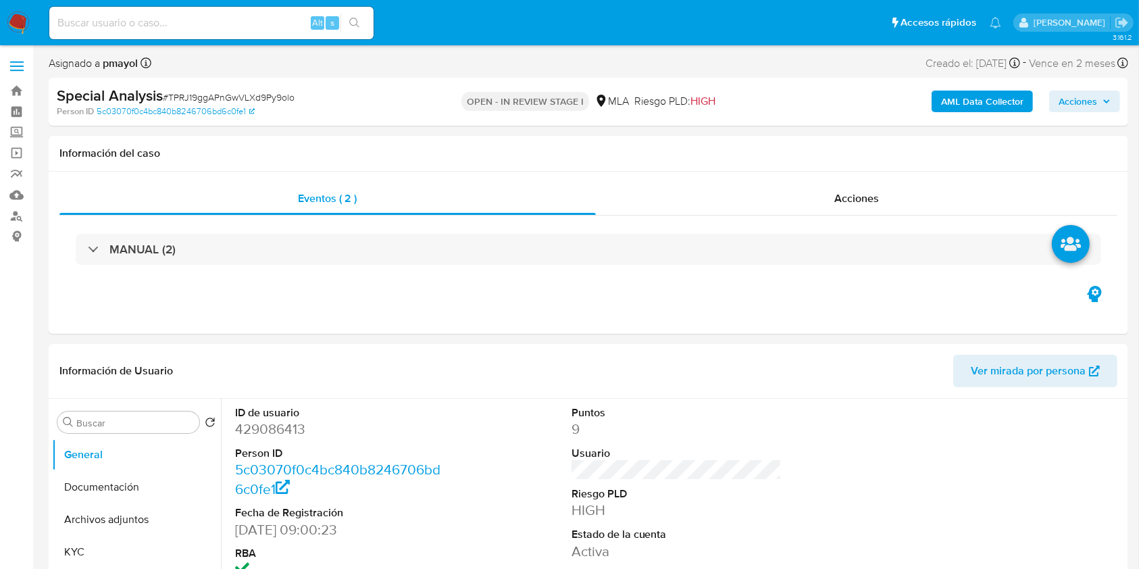
click at [265, 105] on div "Person ID 5c03070f0c4bc840b8246706bd6c0fe1" at bounding box center [232, 111] width 350 height 12
click at [263, 93] on span "# TPRJ19ggAPnGwVLXd9Py9olo" at bounding box center [229, 97] width 132 height 14
copy span "TPRJ19ggAPnGwVLXd9Py9olo"
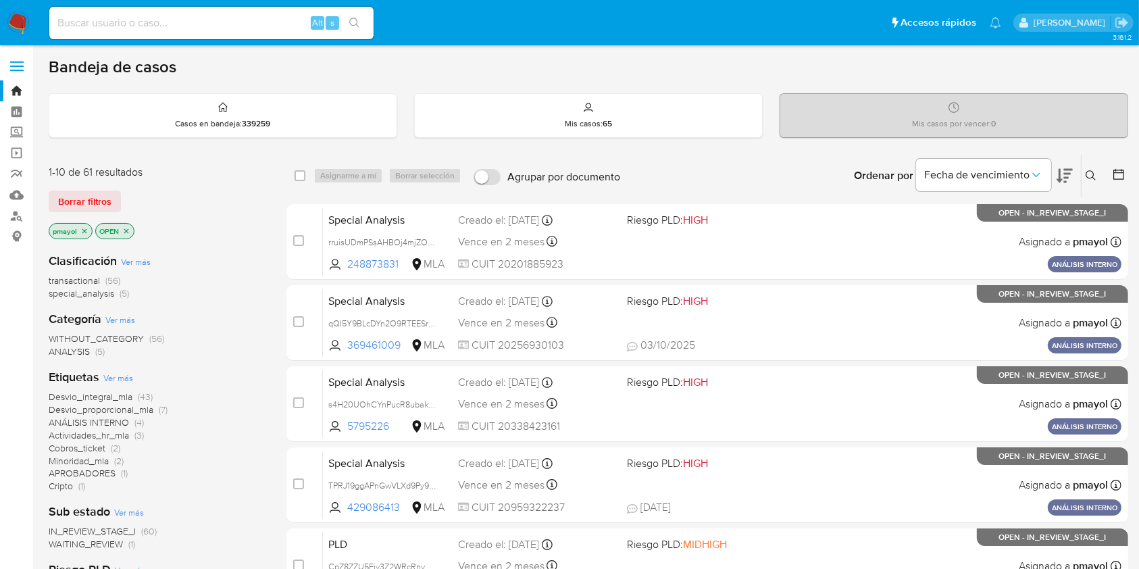
click at [268, 21] on input at bounding box center [211, 23] width 324 height 18
paste input "hyXsDCbk4KIpkfgVr0fcr9en"
type input "hyXsDCbk4KIpkfgVr0fcr9en"
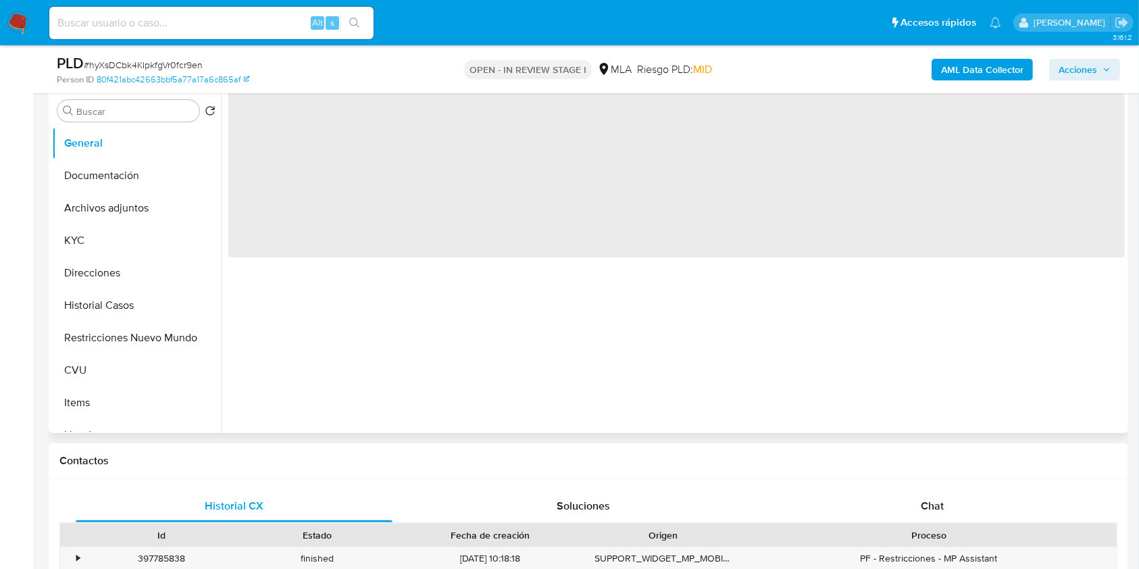
select select "10"
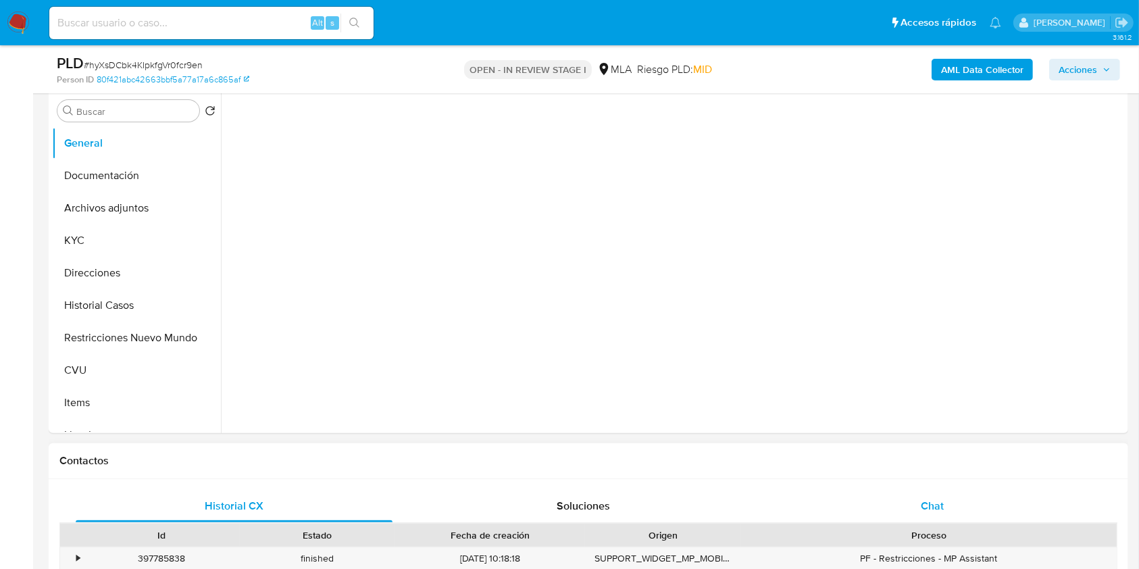
scroll to position [298, 0]
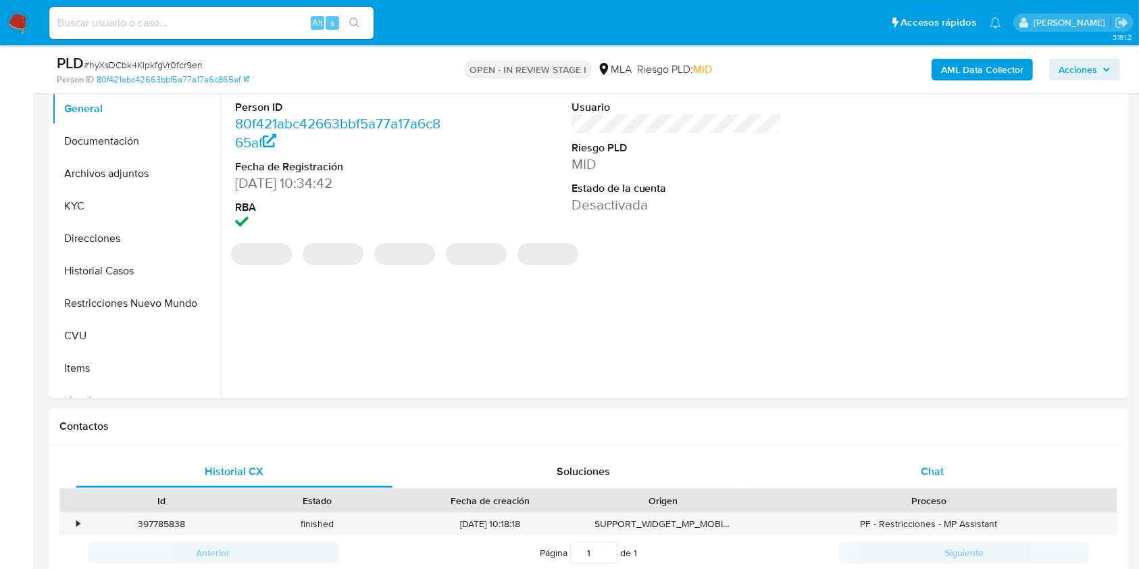
click at [897, 463] on div "Chat" at bounding box center [932, 471] width 317 height 32
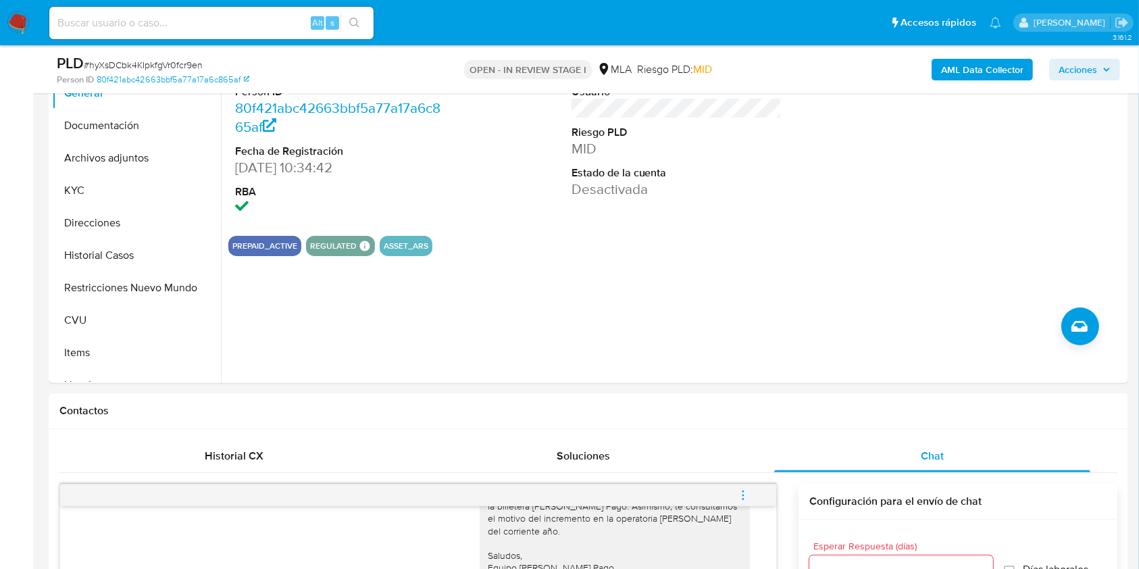
scroll to position [304, 0]
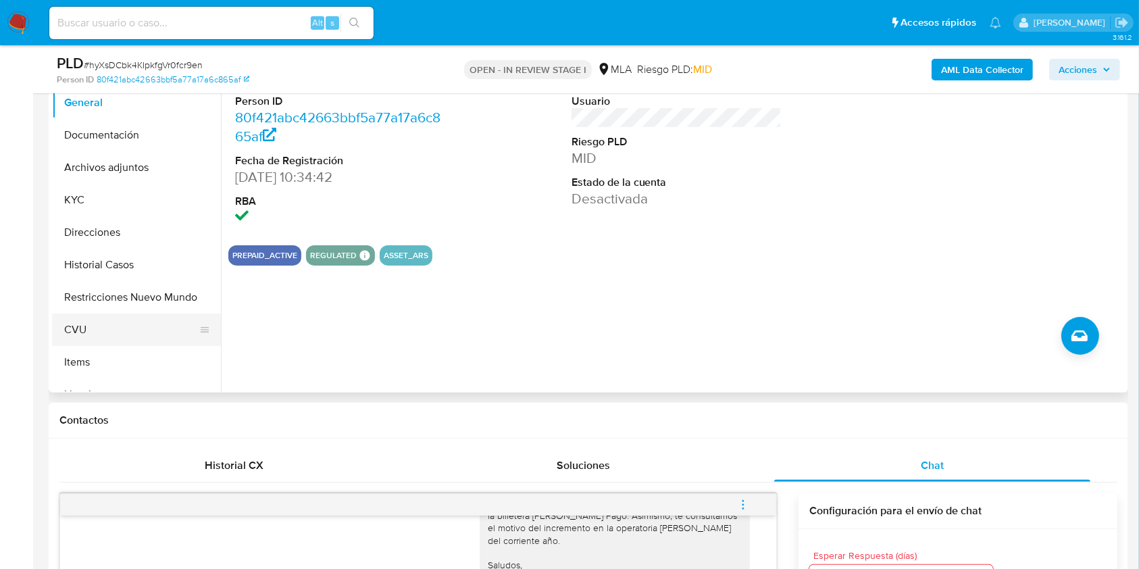
click at [125, 327] on button "CVU" at bounding box center [131, 329] width 158 height 32
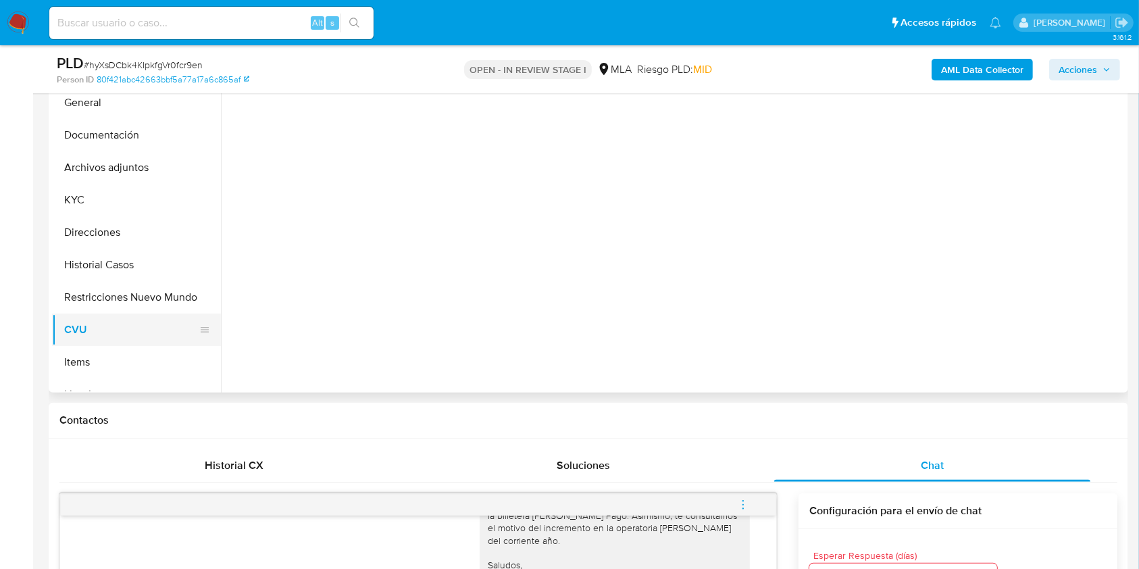
click at [132, 317] on button "CVU" at bounding box center [131, 329] width 158 height 32
click at [154, 302] on button "Restricciones Nuevo Mundo" at bounding box center [131, 297] width 158 height 32
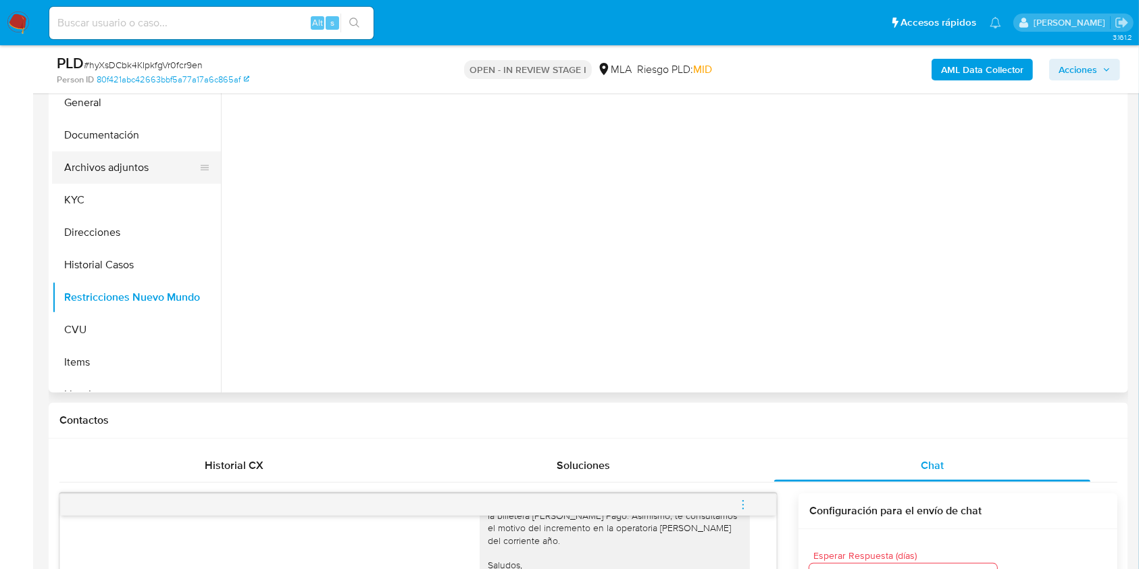
click at [133, 170] on button "Archivos adjuntos" at bounding box center [131, 167] width 158 height 32
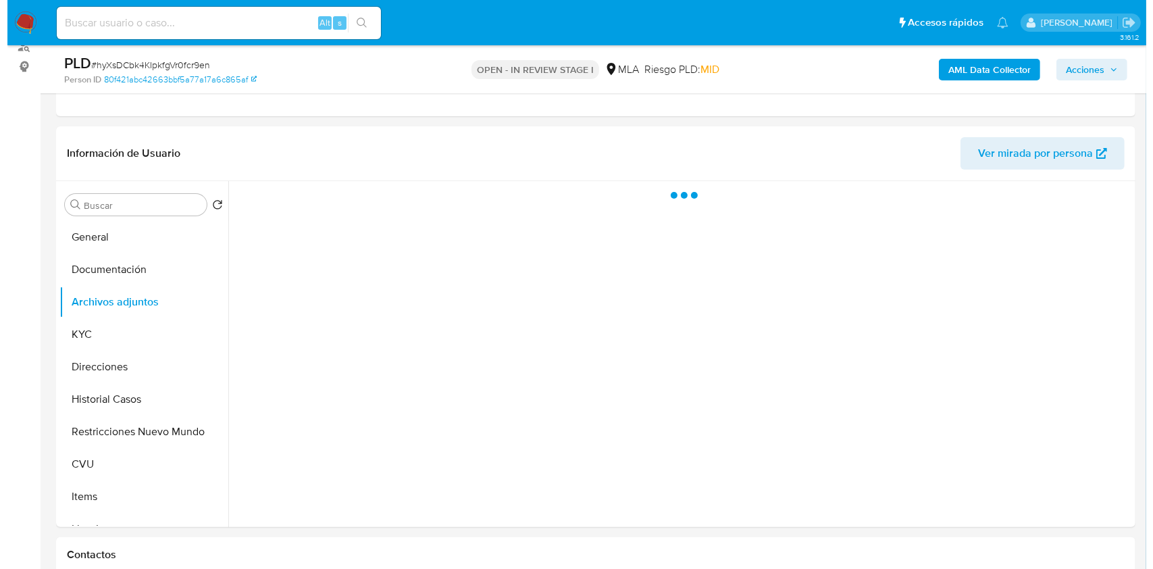
scroll to position [128, 0]
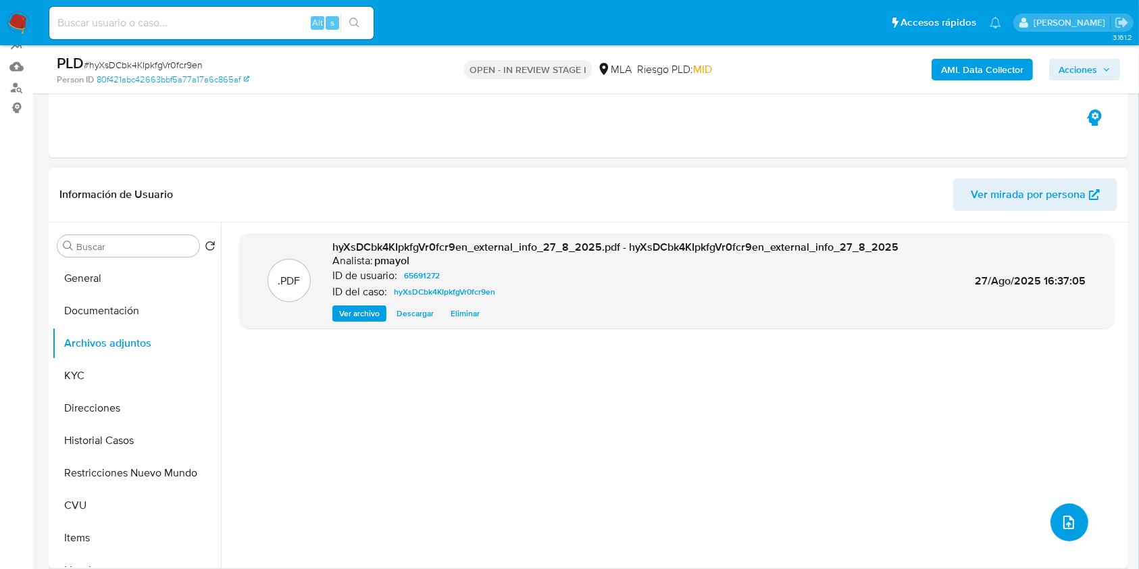
click at [1060, 521] on icon "upload-file" at bounding box center [1068, 522] width 16 height 16
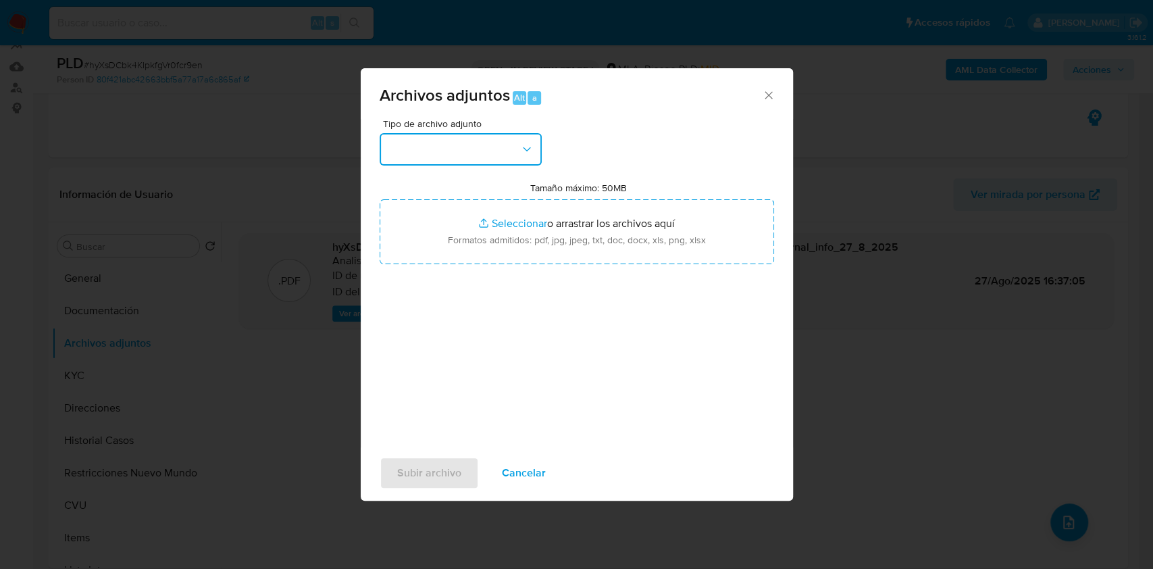
click at [502, 139] on button "button" at bounding box center [461, 149] width 162 height 32
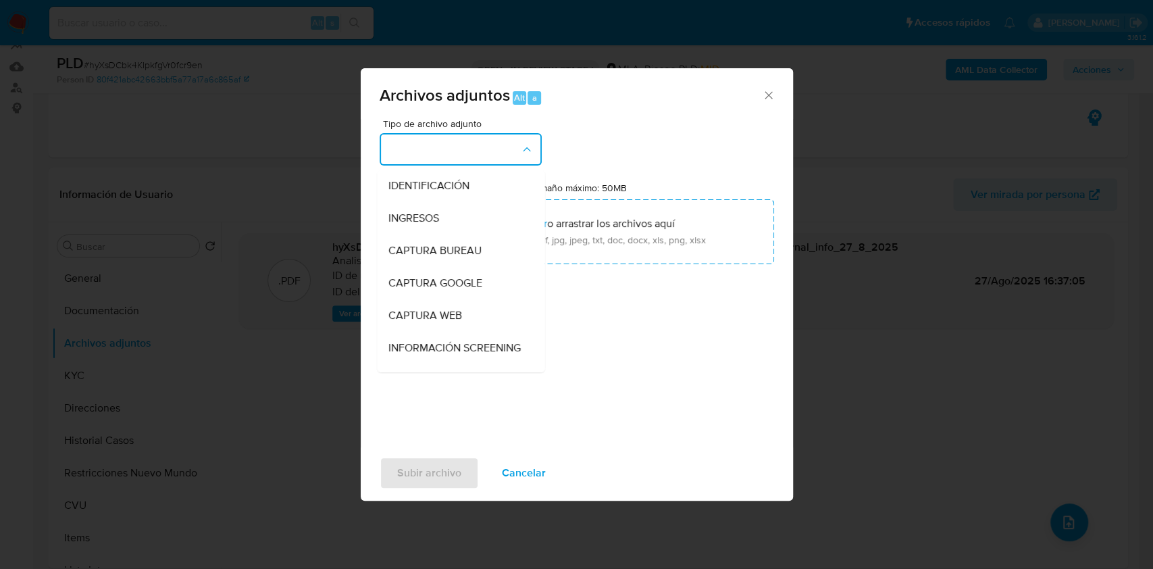
scroll to position [111, 0]
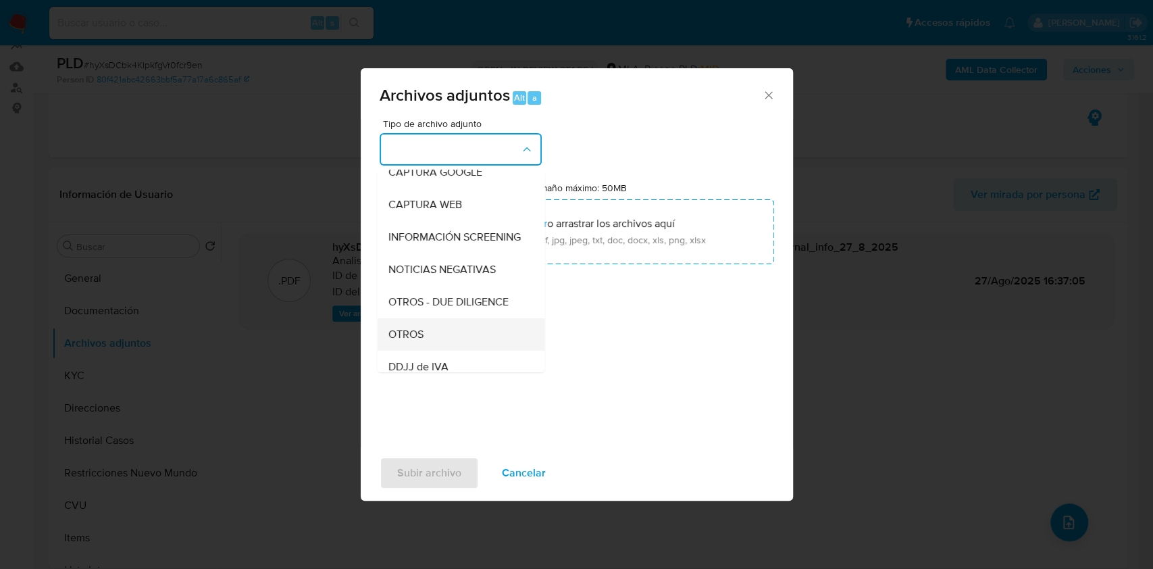
click at [416, 341] on span "OTROS" at bounding box center [405, 335] width 35 height 14
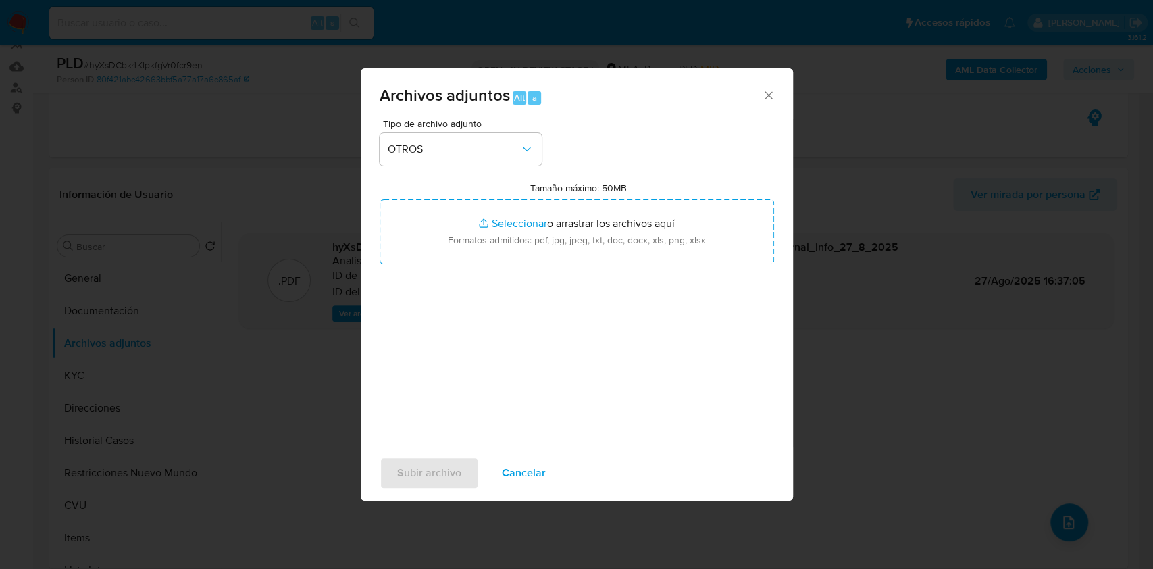
click at [529, 271] on div "Tipo de archivo adjunto OTROS Tamaño máximo: 50MB Seleccionar archivos Seleccio…" at bounding box center [577, 278] width 394 height 319
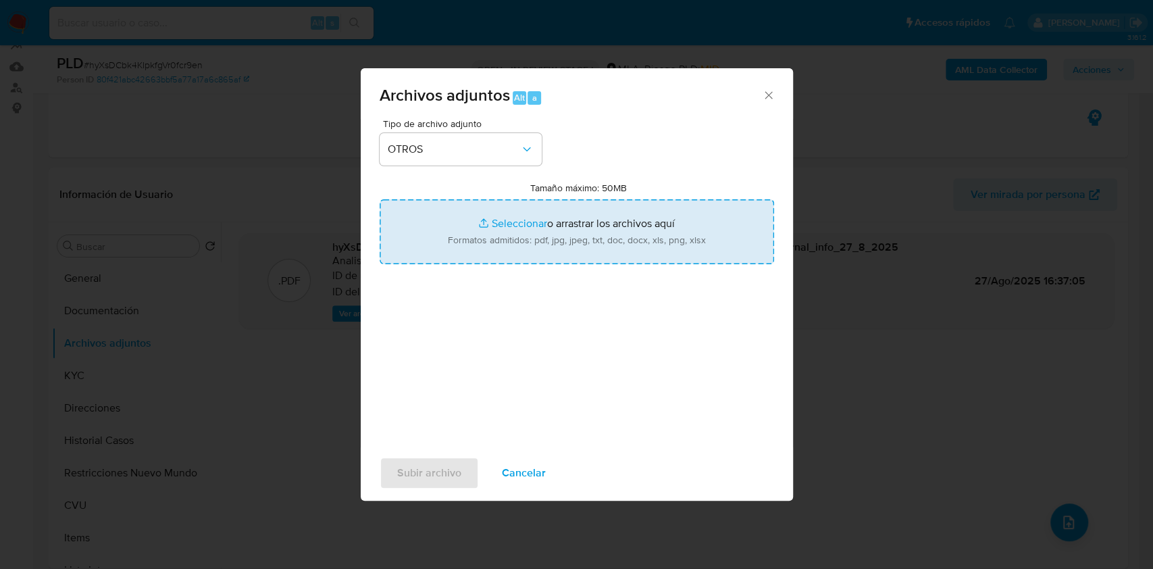
click at [522, 228] on input "Tamaño máximo: 50MB Seleccionar archivos" at bounding box center [577, 231] width 394 height 65
type input "C:\fakepath\Caselog hyXsDCbk4KIpkfgVr0fcr9en.docx"
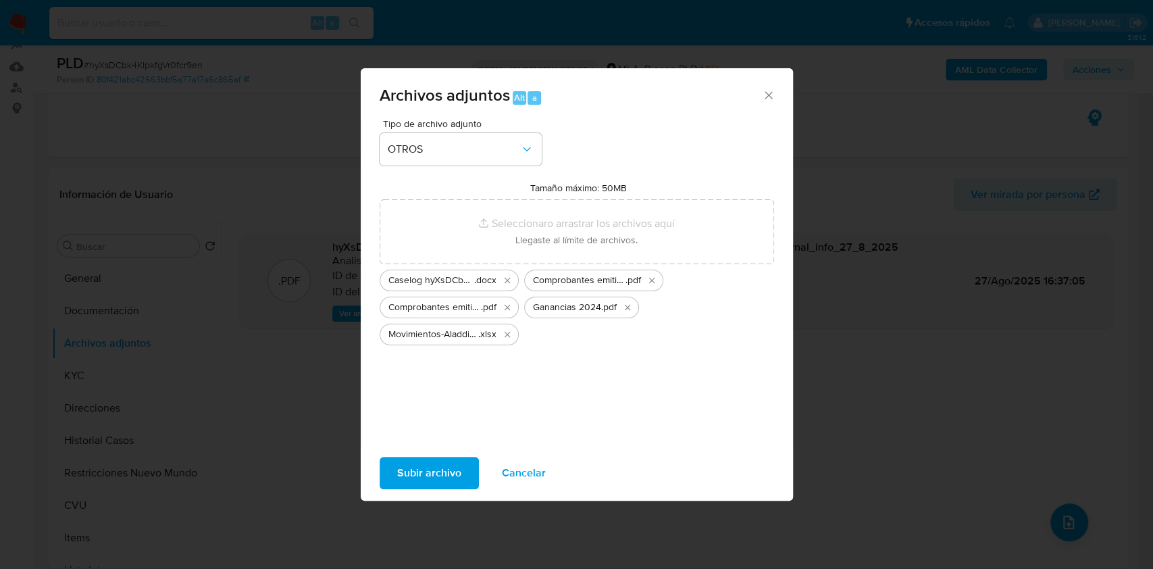
click at [445, 481] on span "Subir archivo" at bounding box center [429, 473] width 64 height 30
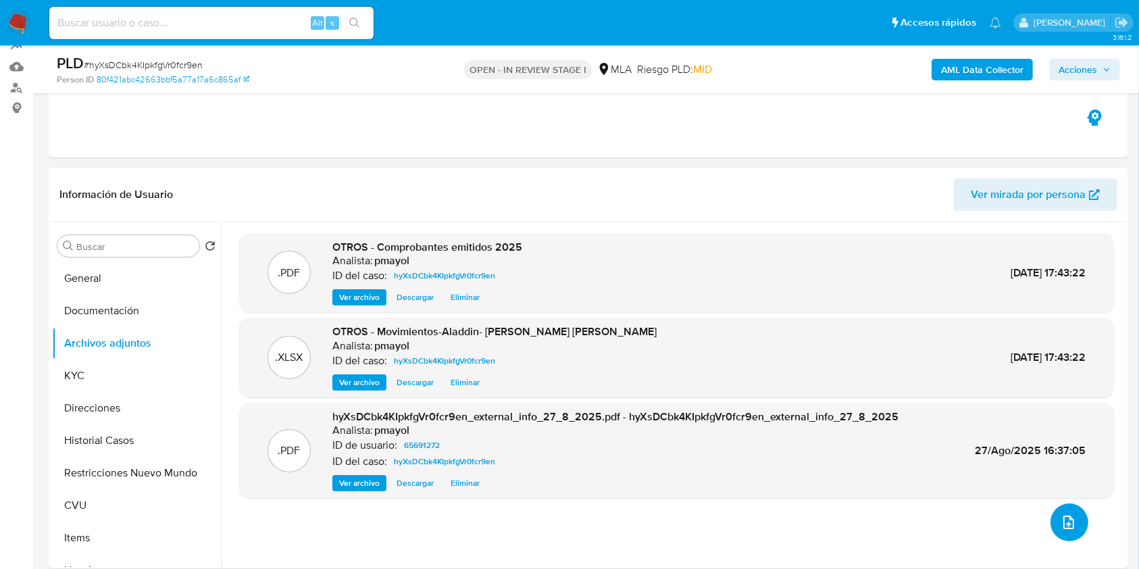
click at [1068, 517] on icon "upload-file" at bounding box center [1068, 522] width 16 height 16
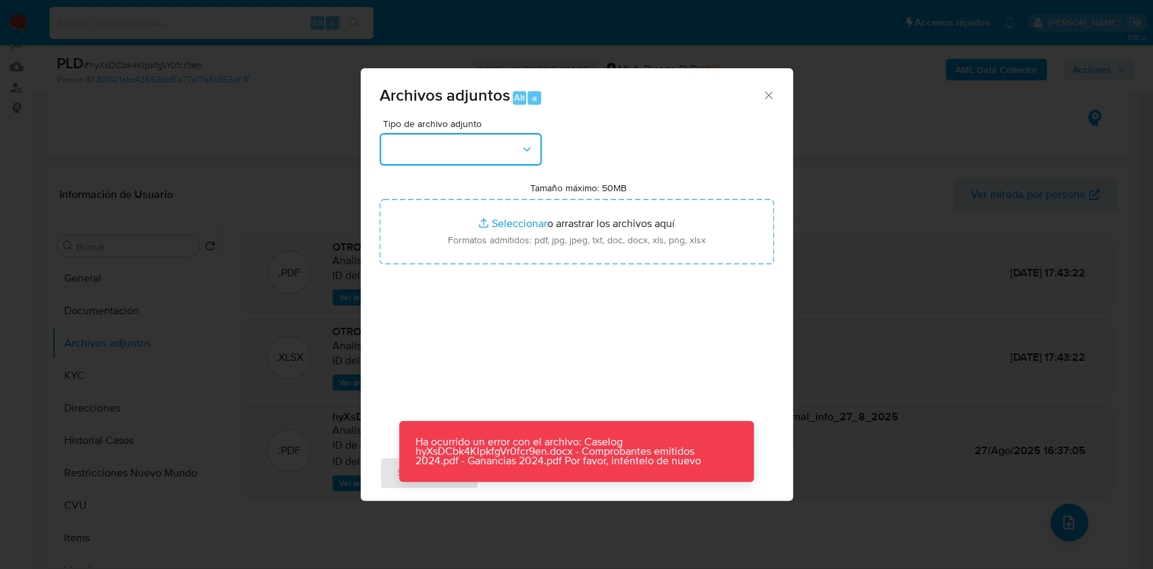
click at [484, 139] on button "button" at bounding box center [461, 149] width 162 height 32
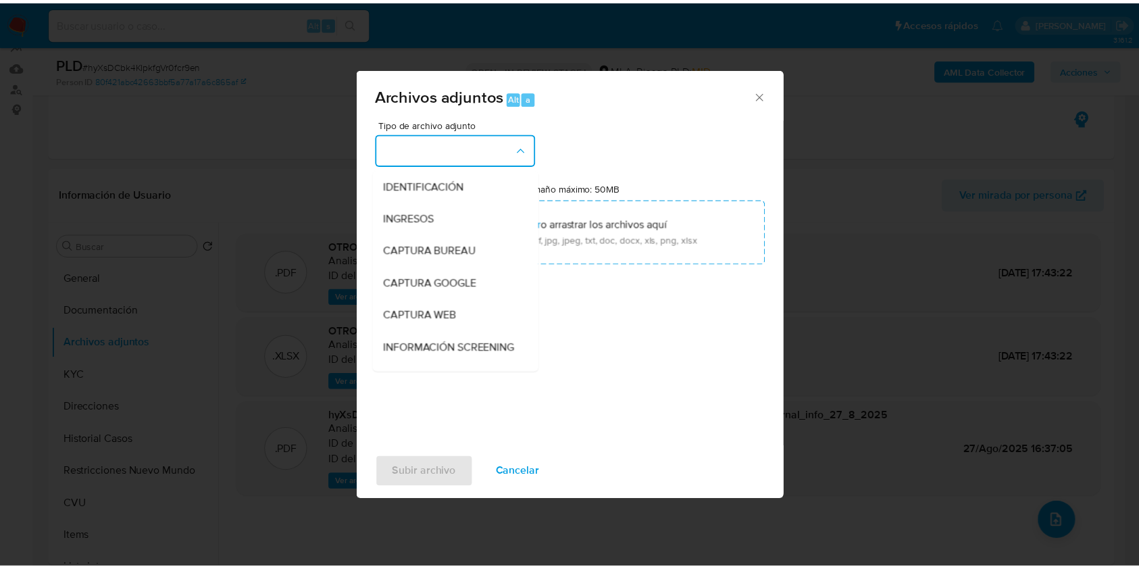
scroll to position [165, 0]
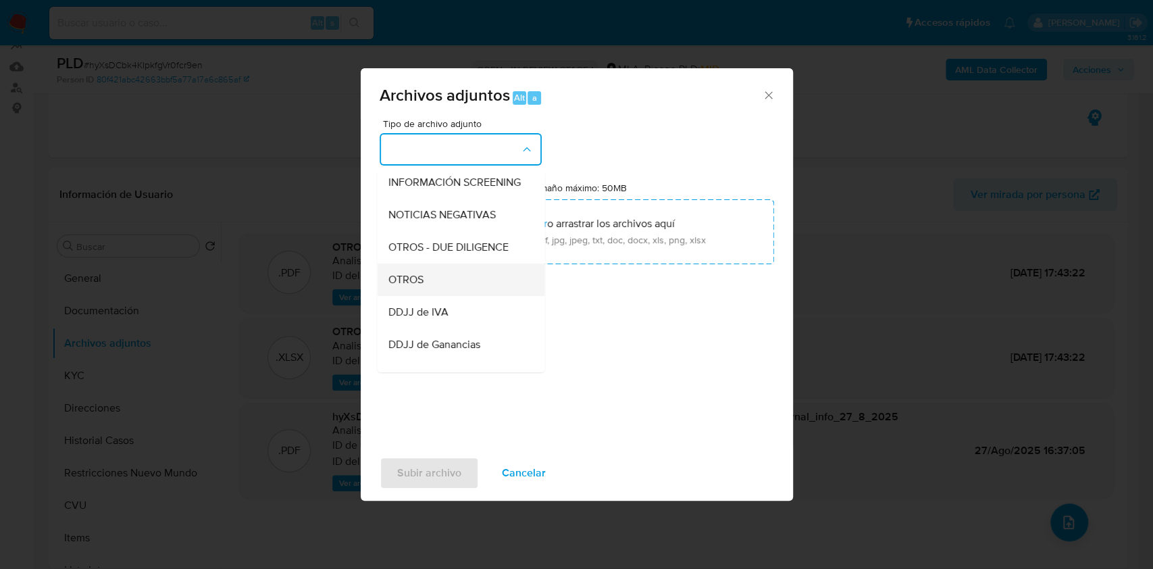
click at [461, 292] on div "OTROS" at bounding box center [457, 279] width 138 height 32
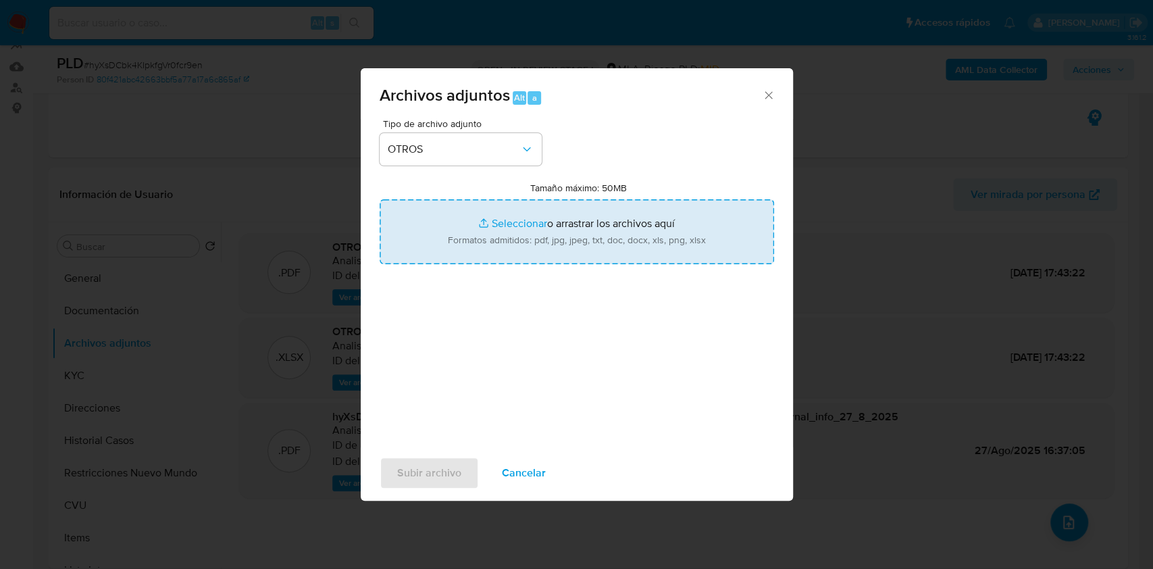
click at [598, 224] on input "Tamaño máximo: 50MB Seleccionar archivos" at bounding box center [577, 231] width 394 height 65
type input "C:\fakepath\Comprobantes emitidos 2024.pdf"
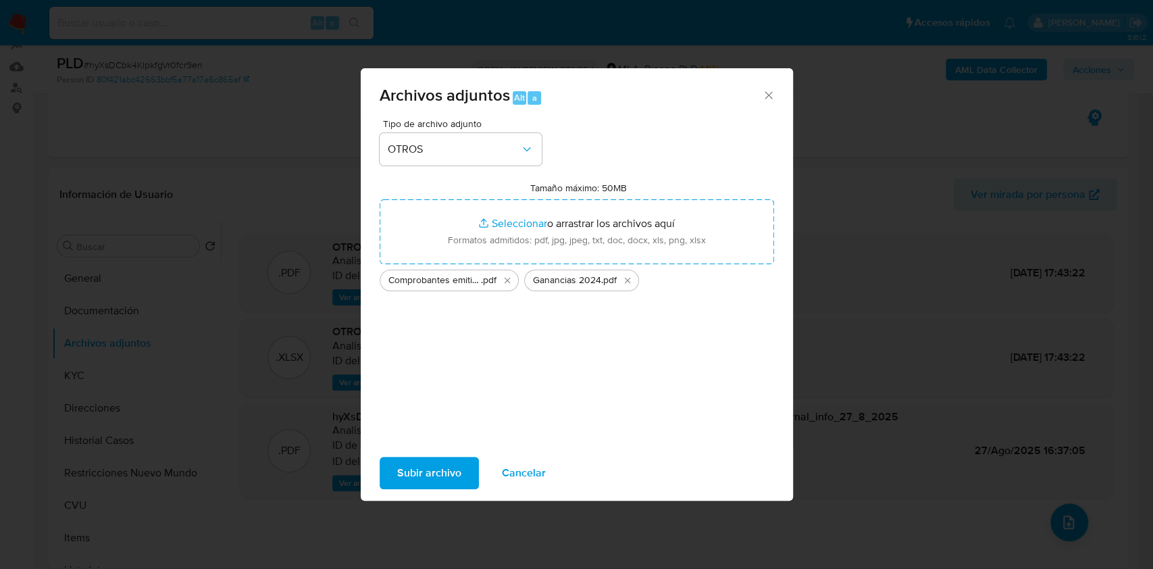
click at [443, 465] on span "Subir archivo" at bounding box center [429, 473] width 64 height 30
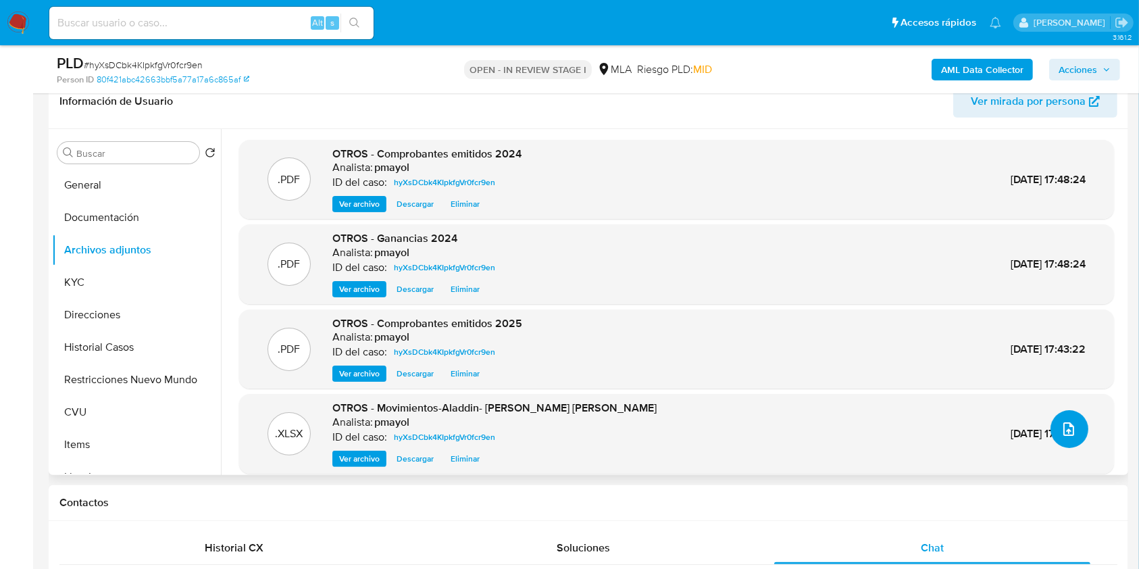
scroll to position [11, 0]
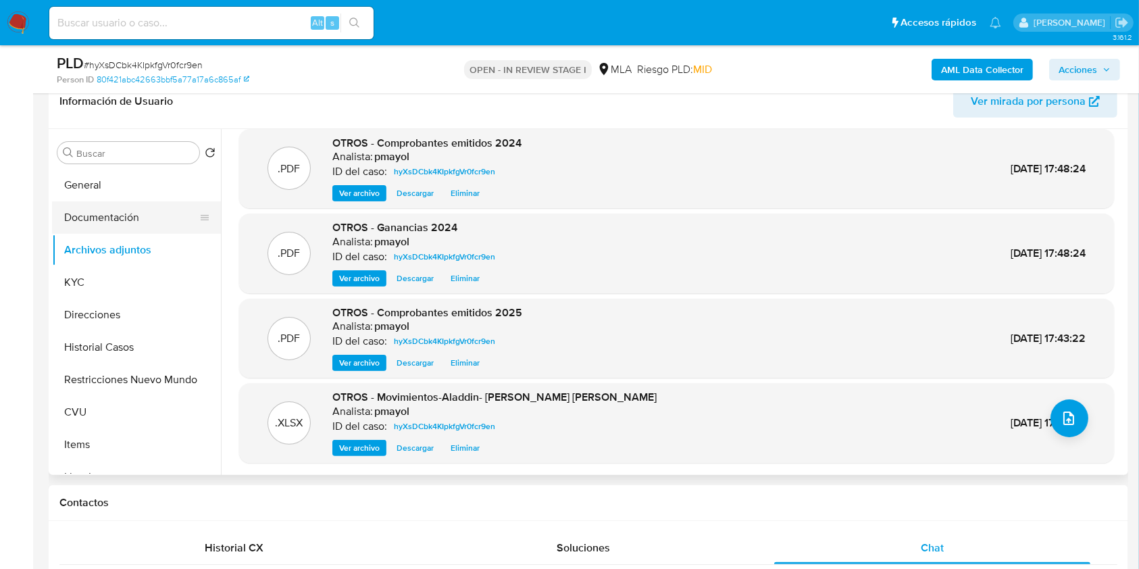
click at [133, 217] on button "Documentación" at bounding box center [131, 217] width 158 height 32
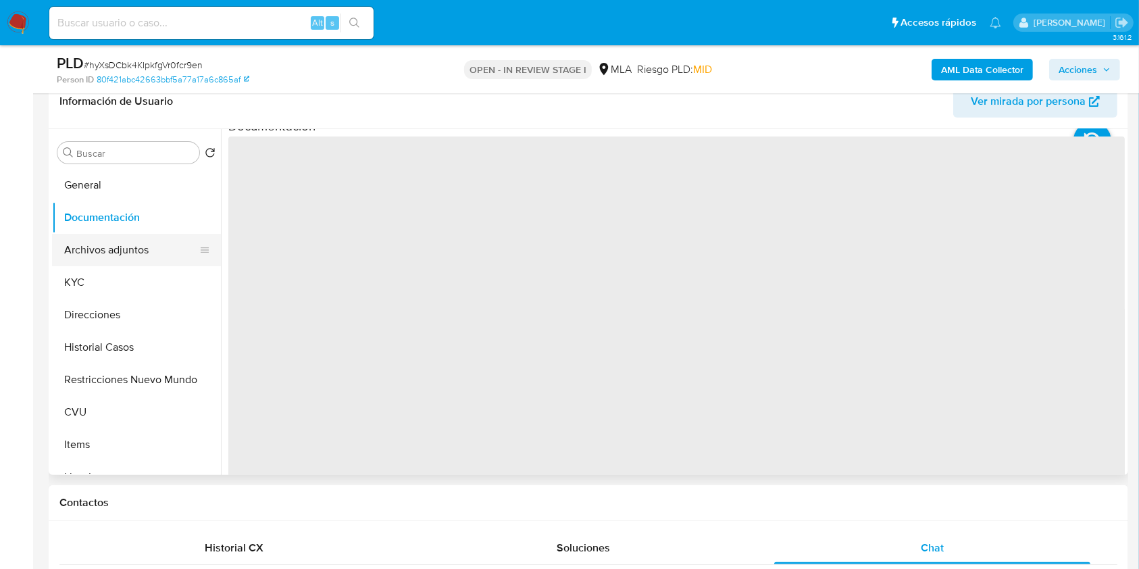
scroll to position [0, 0]
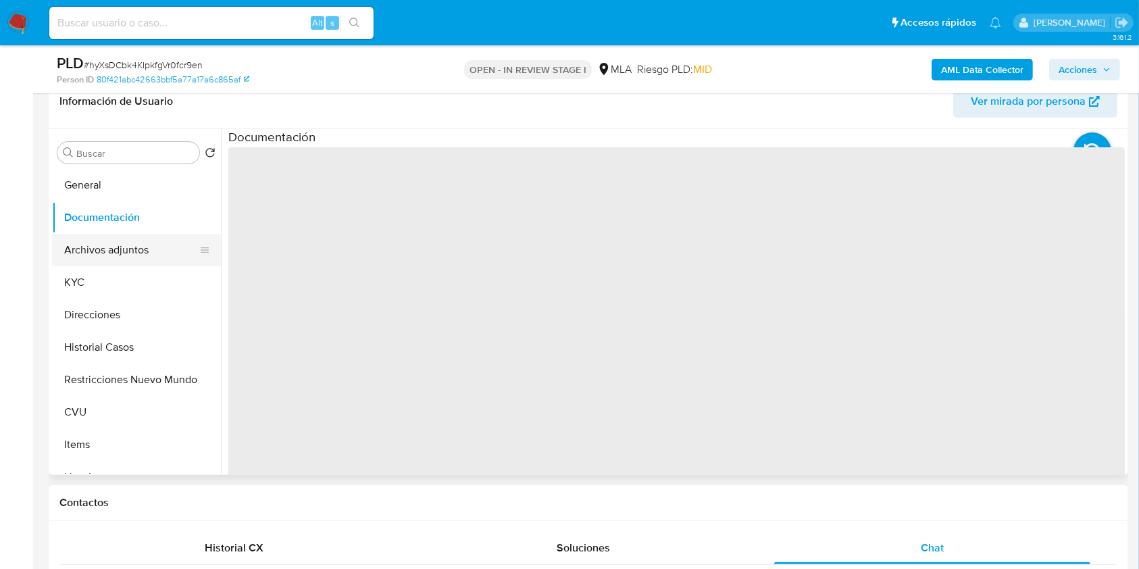
click at [134, 234] on button "Archivos adjuntos" at bounding box center [131, 250] width 158 height 32
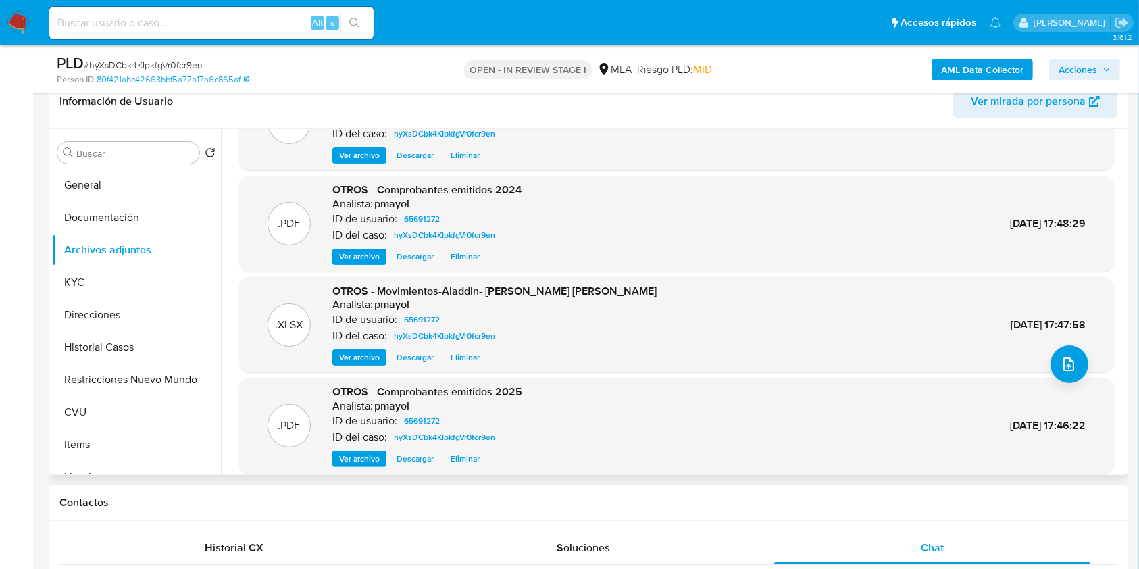
scroll to position [113, 0]
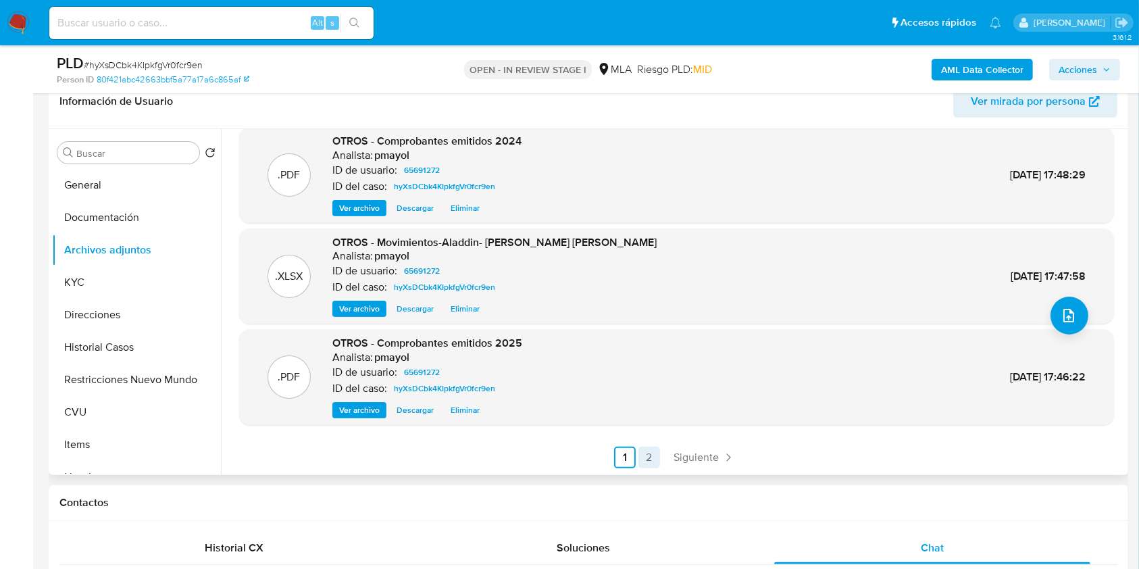
click at [646, 455] on link "2" at bounding box center [649, 457] width 22 height 22
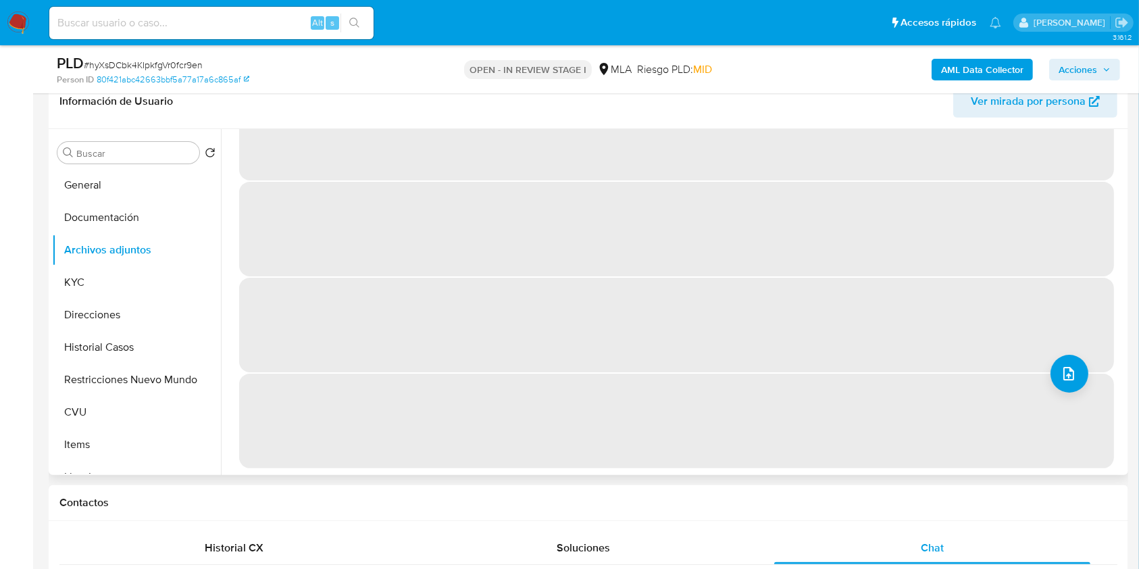
scroll to position [0, 0]
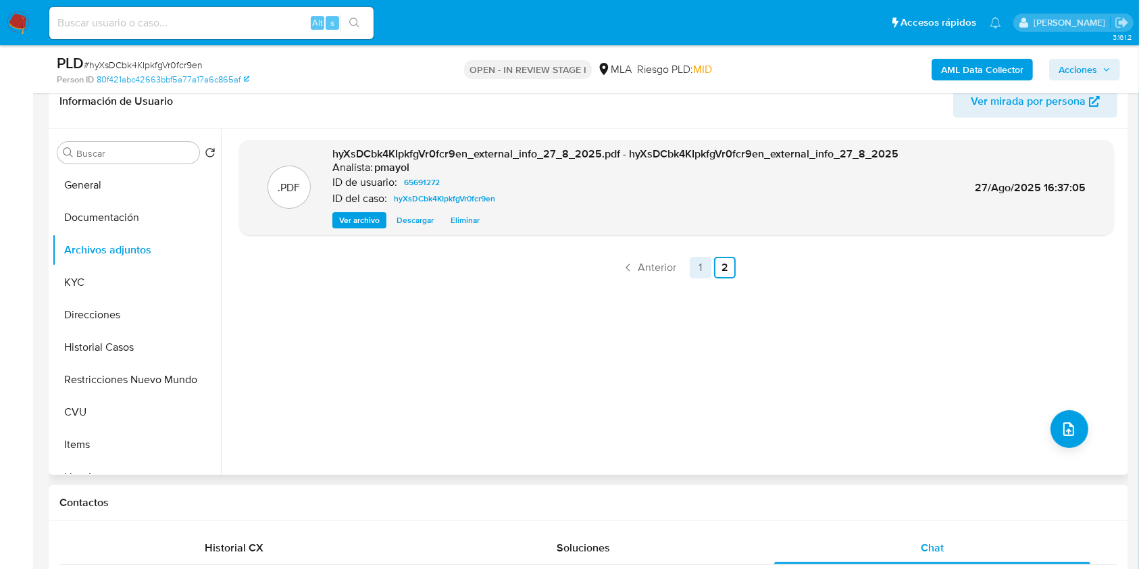
click at [705, 267] on link "1" at bounding box center [700, 268] width 22 height 22
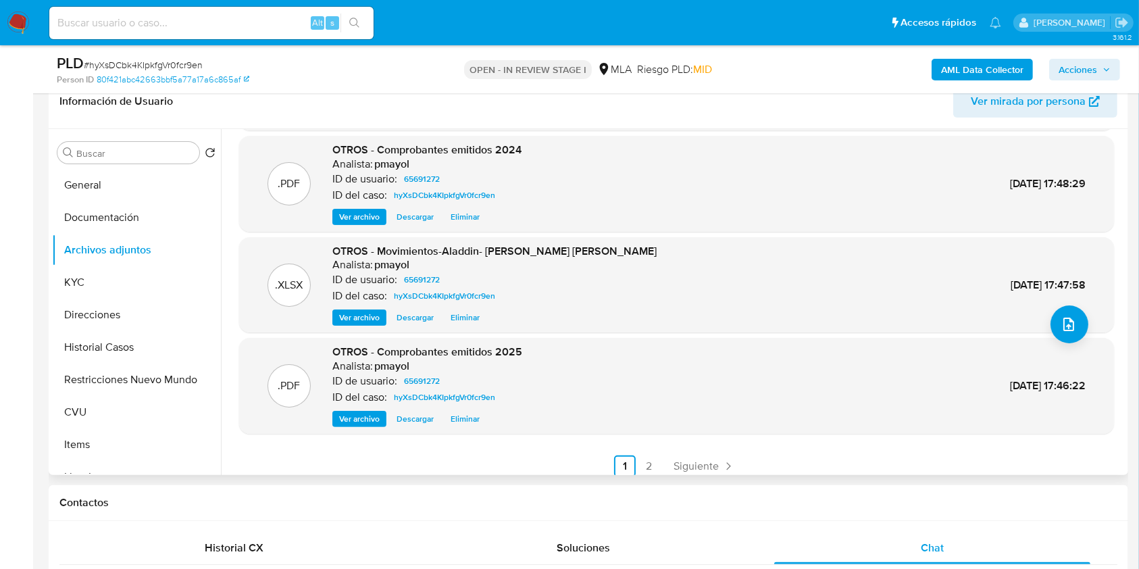
scroll to position [113, 0]
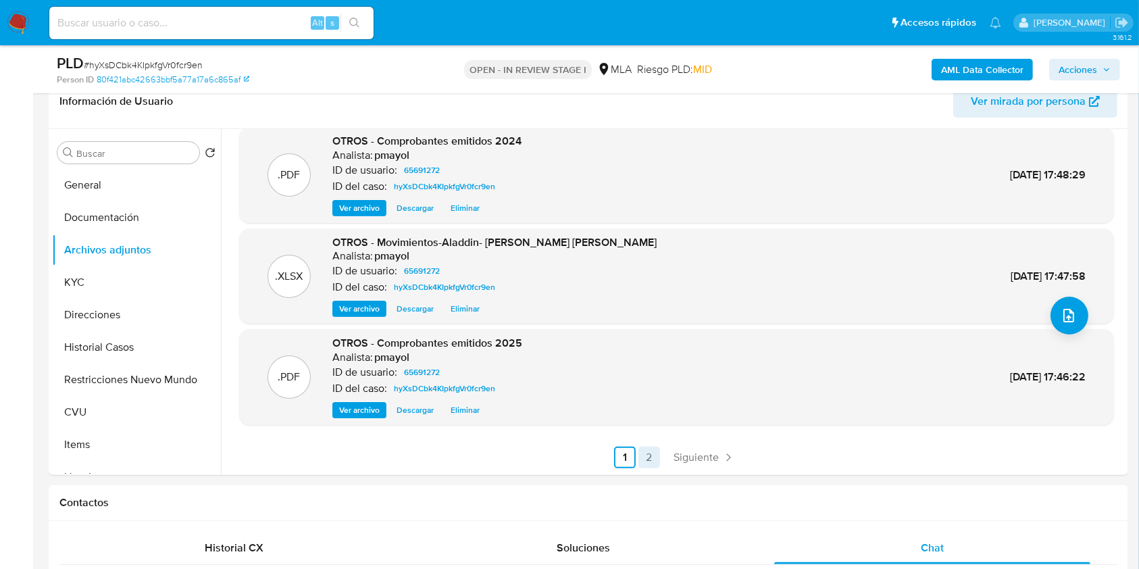
click at [648, 456] on link "2" at bounding box center [649, 457] width 22 height 22
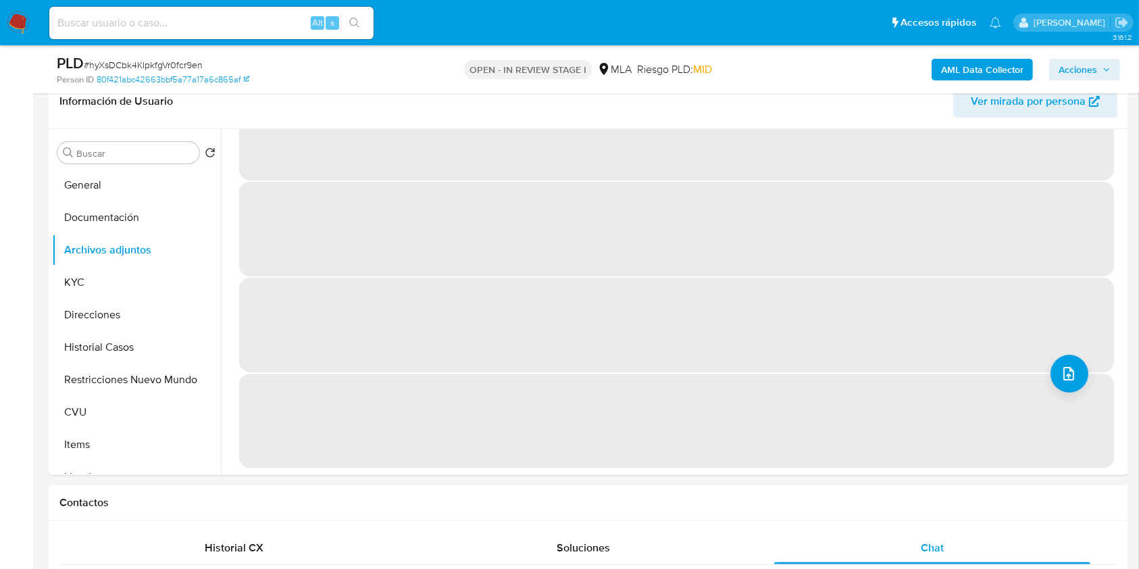
scroll to position [0, 0]
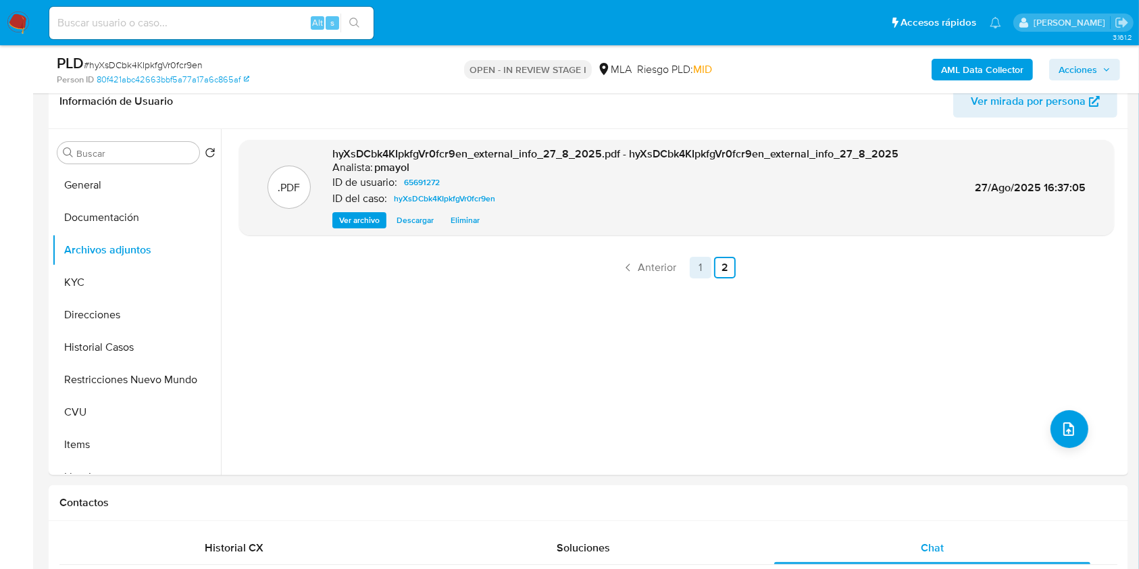
click at [699, 268] on link "1" at bounding box center [700, 268] width 22 height 22
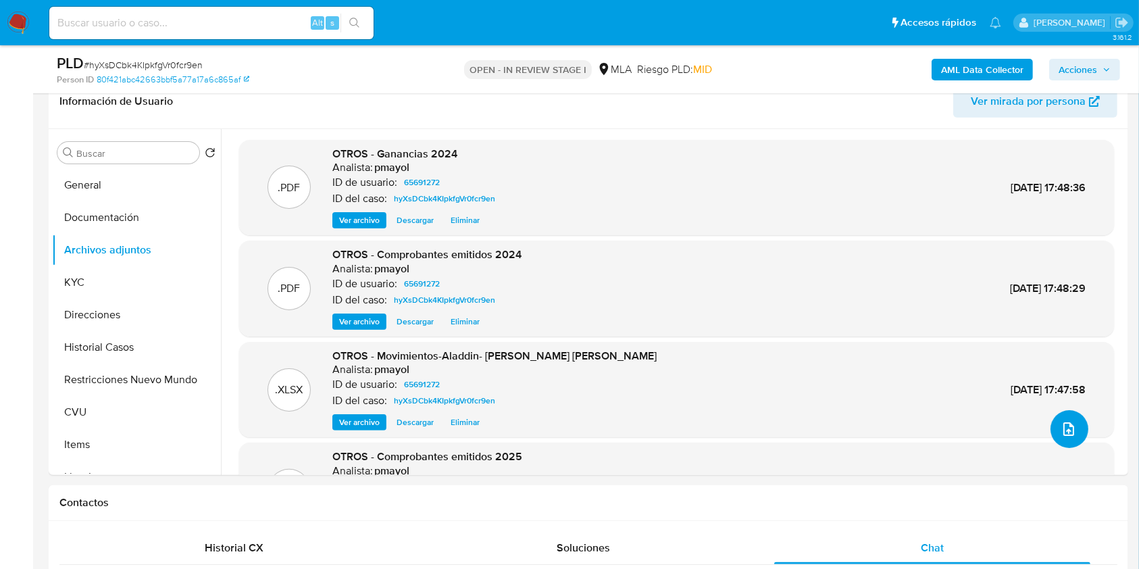
click at [1064, 421] on icon "upload-file" at bounding box center [1068, 429] width 16 height 16
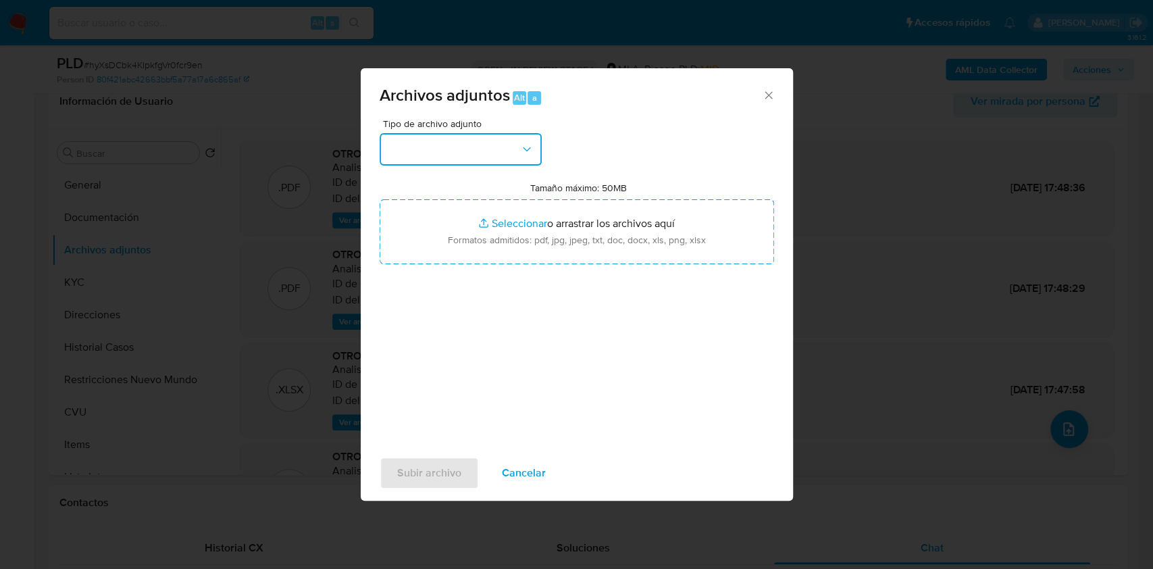
click at [479, 145] on button "button" at bounding box center [461, 149] width 162 height 32
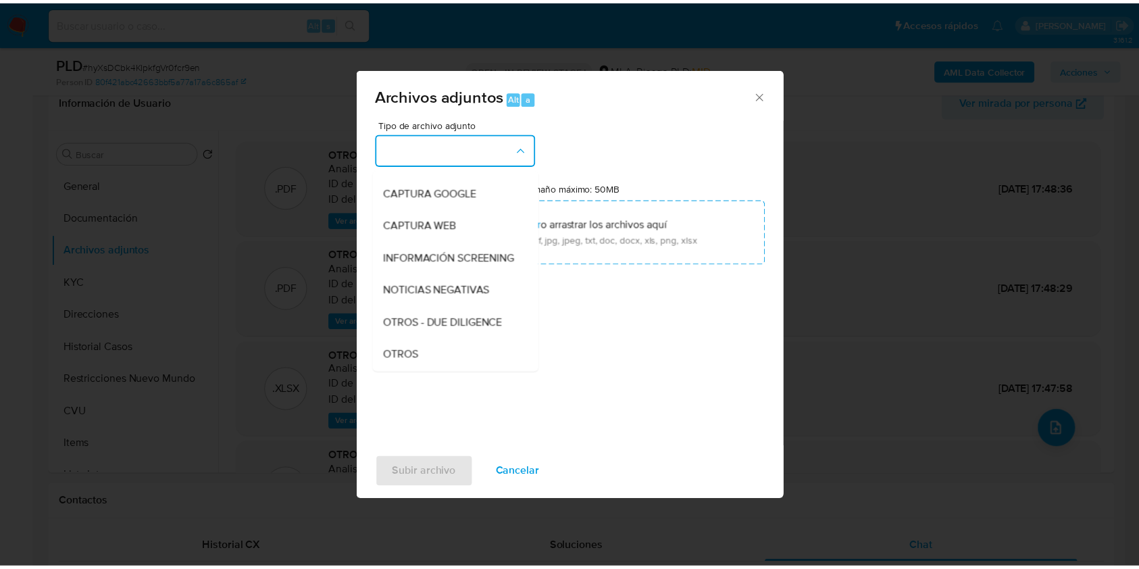
scroll to position [111, 0]
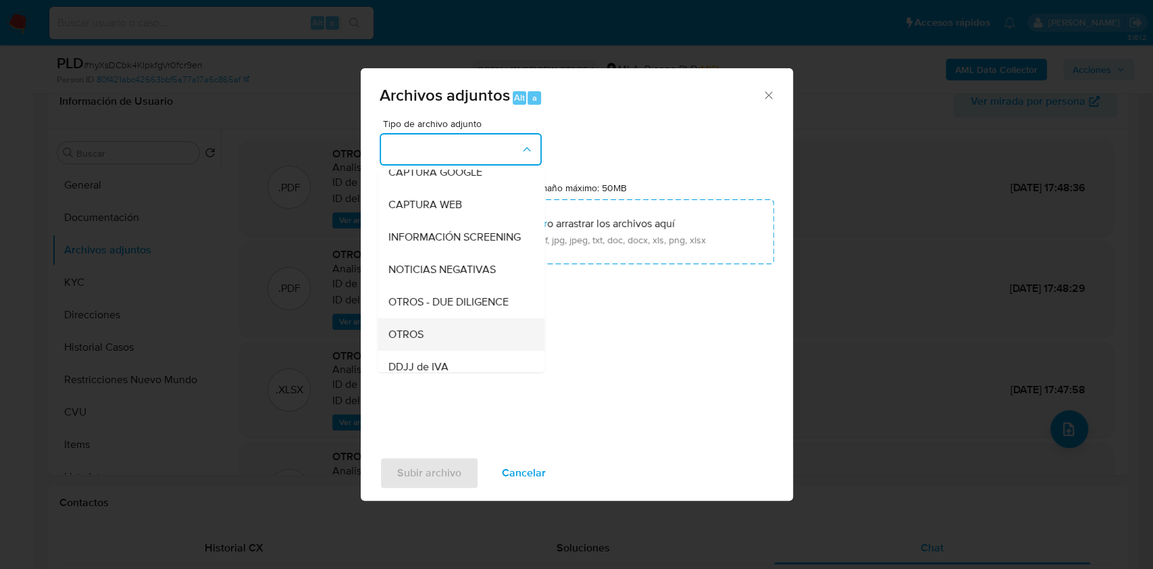
click at [415, 341] on span "OTROS" at bounding box center [405, 335] width 35 height 14
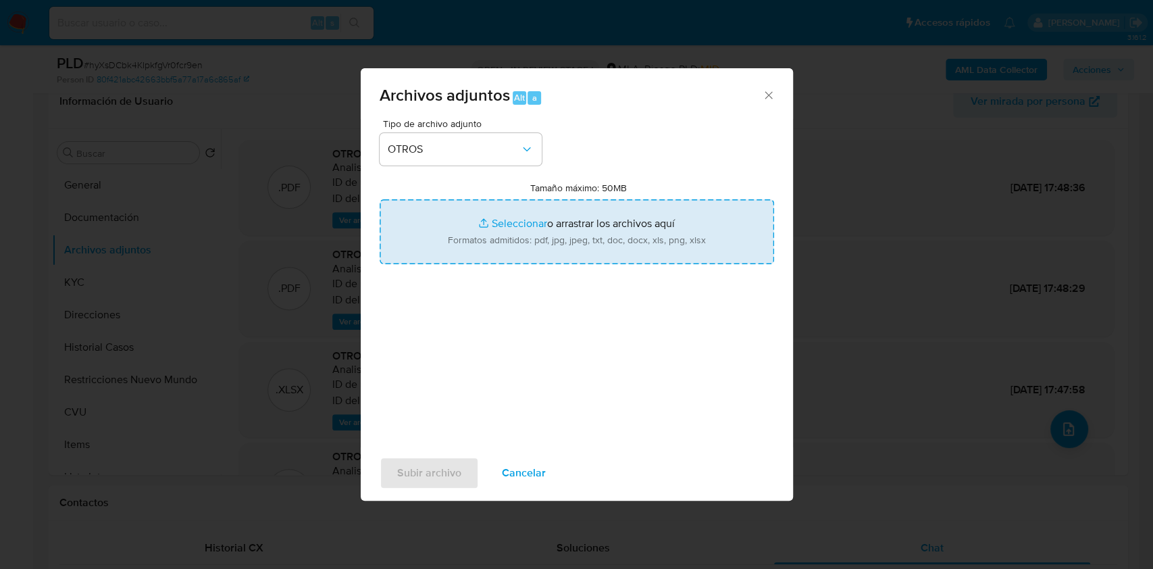
click at [545, 237] on input "Tamaño máximo: 50MB Seleccionar archivos" at bounding box center [577, 231] width 394 height 65
type input "C:\fakepath\Caselog hyXsDCbk4KIpkfgVr0fcr9en.docx"
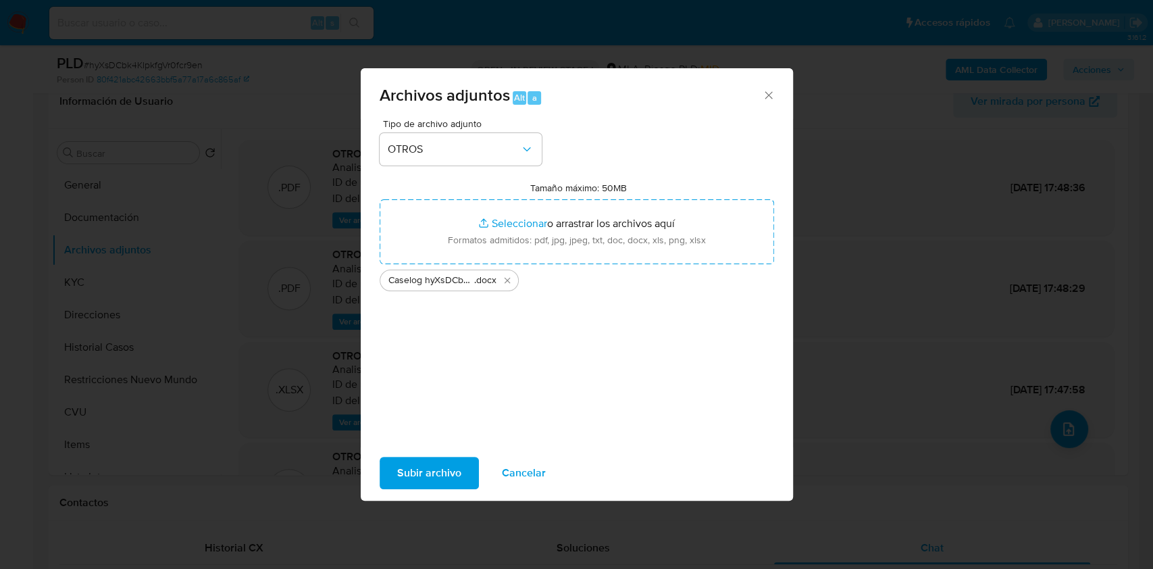
click at [443, 464] on span "Subir archivo" at bounding box center [429, 473] width 64 height 30
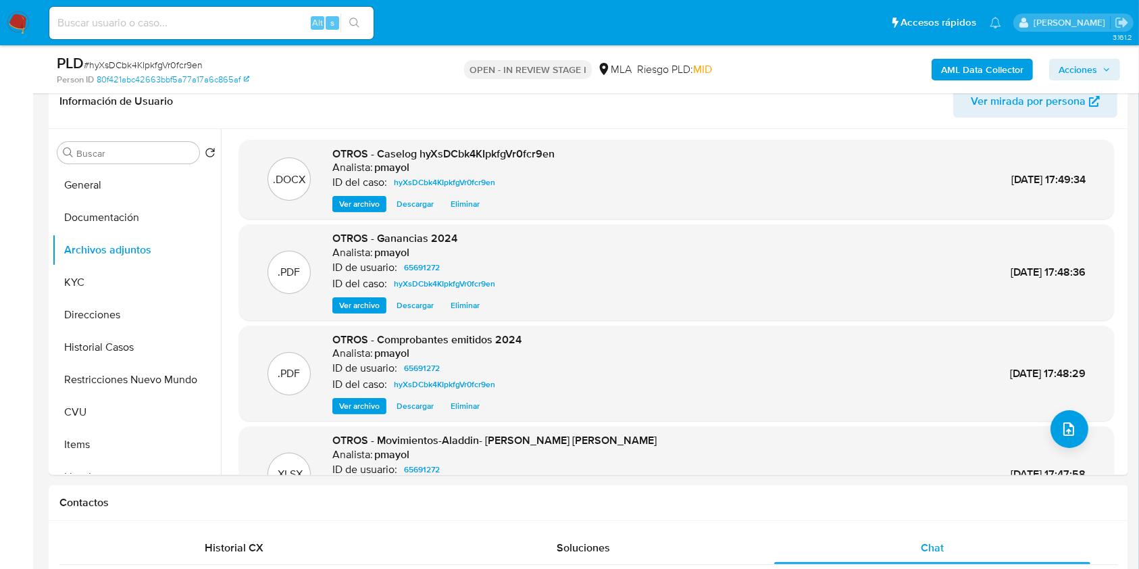
click at [1074, 70] on span "Acciones" at bounding box center [1077, 70] width 38 height 22
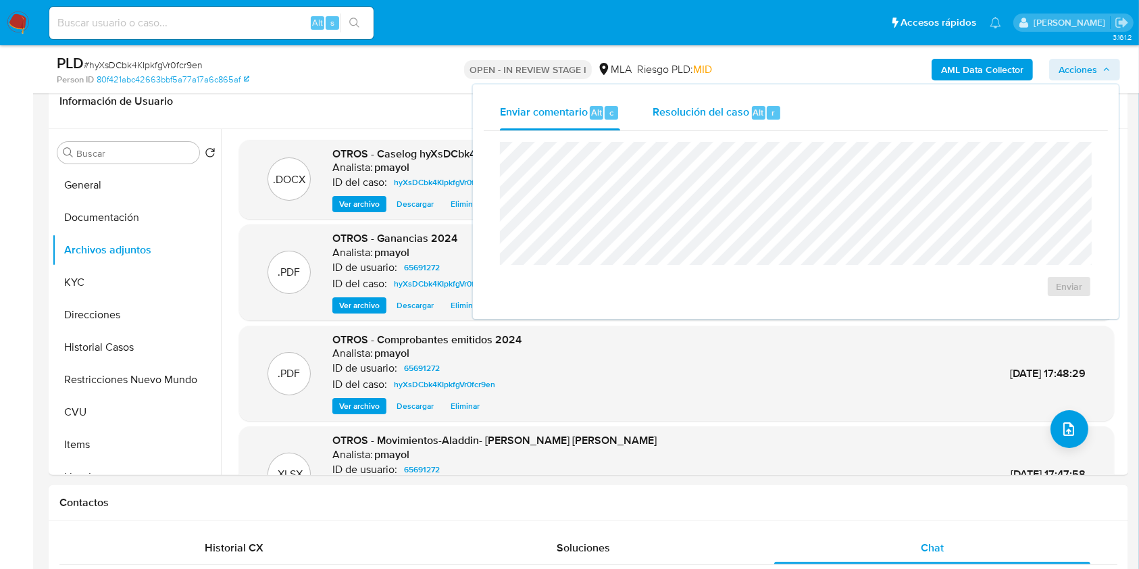
click at [709, 122] on div "Resolución del caso Alt r" at bounding box center [716, 112] width 129 height 35
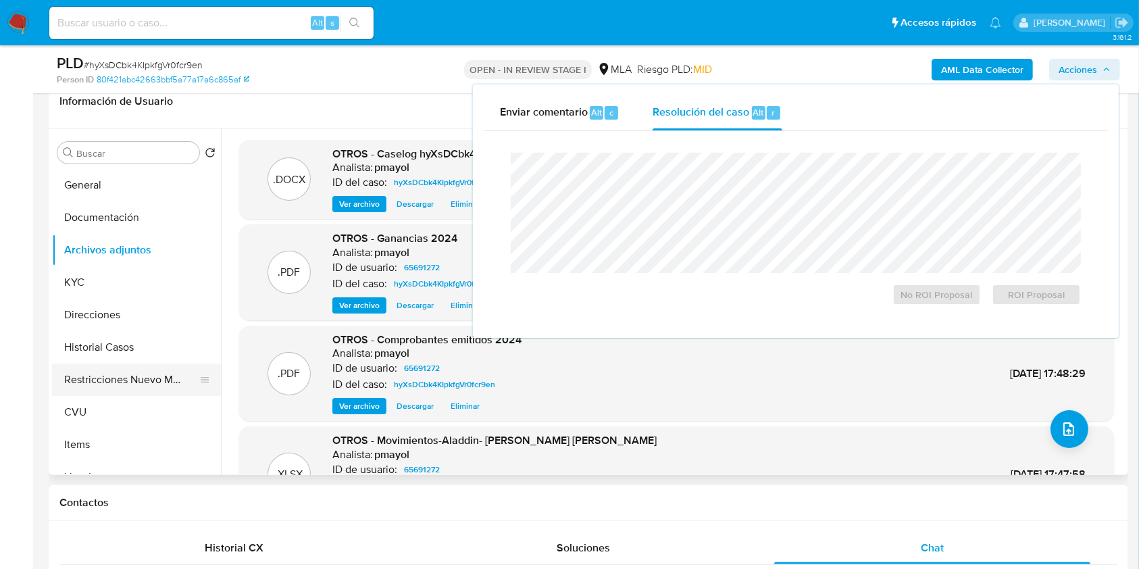
click at [159, 387] on button "Restricciones Nuevo Mundo" at bounding box center [131, 379] width 158 height 32
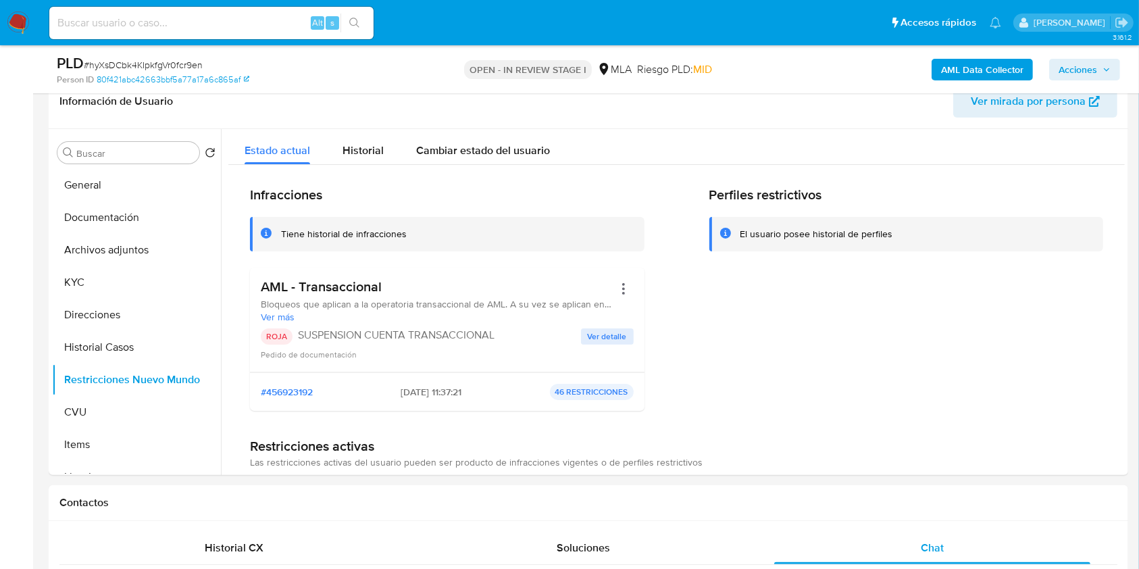
click at [1101, 74] on span "Acciones" at bounding box center [1084, 69] width 52 height 19
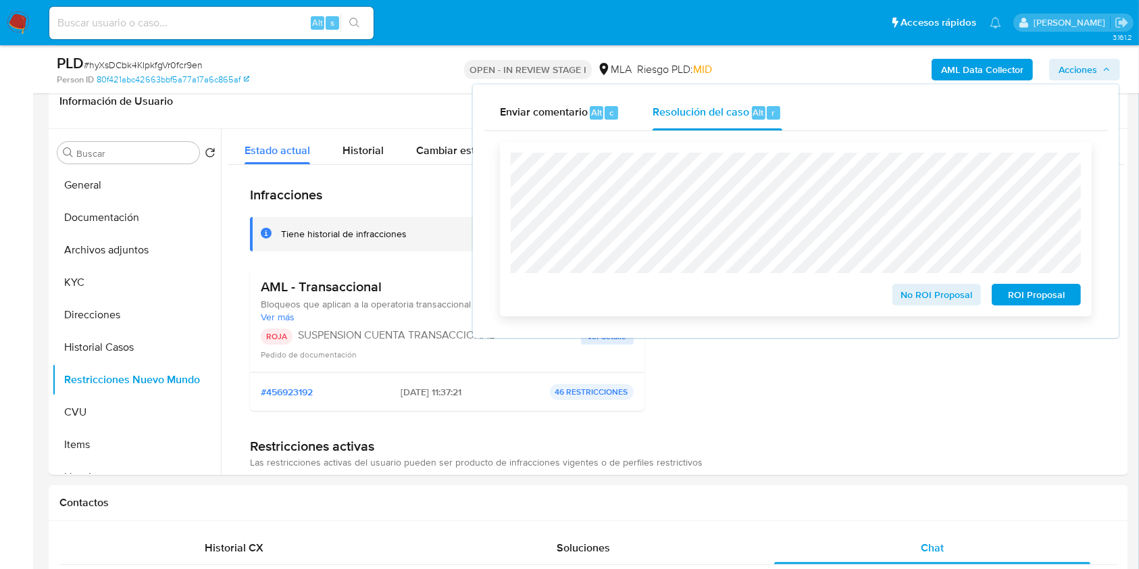
click at [1040, 303] on span "ROI Proposal" at bounding box center [1036, 294] width 70 height 19
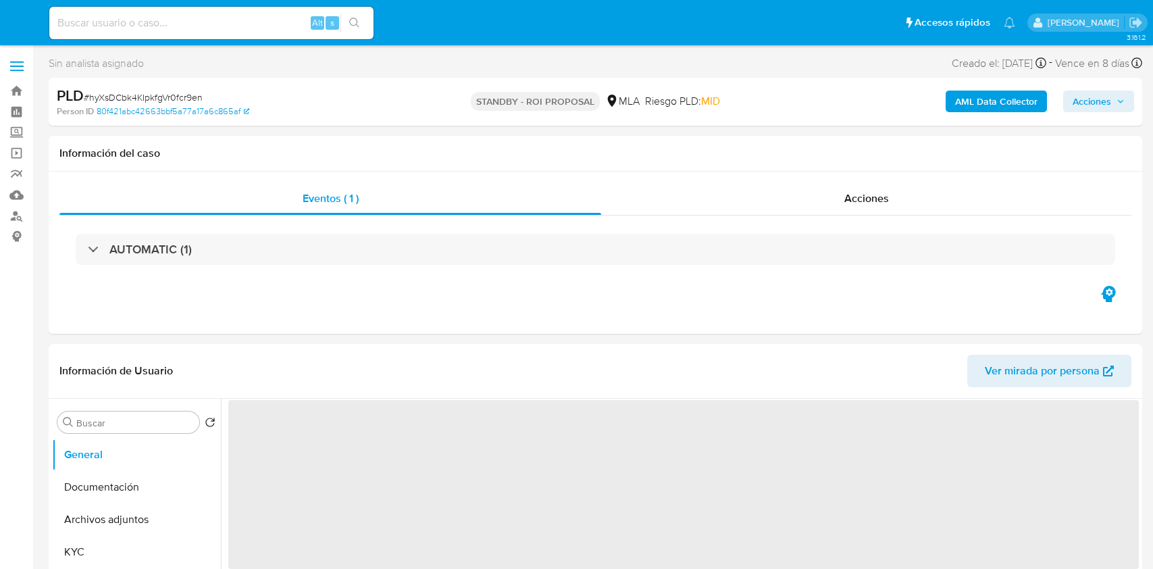
select select "10"
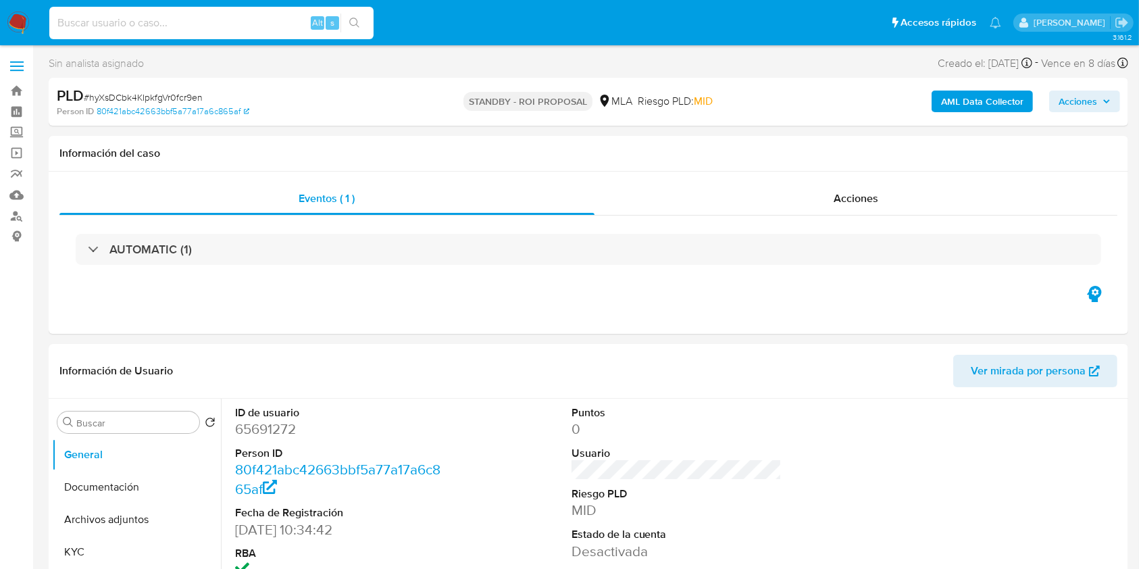
click at [222, 22] on input at bounding box center [211, 23] width 324 height 18
paste input "szI71ec3wvUVbkPpNwEdWYAv"
type input "szI71ec3wvUVbkPpNwEdWYAv"
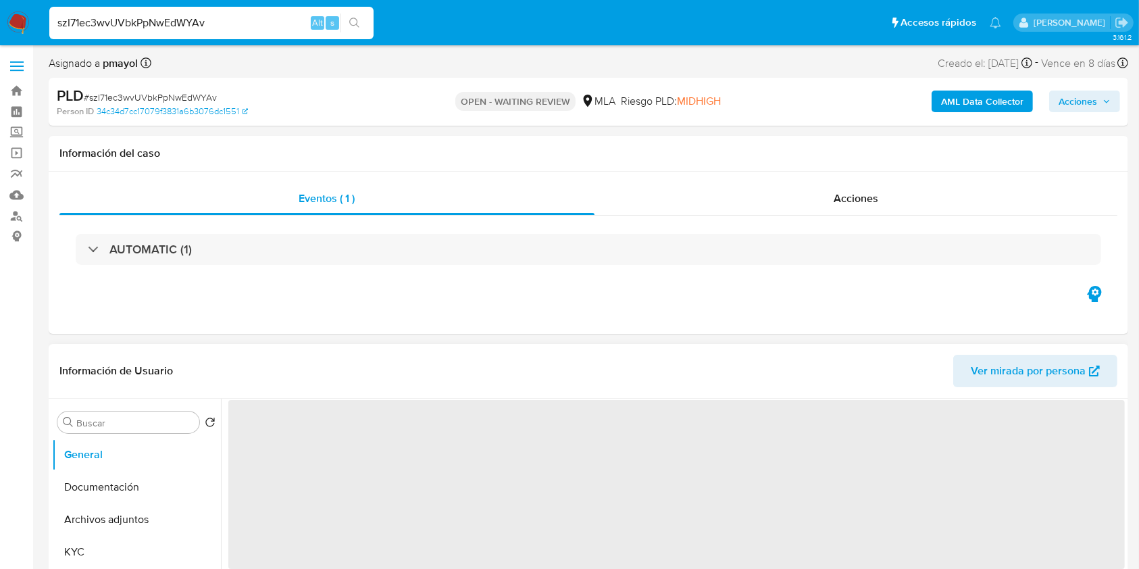
select select "10"
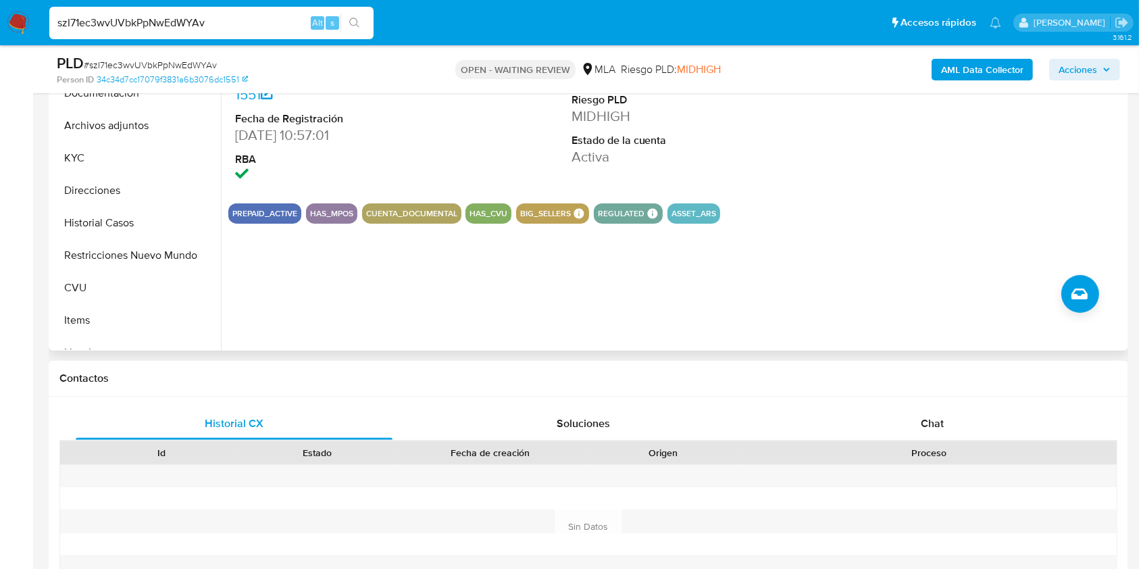
scroll to position [498, 0]
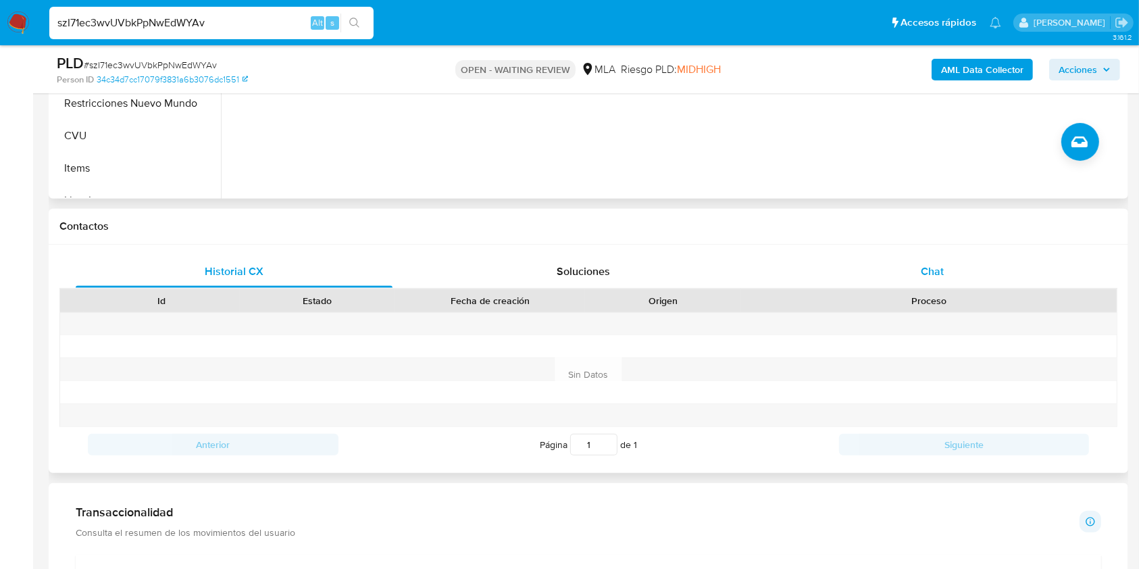
click at [936, 267] on span "Chat" at bounding box center [931, 271] width 23 height 16
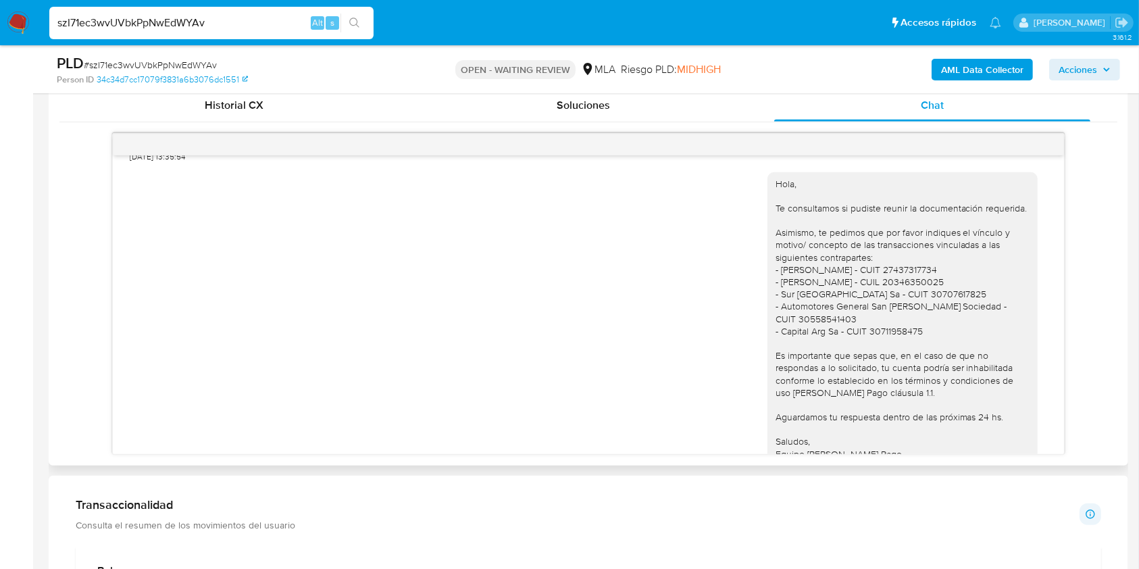
scroll to position [1320, 0]
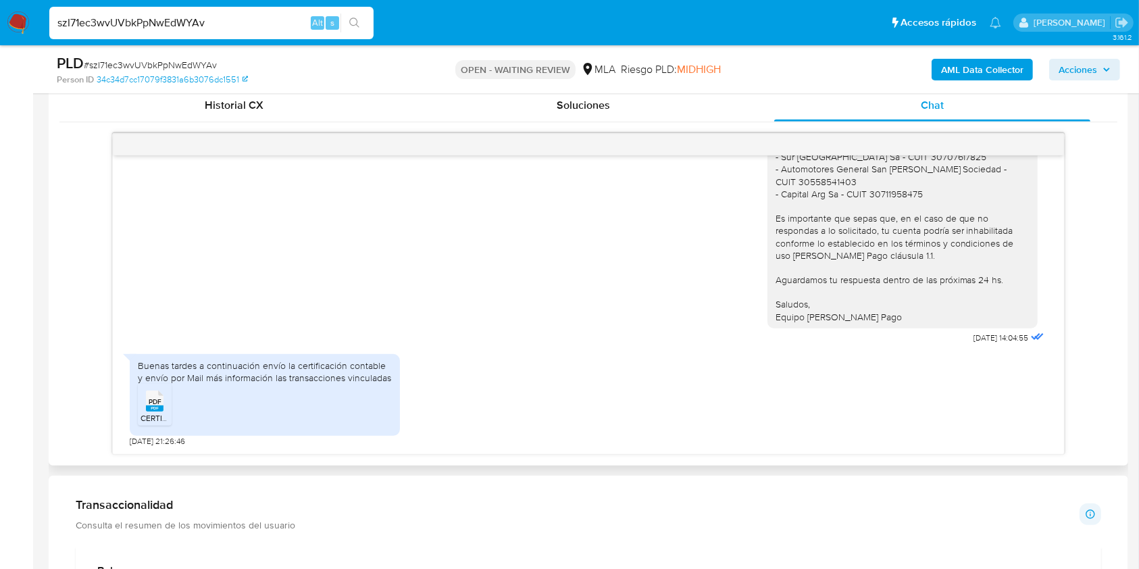
click at [147, 407] on rect at bounding box center [155, 408] width 18 height 6
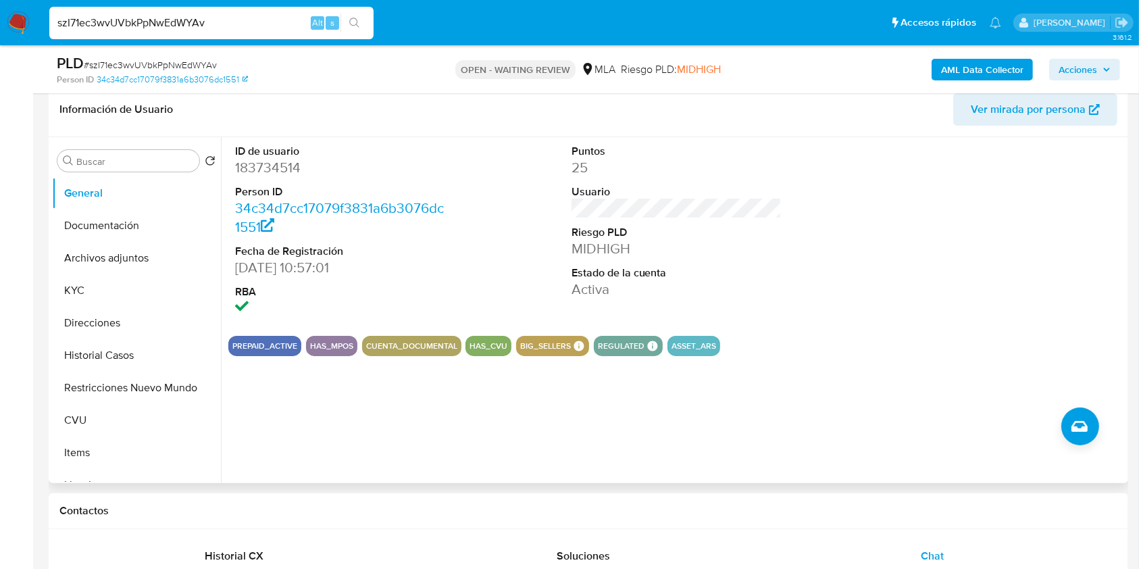
scroll to position [208, 0]
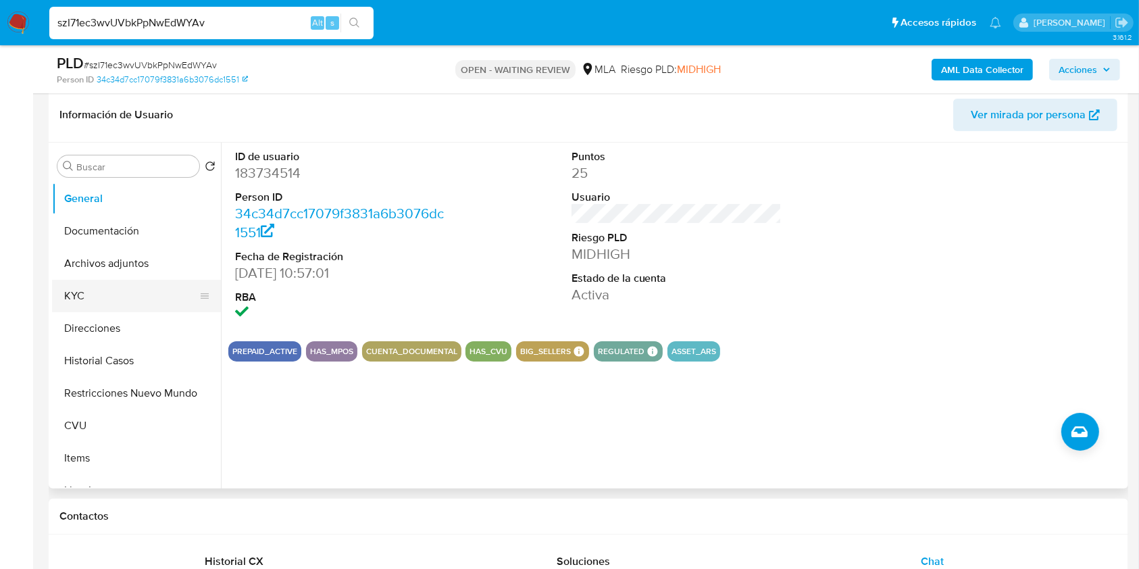
click at [103, 295] on button "KYC" at bounding box center [131, 296] width 158 height 32
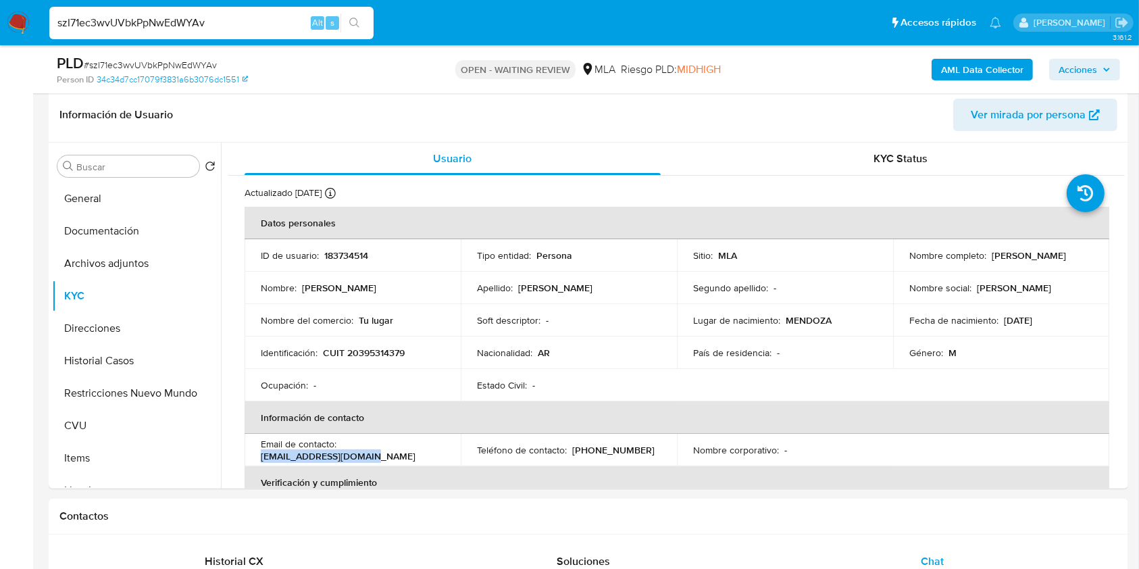
drag, startPoint x: 373, startPoint y: 461, endPoint x: 251, endPoint y: 457, distance: 122.3
click at [251, 457] on td "Email de contacto : [EMAIL_ADDRESS][DOMAIN_NAME]" at bounding box center [352, 450] width 216 height 32
copy p "[EMAIL_ADDRESS][DOMAIN_NAME]"
click at [100, 347] on button "Historial Casos" at bounding box center [131, 360] width 158 height 32
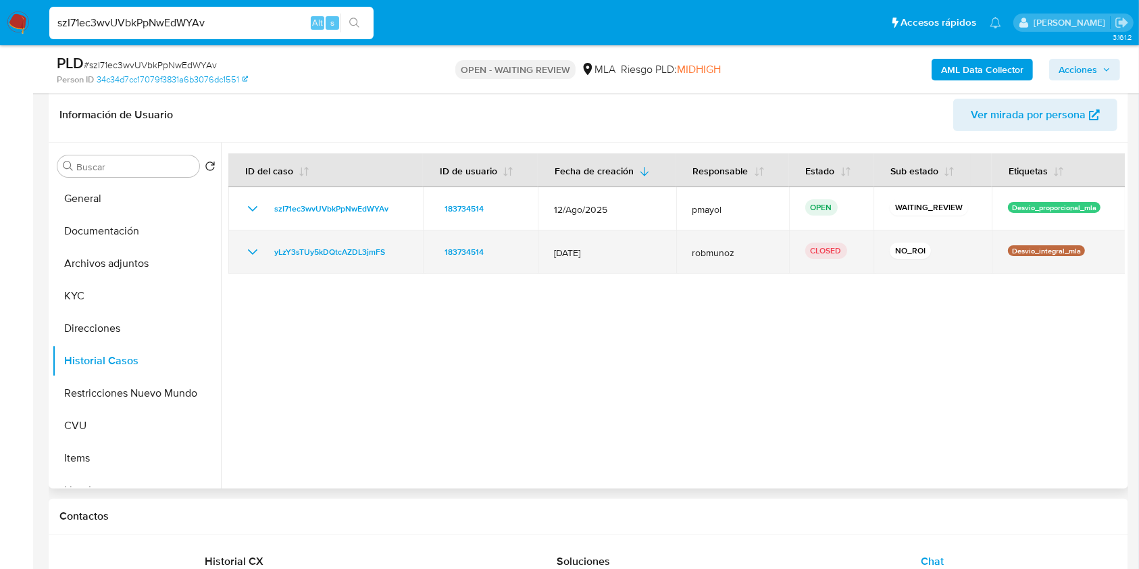
drag, startPoint x: 608, startPoint y: 260, endPoint x: 538, endPoint y: 256, distance: 69.7
click at [538, 256] on td "[DATE]" at bounding box center [607, 251] width 138 height 43
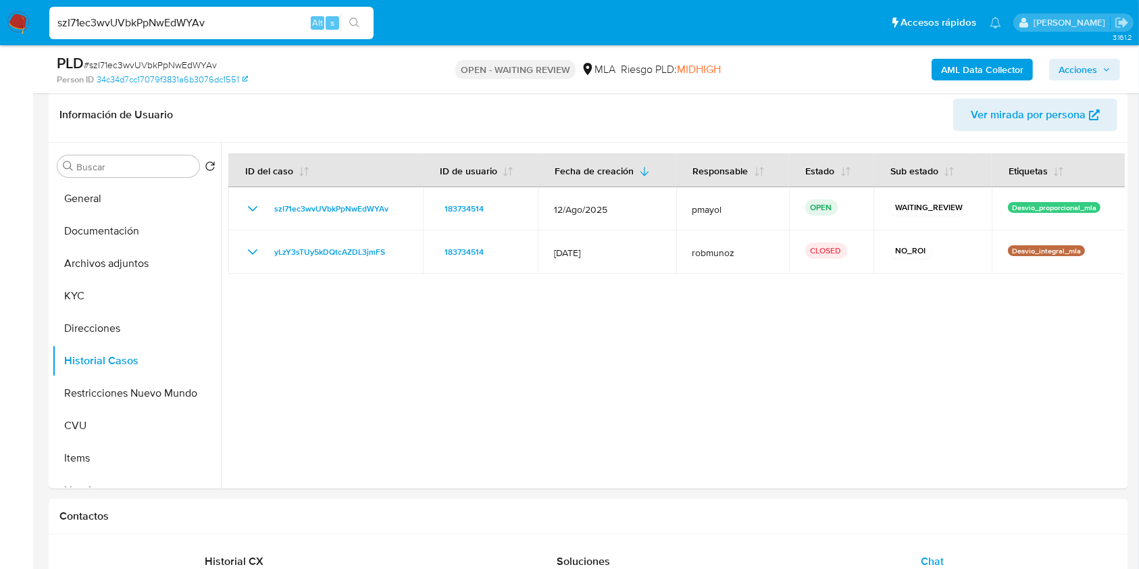
click at [151, 59] on span "# szI71ec3wvUVbkPpNwEdWYAv" at bounding box center [150, 65] width 133 height 14
copy span "szI71ec3wvUVbkPpNwEdWYAv"
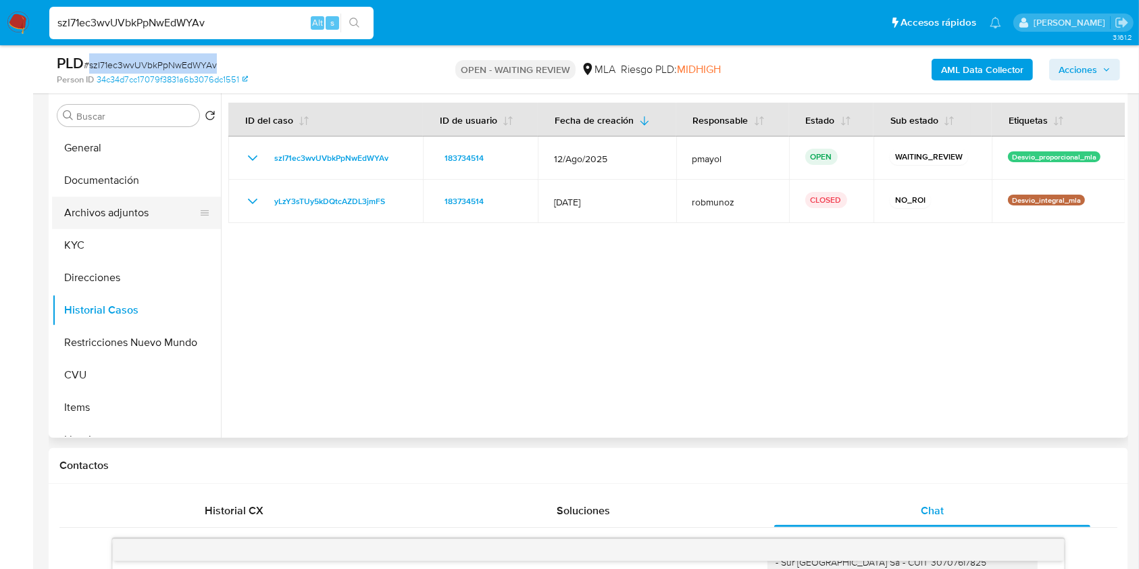
click at [113, 206] on button "Archivos adjuntos" at bounding box center [131, 213] width 158 height 32
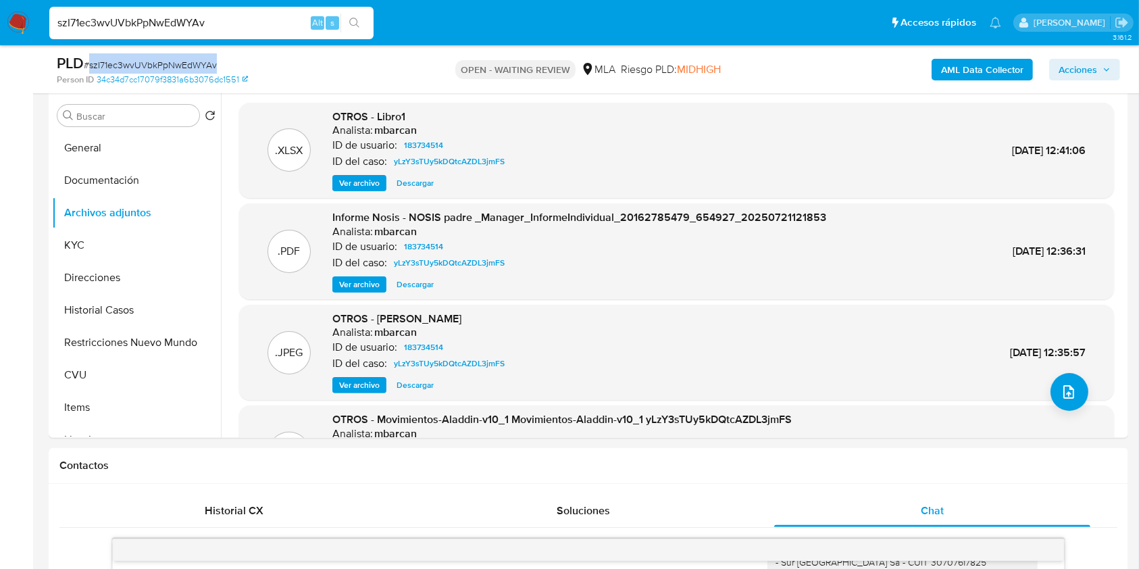
click at [978, 72] on b "AML Data Collector" at bounding box center [982, 70] width 82 height 22
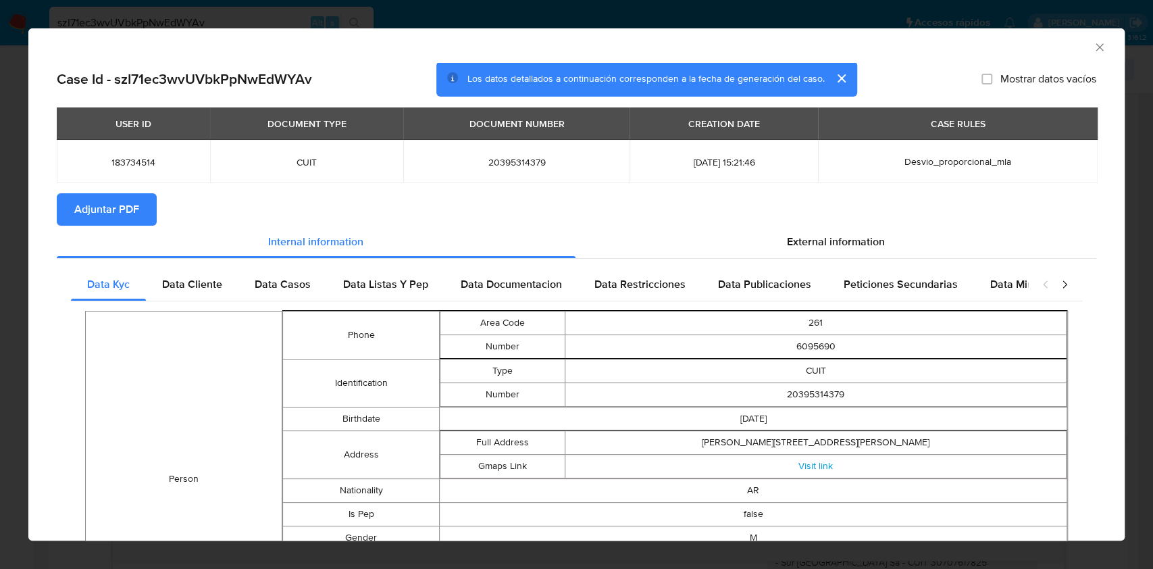
click at [103, 213] on span "Adjuntar PDF" at bounding box center [106, 209] width 65 height 30
click at [1093, 47] on icon "Cerrar ventana" at bounding box center [1100, 48] width 14 height 14
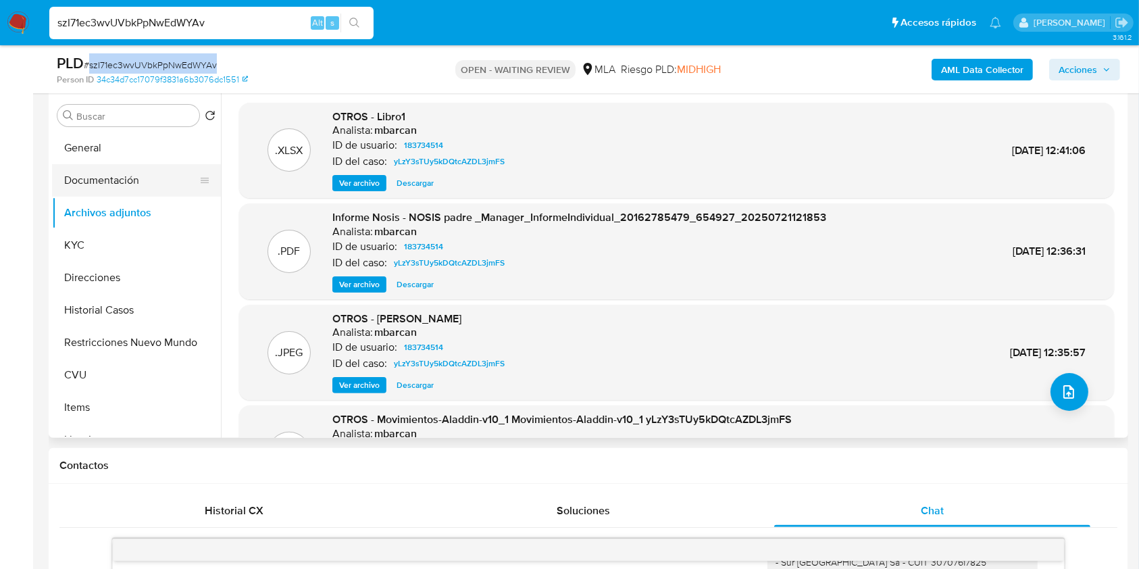
click at [147, 183] on button "Documentación" at bounding box center [131, 180] width 158 height 32
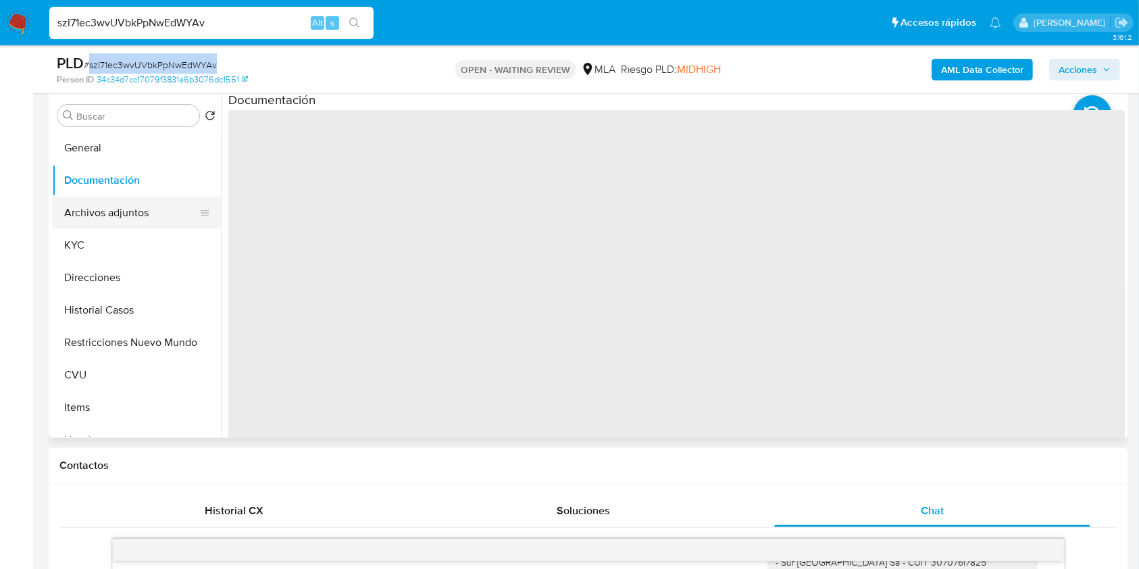
click at [143, 206] on button "Archivos adjuntos" at bounding box center [131, 213] width 158 height 32
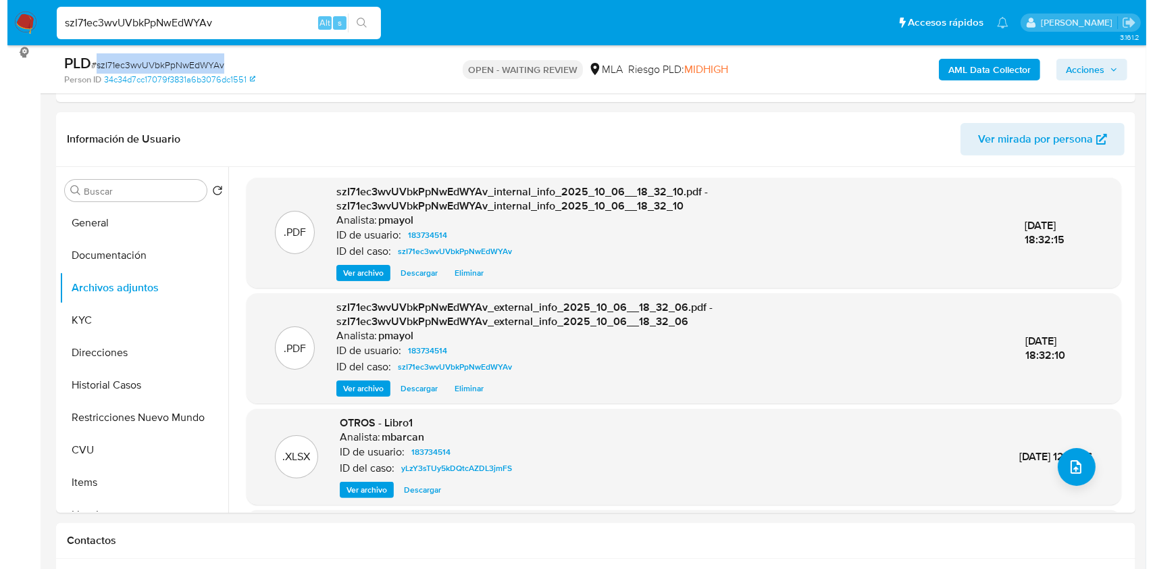
scroll to position [182, 0]
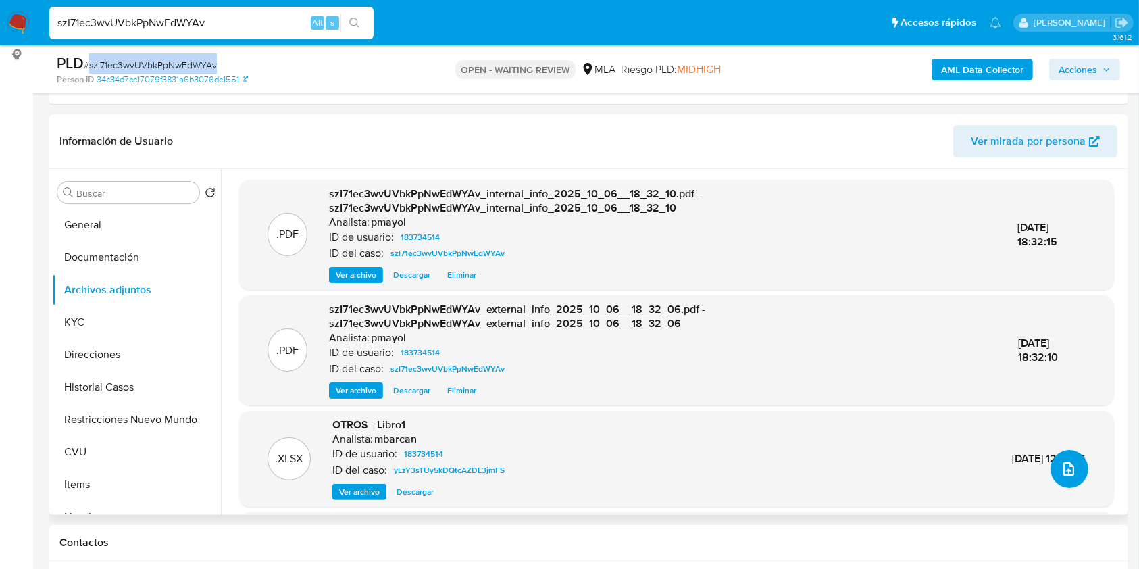
click at [1057, 450] on button "upload-file" at bounding box center [1069, 469] width 38 height 38
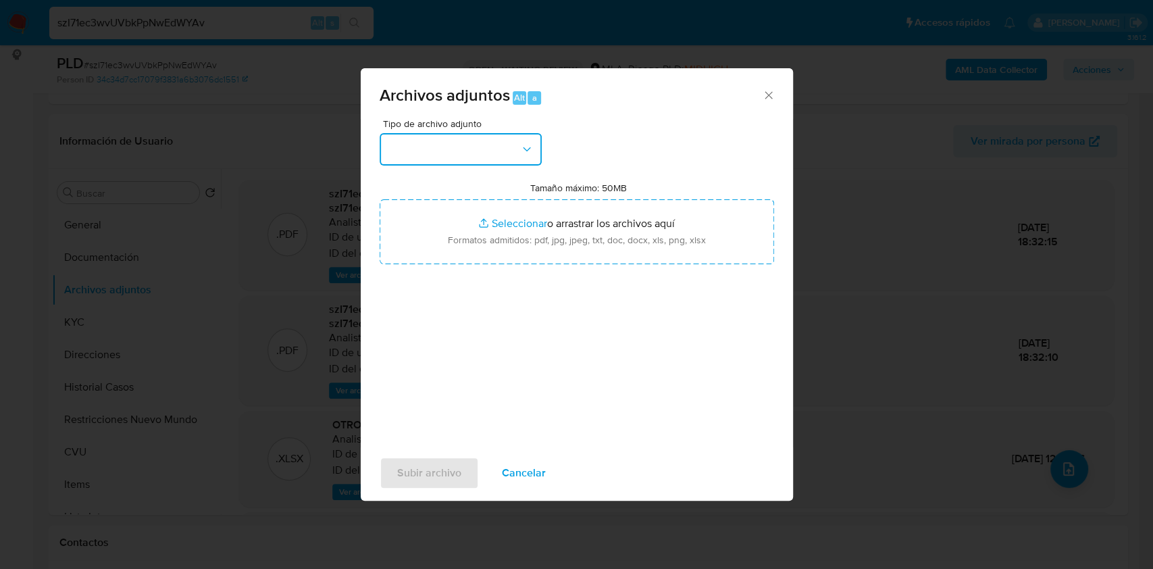
click at [504, 146] on button "button" at bounding box center [461, 149] width 162 height 32
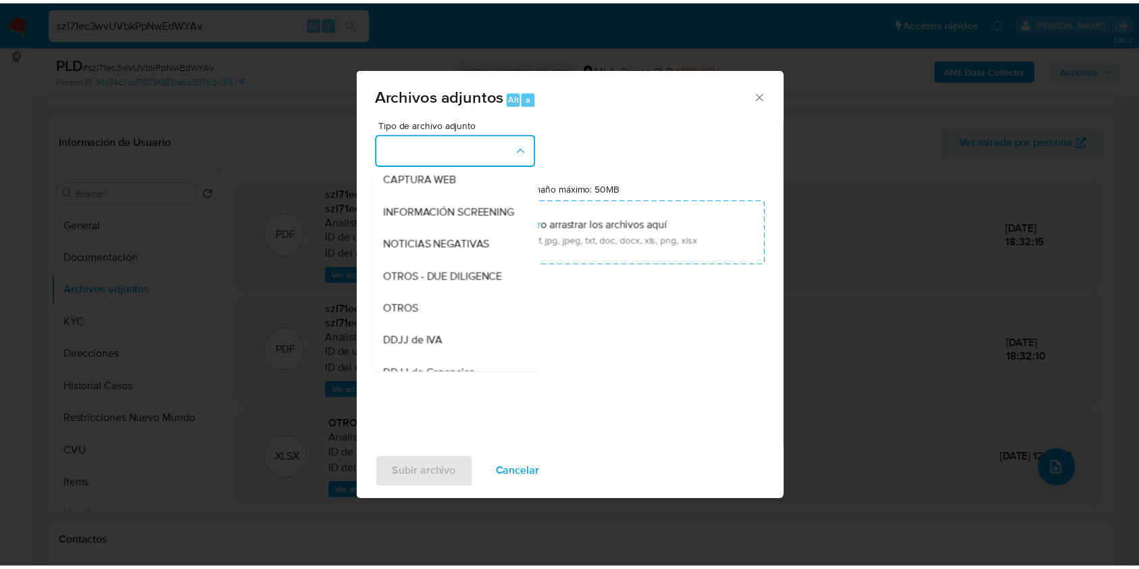
scroll to position [148, 0]
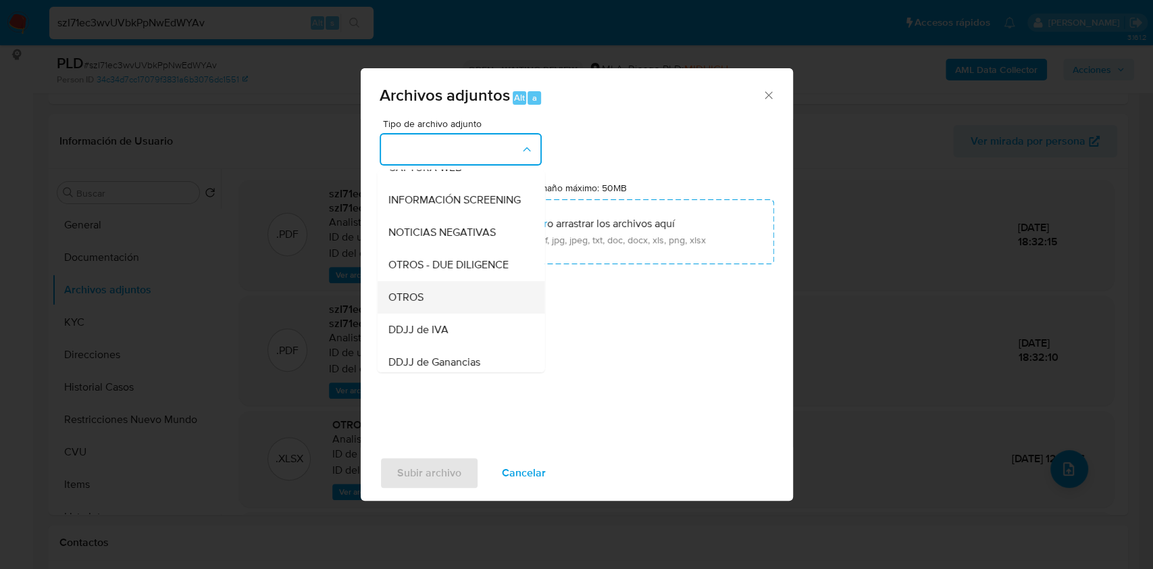
click at [438, 311] on div "OTROS" at bounding box center [457, 297] width 138 height 32
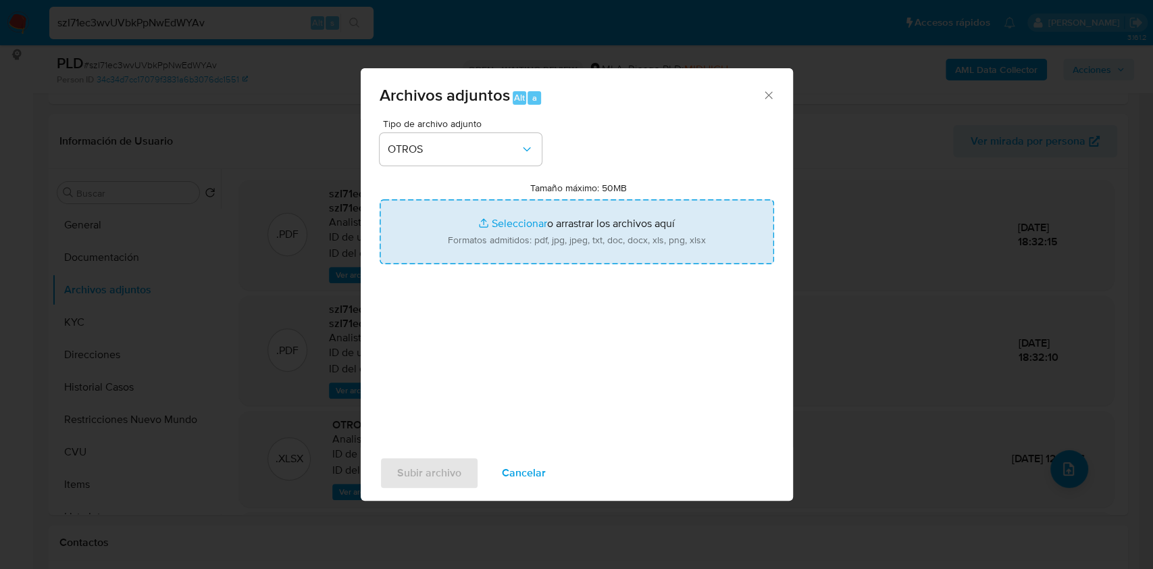
click at [539, 257] on input "Tamaño máximo: 50MB Seleccionar archivos" at bounding box center [577, 231] width 394 height 65
type input "C:\fakepath\Caselog szI71ec3wvUVbkPpNwEdWYAv.docx"
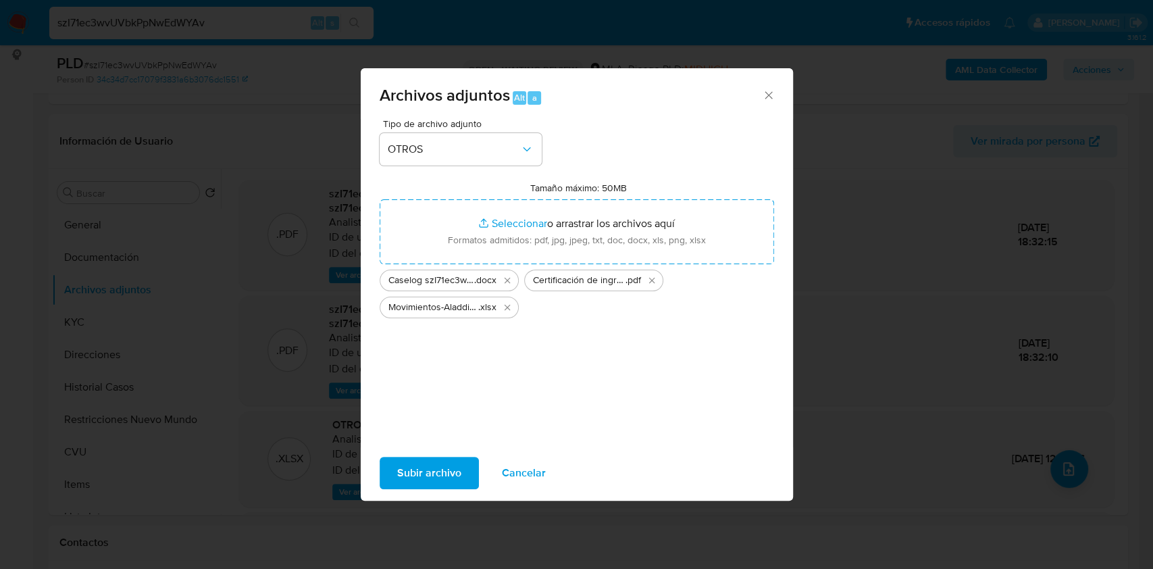
click at [419, 475] on span "Subir archivo" at bounding box center [429, 473] width 64 height 30
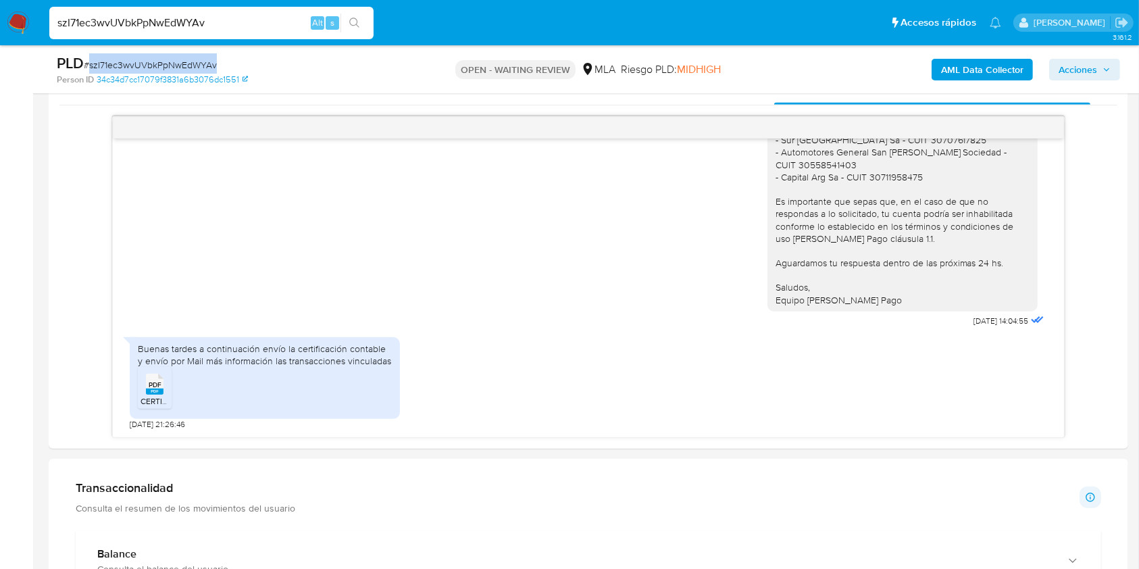
scroll to position [659, 0]
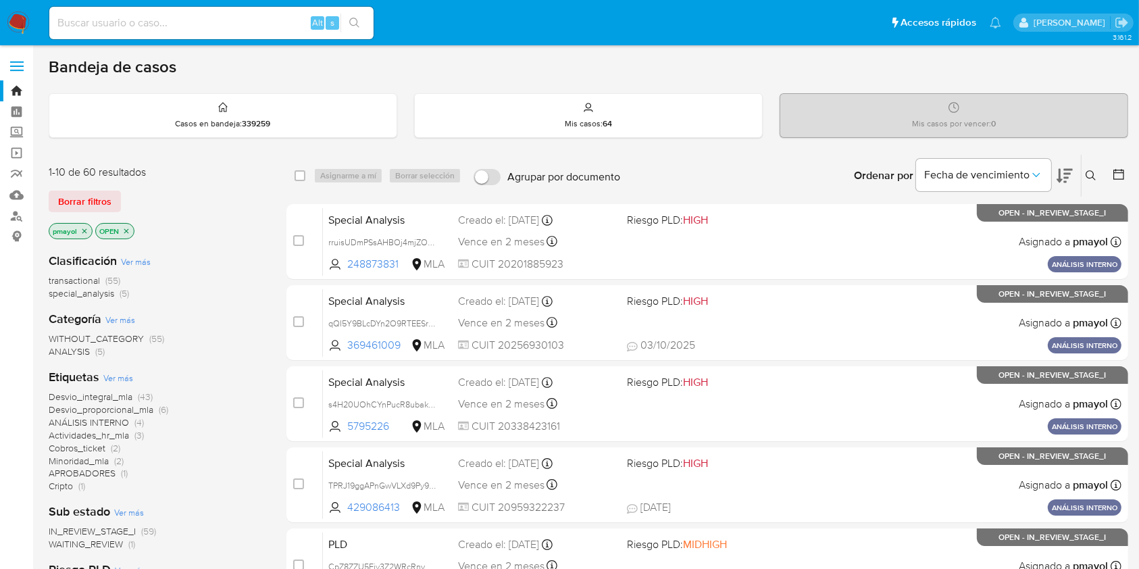
click at [1086, 165] on div "Ingrese ID de usuario o caso Buscar Borrar filtros" at bounding box center [1091, 176] width 23 height 42
click at [1086, 178] on icon at bounding box center [1090, 175] width 11 height 11
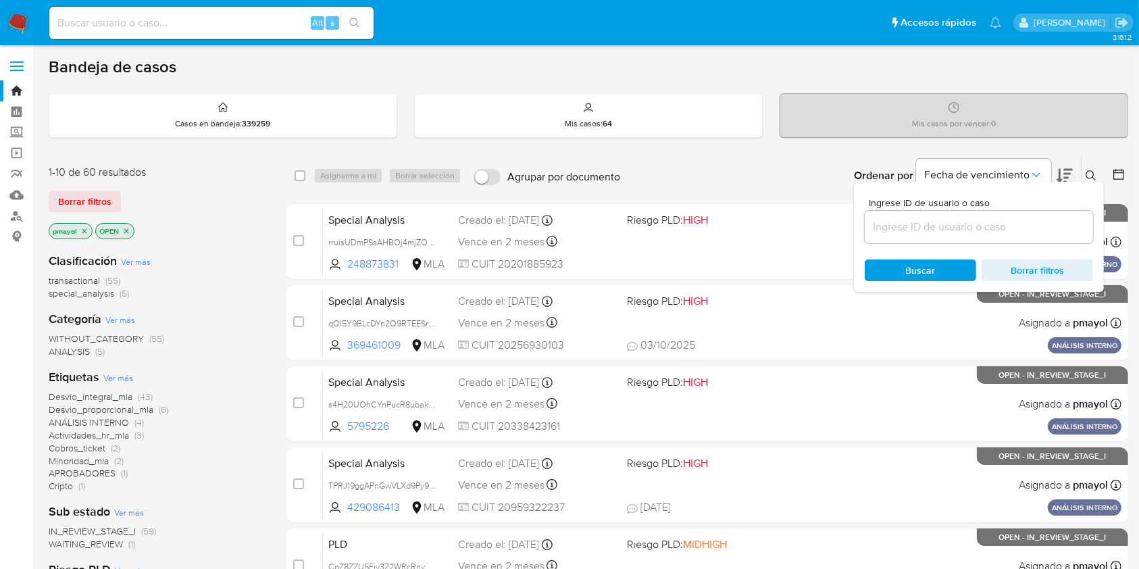
click at [911, 238] on div at bounding box center [978, 227] width 228 height 32
click at [907, 234] on input at bounding box center [978, 227] width 228 height 18
paste input "szI71ec3wvUVbkPpNwEdWYAv"
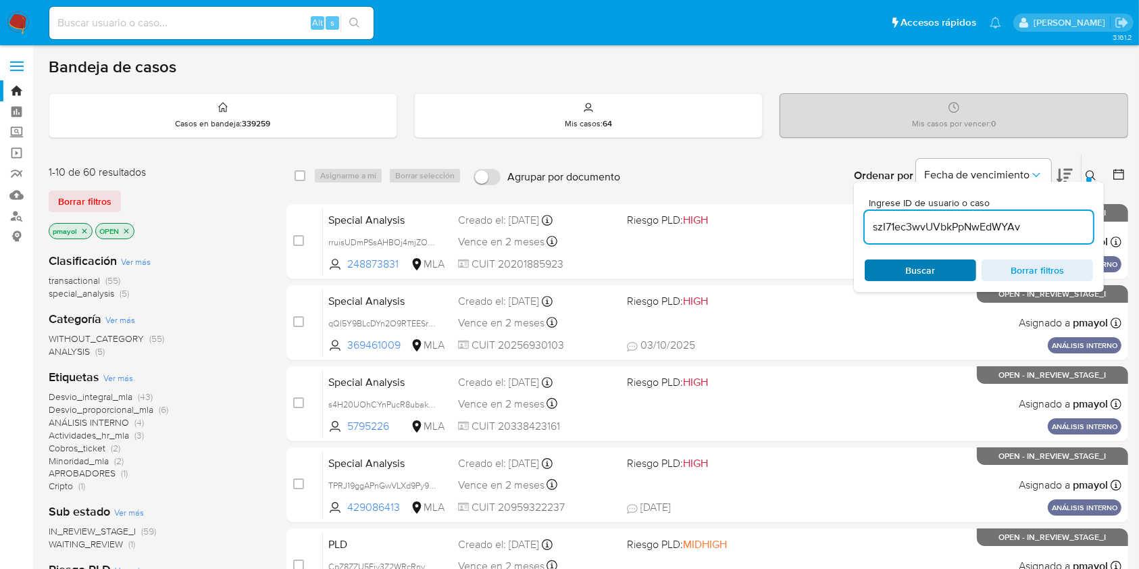
type input "szI71ec3wvUVbkPpNwEdWYAv"
click at [894, 263] on span "Buscar" at bounding box center [920, 270] width 93 height 19
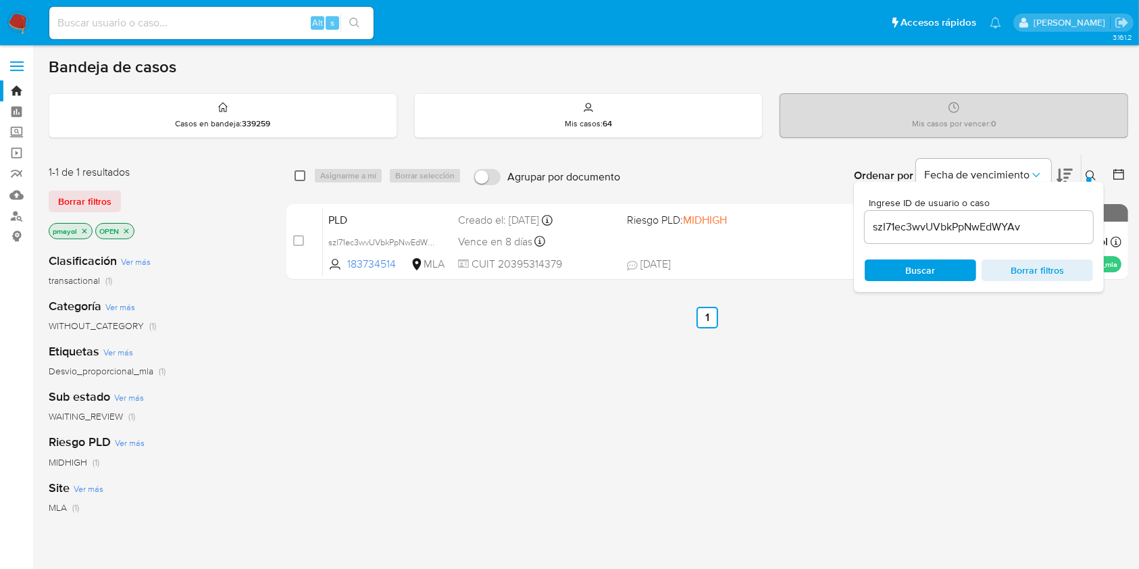
click at [301, 170] on input "checkbox" at bounding box center [299, 175] width 11 height 11
checkbox input "true"
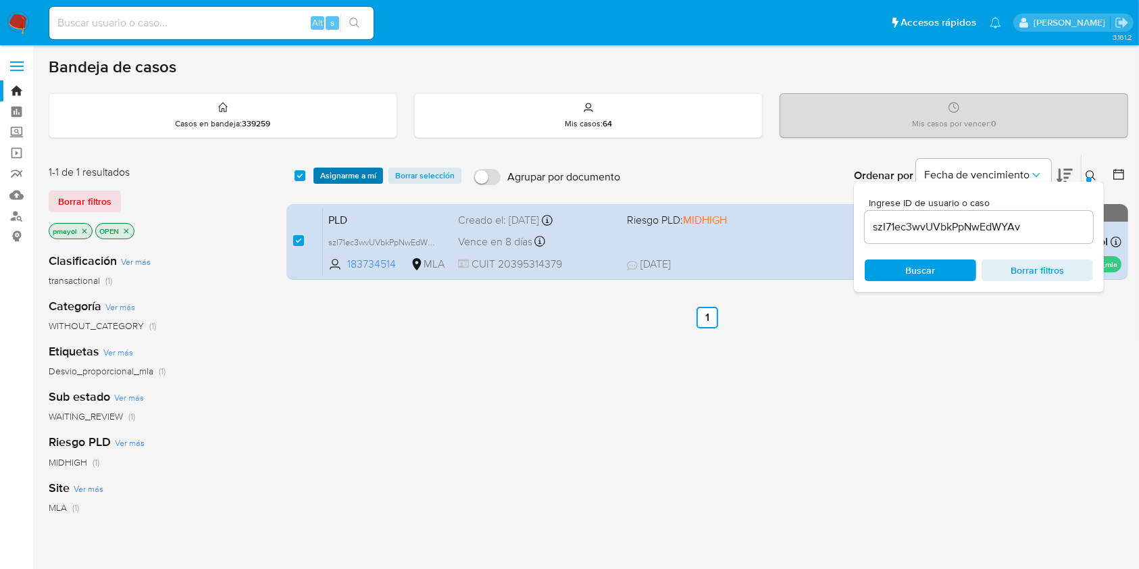
click at [332, 170] on span "Asignarme a mí" at bounding box center [348, 176] width 56 height 14
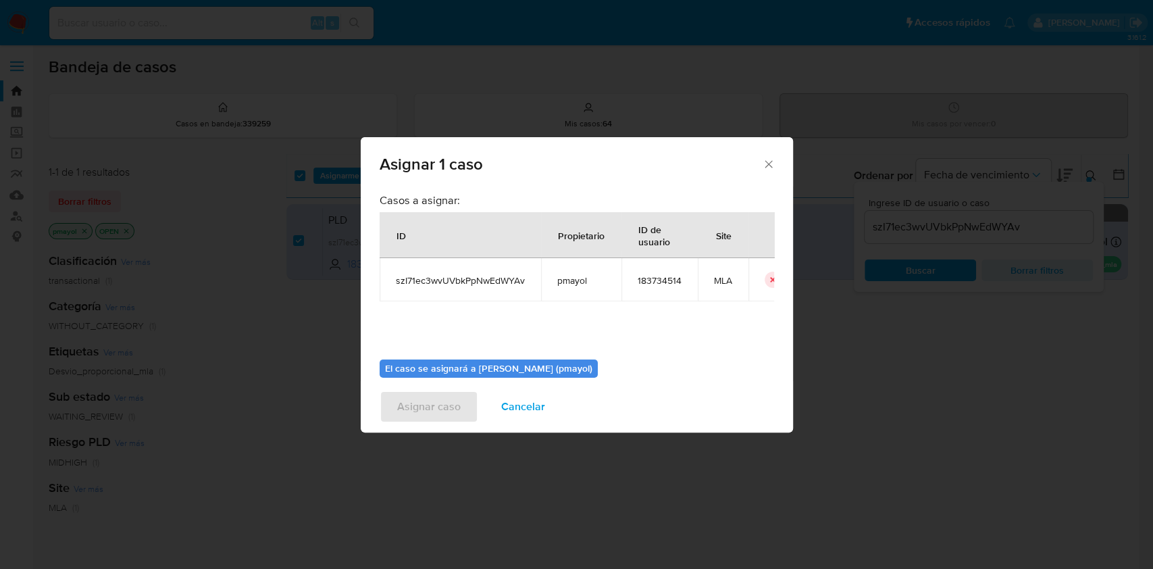
scroll to position [69, 0]
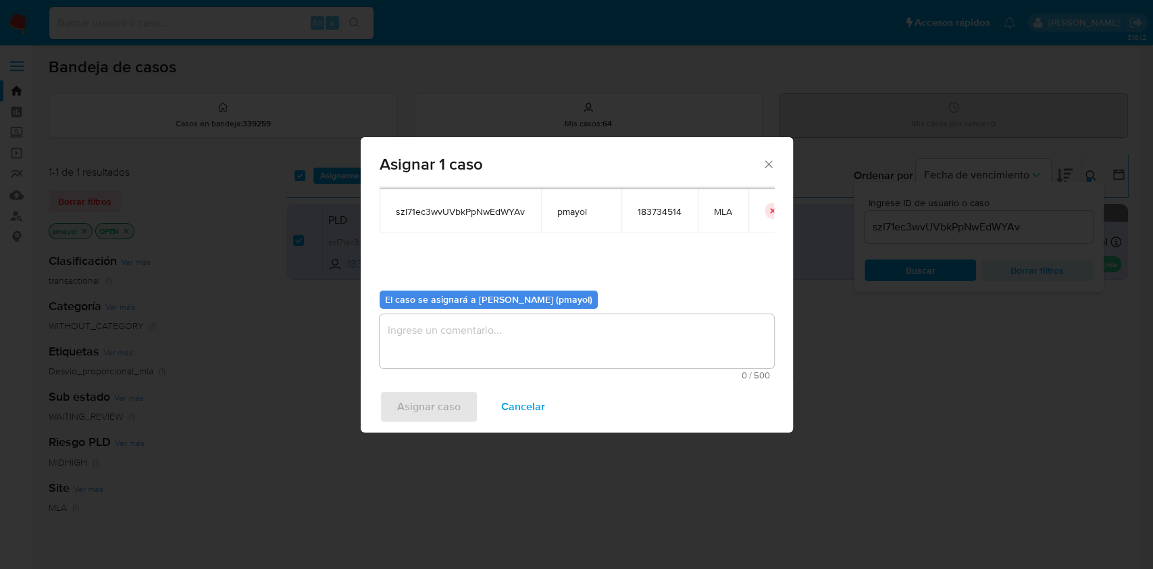
click at [627, 327] on textarea "assign-modal" at bounding box center [577, 341] width 394 height 54
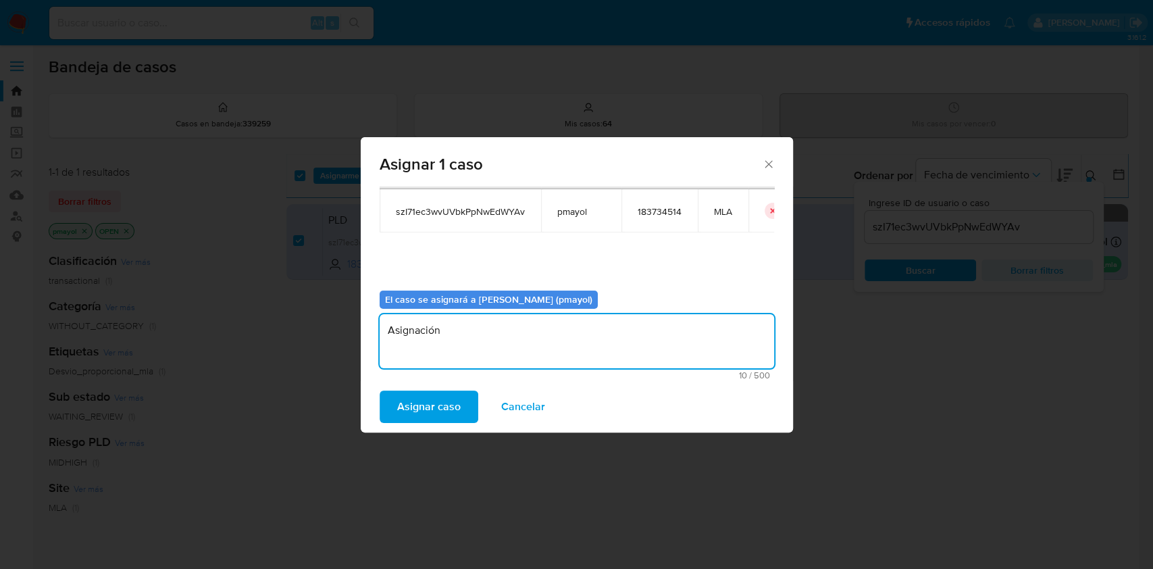
type textarea "Asignación"
click at [416, 338] on textarea "Asignación" at bounding box center [577, 341] width 394 height 54
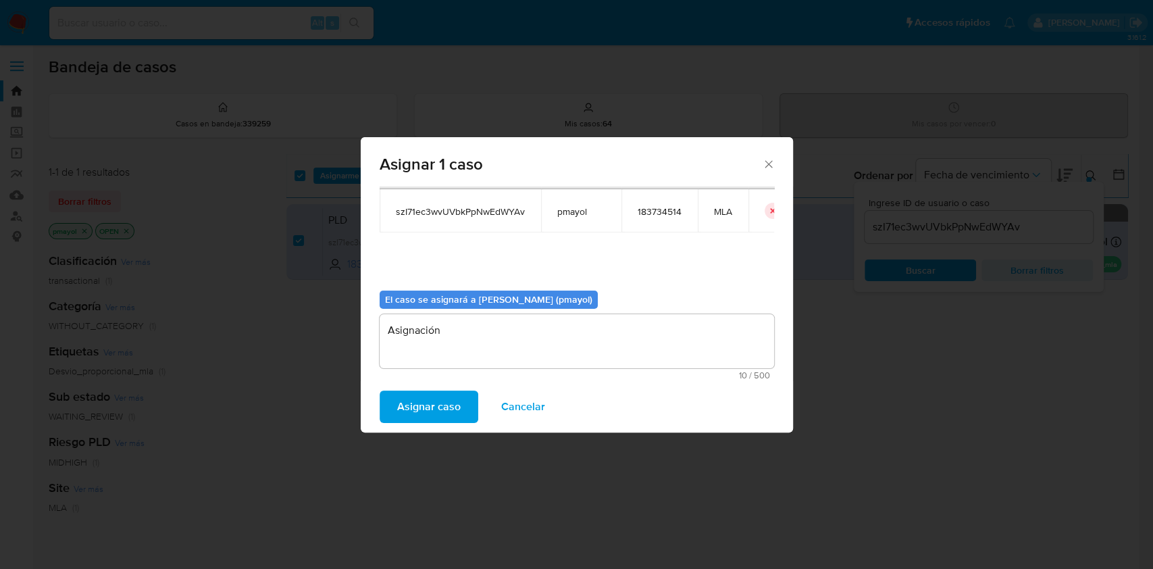
click at [432, 411] on span "Asignar caso" at bounding box center [428, 407] width 63 height 30
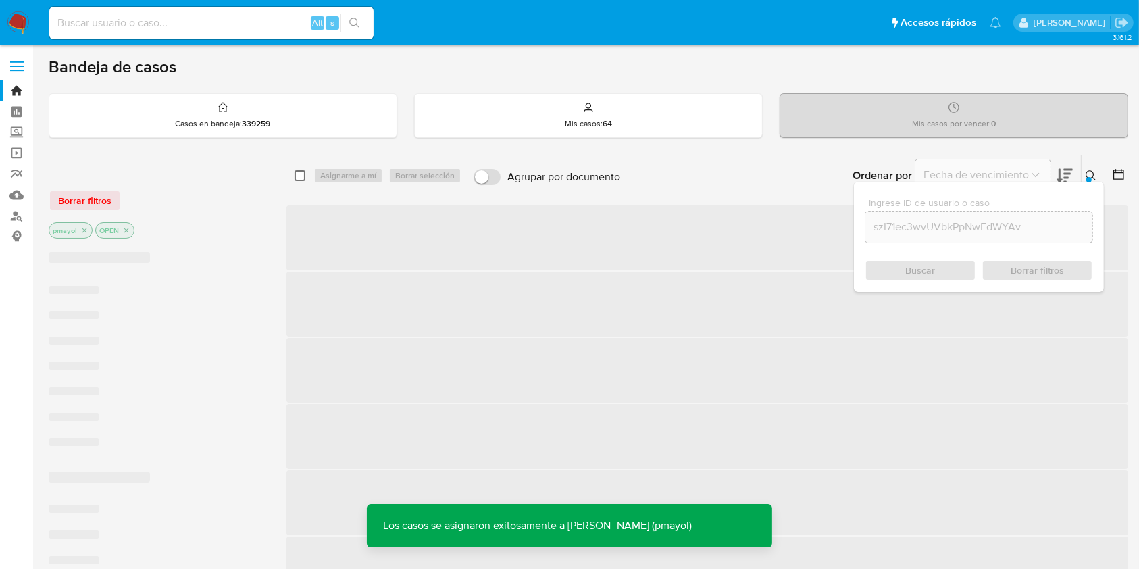
click at [299, 173] on input "checkbox" at bounding box center [299, 175] width 11 height 11
checkbox input "true"
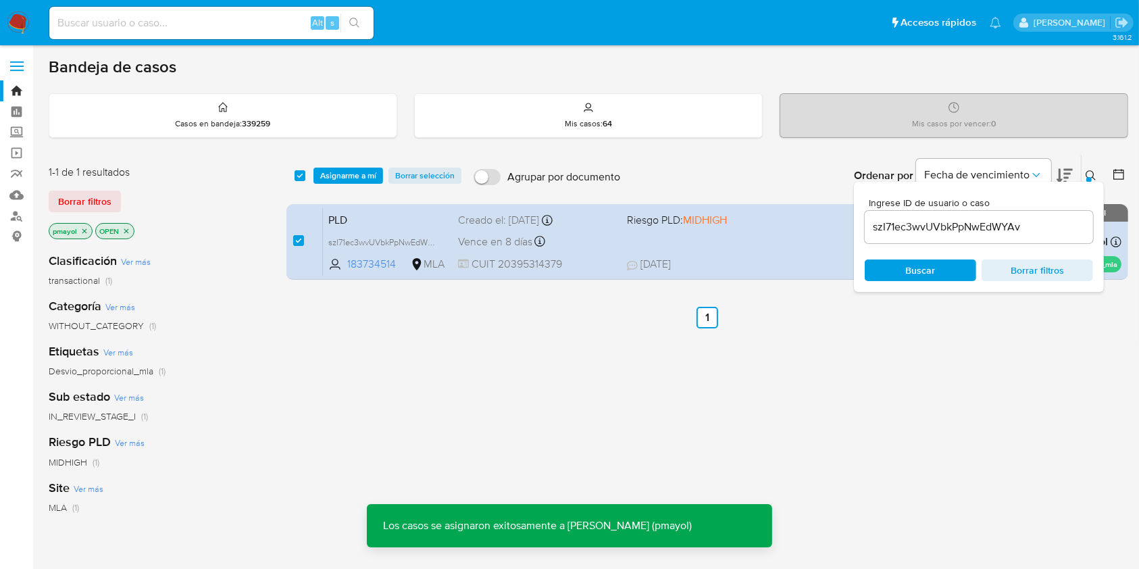
click at [332, 174] on span "Asignarme a mí" at bounding box center [348, 176] width 56 height 14
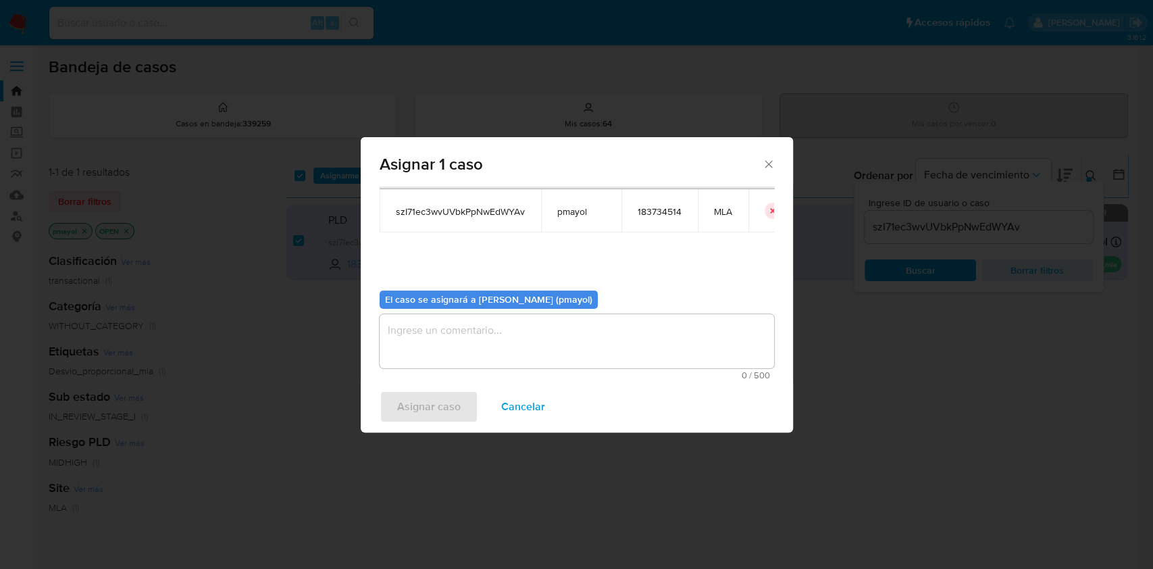
click at [583, 402] on div "Asignar caso Cancelar" at bounding box center [577, 406] width 432 height 51
click at [560, 338] on textarea "assign-modal" at bounding box center [577, 341] width 394 height 54
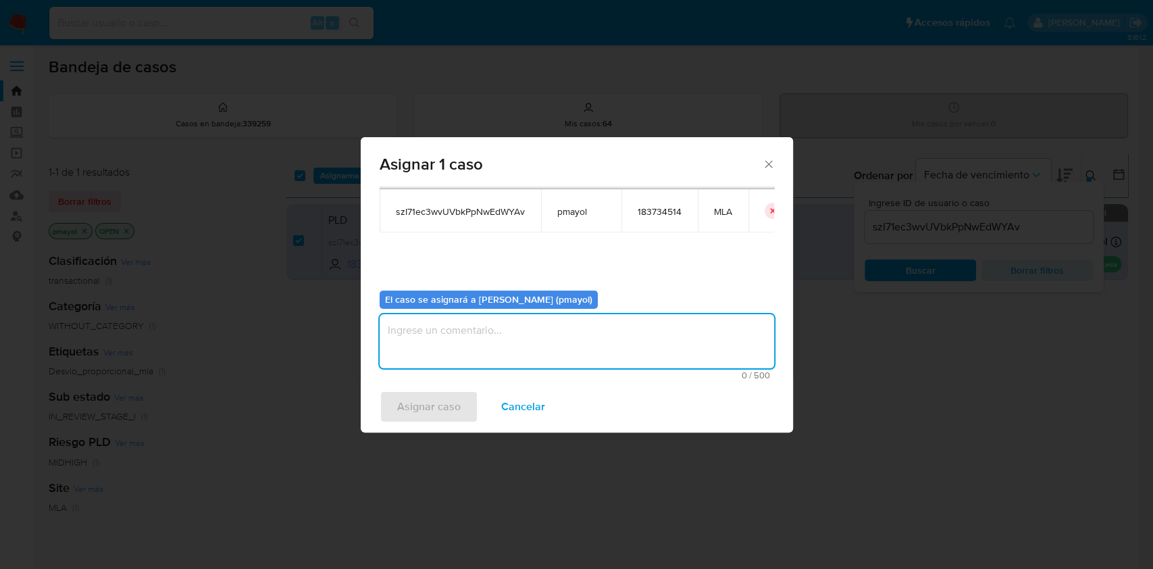
paste textarea "Asignación"
type textarea "Asignación"
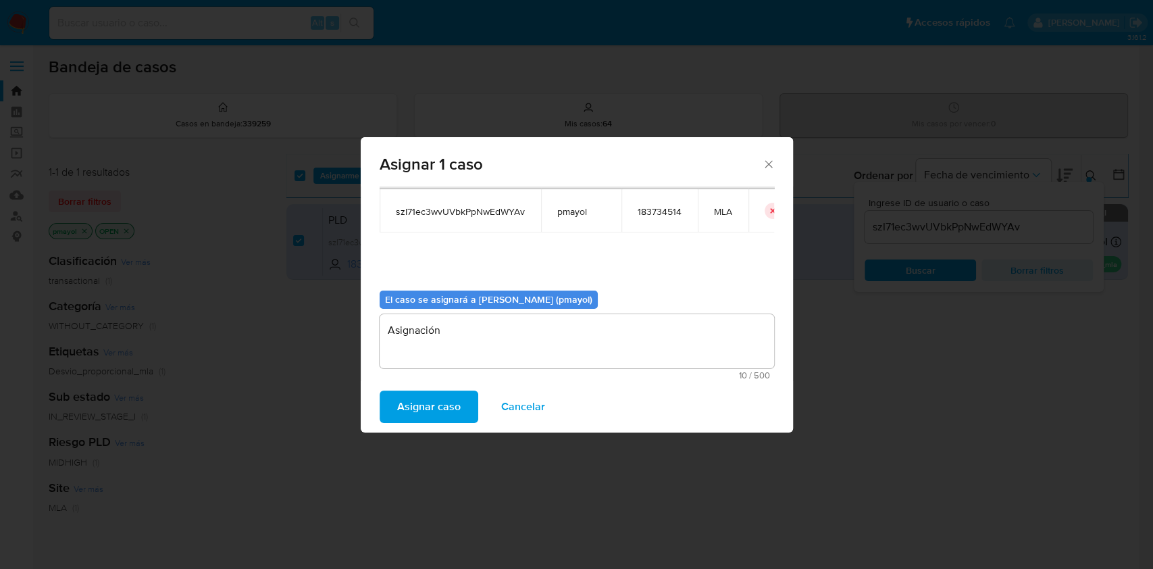
click at [453, 406] on span "Asignar caso" at bounding box center [428, 407] width 63 height 30
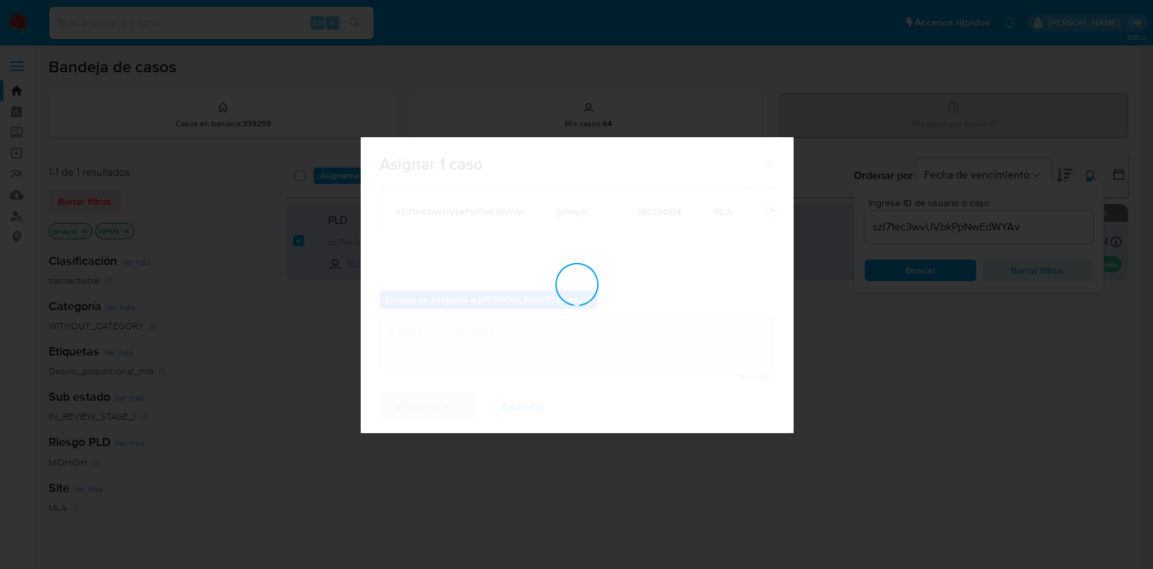
checkbox input "false"
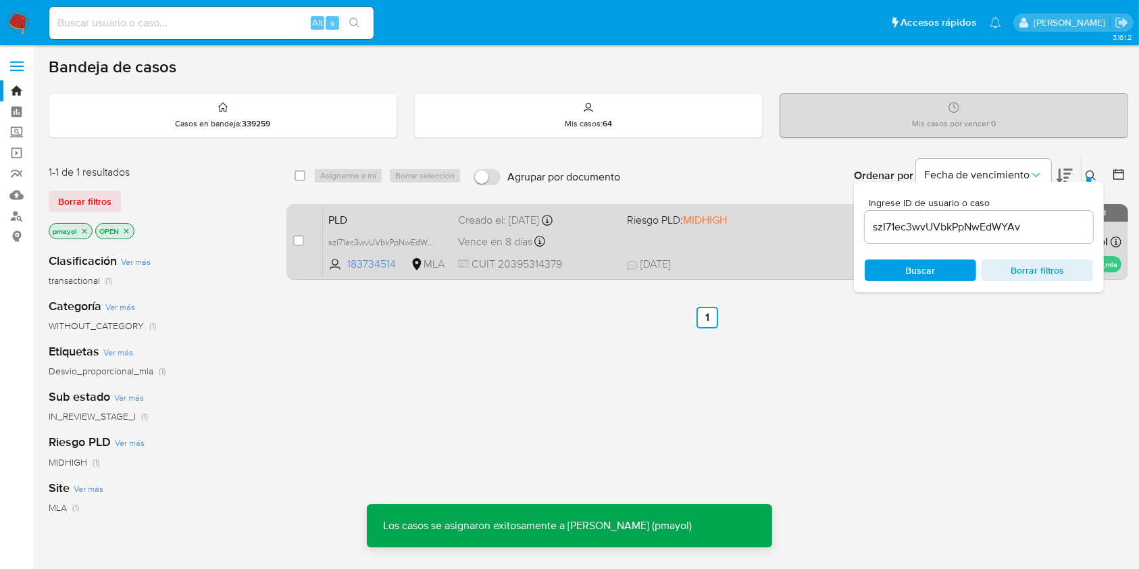
click at [600, 232] on div "Vence en 8 días Vence el [DATE] 12:21:46" at bounding box center [536, 241] width 157 height 18
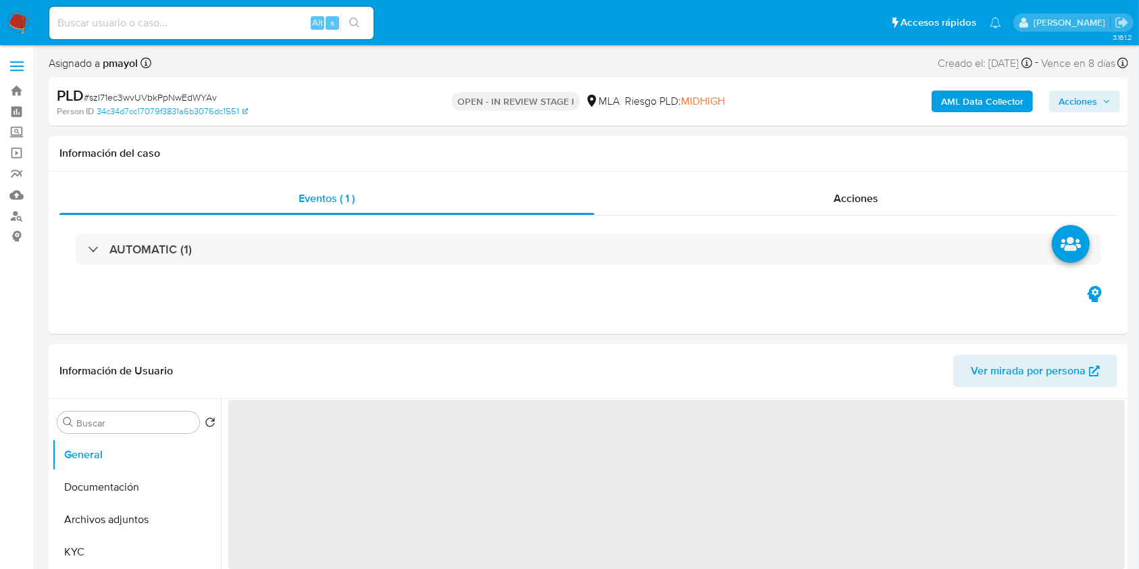
select select "10"
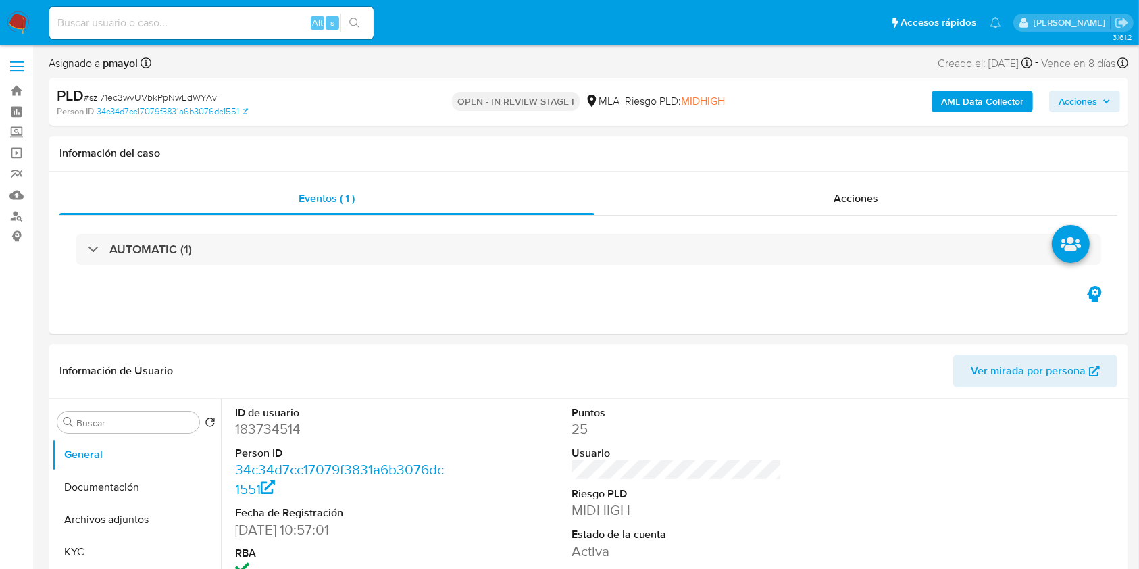
drag, startPoint x: 1137, startPoint y: 142, endPoint x: 1151, endPoint y: 107, distance: 38.1
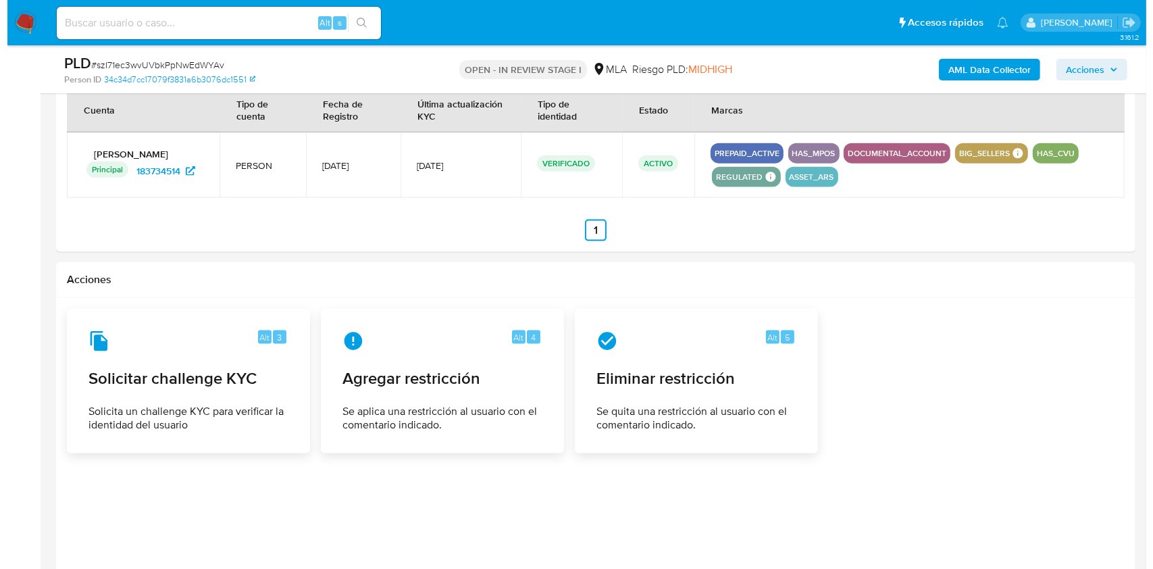
scroll to position [1739, 0]
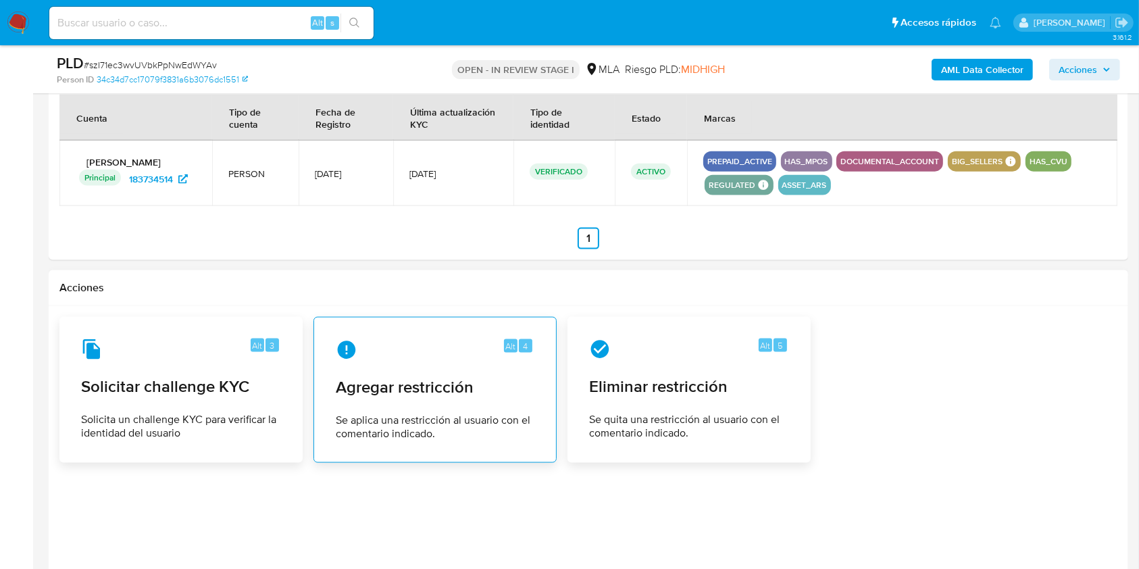
click at [475, 400] on div "Alt 4 Agregar restricción Se aplica una restricción al usuario con el comentari…" at bounding box center [435, 389] width 220 height 123
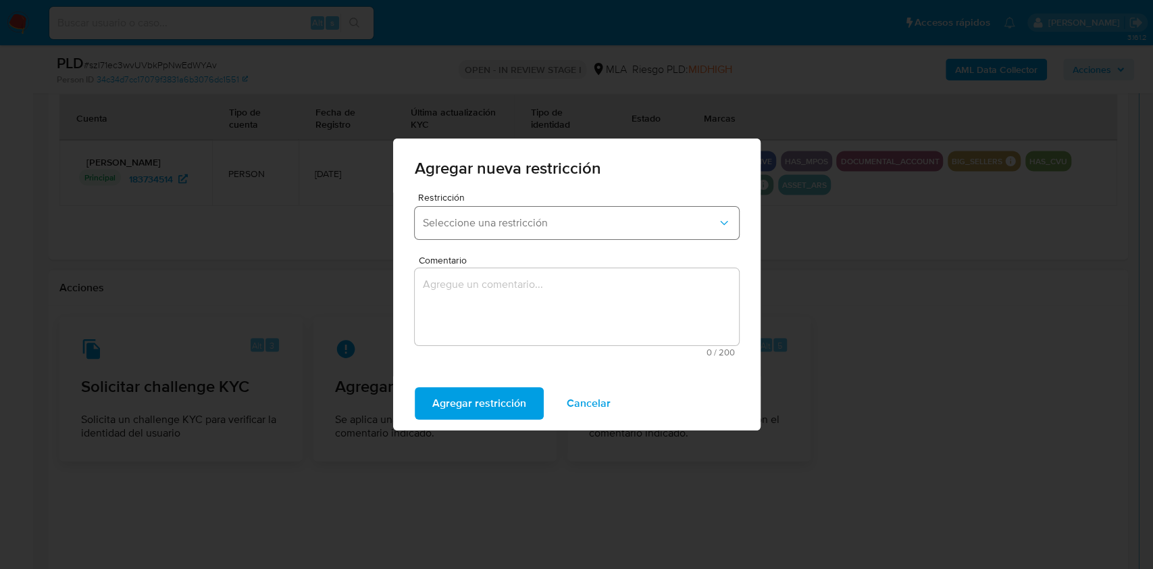
click at [621, 216] on span "Seleccione una restricción" at bounding box center [570, 223] width 294 height 14
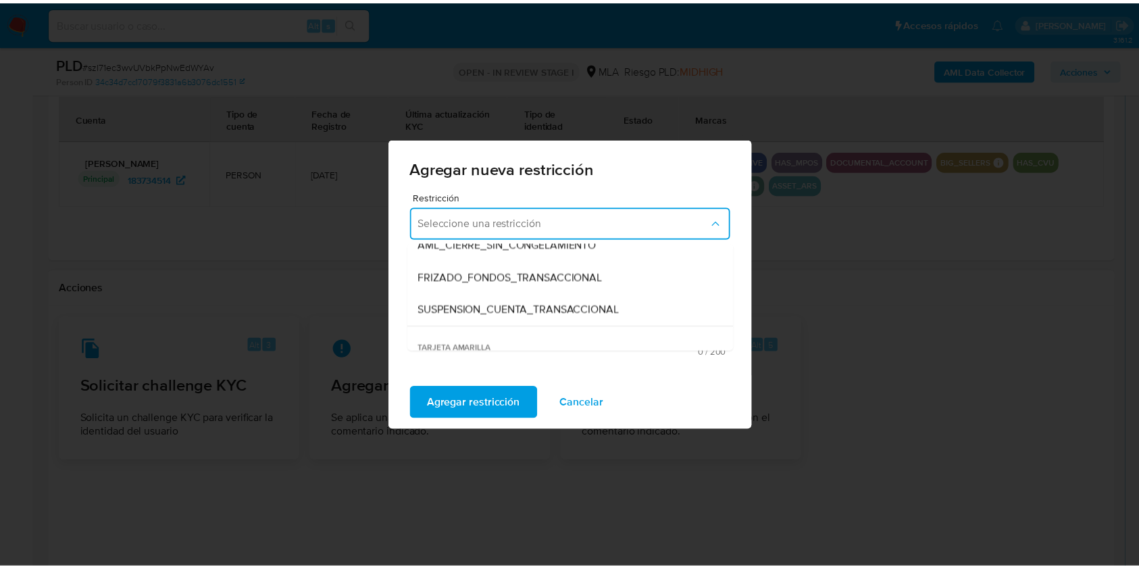
scroll to position [180, 0]
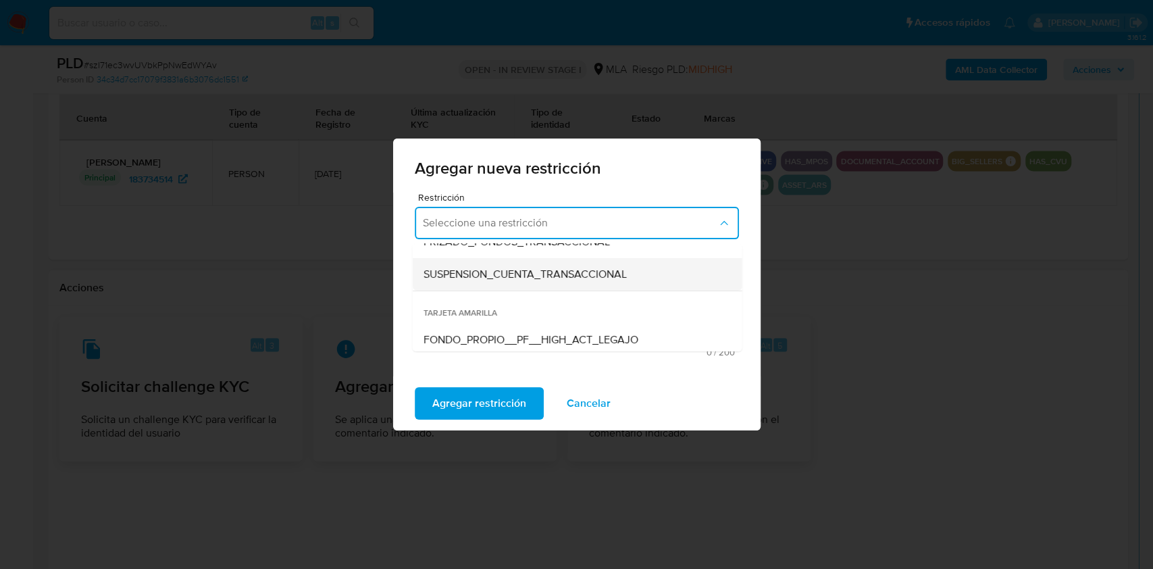
click at [572, 267] on span "SUSPENSION_CUENTA_TRANSACCIONAL" at bounding box center [524, 274] width 203 height 14
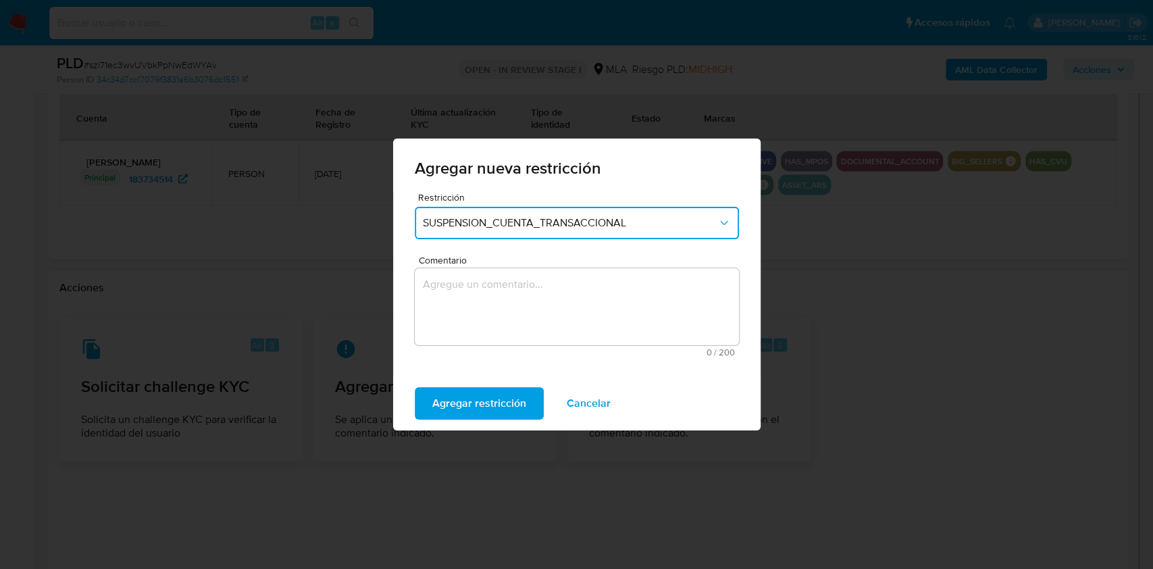
click at [537, 305] on textarea "Comentario" at bounding box center [577, 306] width 324 height 77
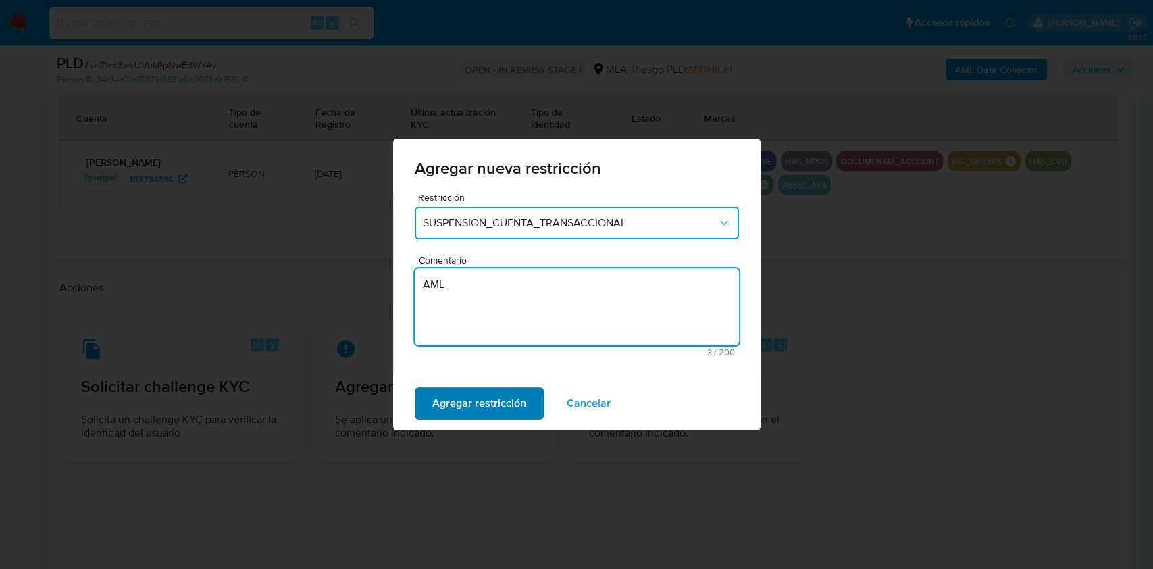
type textarea "AML"
click at [478, 400] on span "Agregar restricción" at bounding box center [479, 403] width 94 height 30
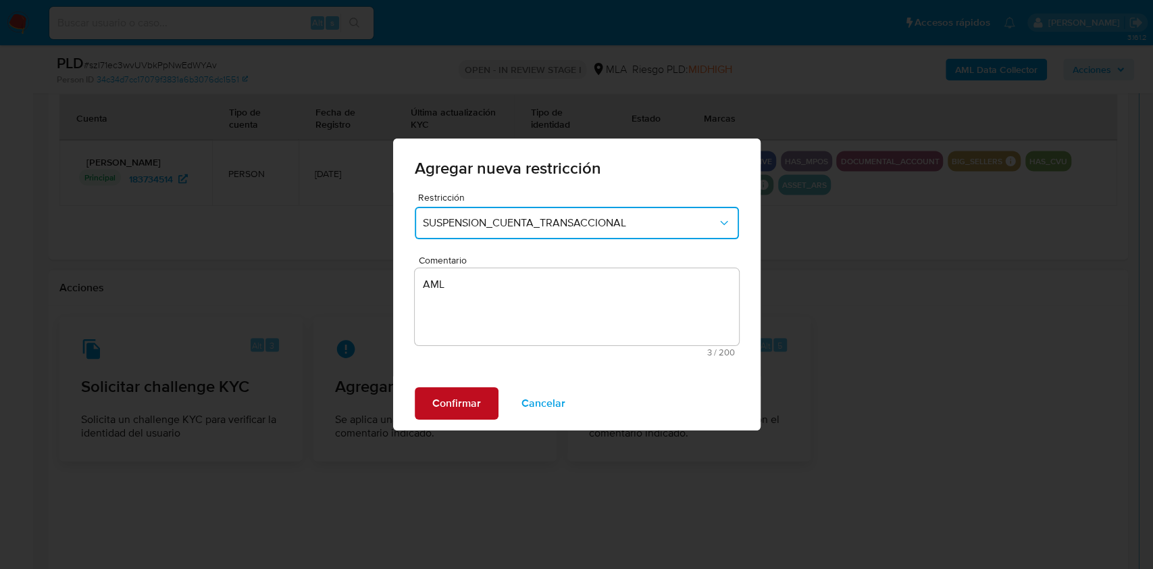
click at [465, 404] on span "Confirmar" at bounding box center [456, 403] width 49 height 30
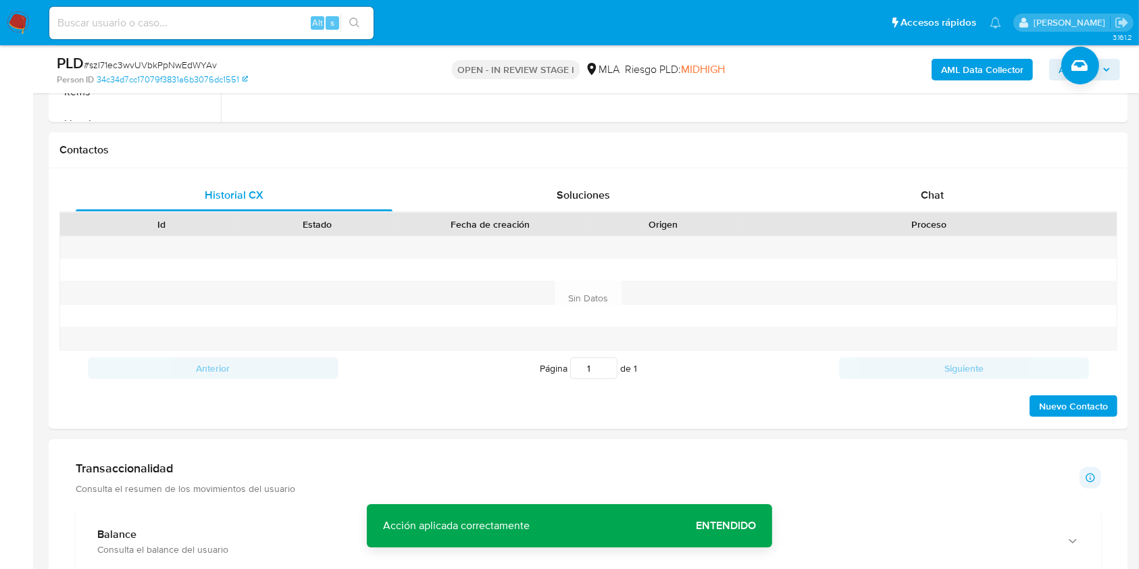
scroll to position [571, 0]
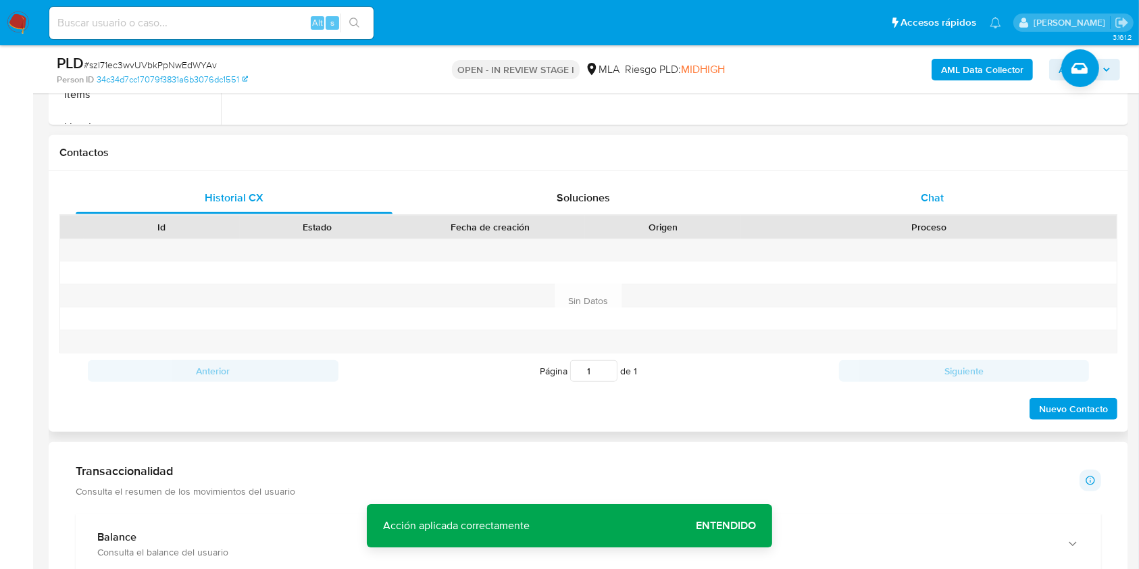
click at [976, 186] on div "Chat" at bounding box center [932, 198] width 317 height 32
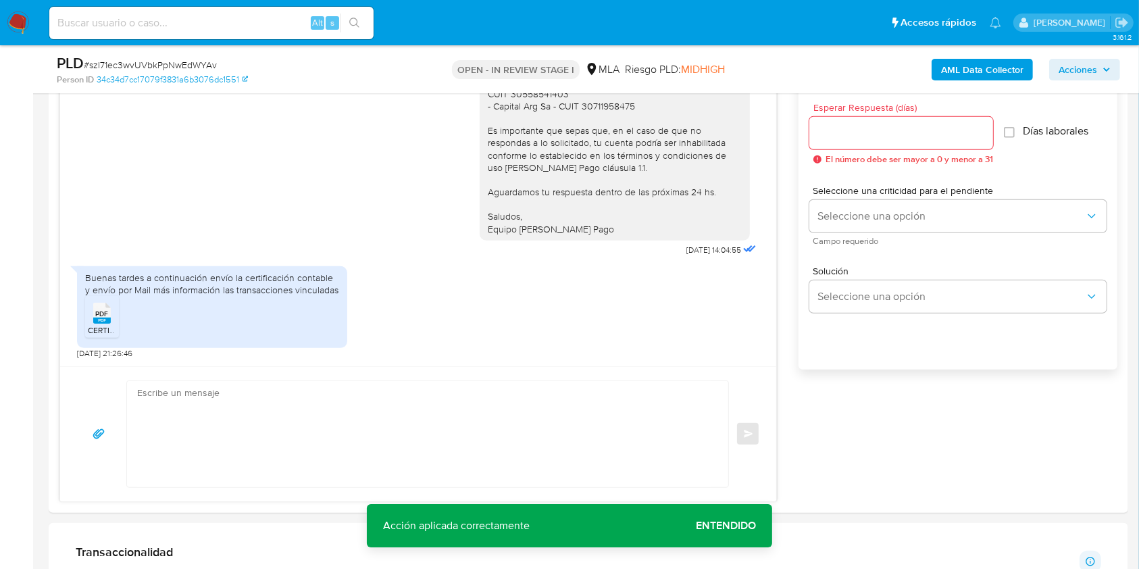
scroll to position [830, 0]
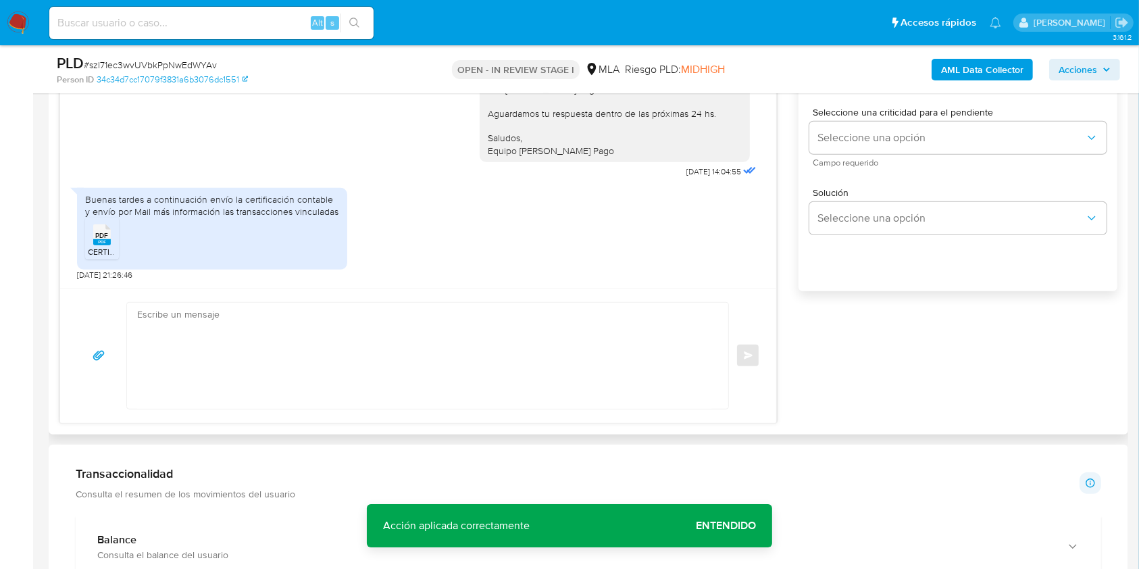
click at [256, 395] on textarea at bounding box center [424, 356] width 574 height 106
paste textarea "Hola, Muchas gracias por la respuesta. Analizamos tu caso y notamos que la info…"
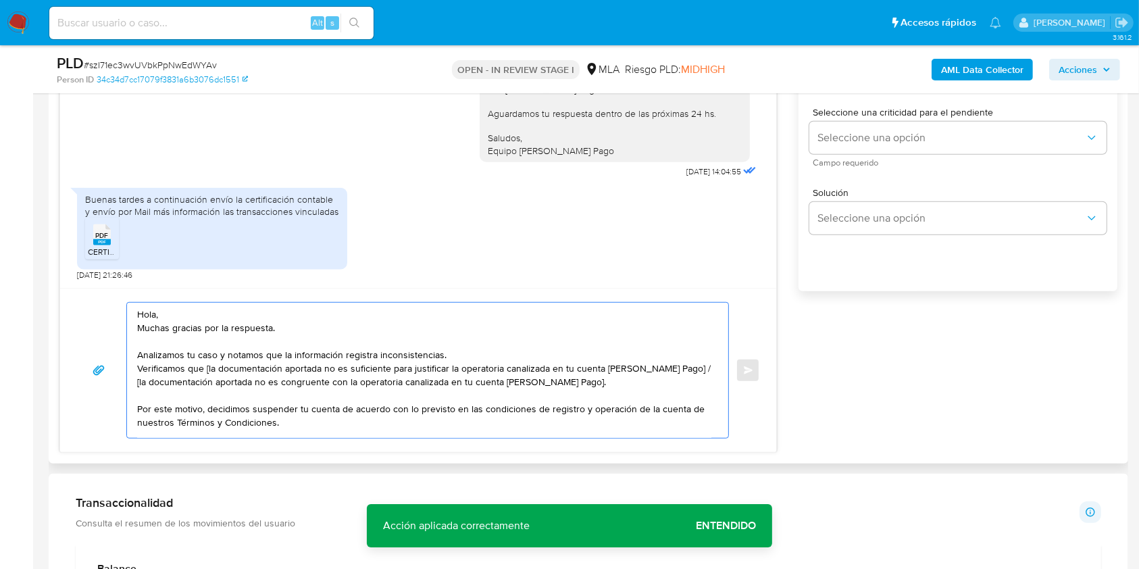
scroll to position [76, 0]
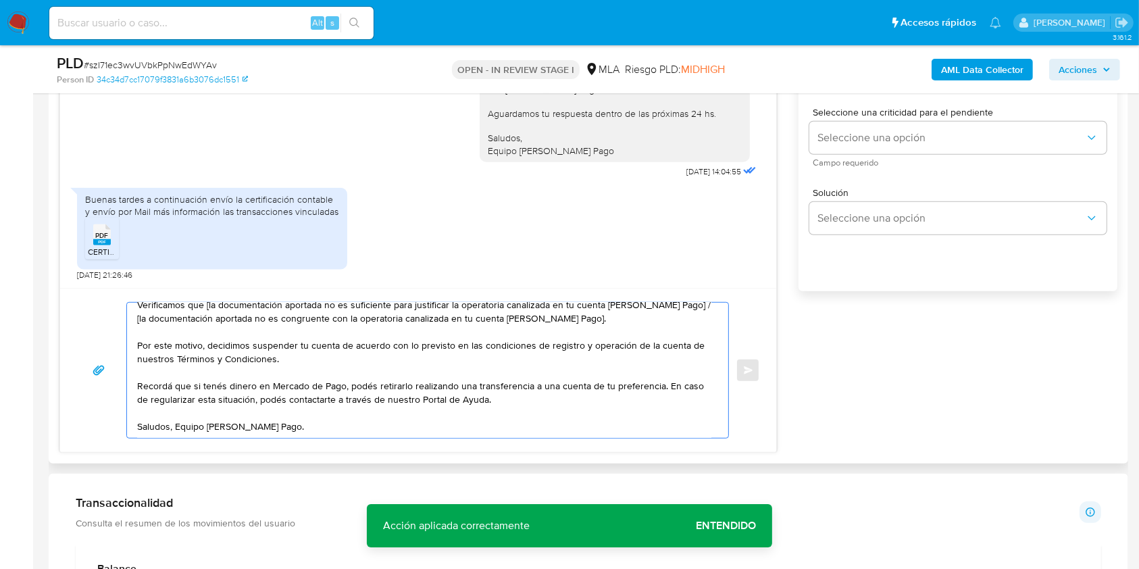
click at [255, 352] on textarea "Hola, Muchas gracias por la respuesta. Analizamos tu caso y notamos que la info…" at bounding box center [424, 370] width 574 height 135
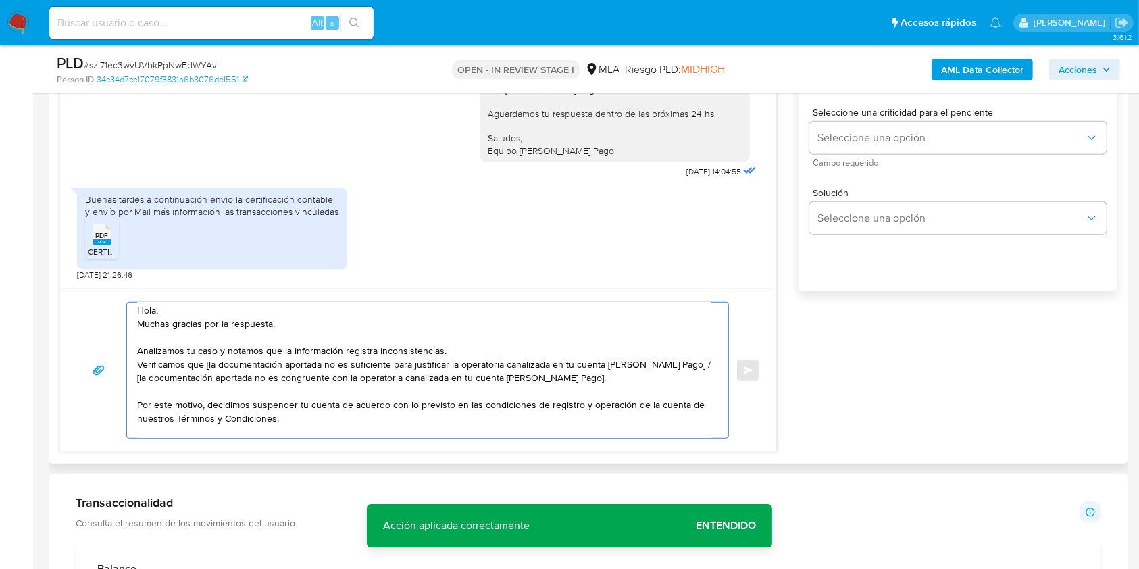
drag, startPoint x: 585, startPoint y: 380, endPoint x: 679, endPoint y: 365, distance: 95.7
click at [679, 365] on textarea "Hola, Muchas gracias por la respuesta. Analizamos tu caso y notamos que la info…" at bounding box center [424, 370] width 574 height 135
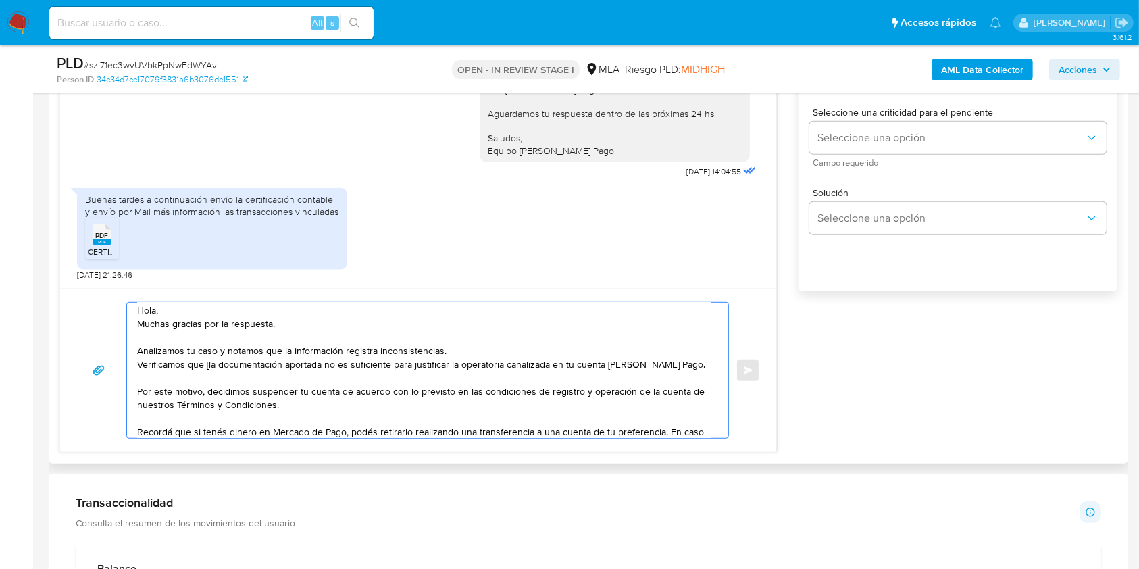
click at [208, 365] on textarea "Hola, Muchas gracias por la respuesta. Analizamos tu caso y notamos que la info…" at bounding box center [424, 370] width 574 height 135
click at [140, 369] on textarea "Hola, Muchas gracias por la respuesta. Analizamos tu caso y notamos que la info…" at bounding box center [424, 370] width 574 height 135
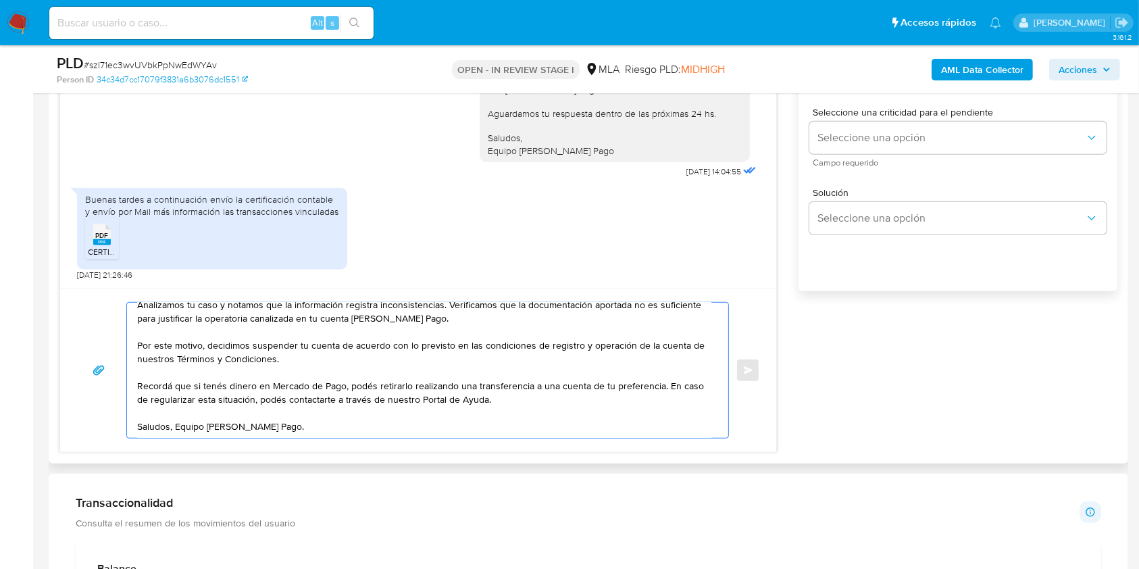
click at [178, 410] on textarea "Hola, Muchas gracias por la respuesta. Analizamos tu caso y notamos que la info…" at bounding box center [424, 370] width 574 height 135
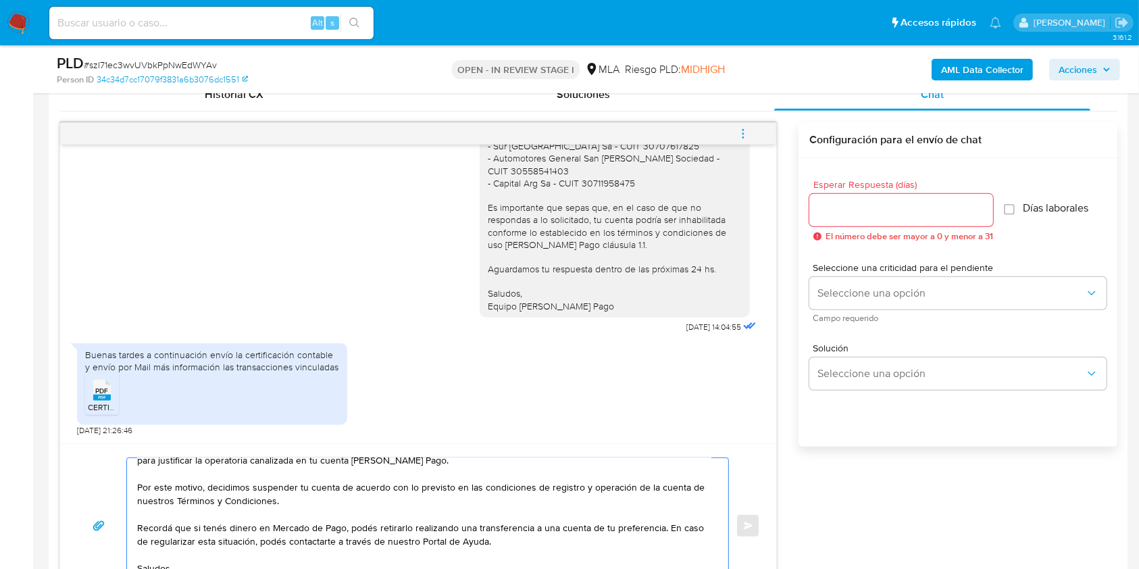
scroll to position [664, 0]
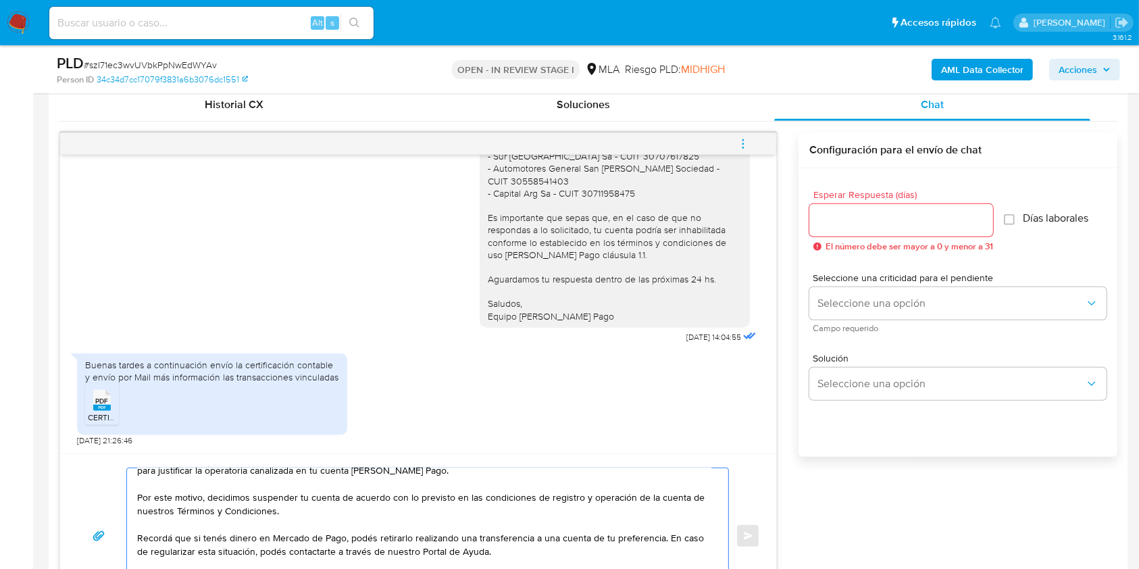
type textarea "Hola, Muchas gracias por la respuesta. Analizamos tu caso y notamos que la info…"
click at [854, 221] on input "Esperar Respuesta (días)" at bounding box center [901, 220] width 184 height 18
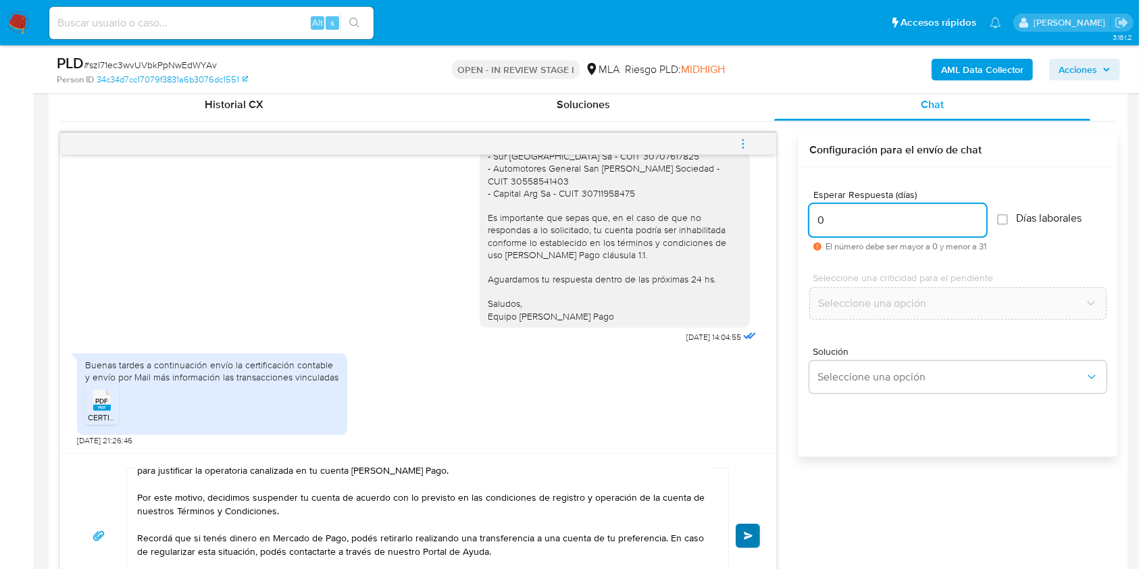
type input "0"
click at [750, 523] on button "Enviar" at bounding box center [747, 535] width 24 height 24
click at [737, 138] on icon "menu-action" at bounding box center [743, 144] width 12 height 12
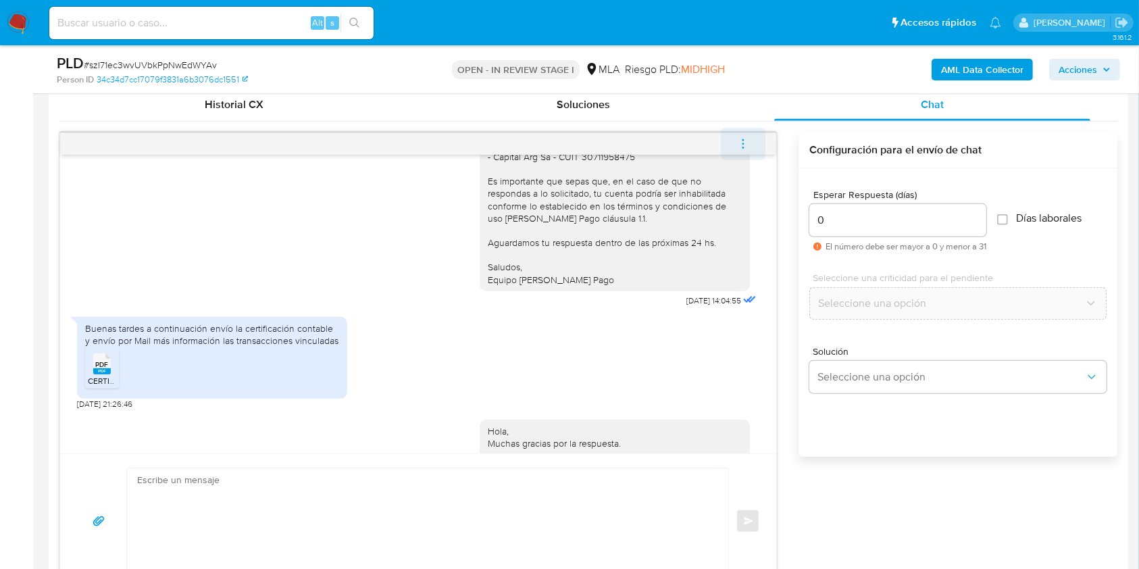
scroll to position [0, 0]
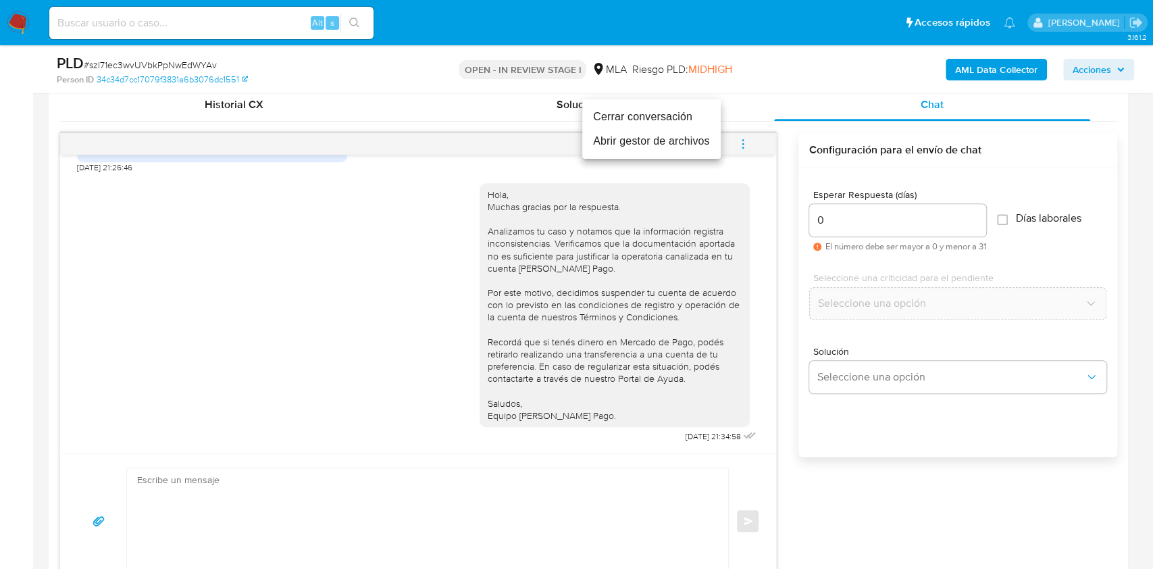
click at [660, 113] on li "Cerrar conversación" at bounding box center [651, 117] width 138 height 24
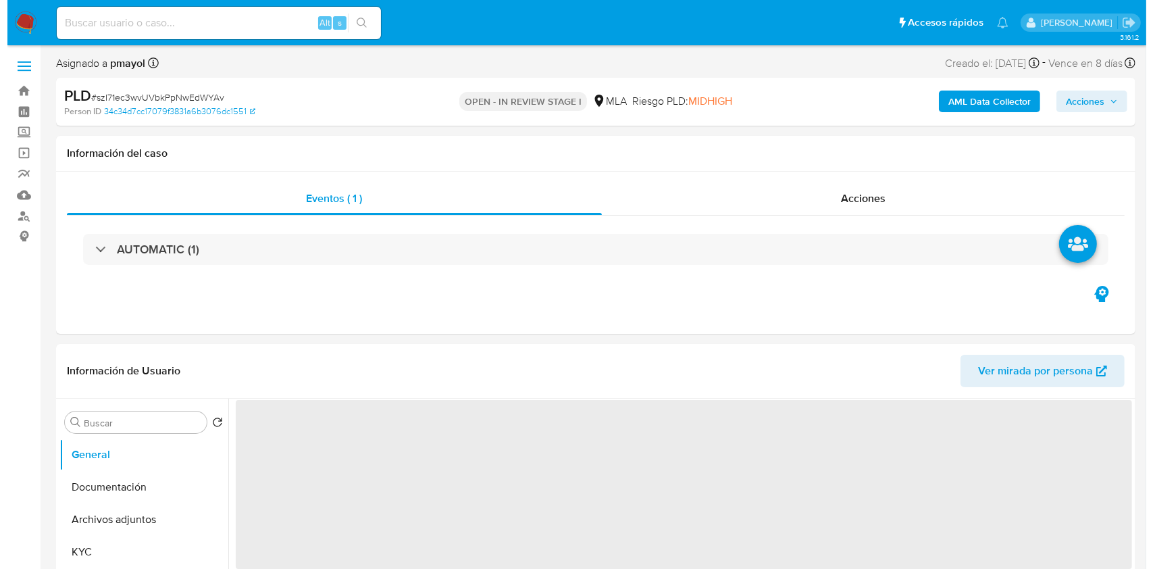
scroll to position [159, 0]
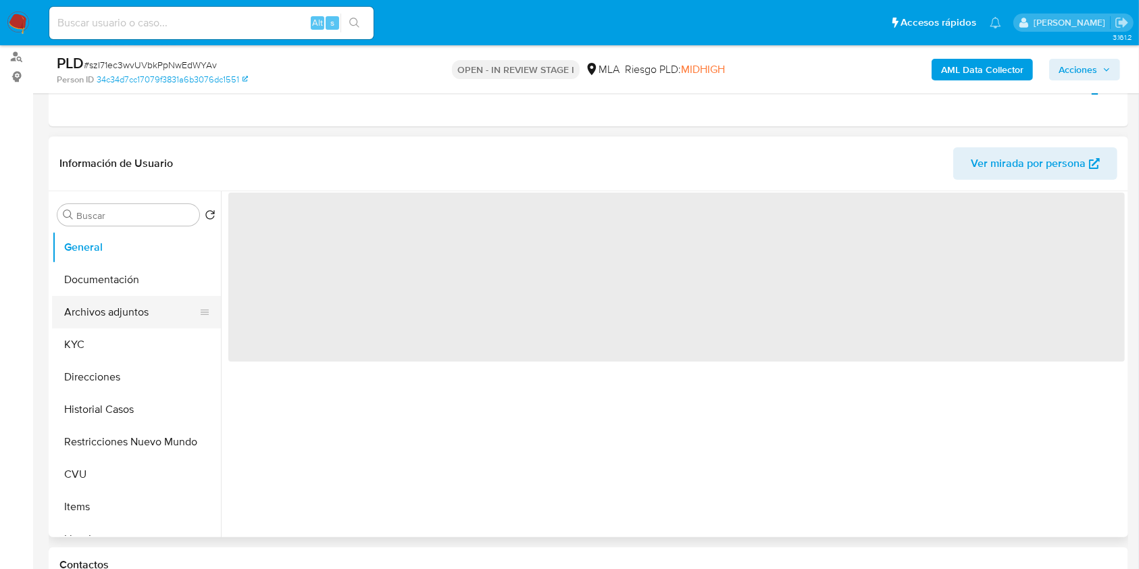
select select "10"
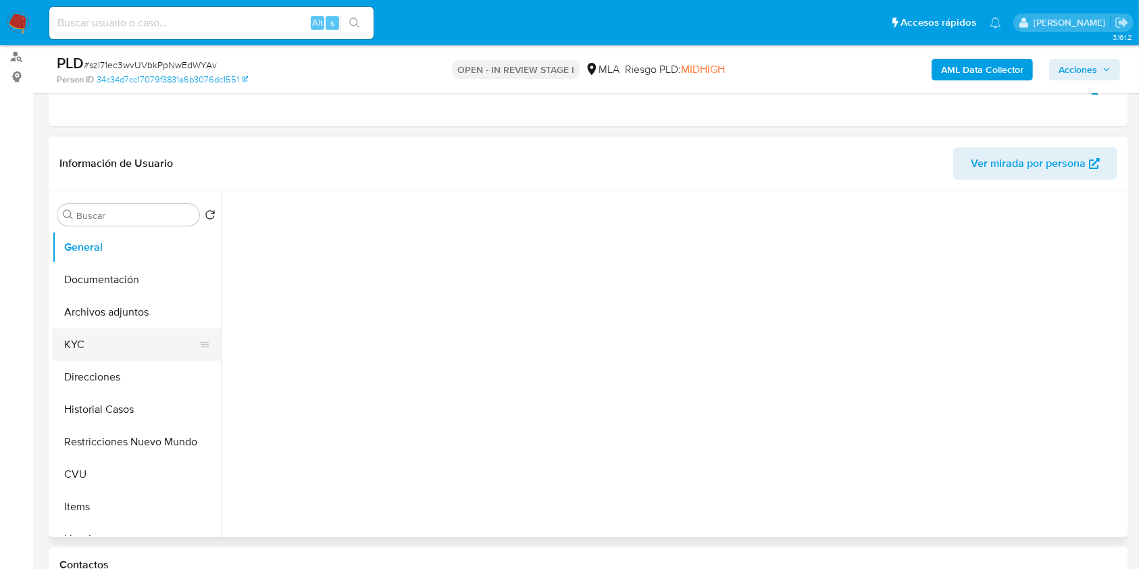
click at [88, 330] on button "KYC" at bounding box center [131, 344] width 158 height 32
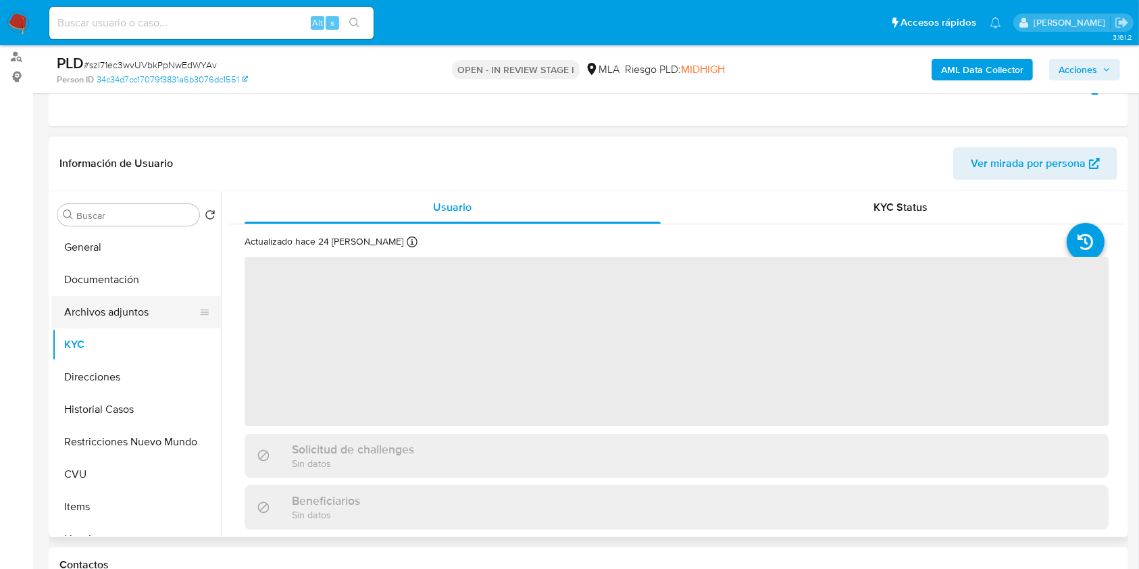
click at [99, 317] on button "Archivos adjuntos" at bounding box center [131, 312] width 158 height 32
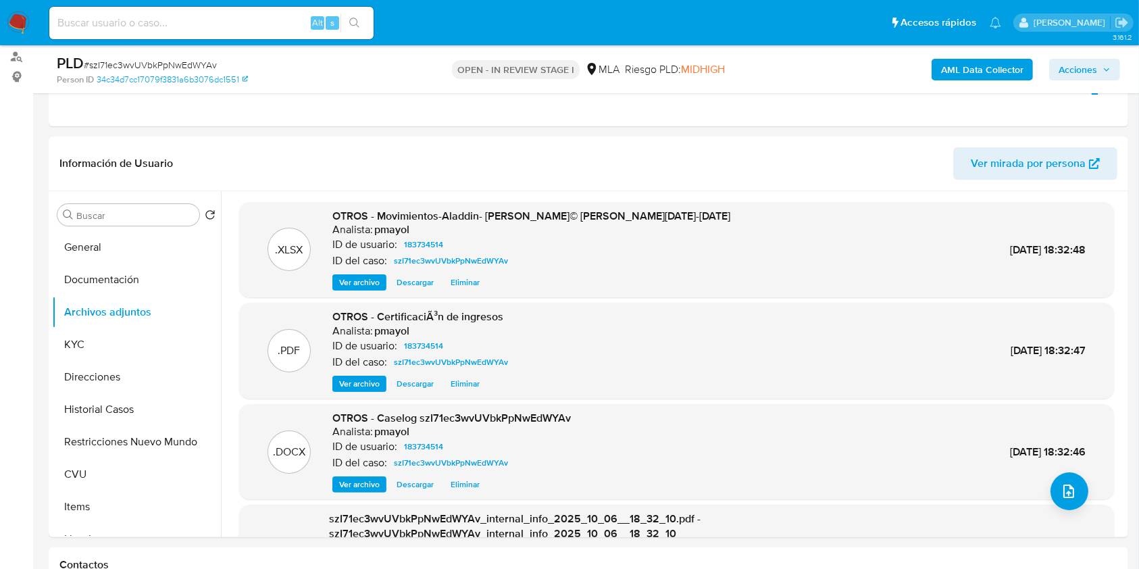
click at [1089, 73] on span "Acciones" at bounding box center [1077, 70] width 38 height 22
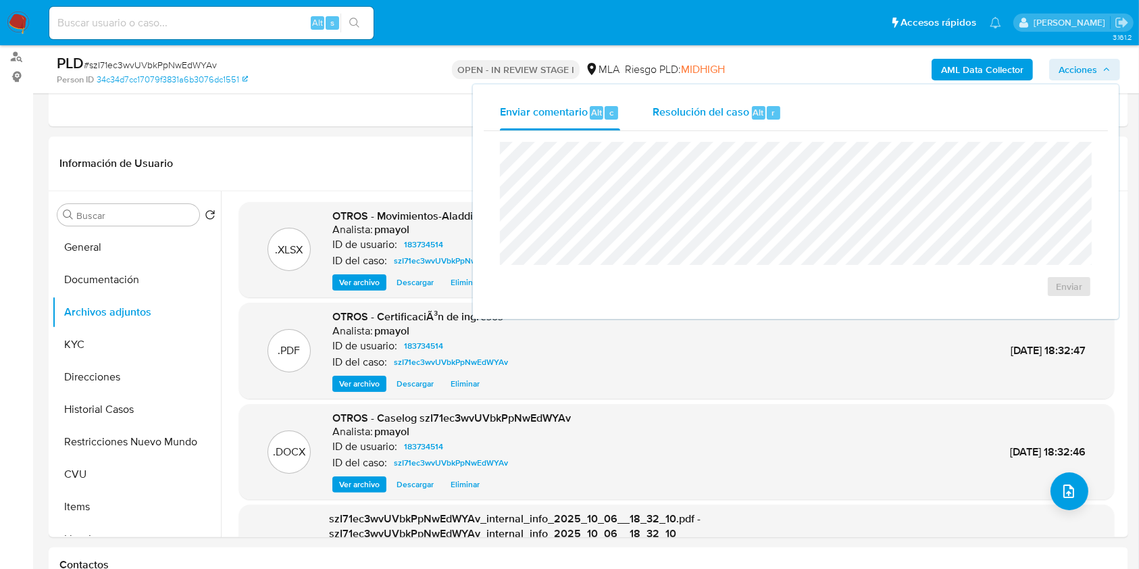
click at [714, 104] on span "Resolución del caso" at bounding box center [700, 112] width 97 height 16
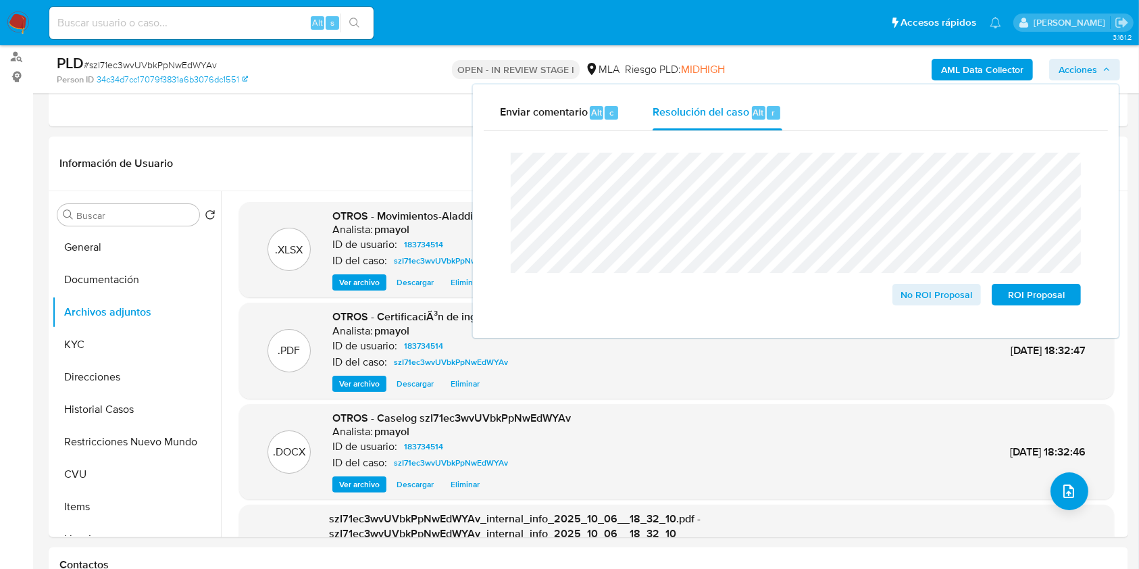
drag, startPoint x: 1028, startPoint y: 289, endPoint x: 835, endPoint y: 116, distance: 258.7
click at [835, 116] on div "Enviar comentario Alt c Resolución del caso Alt r Cierre de caso No ROI Proposa…" at bounding box center [796, 211] width 624 height 232
click at [109, 446] on button "Restricciones Nuevo Mundo" at bounding box center [131, 441] width 158 height 32
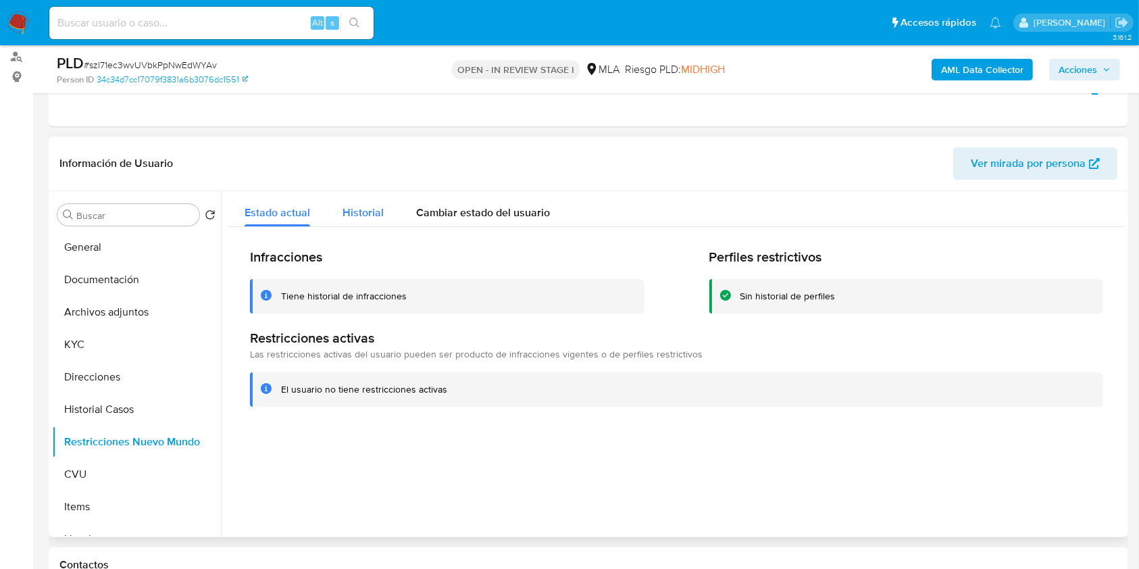
click at [388, 213] on button "Historial" at bounding box center [363, 209] width 74 height 36
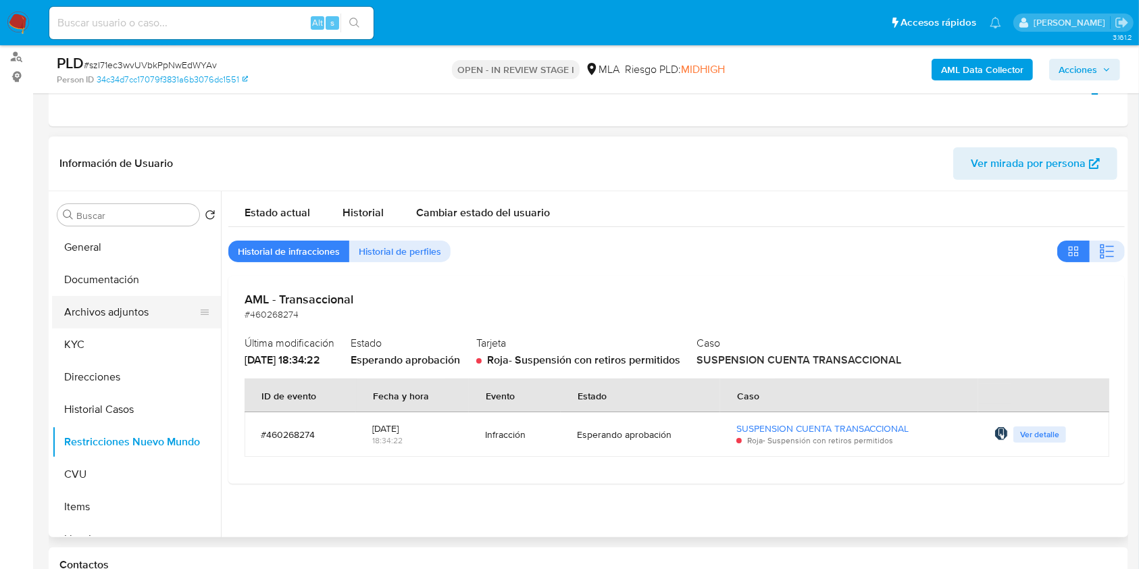
click at [140, 296] on button "Archivos adjuntos" at bounding box center [131, 312] width 158 height 32
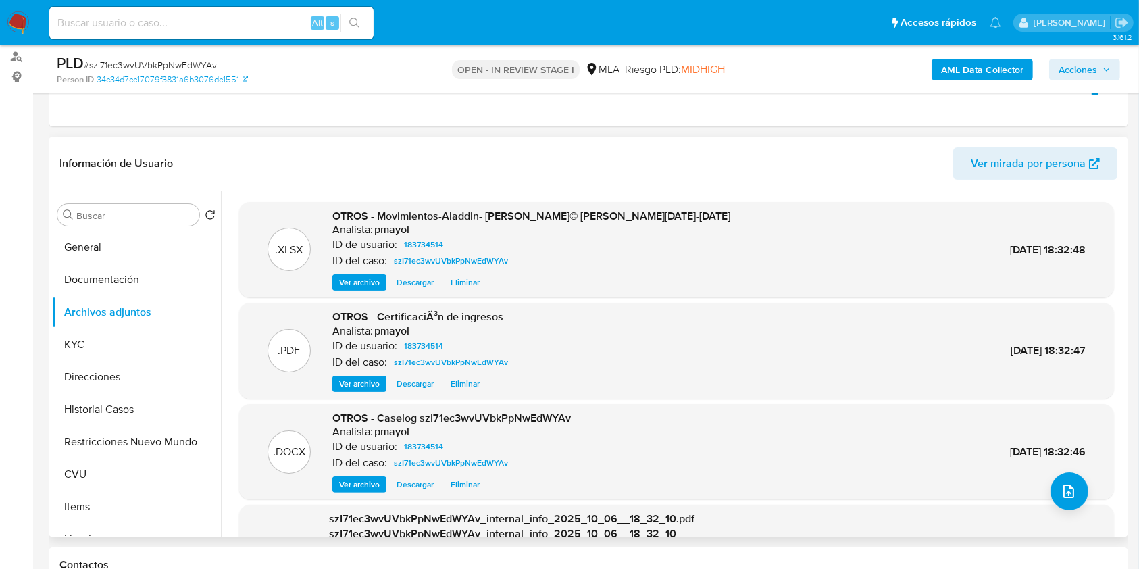
click at [371, 481] on span "Ver archivo" at bounding box center [359, 484] width 41 height 14
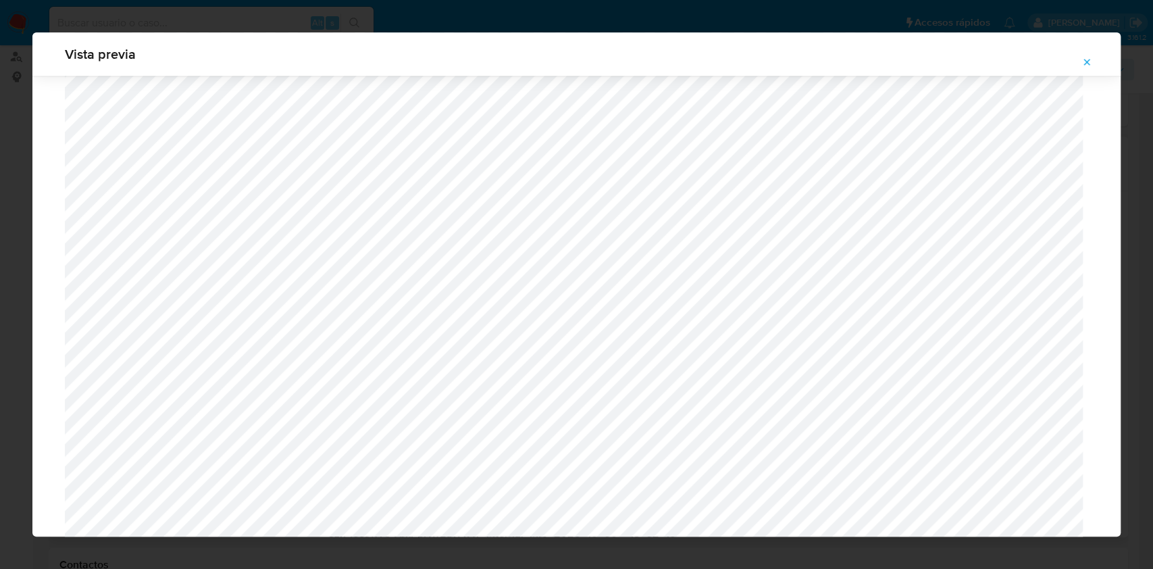
scroll to position [1450, 0]
click at [1081, 55] on span "Attachment preview" at bounding box center [1086, 62] width 11 height 19
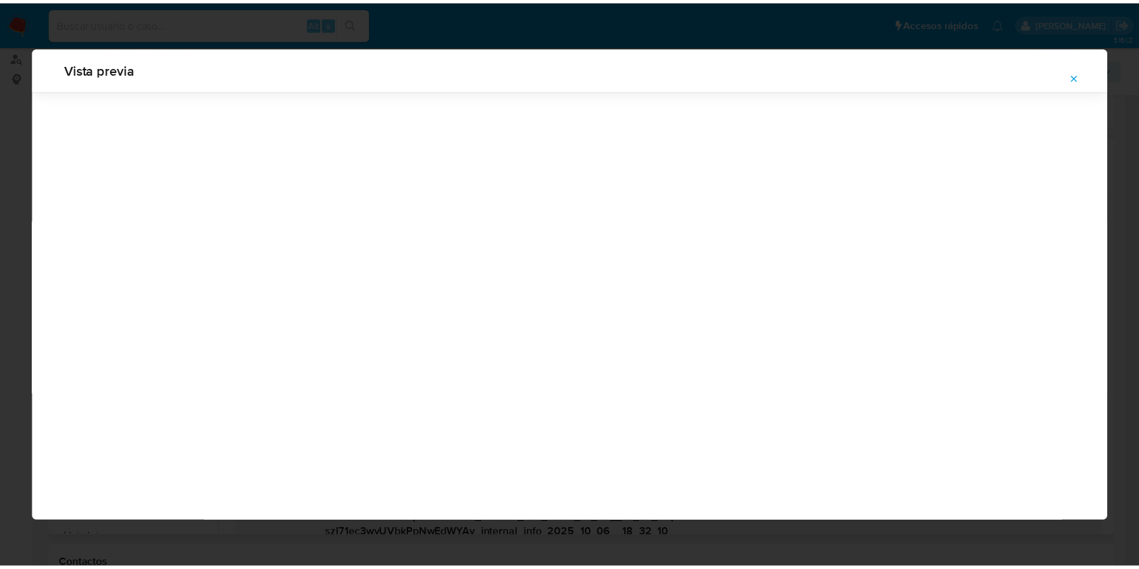
scroll to position [0, 0]
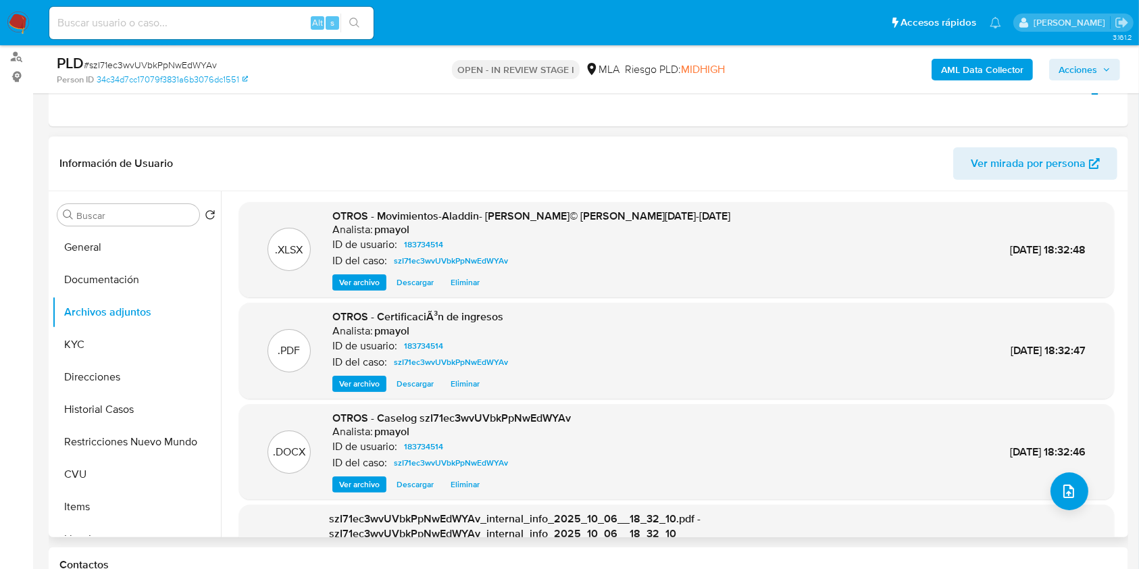
click at [22, 19] on img at bounding box center [18, 22] width 23 height 23
